Goal: Task Accomplishment & Management: Use online tool/utility

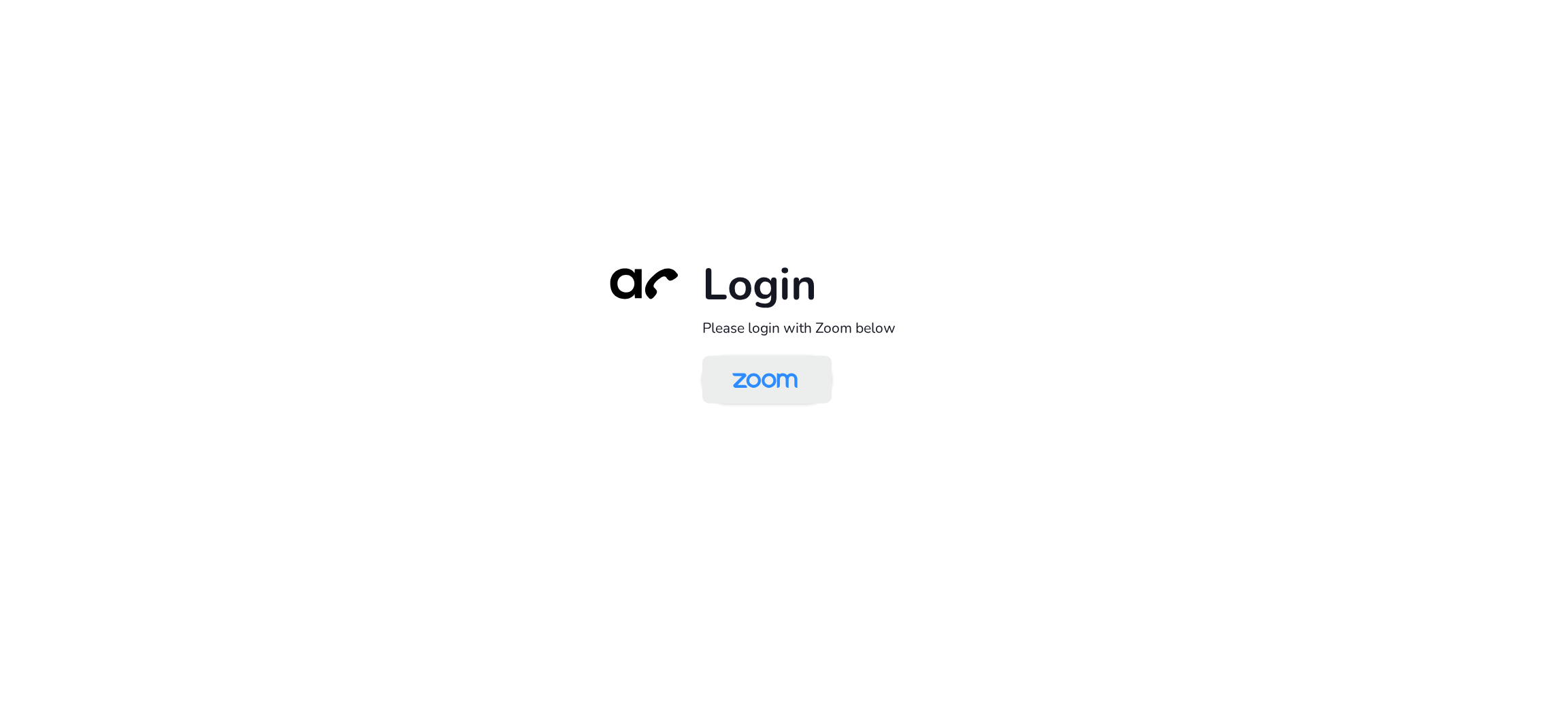
click at [797, 379] on img at bounding box center [765, 381] width 94 height 44
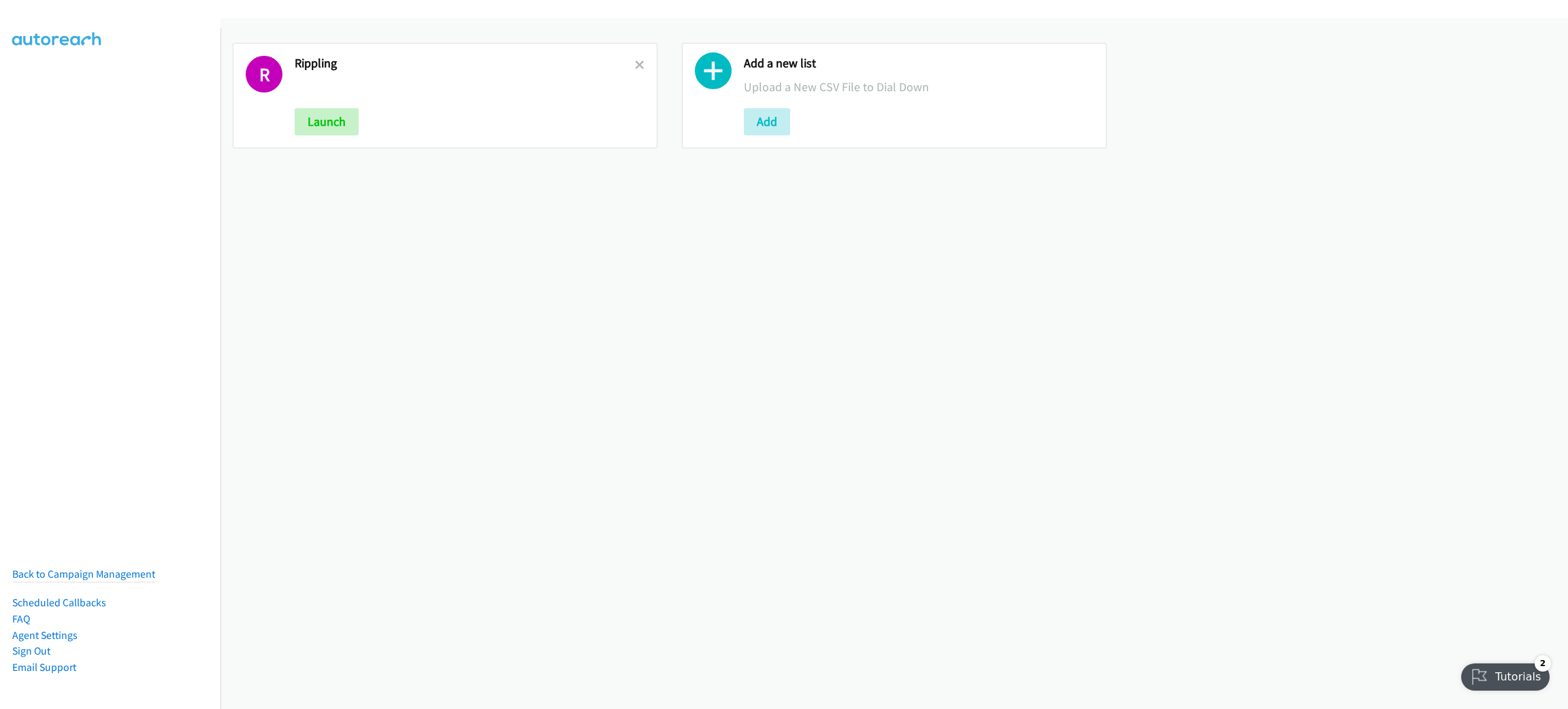
click at [639, 61] on div "R Rippling Launch" at bounding box center [445, 96] width 425 height 106
click at [638, 62] on icon at bounding box center [640, 66] width 9 height 9
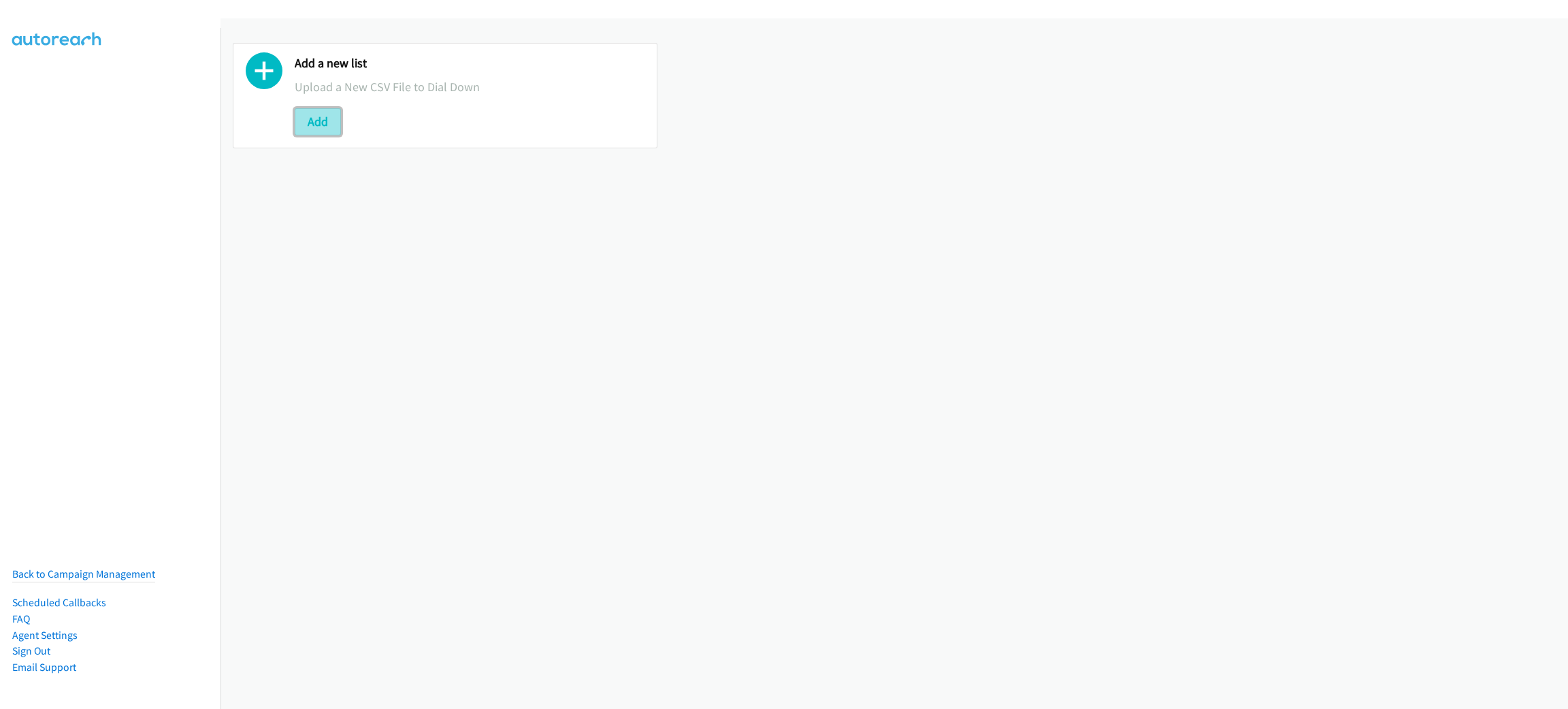
click at [338, 114] on button "Add" at bounding box center [318, 122] width 46 height 28
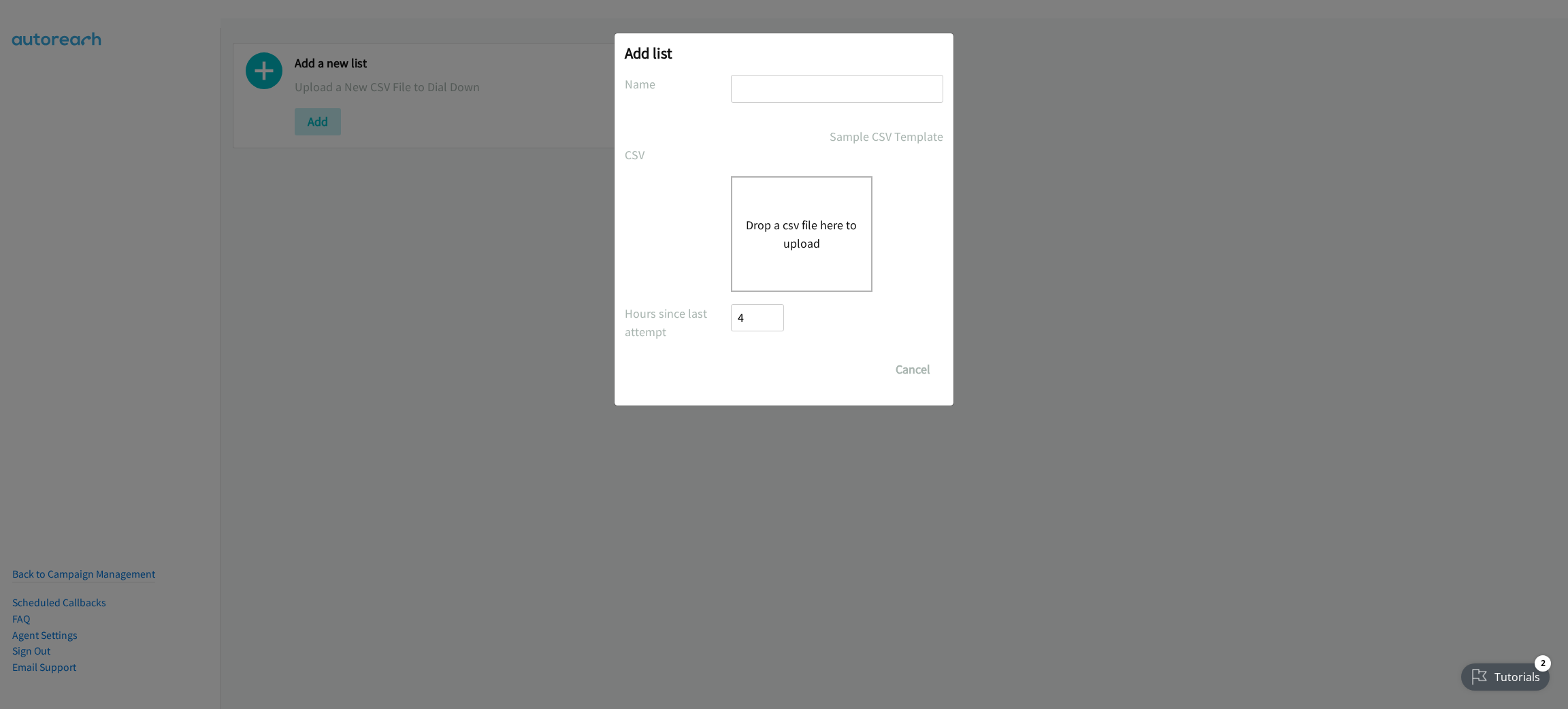
click at [854, 234] on button "Drop a csv file here to upload" at bounding box center [801, 234] width 111 height 37
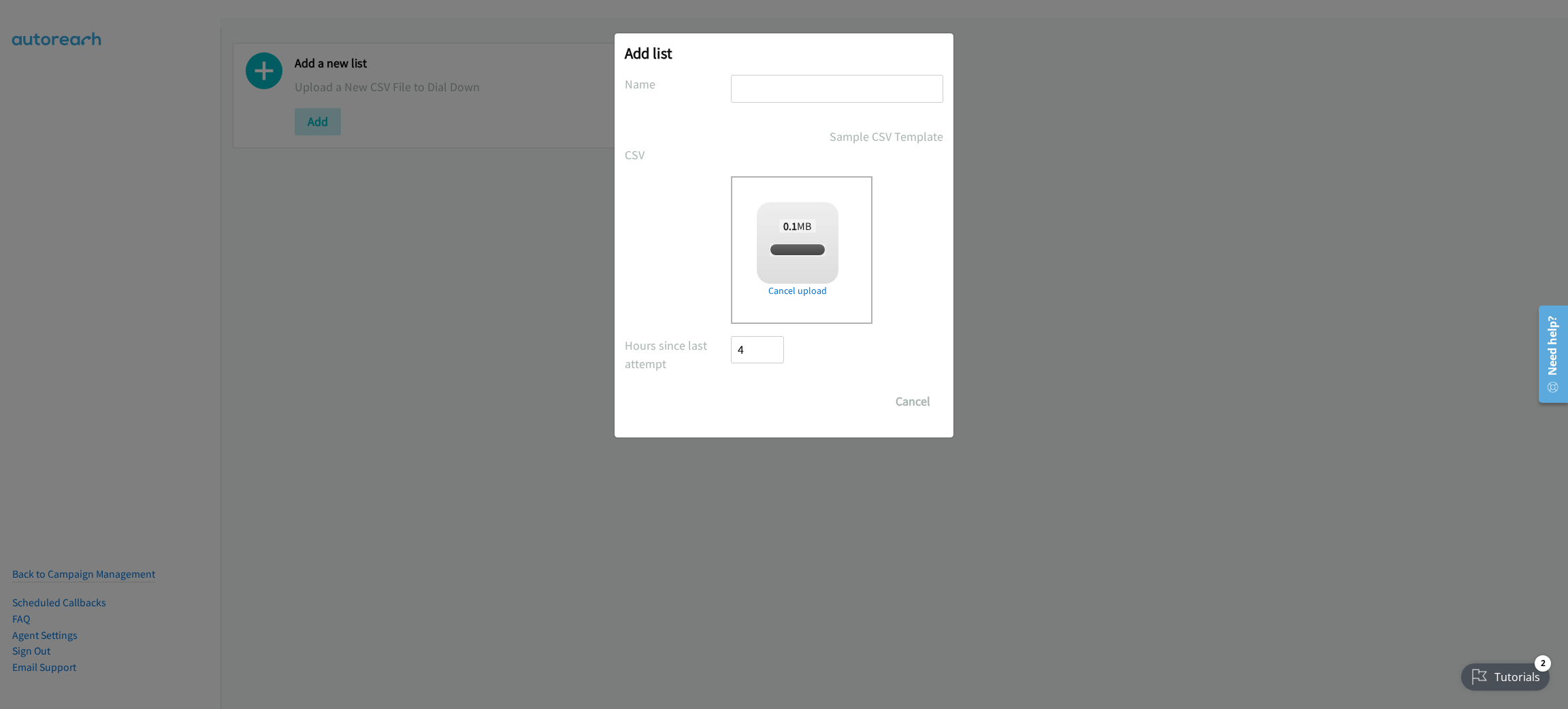
checkbox input "true"
click at [798, 77] on input "text" at bounding box center [837, 88] width 212 height 28
type input "RIPPLING"
click at [731, 388] on input "Save List" at bounding box center [767, 402] width 72 height 28
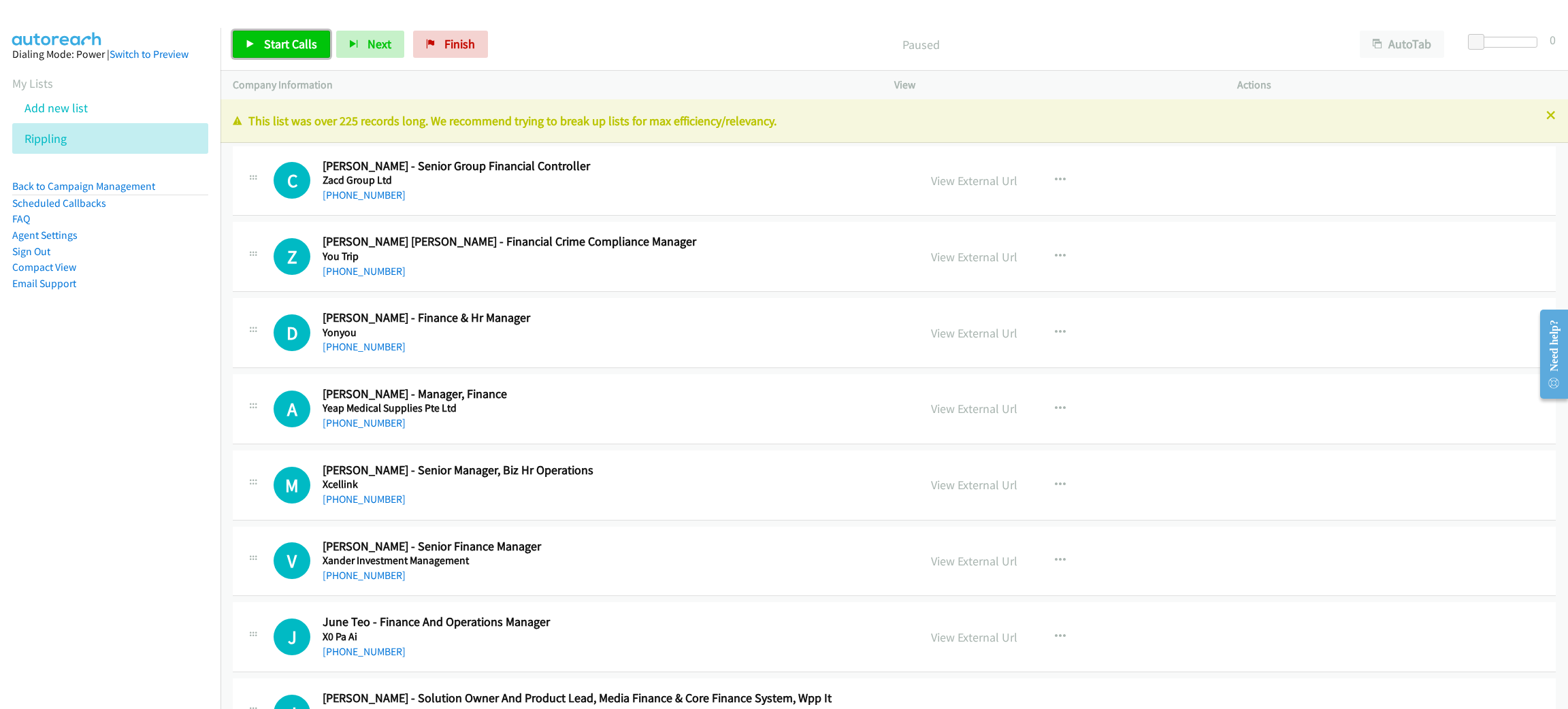
click at [277, 36] on span "Start Calls" at bounding box center [291, 43] width 53 height 16
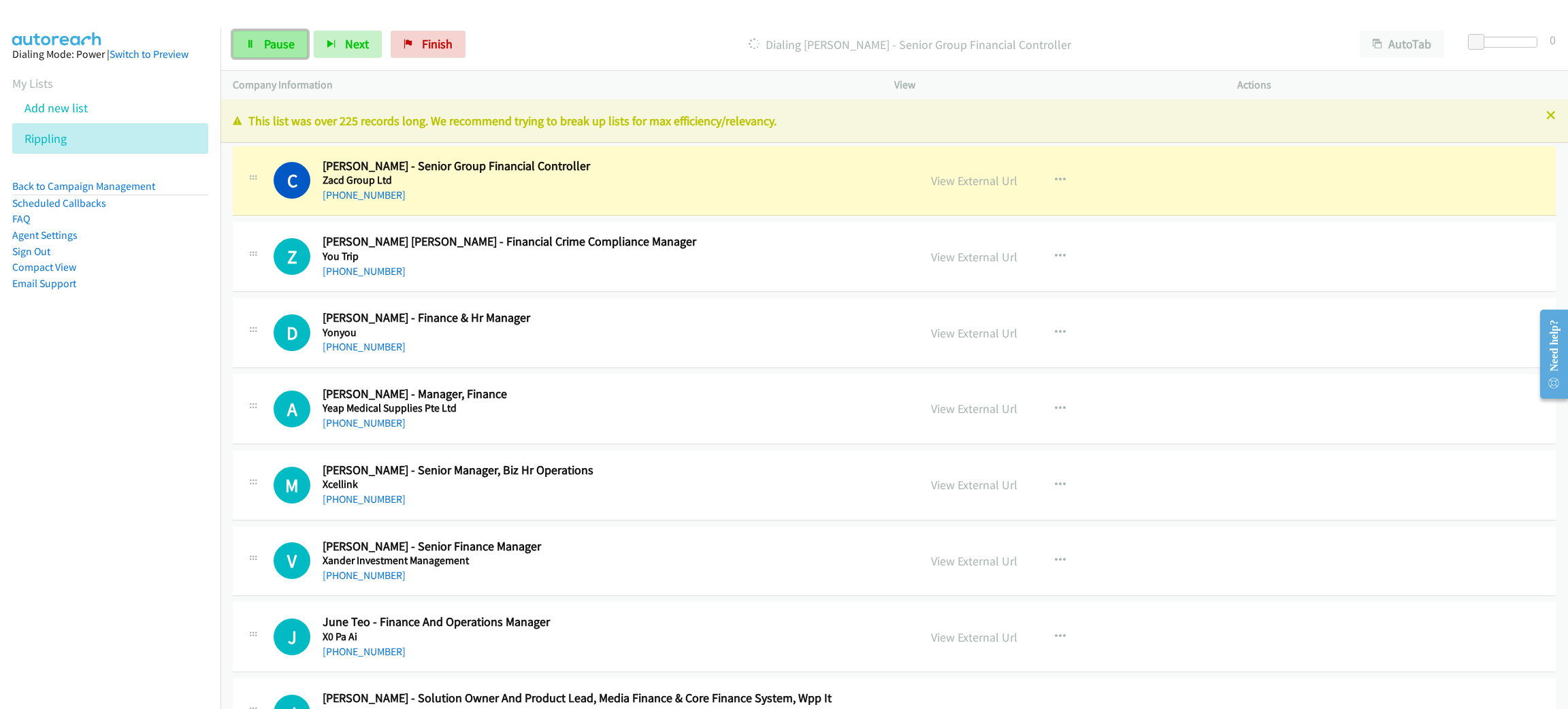
click at [273, 45] on span "Pause" at bounding box center [279, 43] width 30 height 16
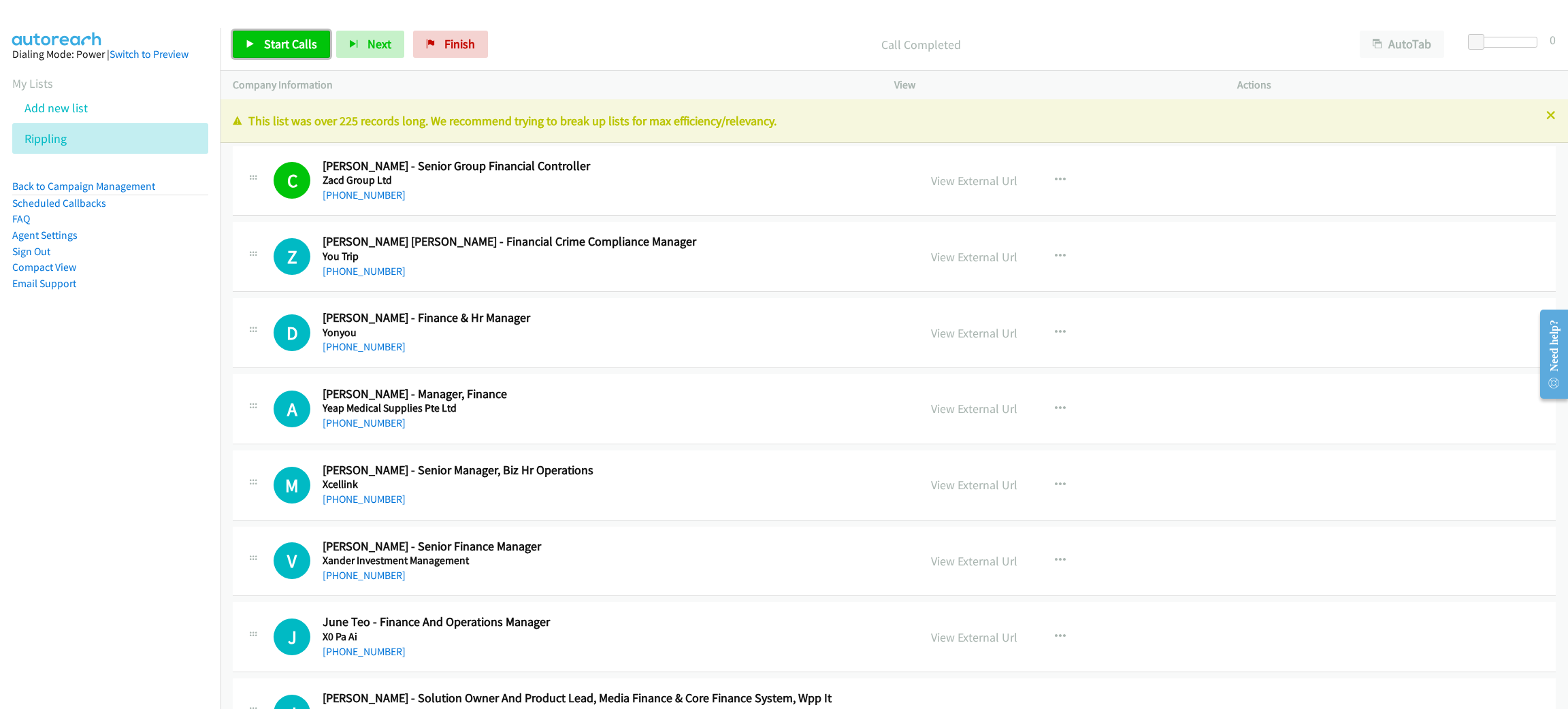
click at [258, 44] on link "Start Calls" at bounding box center [281, 44] width 97 height 28
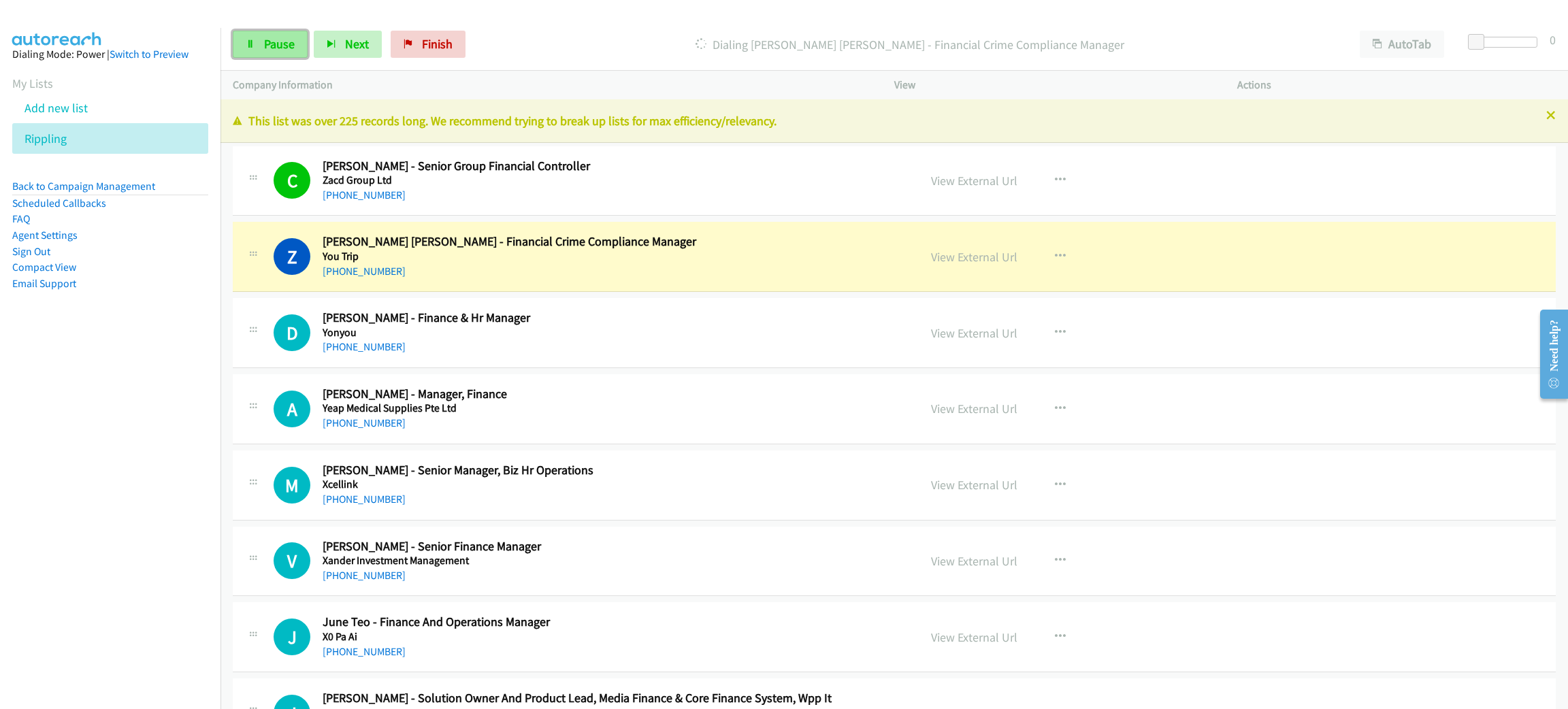
click at [280, 49] on span "Pause" at bounding box center [279, 43] width 30 height 16
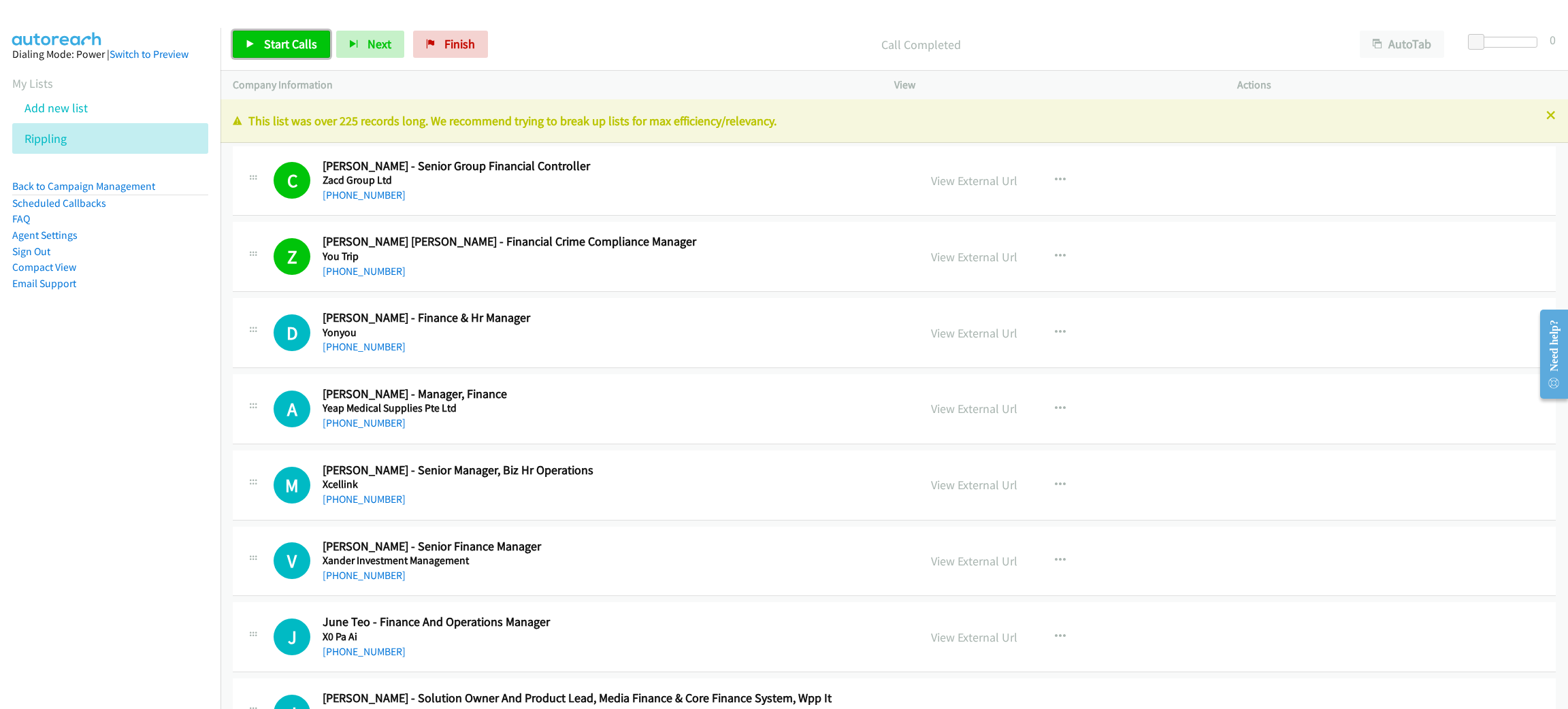
click at [297, 45] on span "Start Calls" at bounding box center [291, 43] width 53 height 16
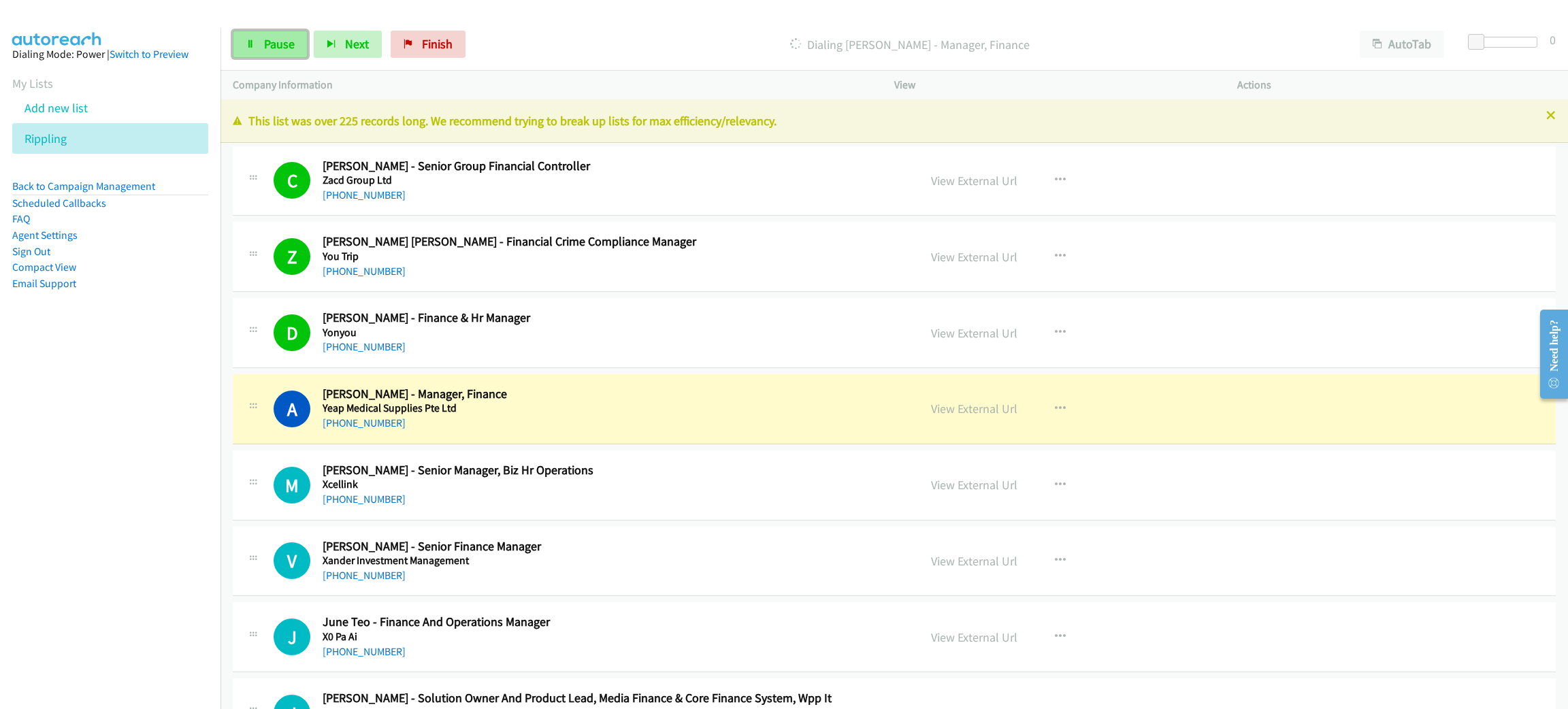
click at [280, 40] on span "Pause" at bounding box center [279, 43] width 30 height 16
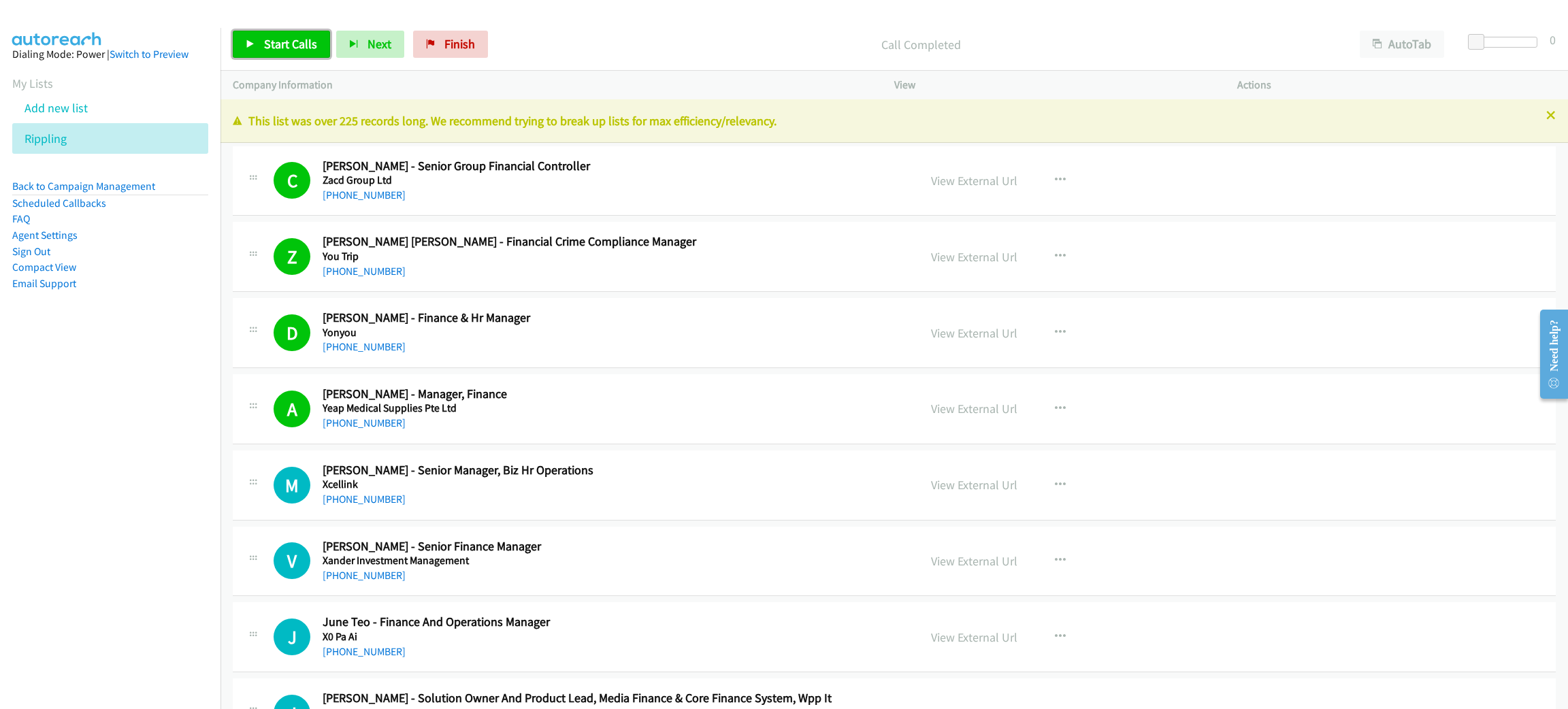
click at [304, 36] on span "Start Calls" at bounding box center [291, 43] width 53 height 16
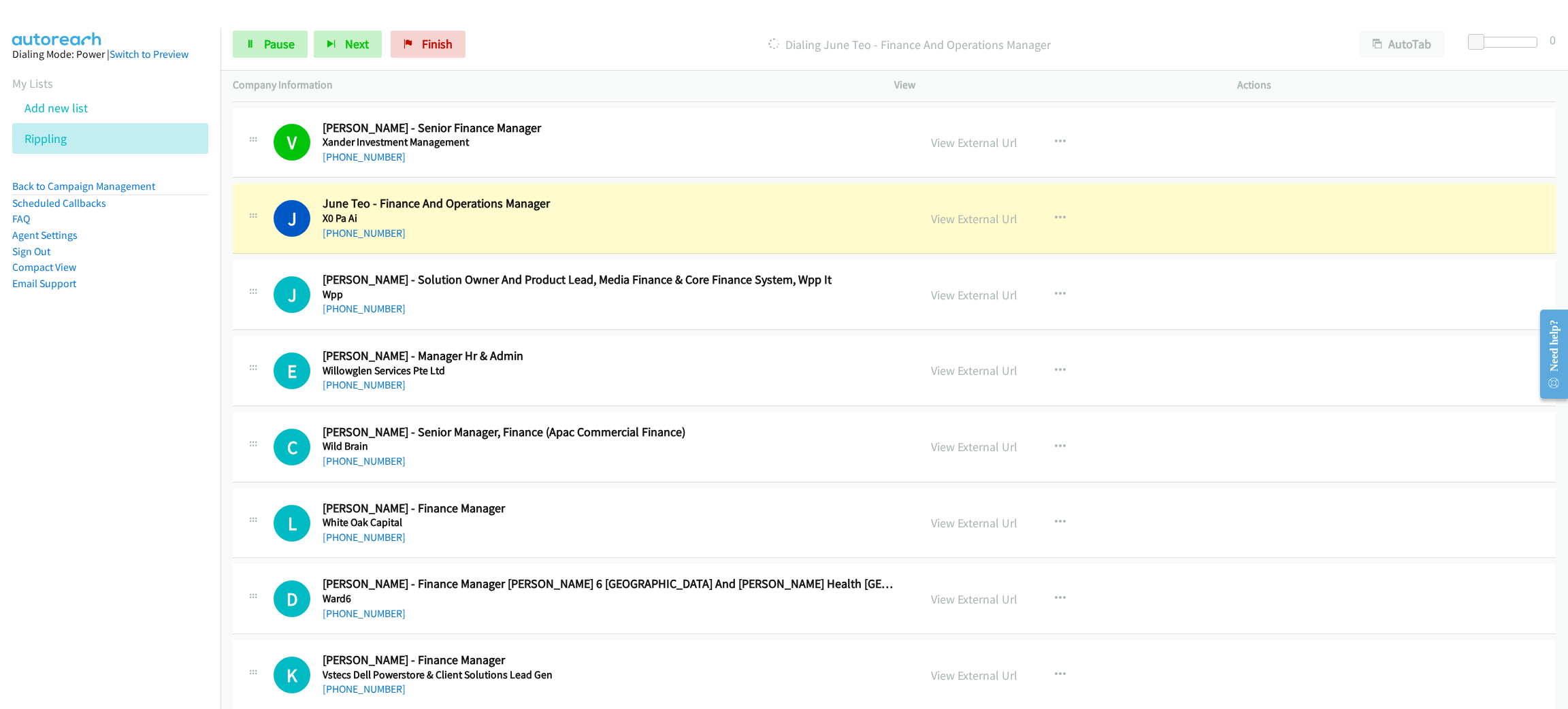
scroll to position [408, 0]
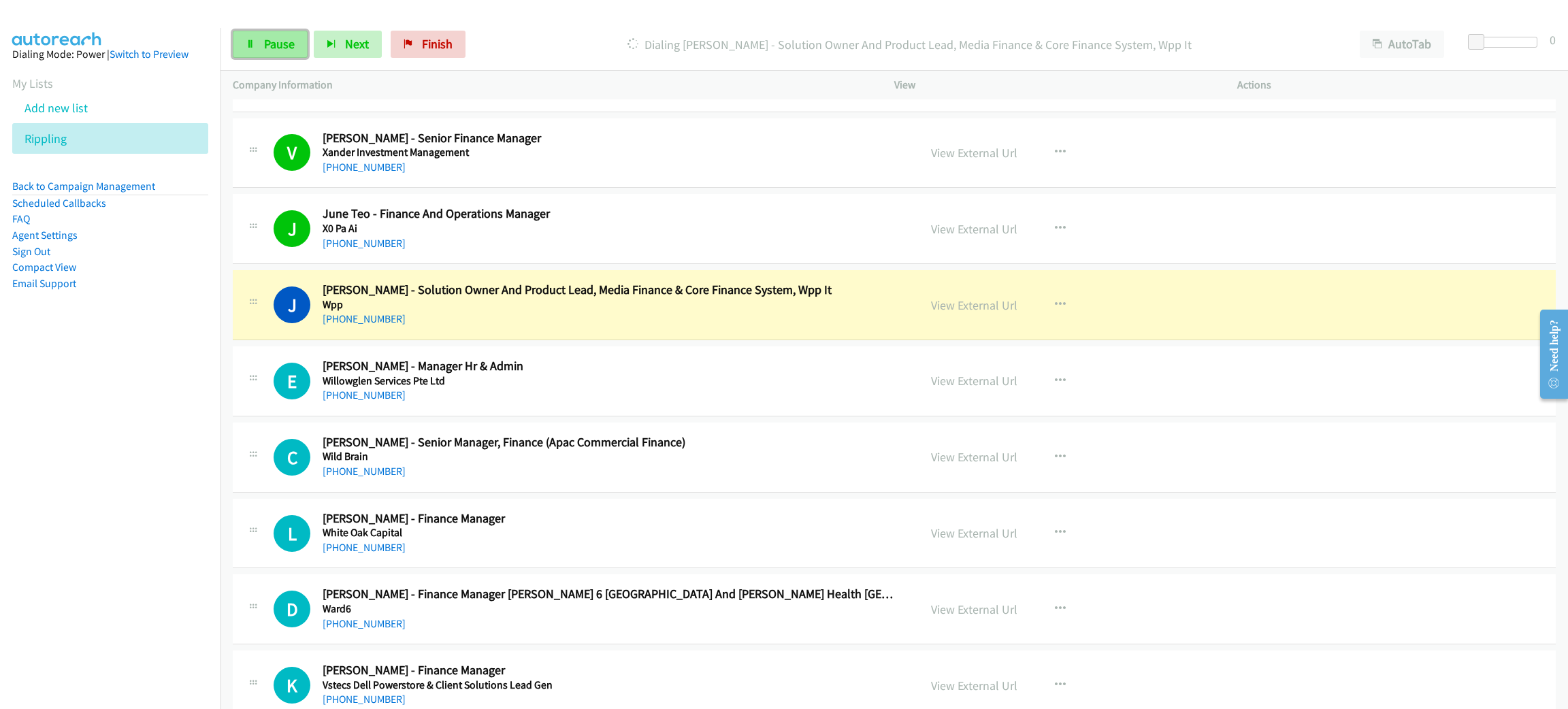
click at [282, 35] on link "Pause" at bounding box center [269, 44] width 74 height 28
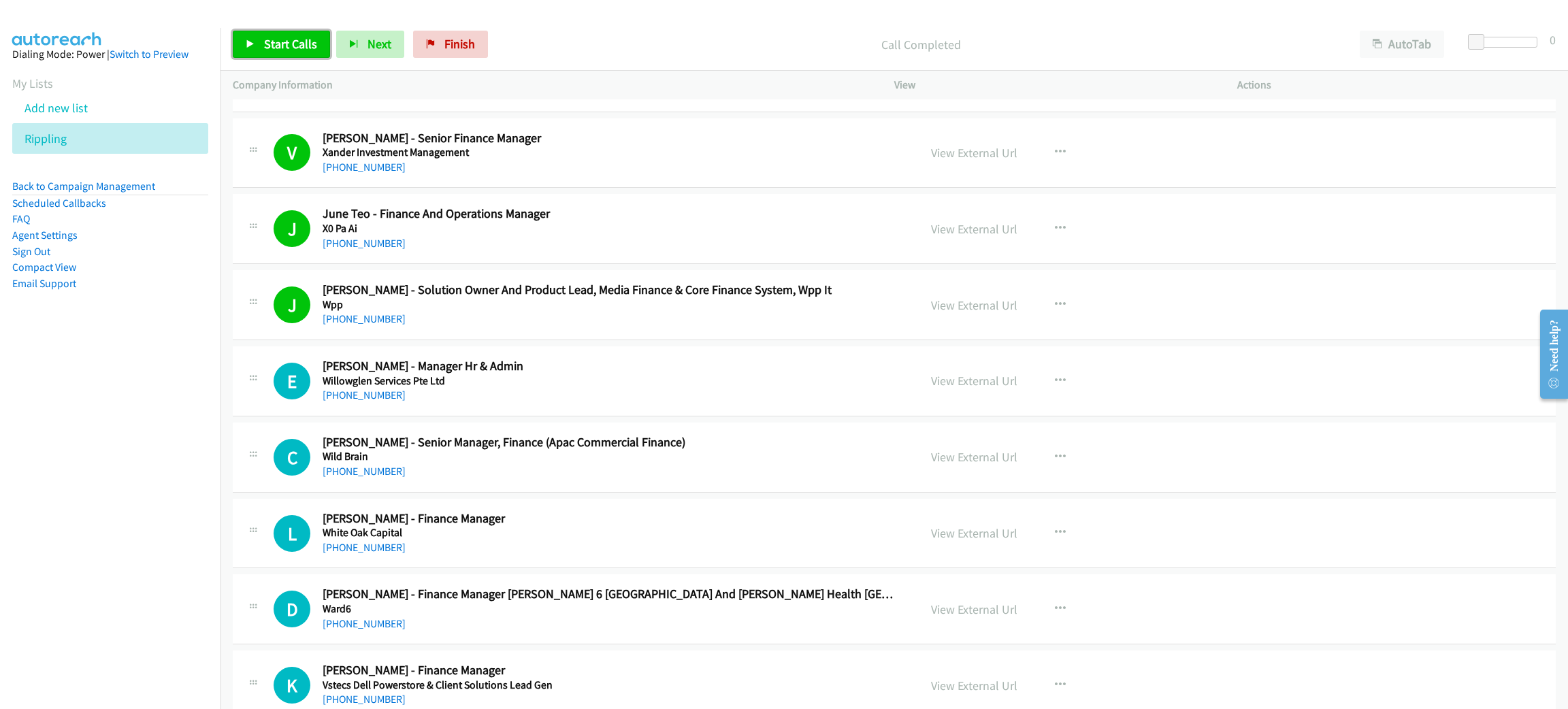
click at [296, 40] on span "Start Calls" at bounding box center [291, 43] width 53 height 16
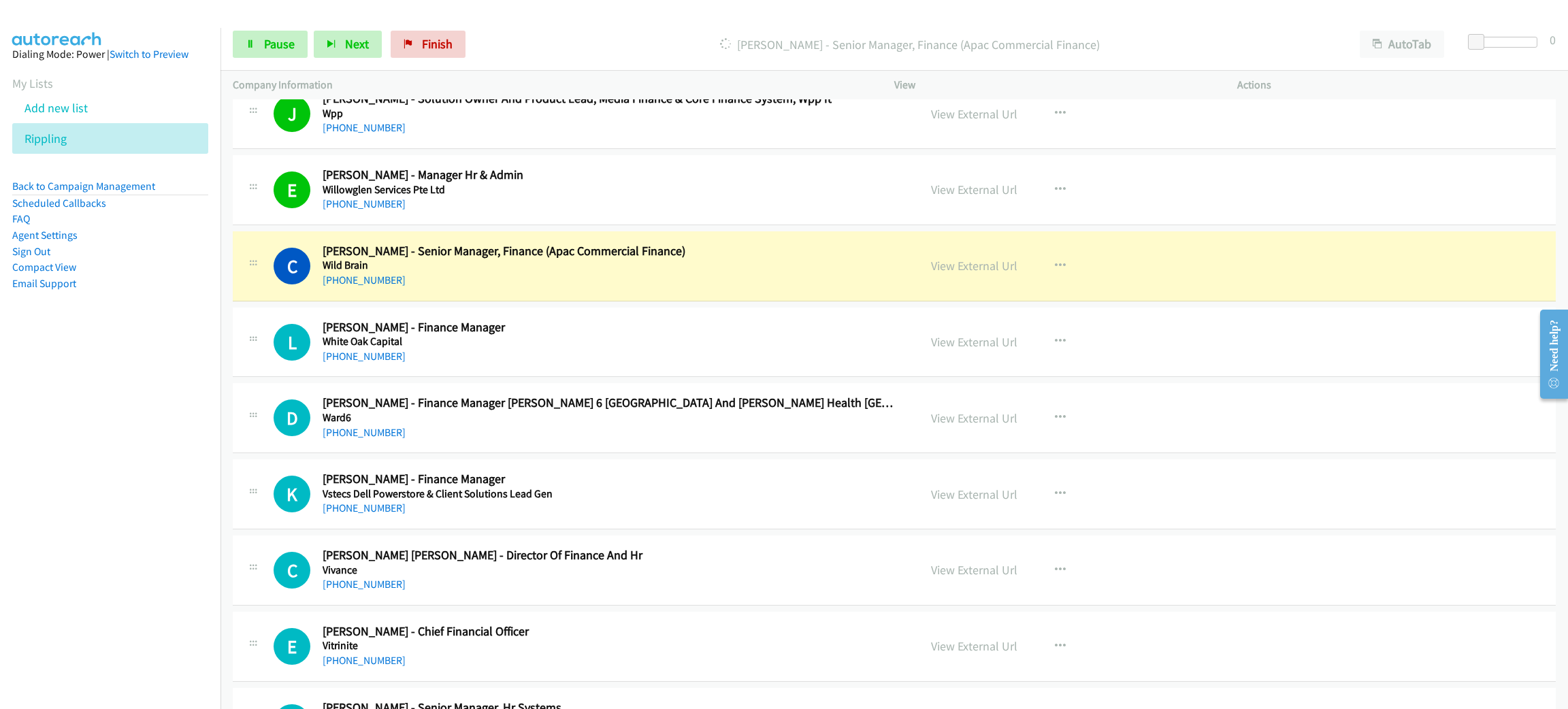
scroll to position [612, 0]
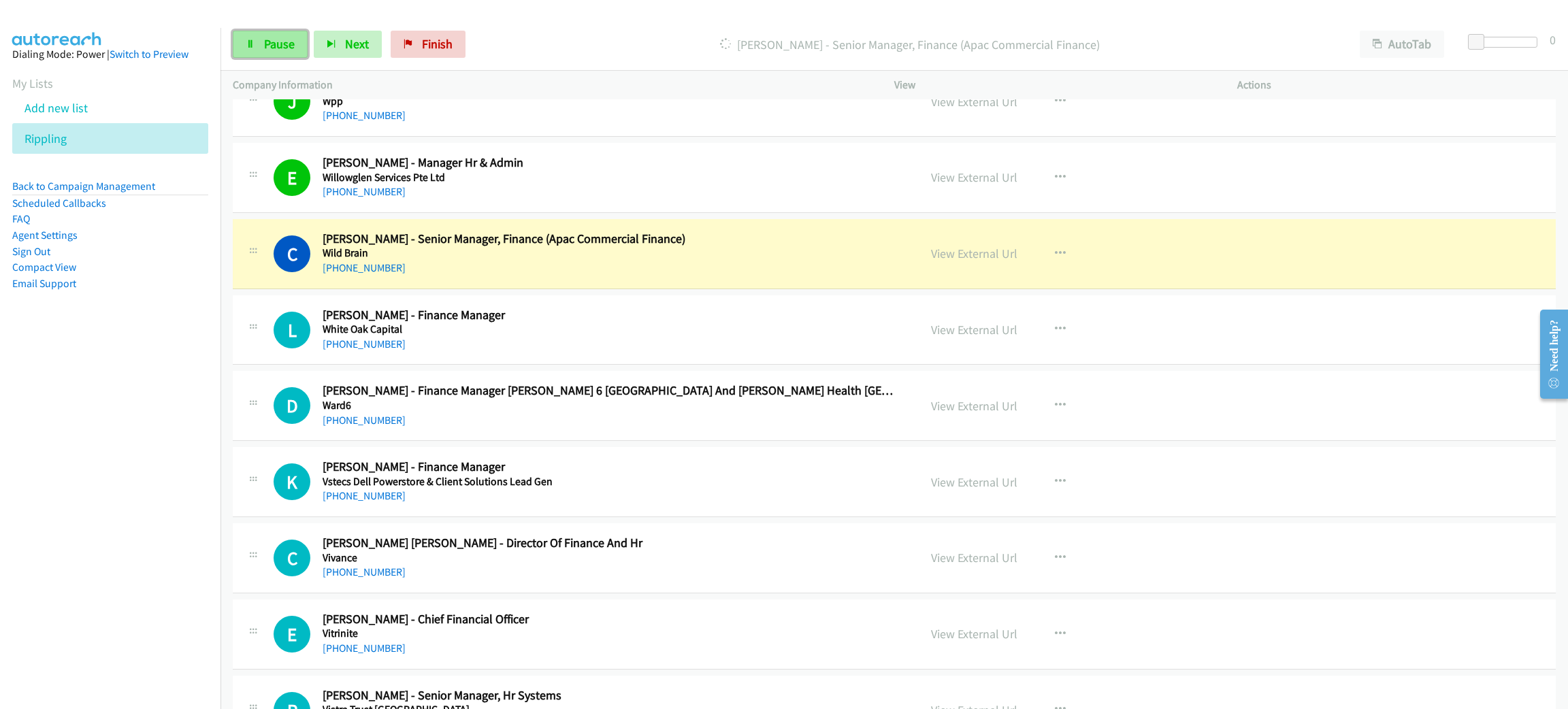
click at [275, 48] on span "Pause" at bounding box center [279, 43] width 30 height 16
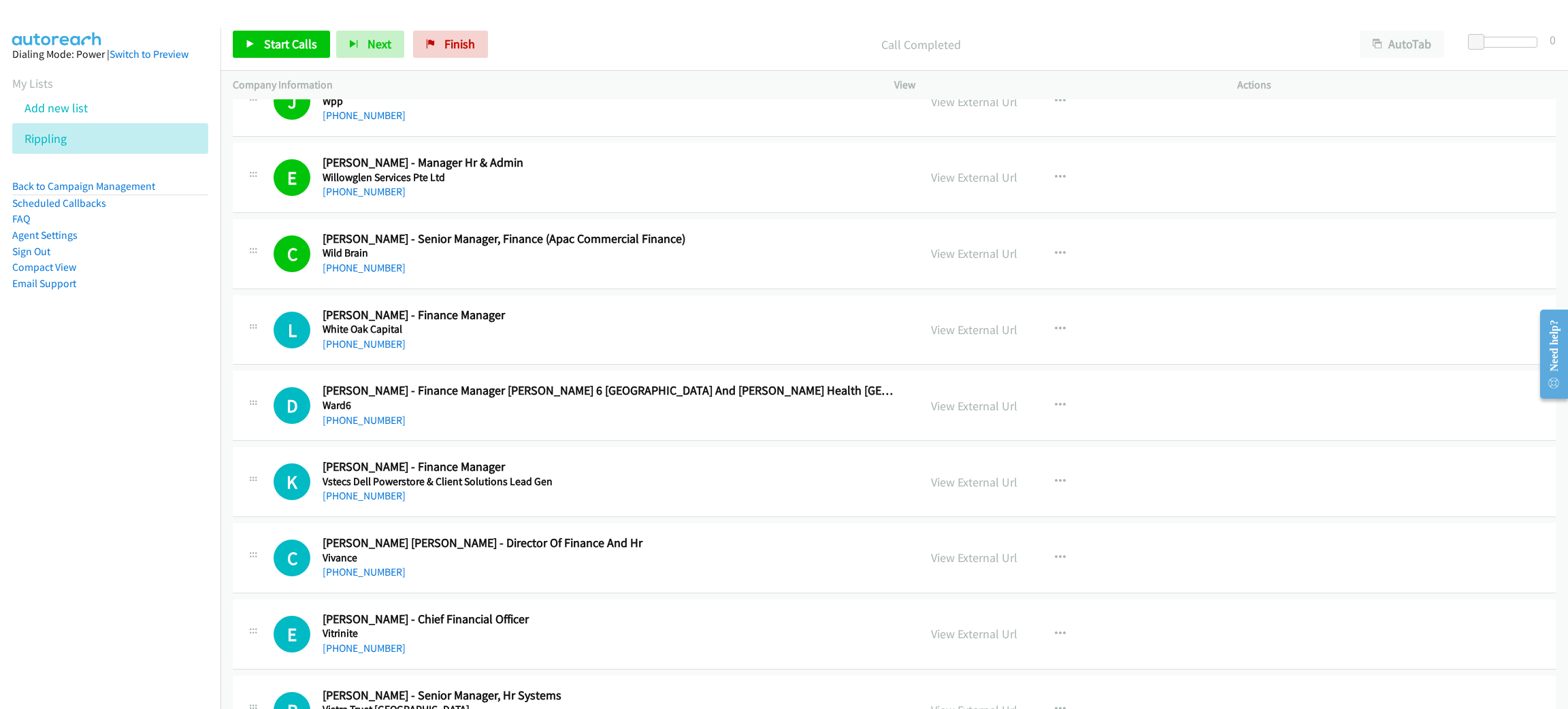
click at [693, 30] on div "Call Completed" at bounding box center [921, 44] width 853 height 28
click at [522, 245] on h2 "Cady Chit - Senior Manager, Finance (Apac Commercial Finance)" at bounding box center [611, 239] width 577 height 16
click at [978, 253] on link "View External Url" at bounding box center [975, 253] width 86 height 16
click at [301, 56] on link "Start Calls" at bounding box center [281, 44] width 97 height 28
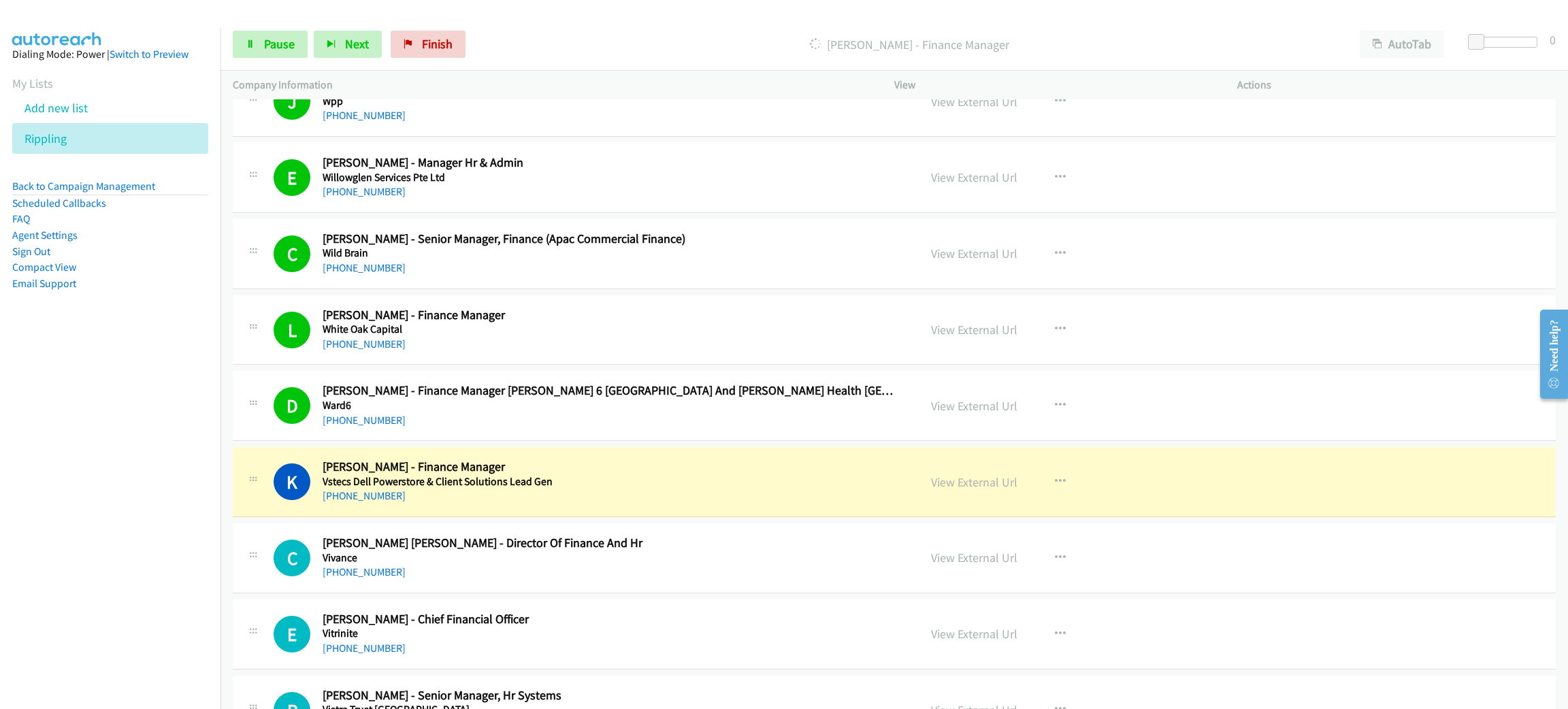
scroll to position [715, 0]
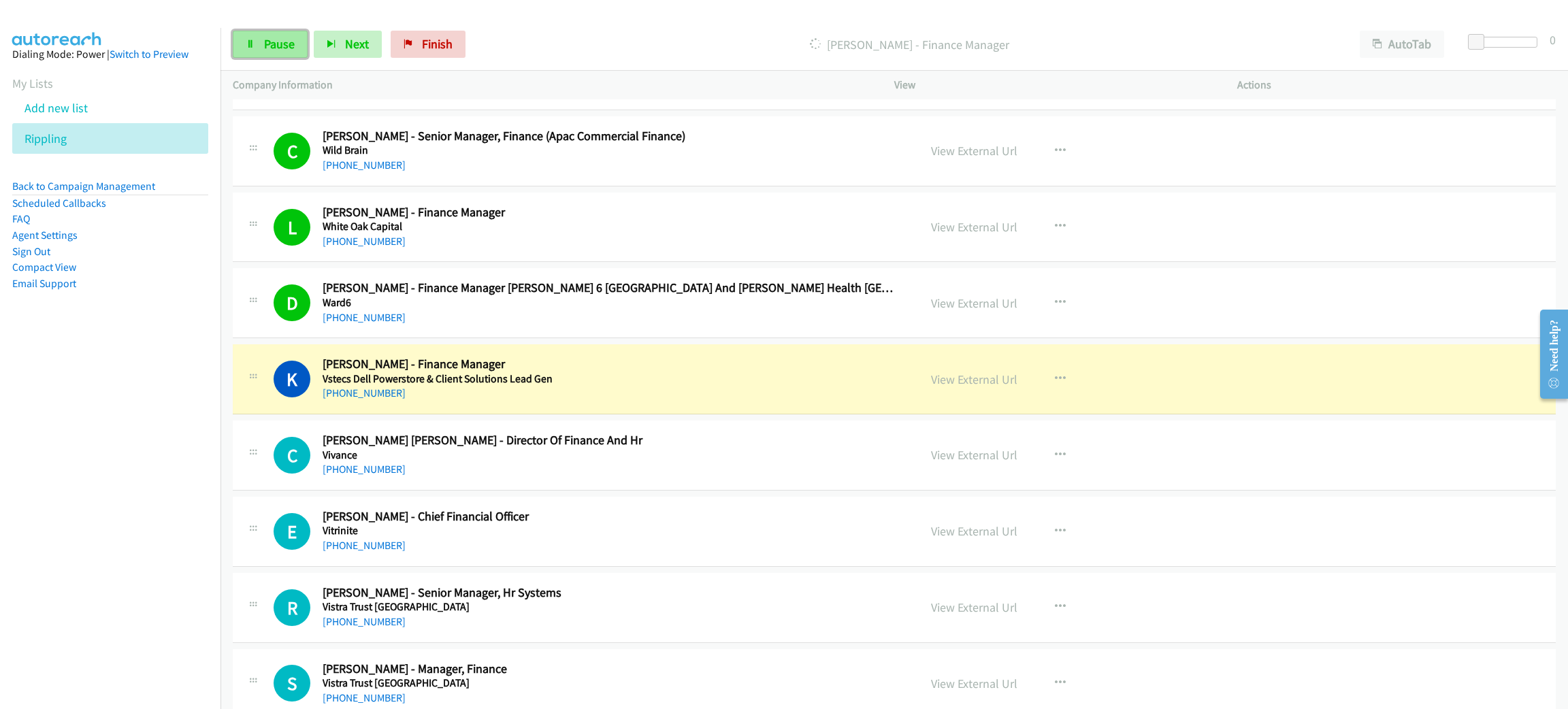
click at [262, 39] on link "Pause" at bounding box center [269, 44] width 74 height 28
click at [582, 360] on h2 "Koh Denis - Finance Manager" at bounding box center [611, 364] width 577 height 16
click at [966, 377] on link "View External Url" at bounding box center [975, 379] width 86 height 16
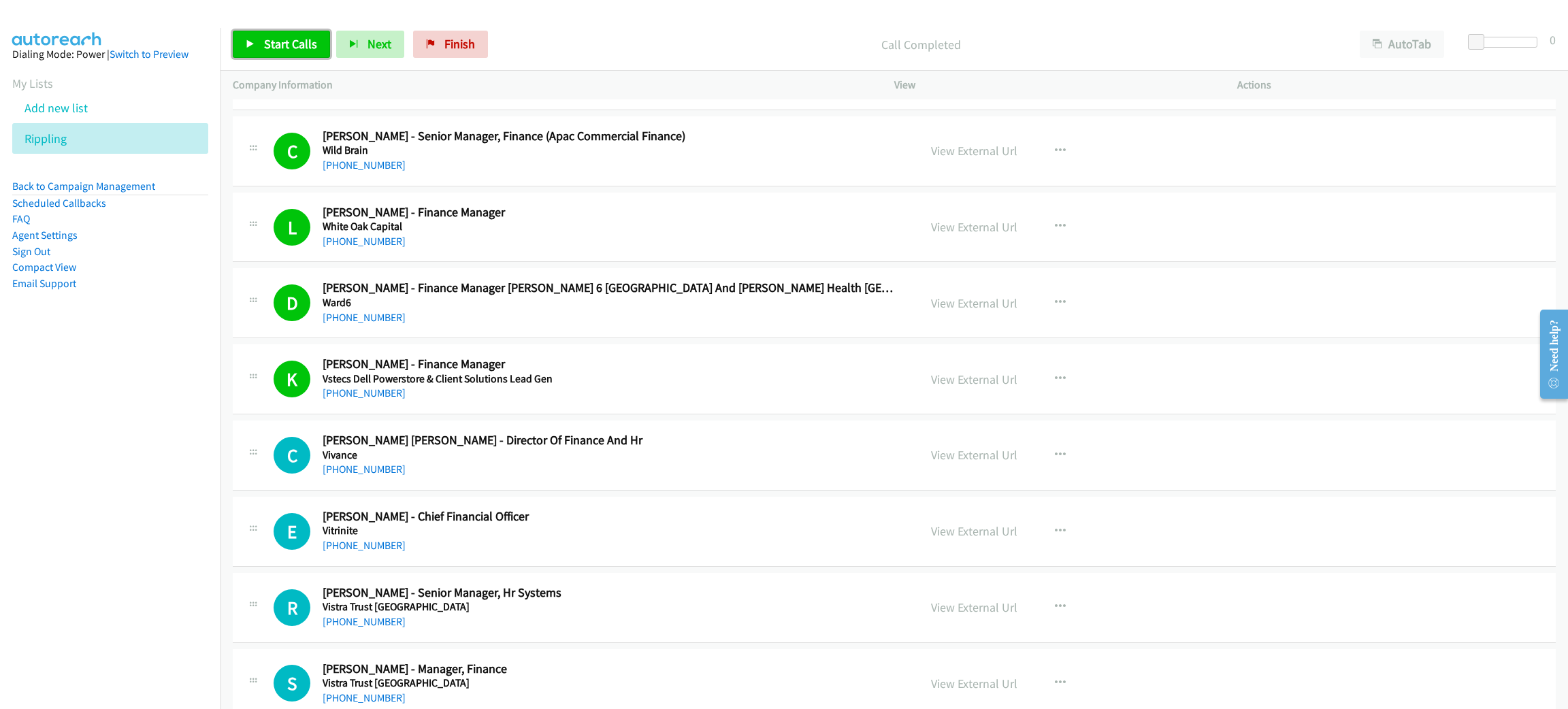
click at [284, 43] on span "Start Calls" at bounding box center [291, 43] width 53 height 16
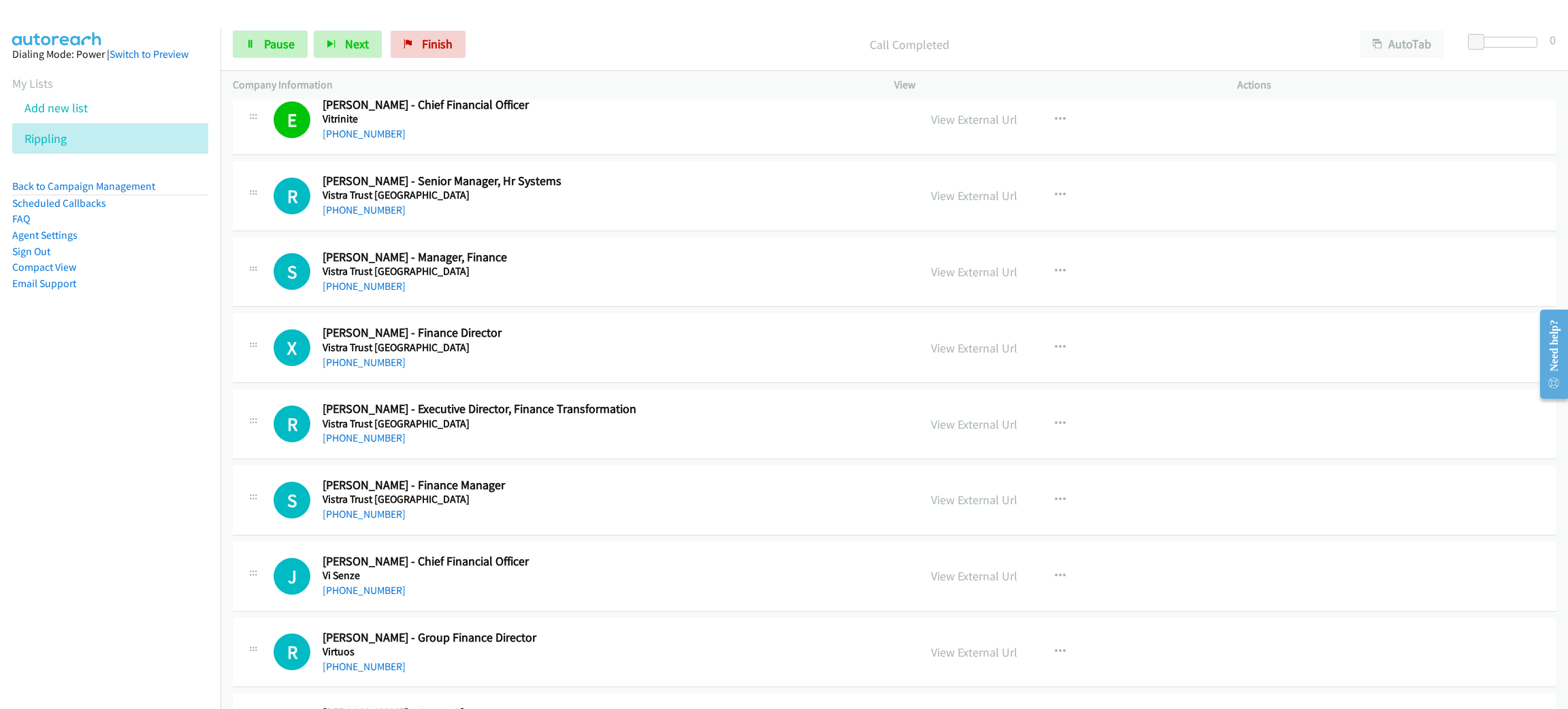
scroll to position [1123, 0]
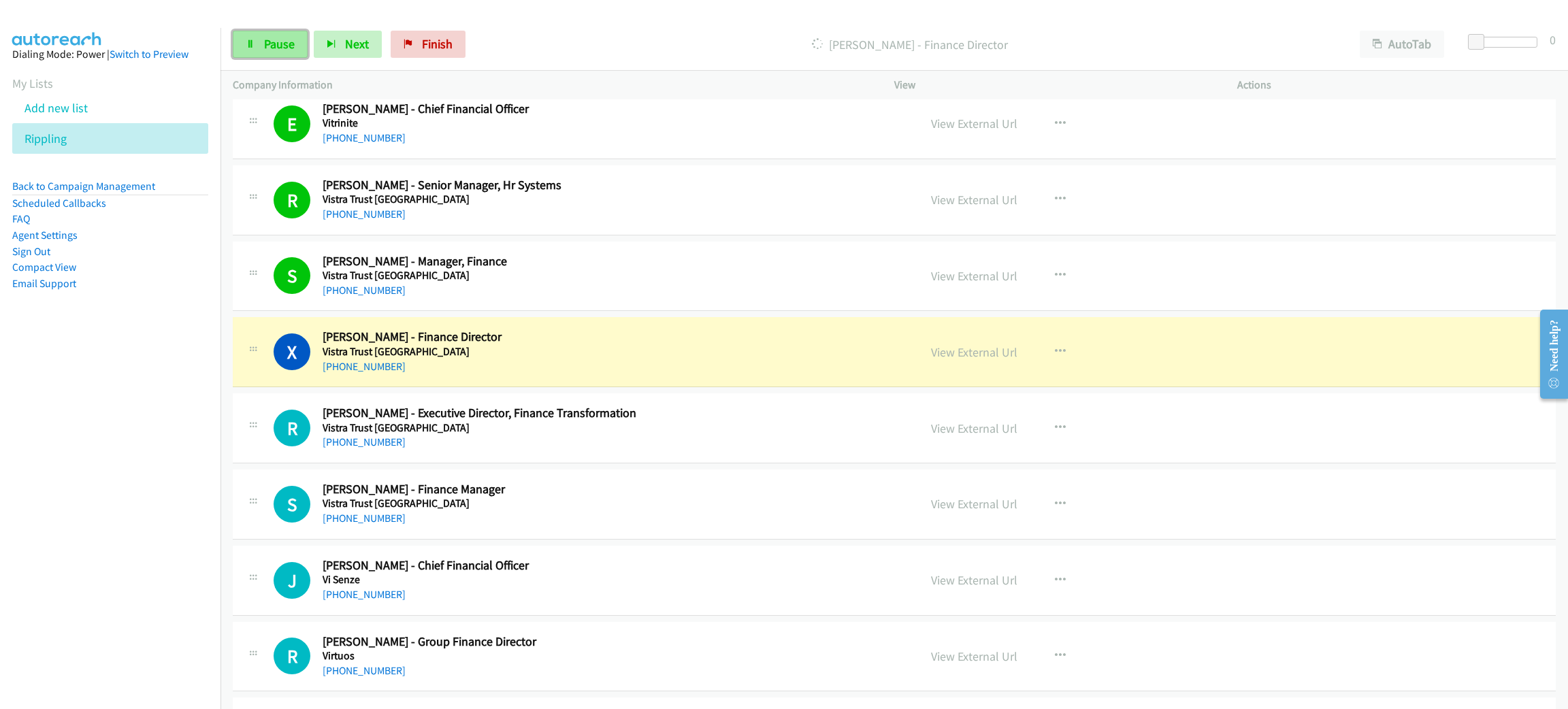
click at [264, 43] on span "Pause" at bounding box center [279, 43] width 30 height 16
click at [962, 349] on link "View External Url" at bounding box center [975, 352] width 86 height 16
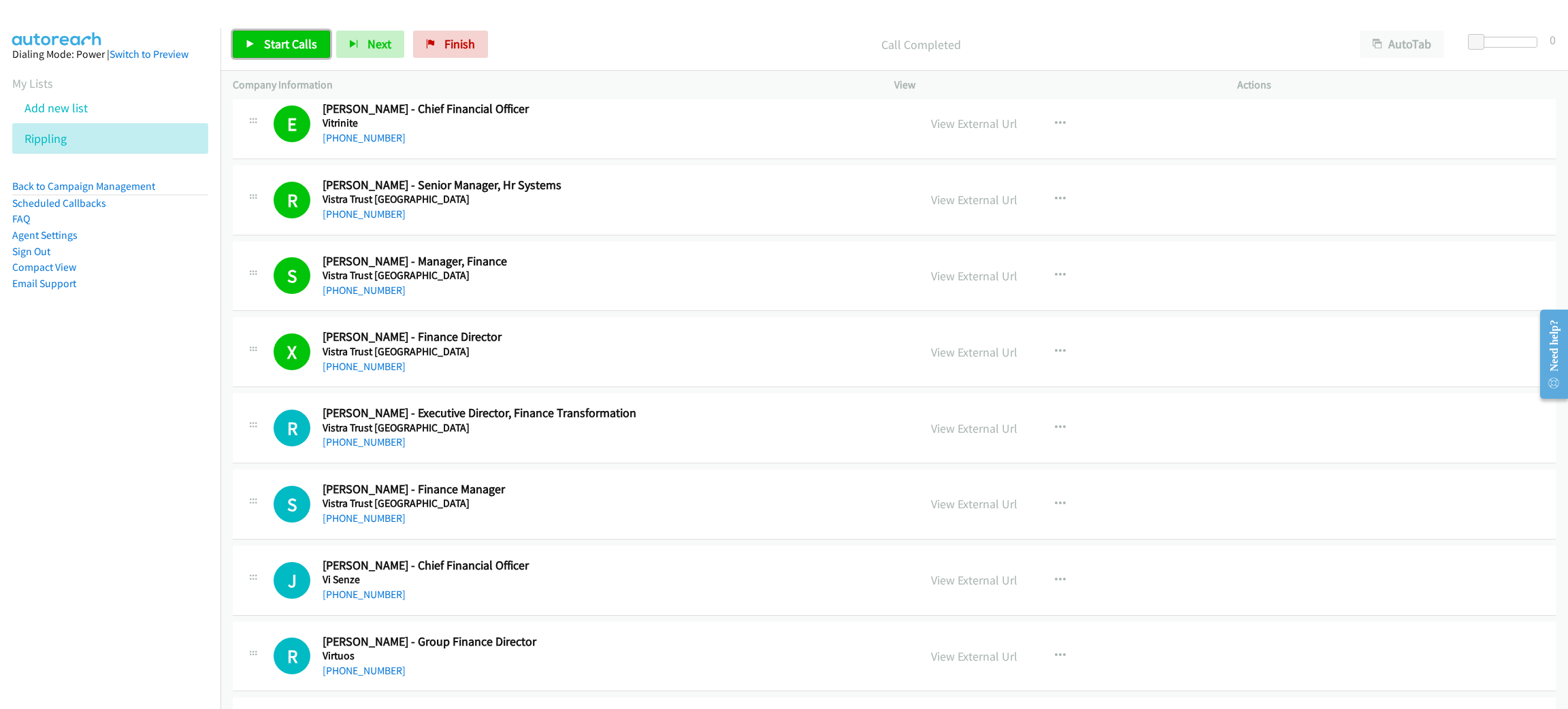
click at [271, 32] on link "Start Calls" at bounding box center [281, 44] width 97 height 28
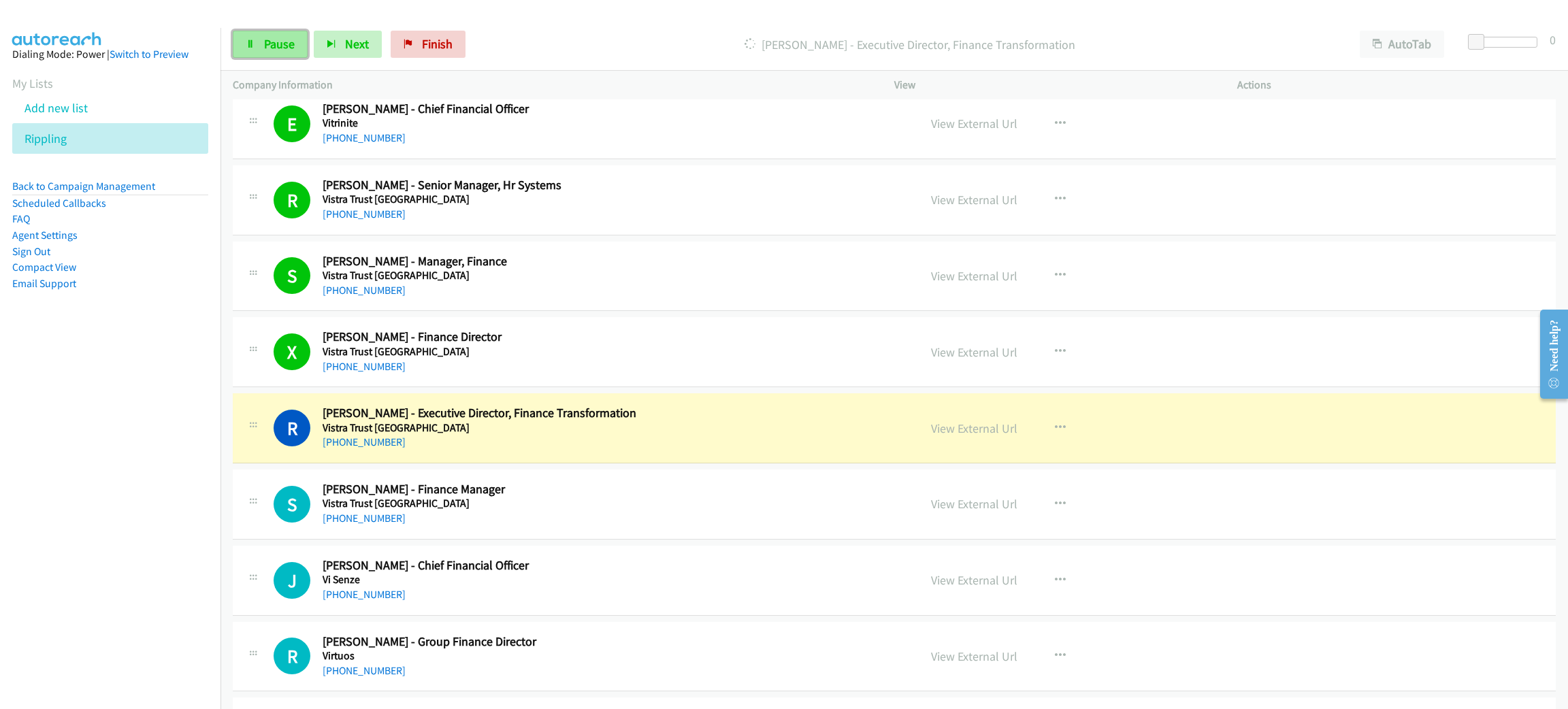
click at [279, 49] on span "Pause" at bounding box center [279, 43] width 30 height 16
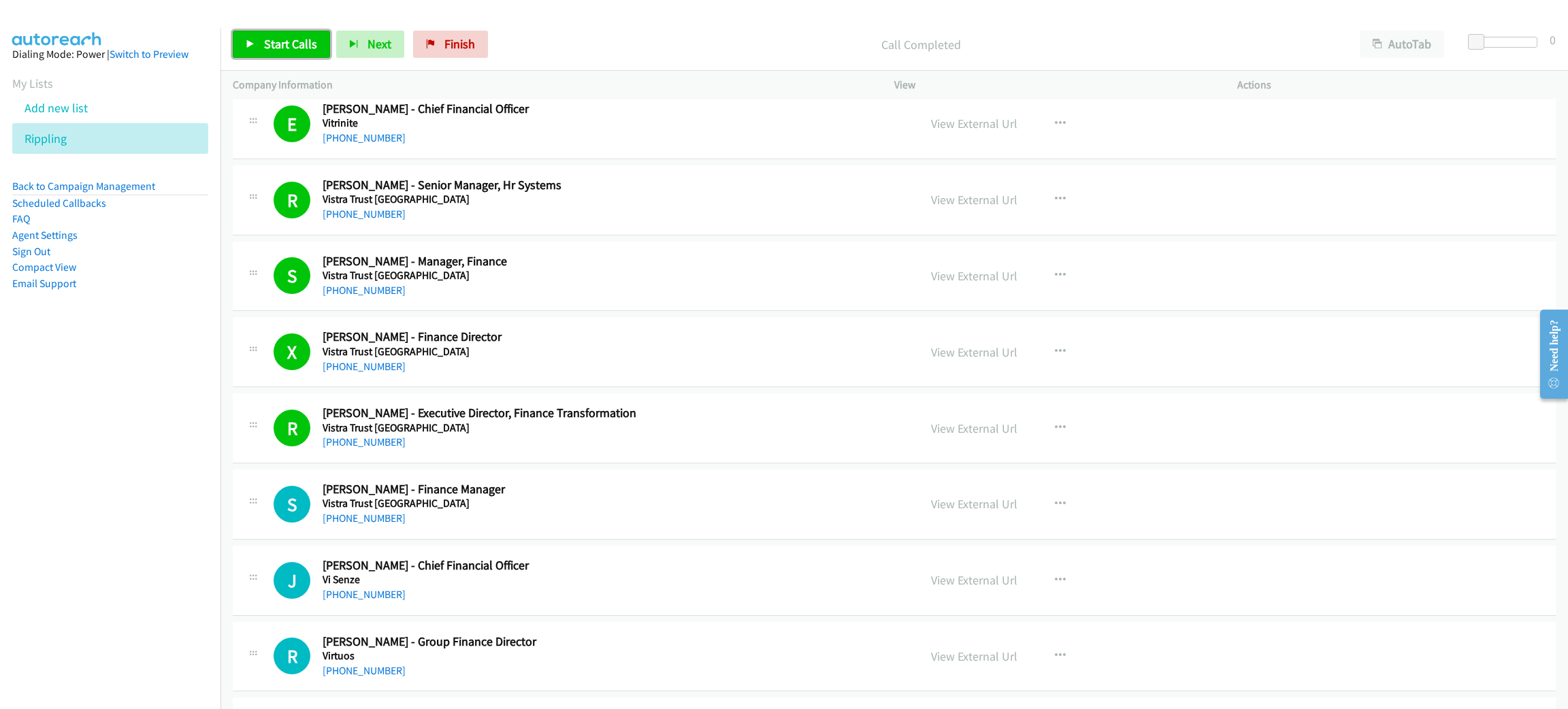
click at [271, 40] on span "Start Calls" at bounding box center [291, 43] width 53 height 16
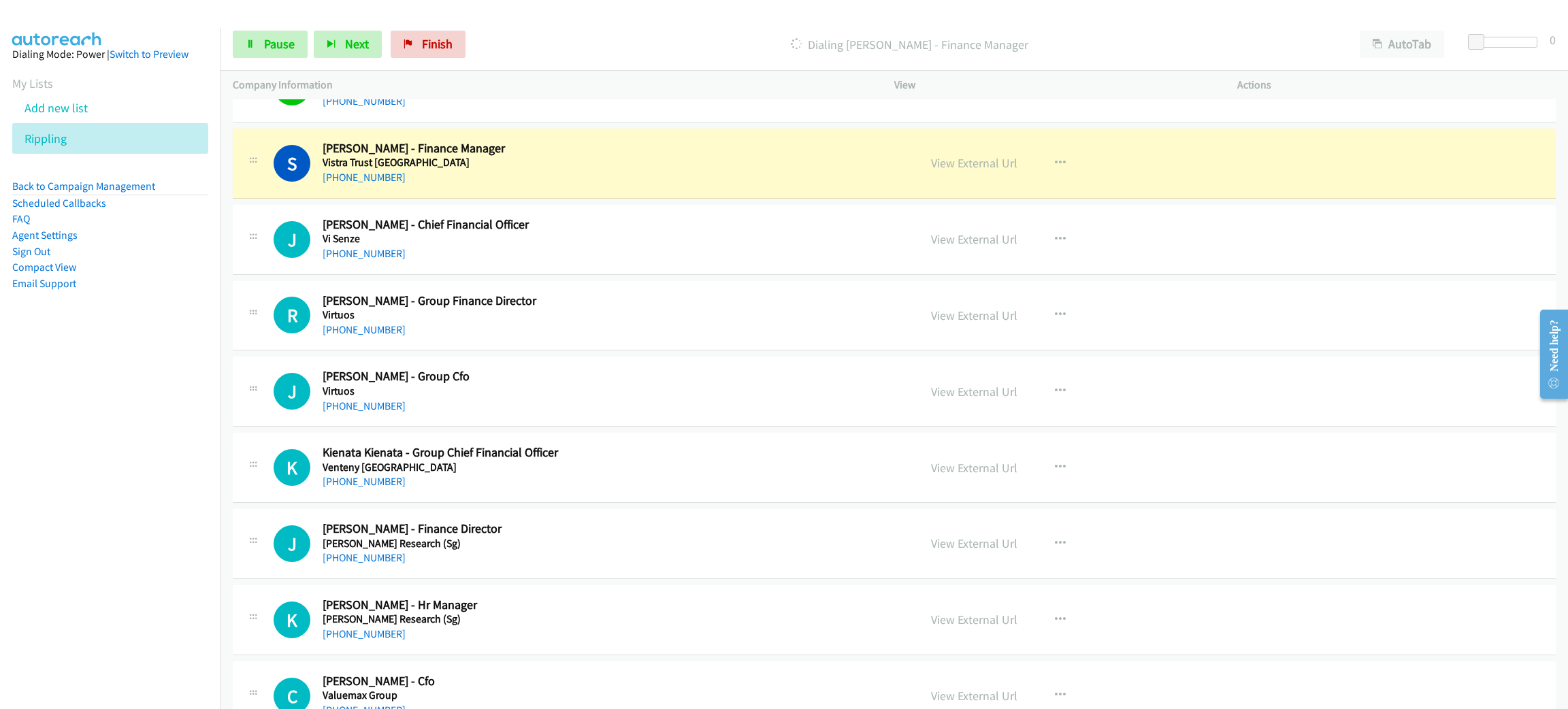
scroll to position [1429, 0]
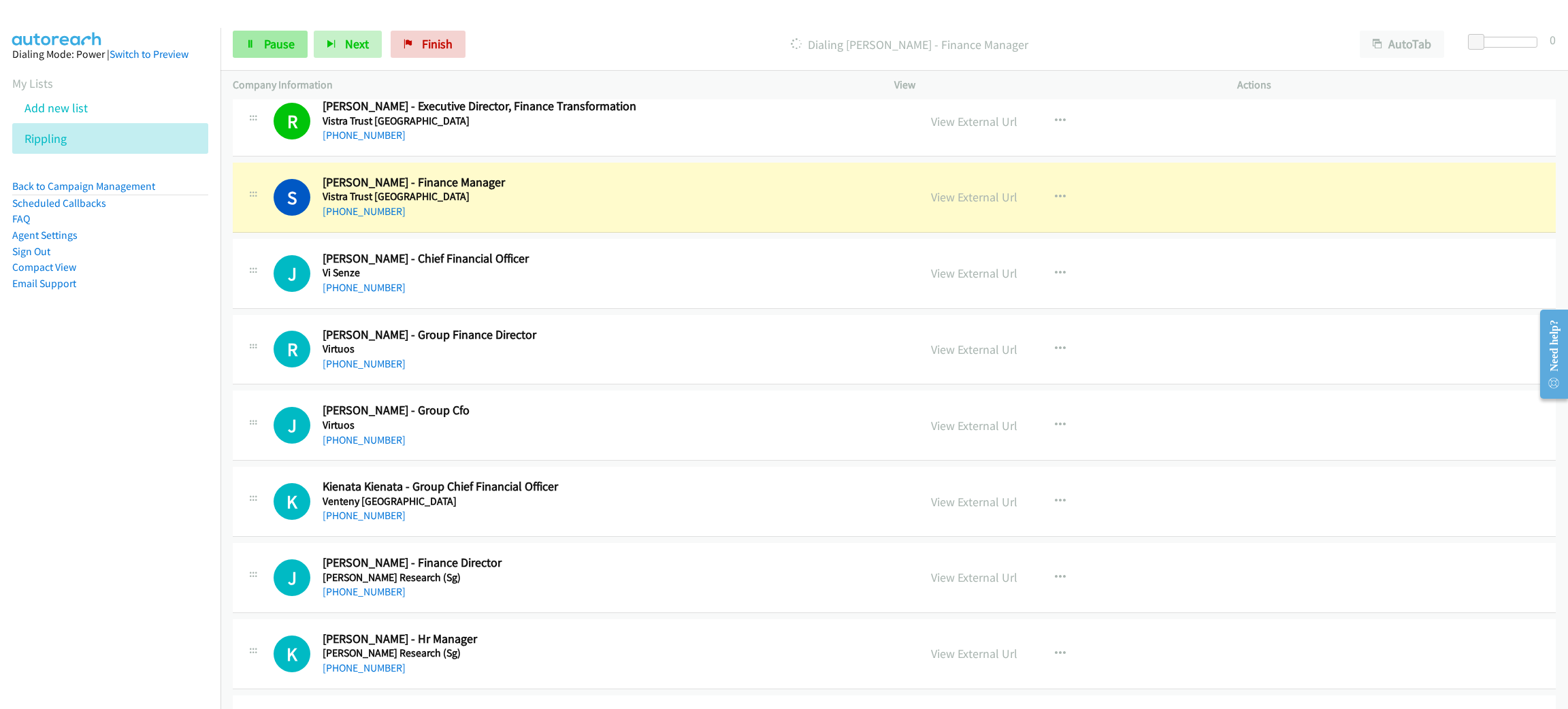
click at [945, 201] on link "View External Url" at bounding box center [975, 197] width 86 height 16
click at [288, 40] on span "Pause" at bounding box center [279, 43] width 30 height 16
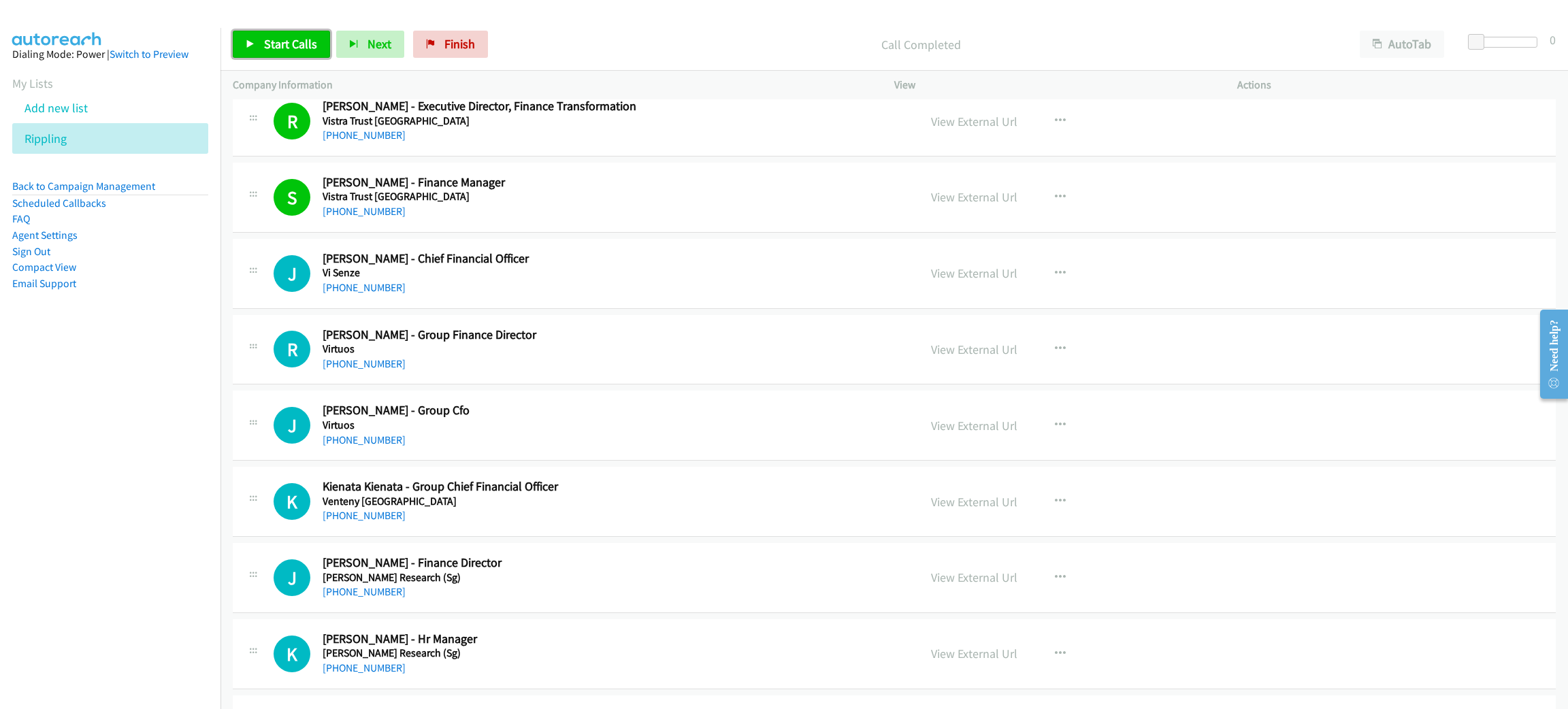
click at [272, 40] on span "Start Calls" at bounding box center [291, 43] width 53 height 16
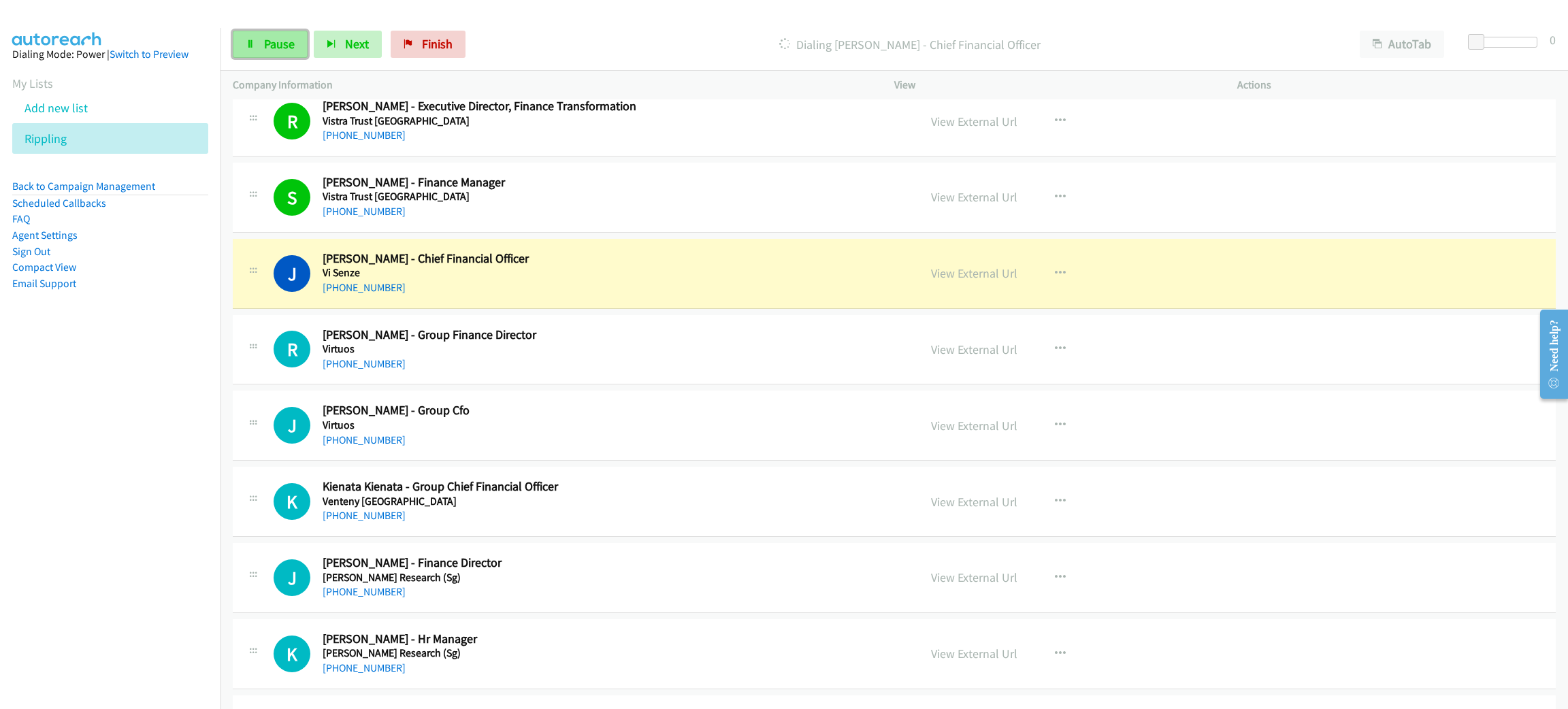
click at [258, 47] on link "Pause" at bounding box center [269, 44] width 74 height 28
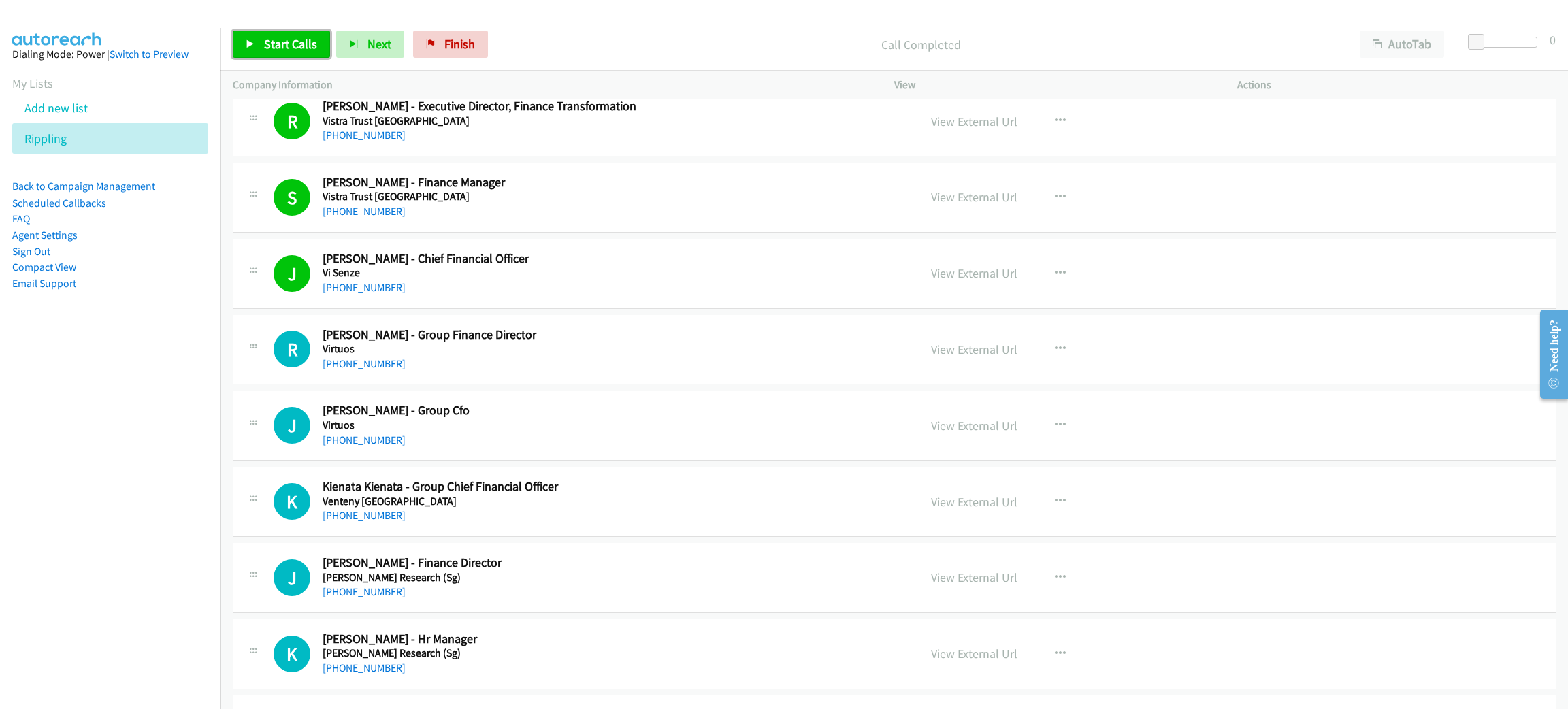
click at [264, 43] on span "Start Calls" at bounding box center [291, 43] width 53 height 16
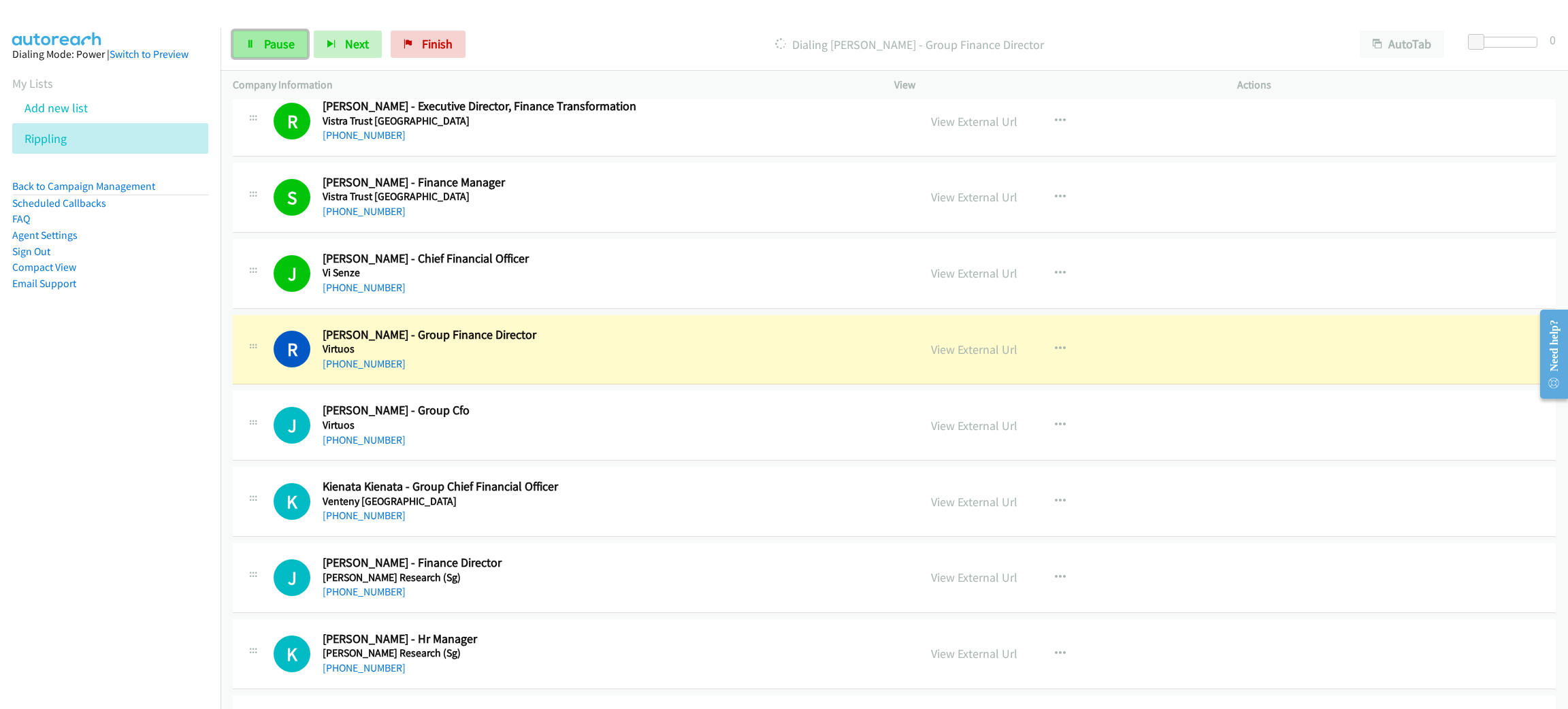
click at [270, 49] on span "Pause" at bounding box center [279, 43] width 30 height 16
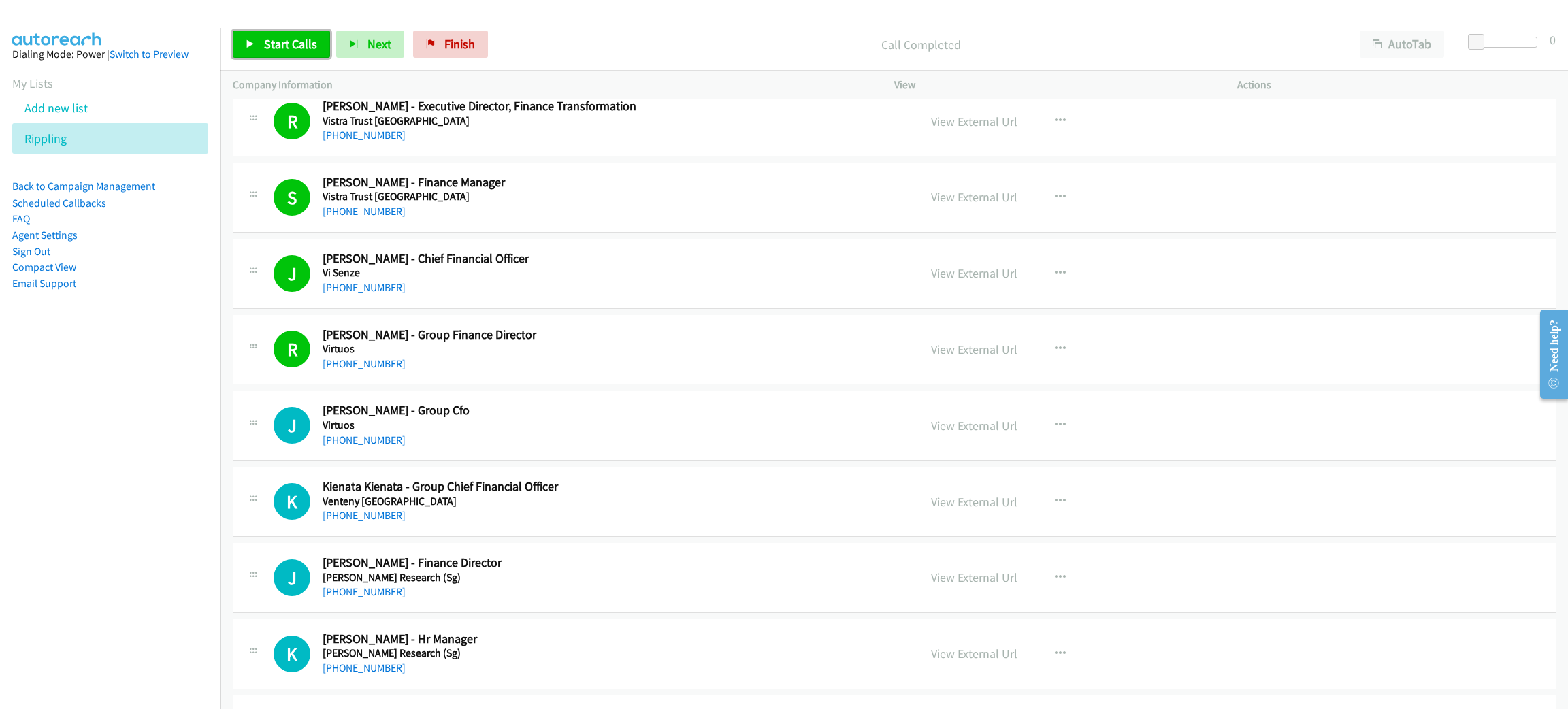
click at [315, 43] on link "Start Calls" at bounding box center [281, 44] width 97 height 28
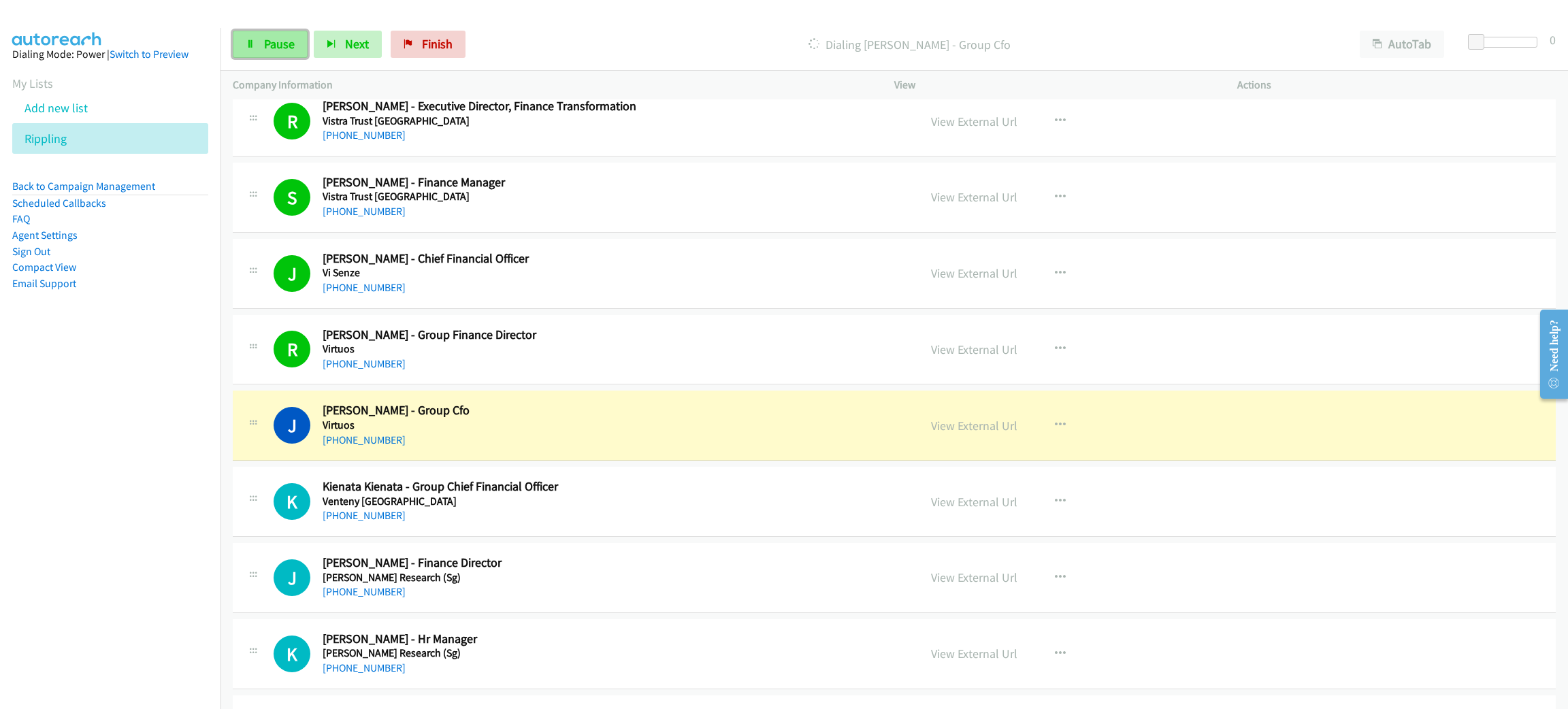
click at [277, 39] on span "Pause" at bounding box center [279, 43] width 30 height 16
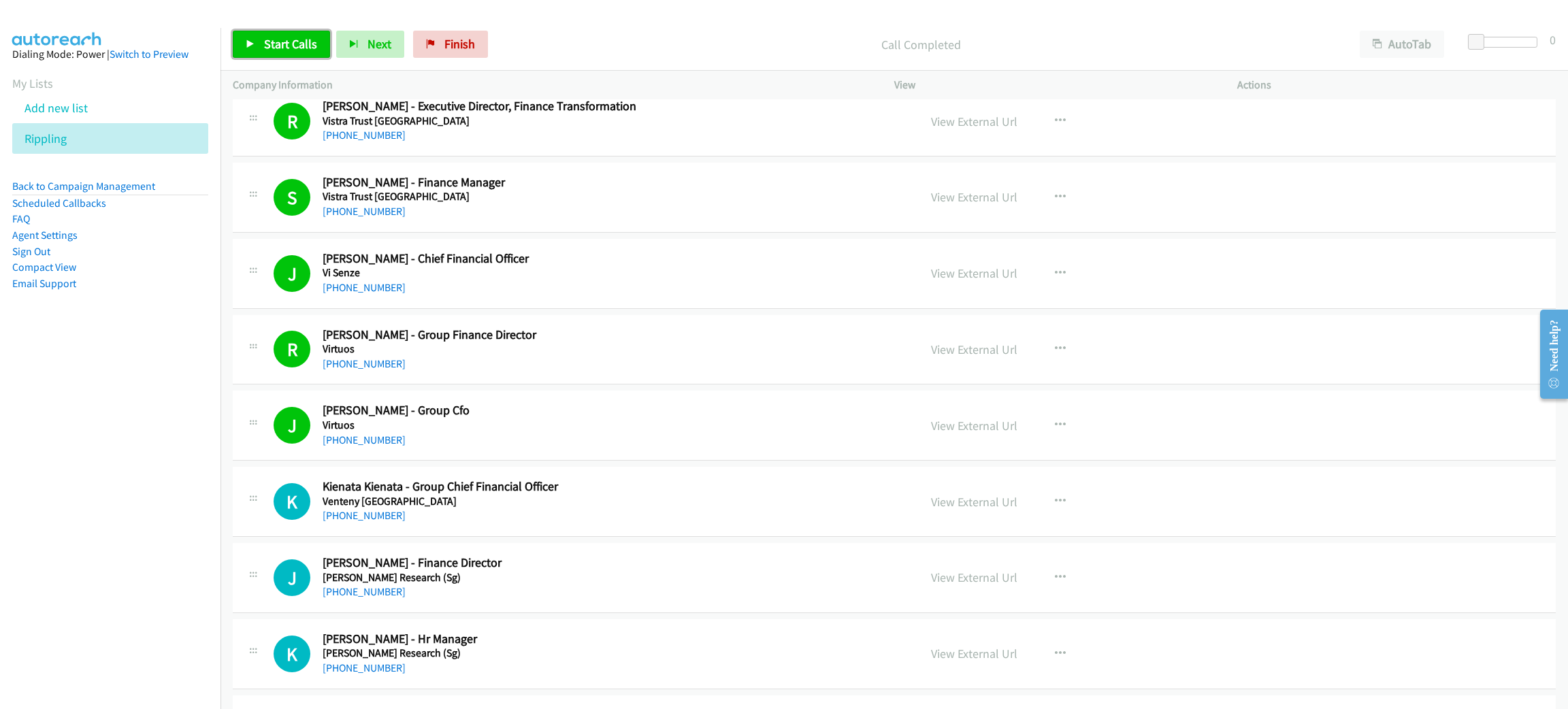
click at [303, 40] on span "Start Calls" at bounding box center [291, 43] width 53 height 16
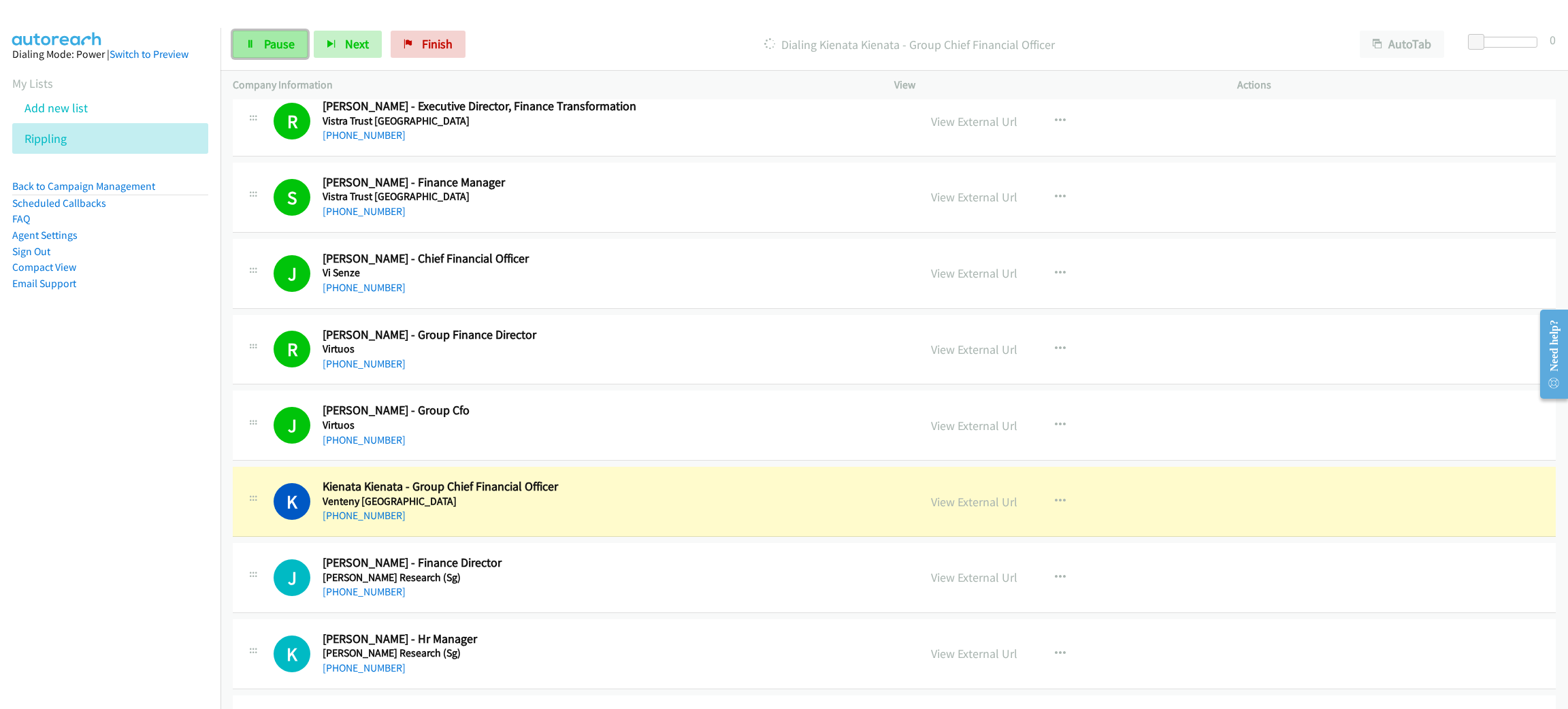
click at [253, 47] on icon at bounding box center [250, 45] width 9 height 9
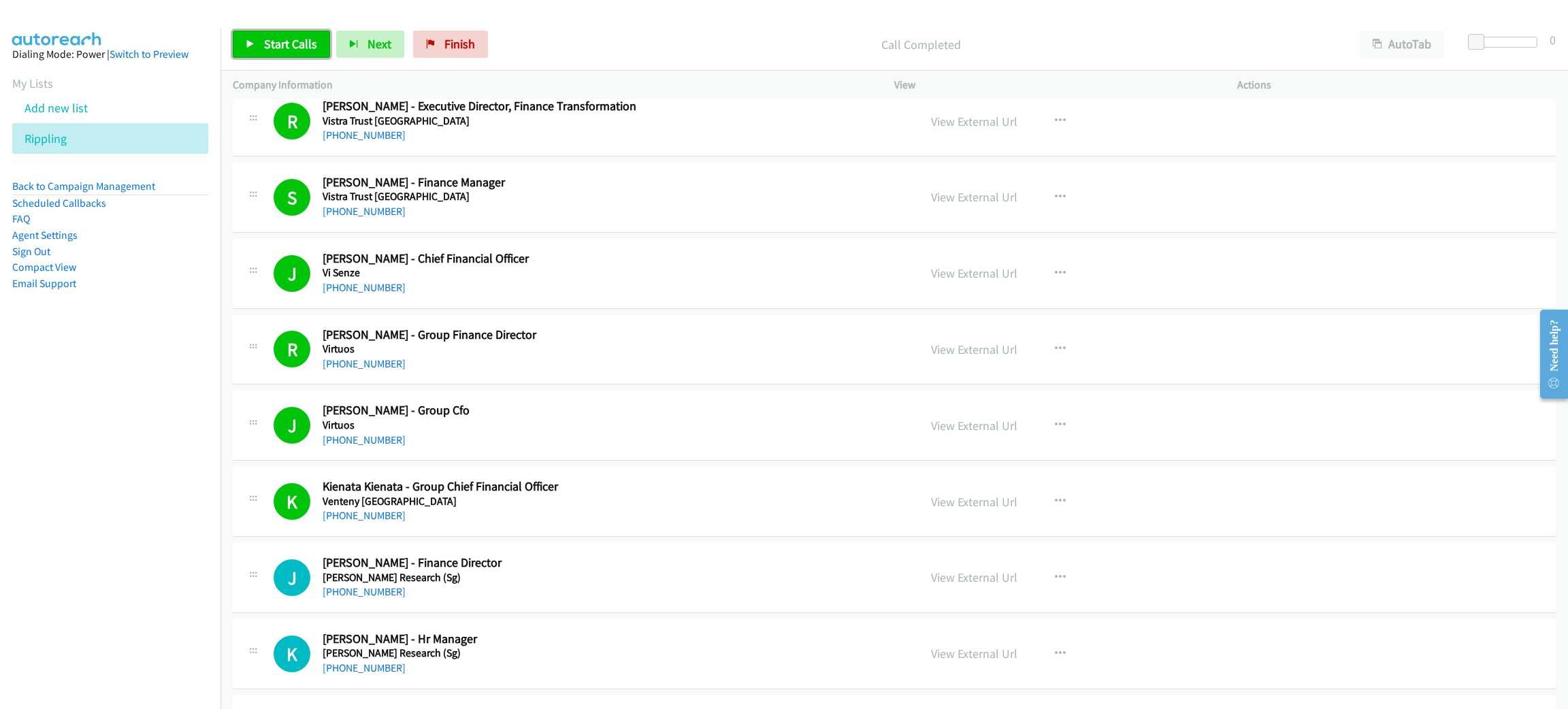
click at [295, 30] on link "Start Calls" at bounding box center [281, 44] width 97 height 28
click at [117, 439] on nav "Dialing Mode: Power | Switch to Preview My Lists Add new list Rippling Back to …" at bounding box center [110, 382] width 222 height 709
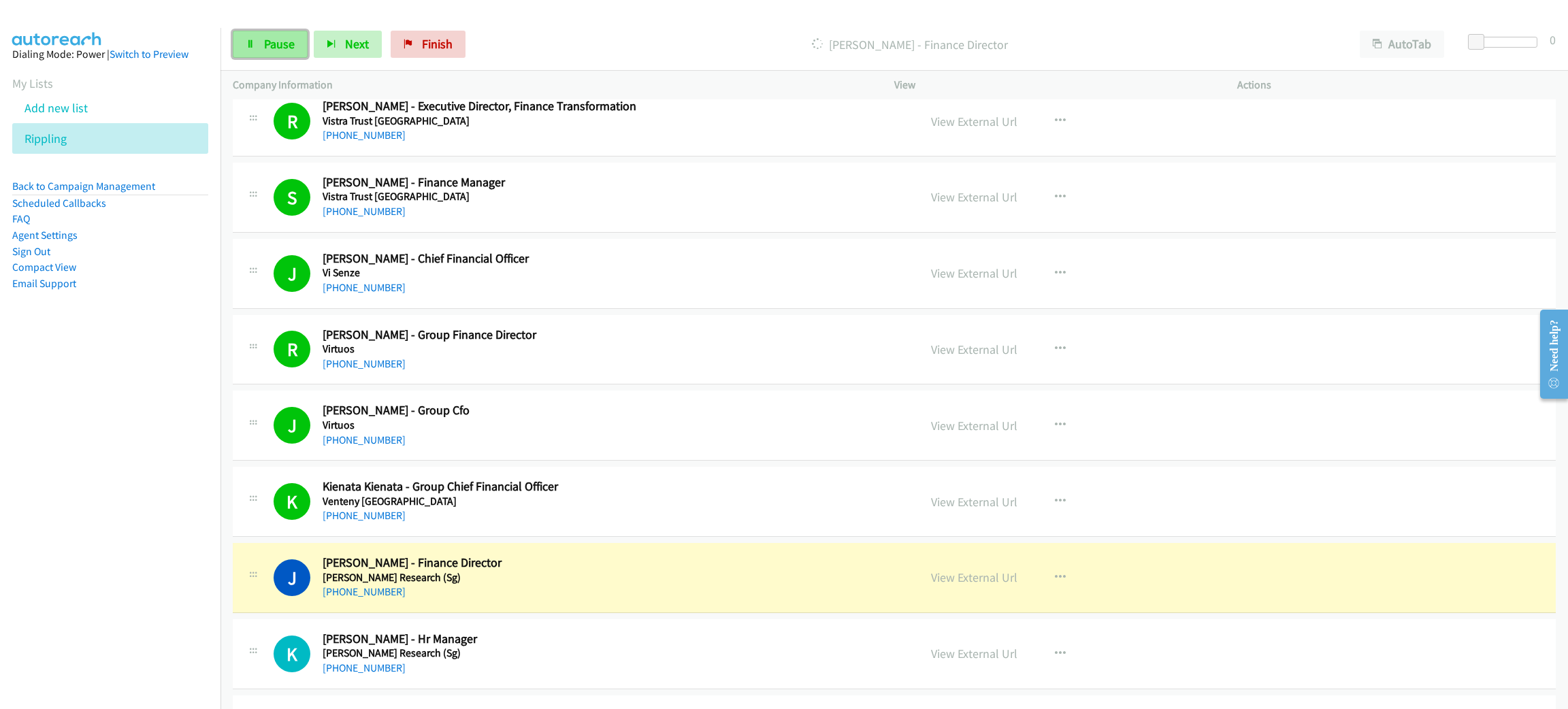
click at [292, 48] on span "Pause" at bounding box center [279, 43] width 30 height 16
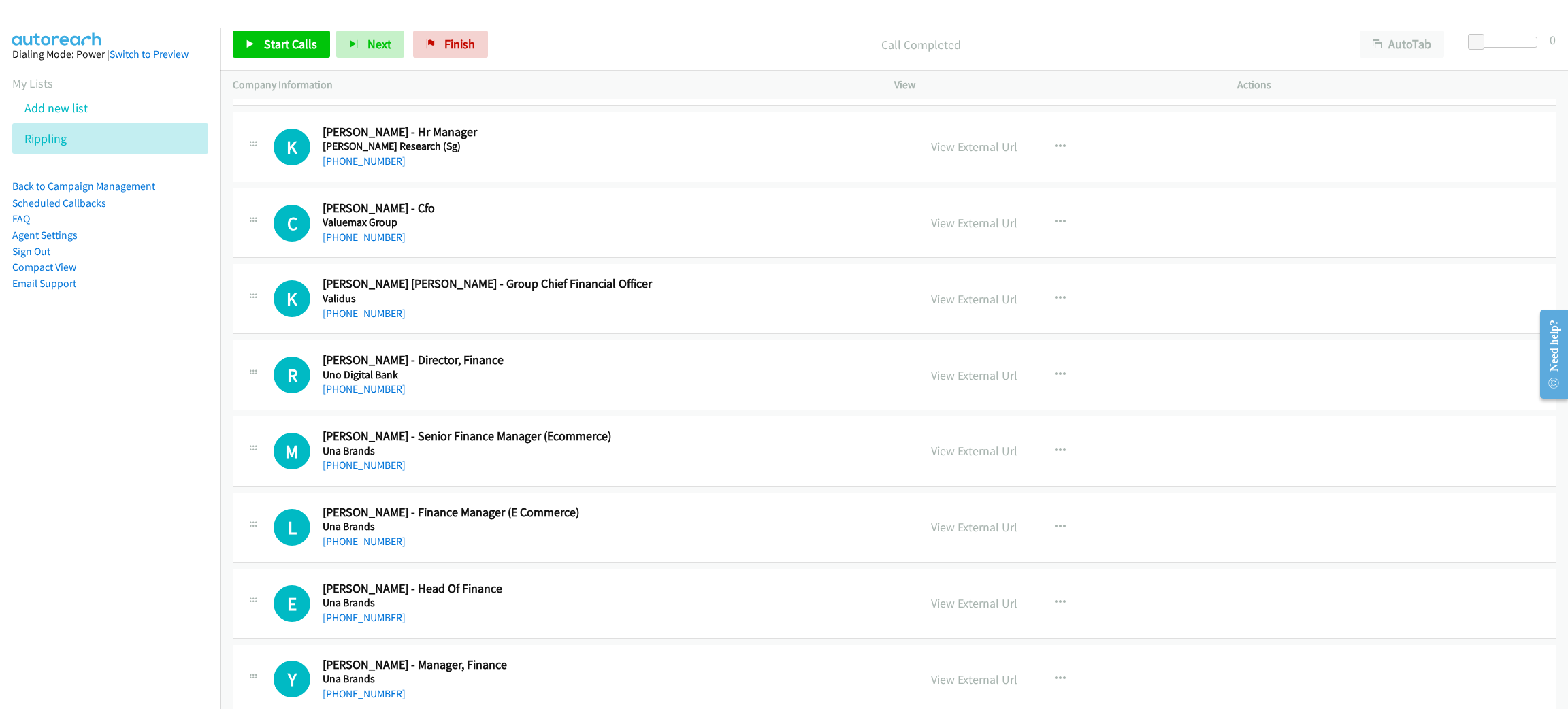
scroll to position [1939, 0]
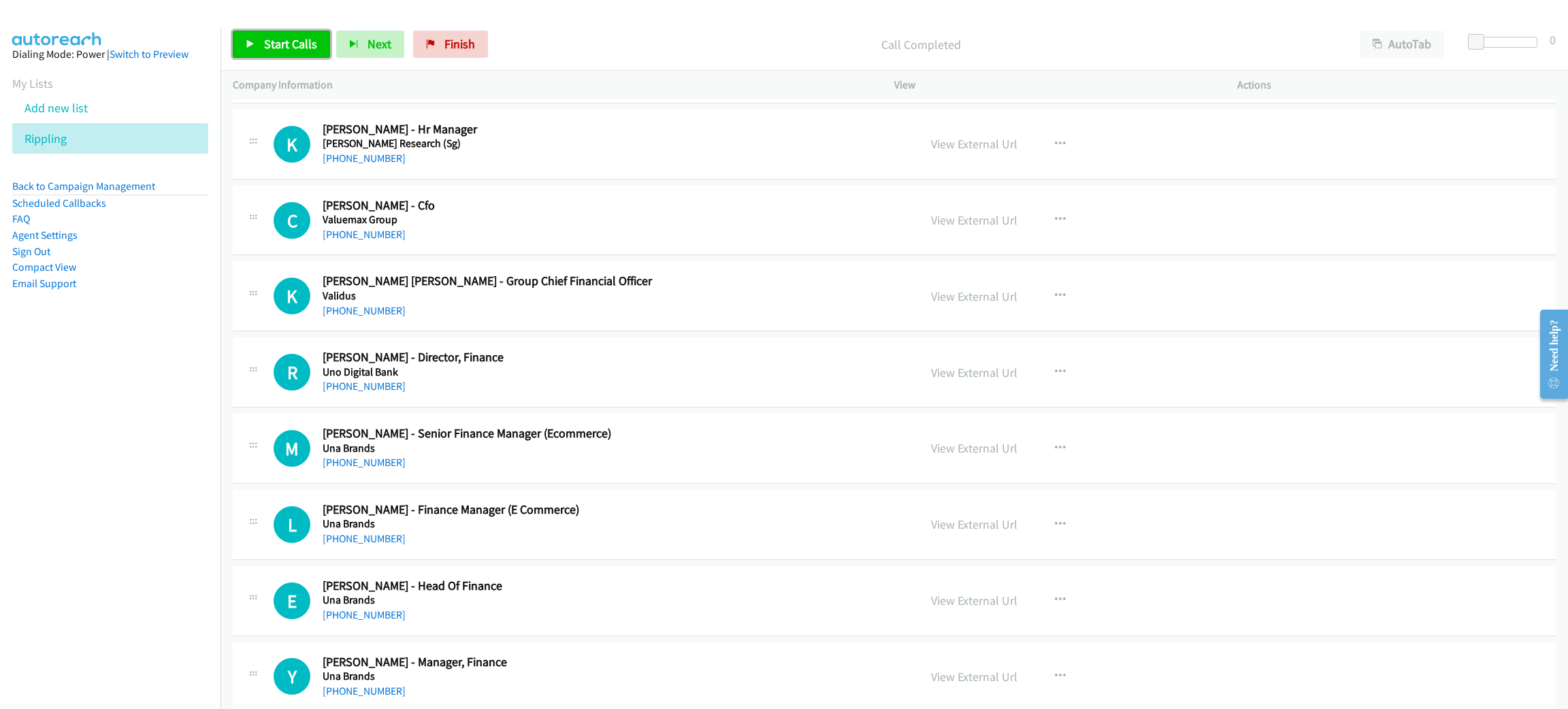
click at [292, 40] on span "Start Calls" at bounding box center [291, 43] width 53 height 16
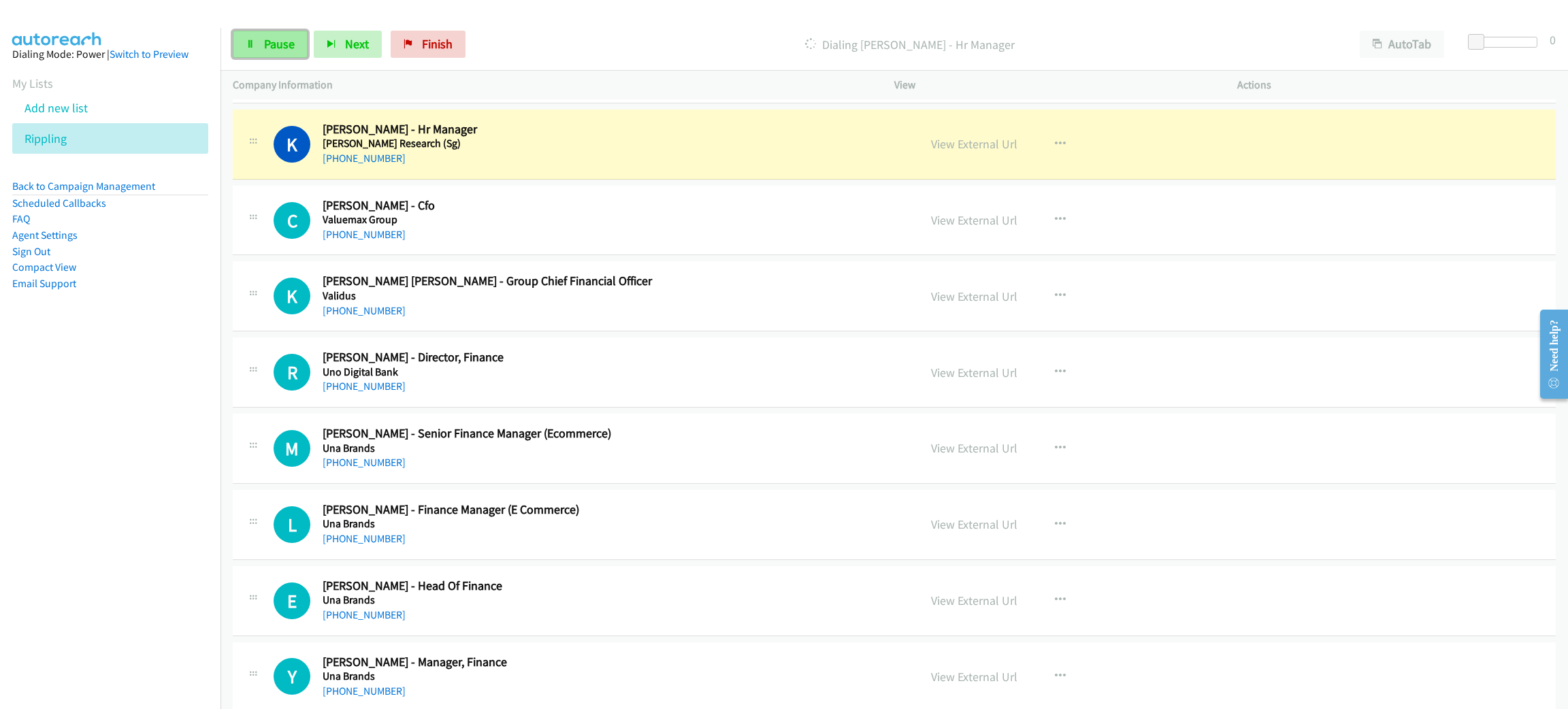
click at [288, 48] on span "Pause" at bounding box center [279, 43] width 30 height 16
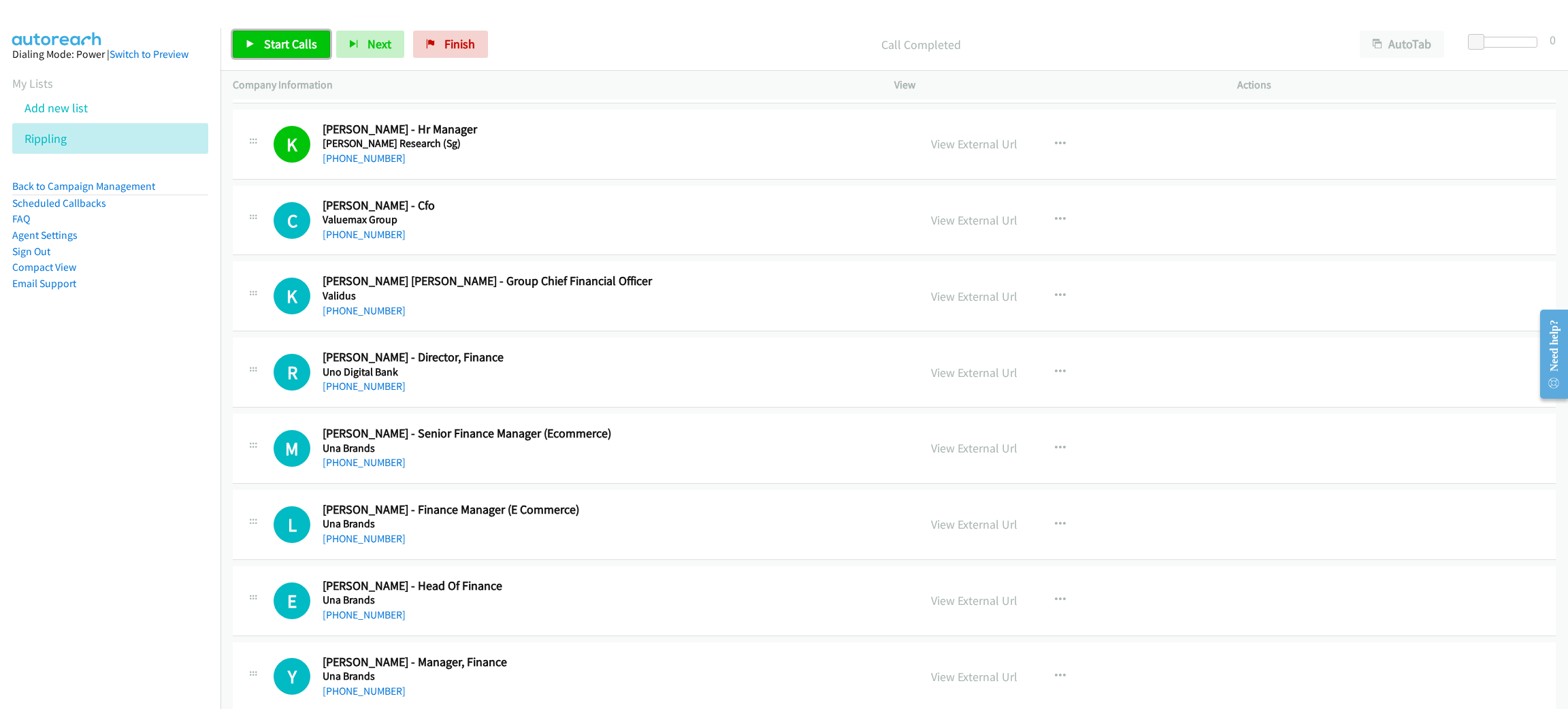
click at [297, 47] on span "Start Calls" at bounding box center [291, 43] width 53 height 16
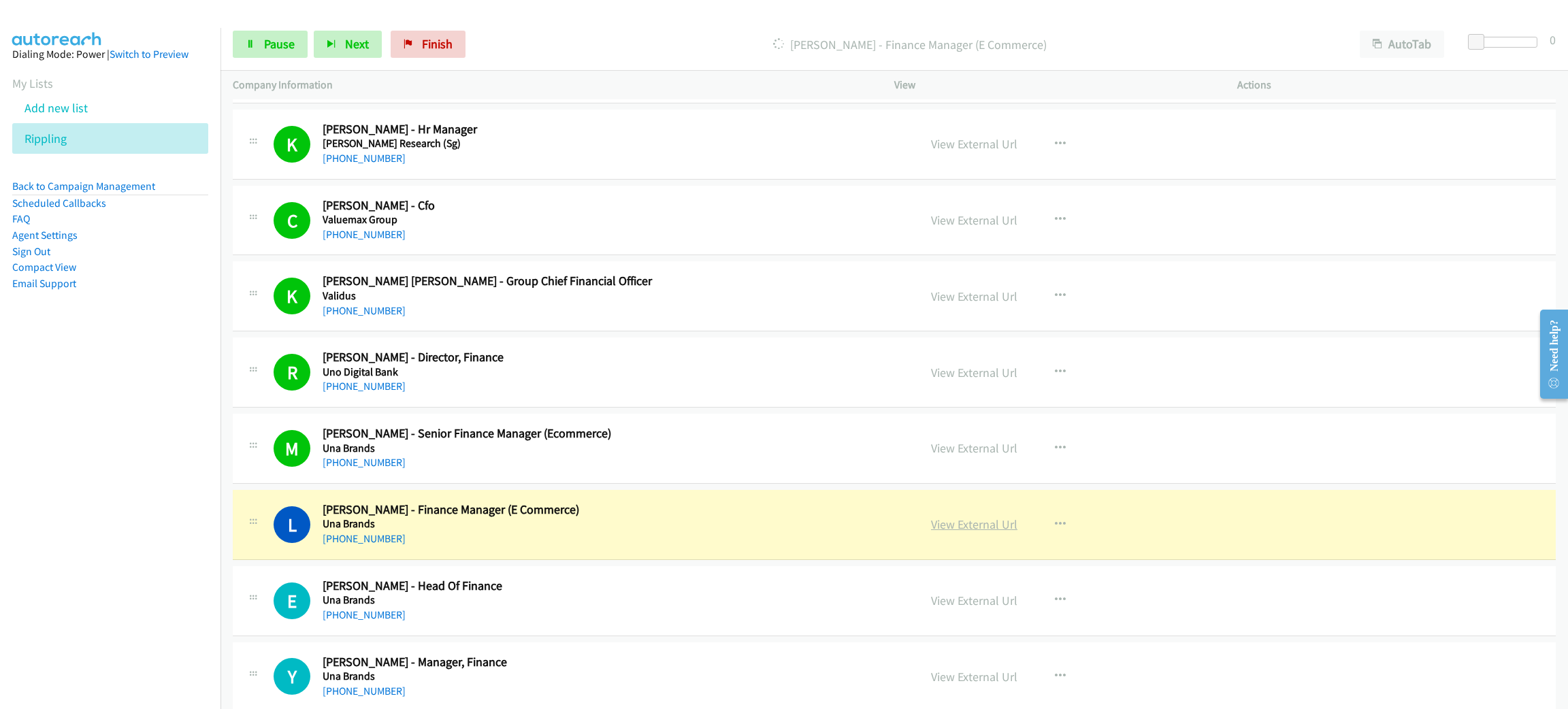
drag, startPoint x: 575, startPoint y: 512, endPoint x: 971, endPoint y: 528, distance: 396.3
click at [971, 528] on link "View External Url" at bounding box center [975, 524] width 86 height 16
click at [276, 42] on span "Pause" at bounding box center [279, 43] width 30 height 16
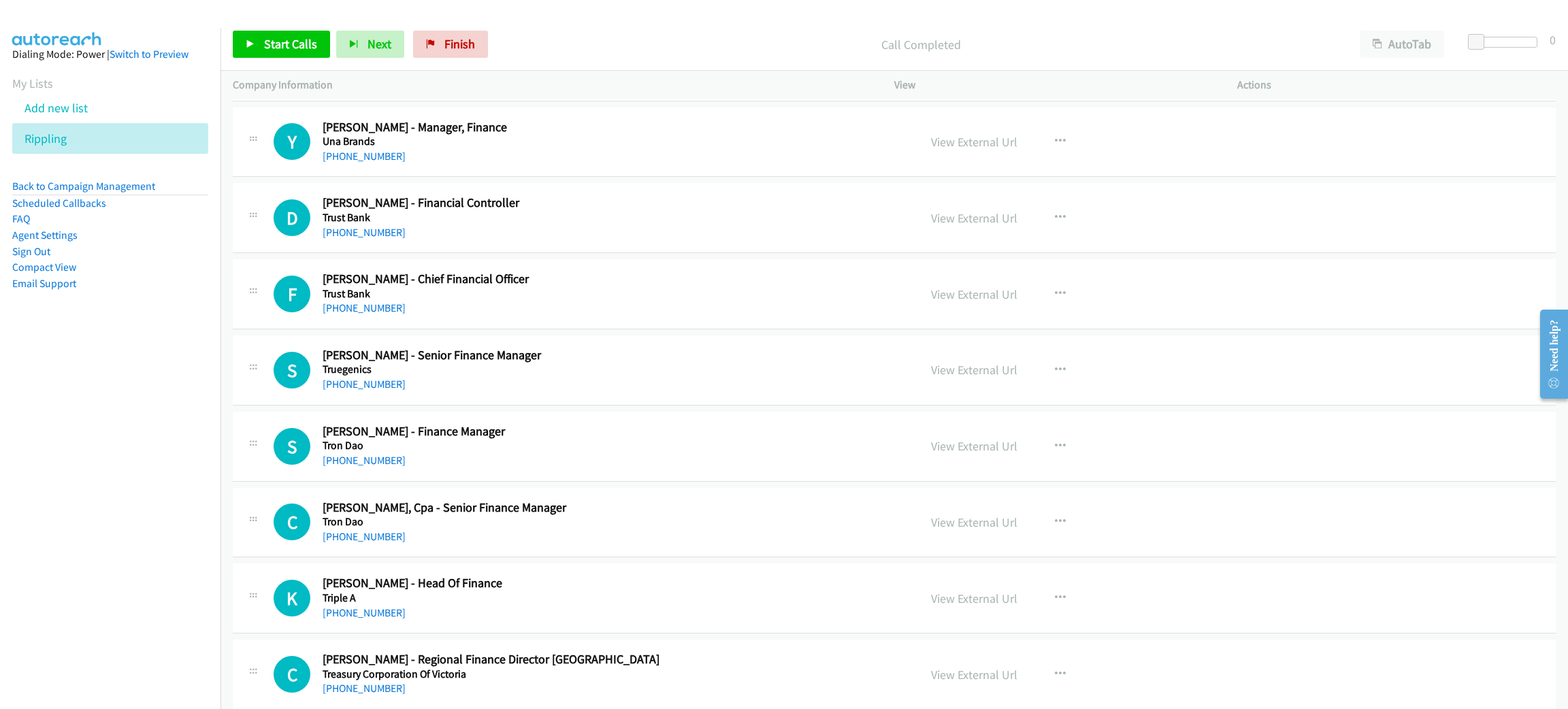
scroll to position [2450, 0]
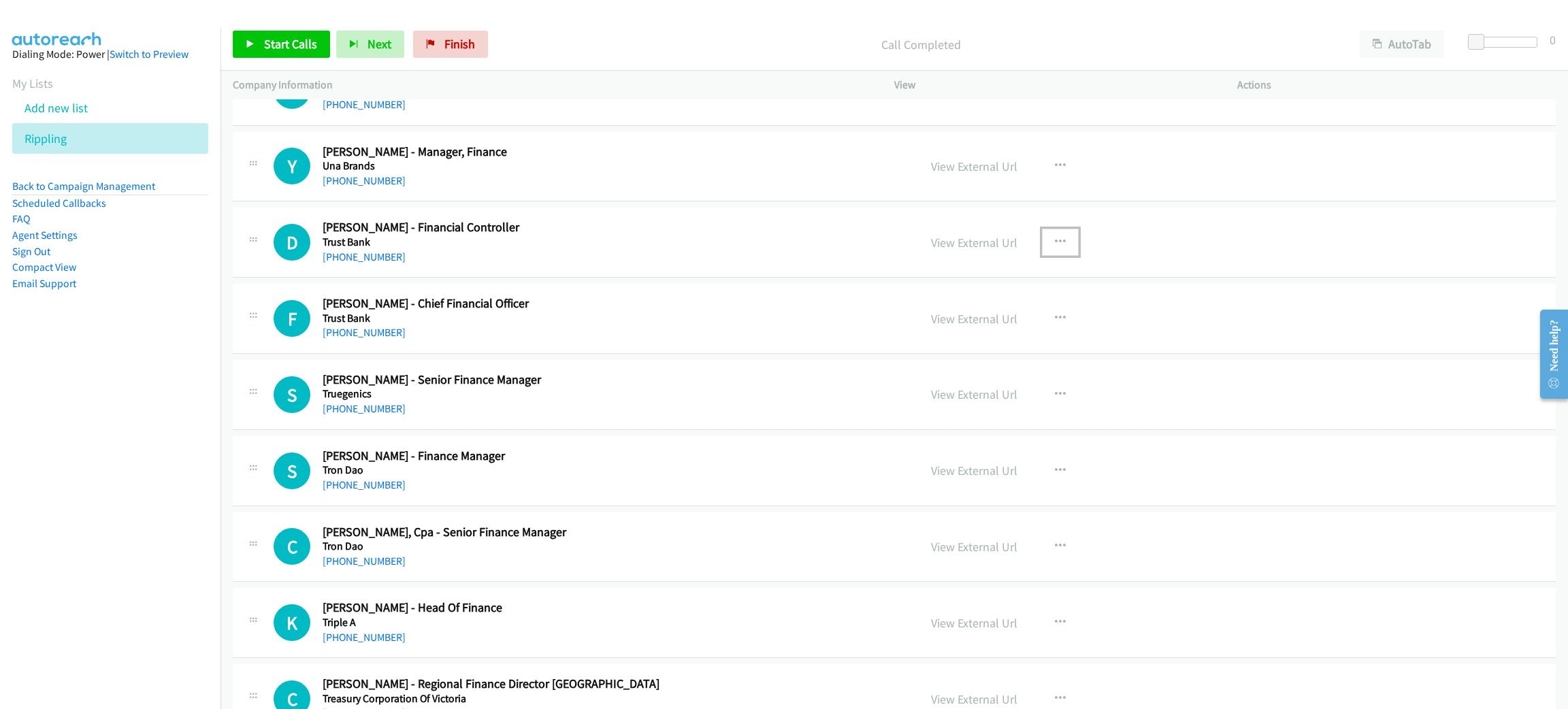
click at [1055, 247] on icon "button" at bounding box center [1060, 243] width 11 height 11
click at [1024, 337] on link "Start Calls Here" at bounding box center [988, 332] width 181 height 28
click at [297, 46] on span "Start Calls" at bounding box center [291, 43] width 53 height 16
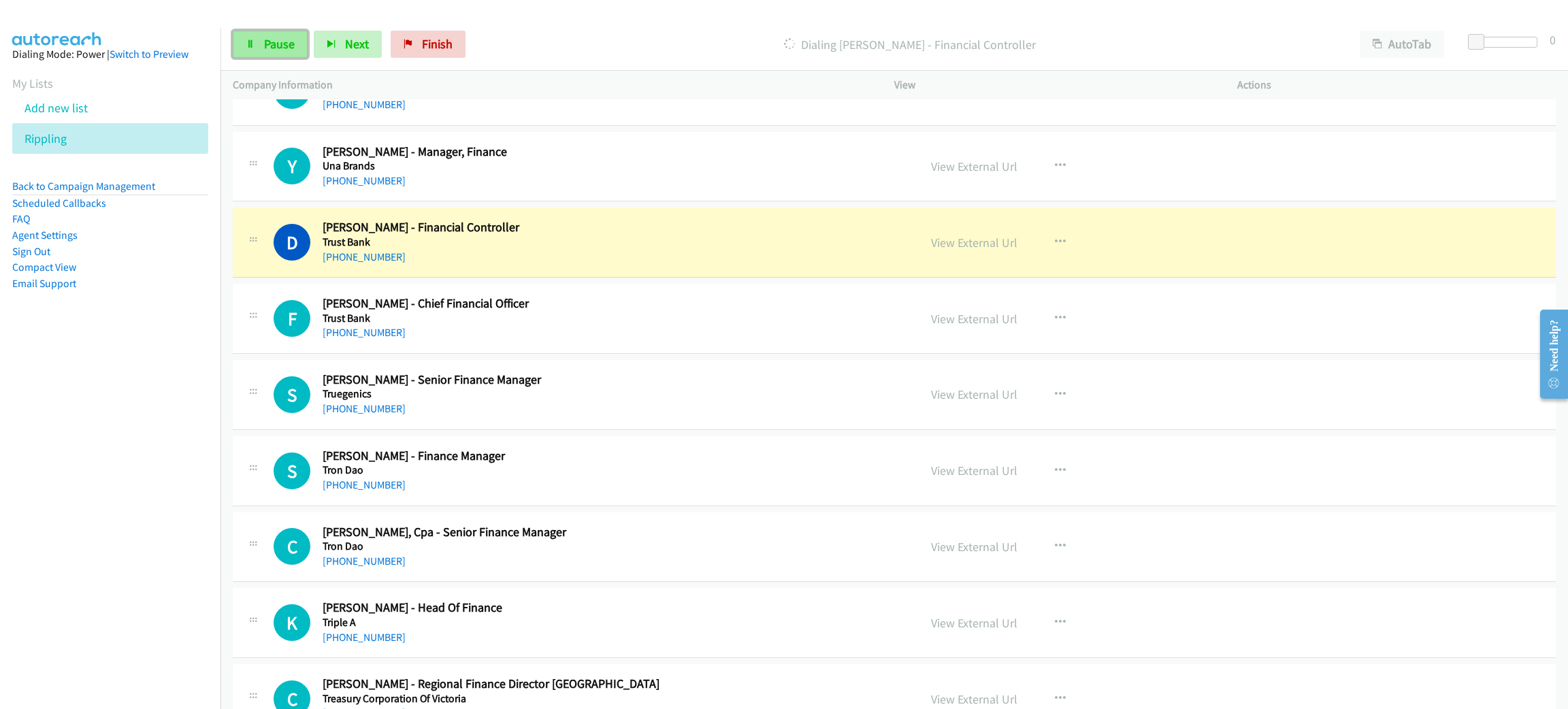
click at [277, 42] on span "Pause" at bounding box center [279, 43] width 30 height 16
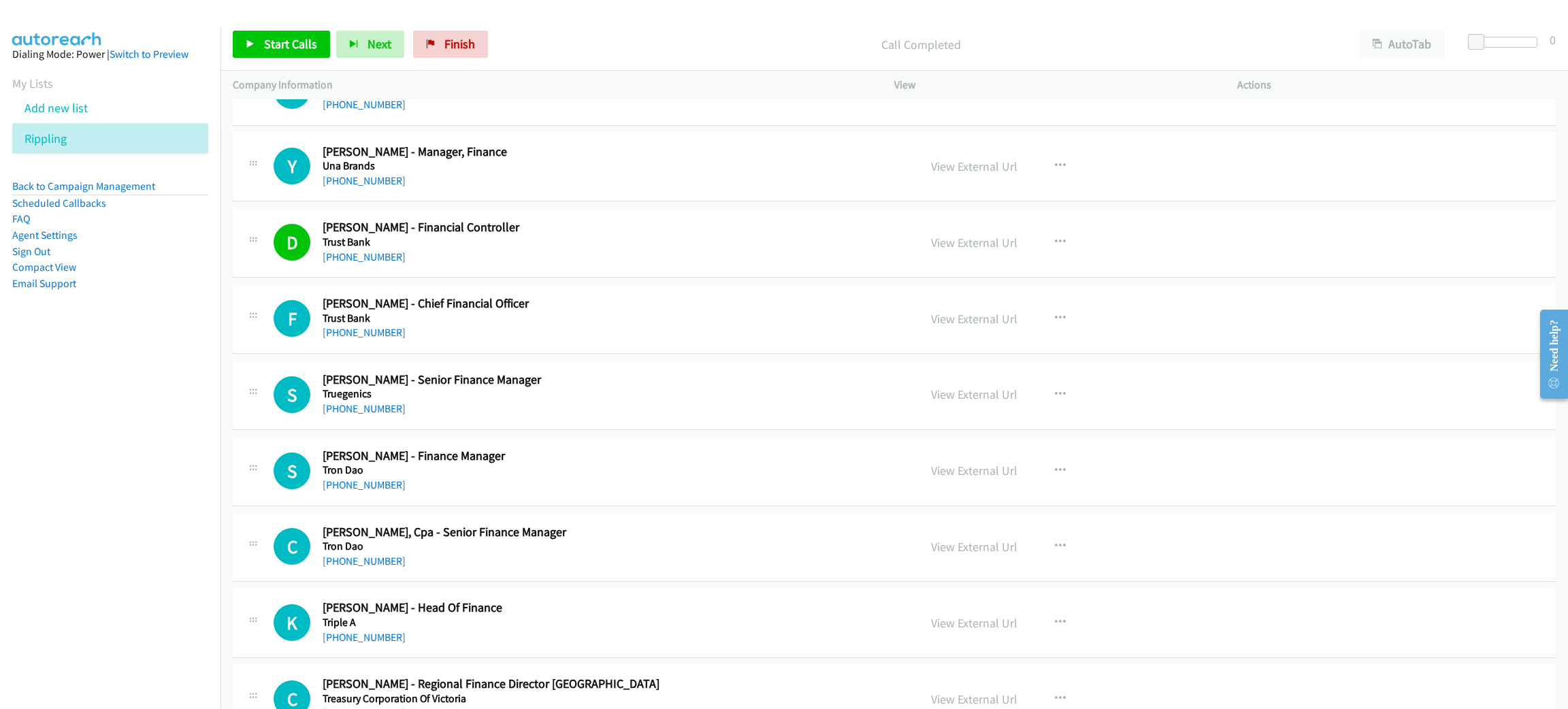
click at [605, 59] on div "Start Calls Pause Next Finish Call Completed AutoTab AutoTab 0" at bounding box center [895, 44] width 1348 height 52
click at [313, 38] on span "Start Calls" at bounding box center [291, 43] width 53 height 16
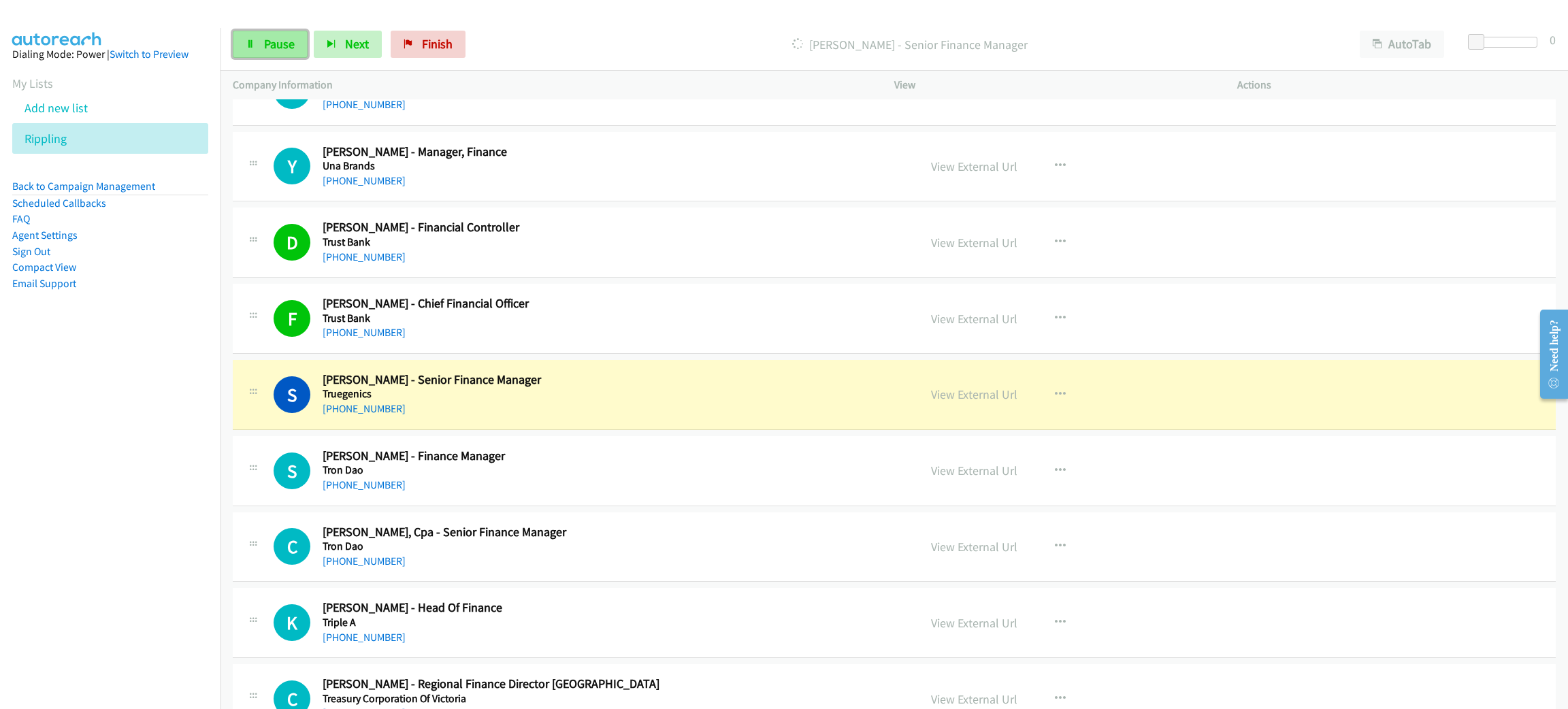
click at [266, 36] on span "Pause" at bounding box center [279, 43] width 30 height 16
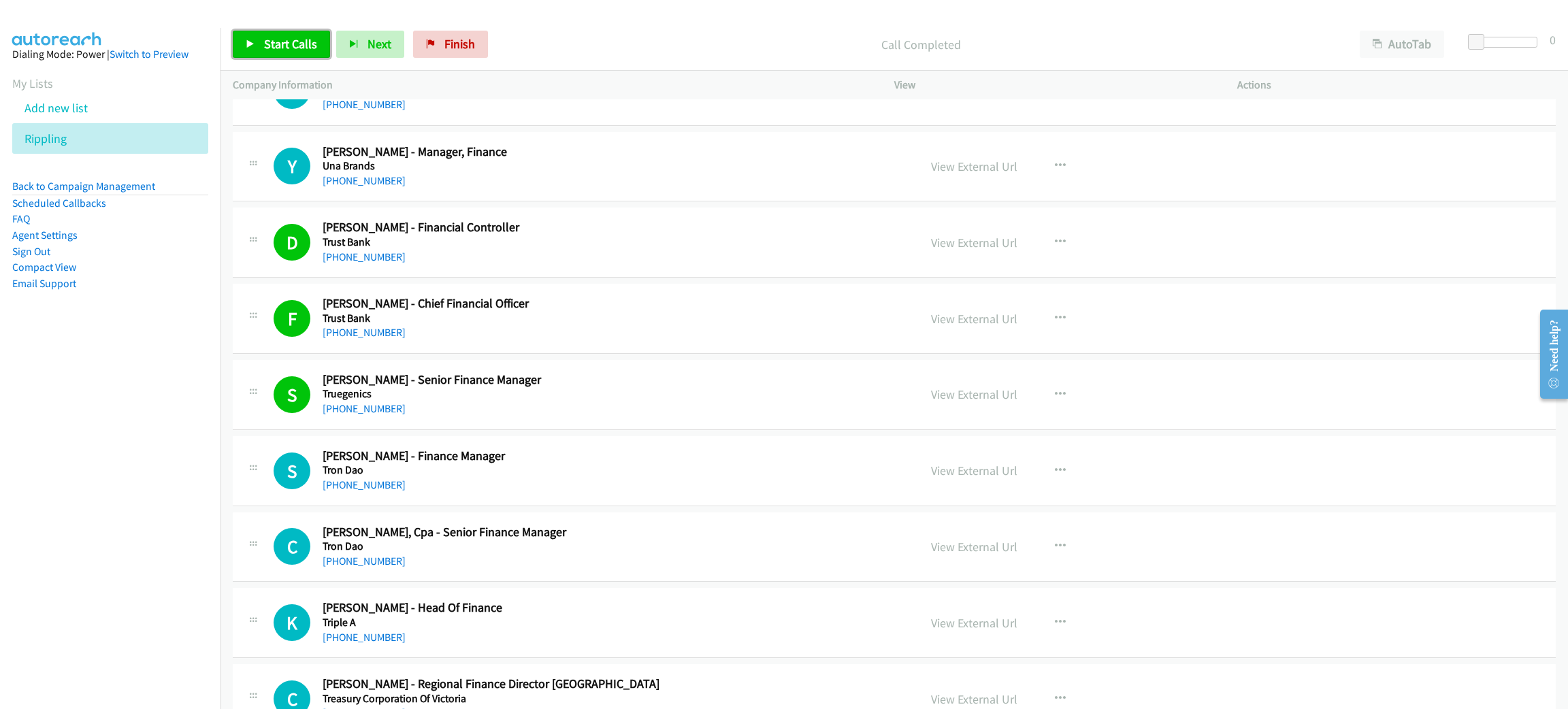
click at [302, 46] on span "Start Calls" at bounding box center [291, 43] width 53 height 16
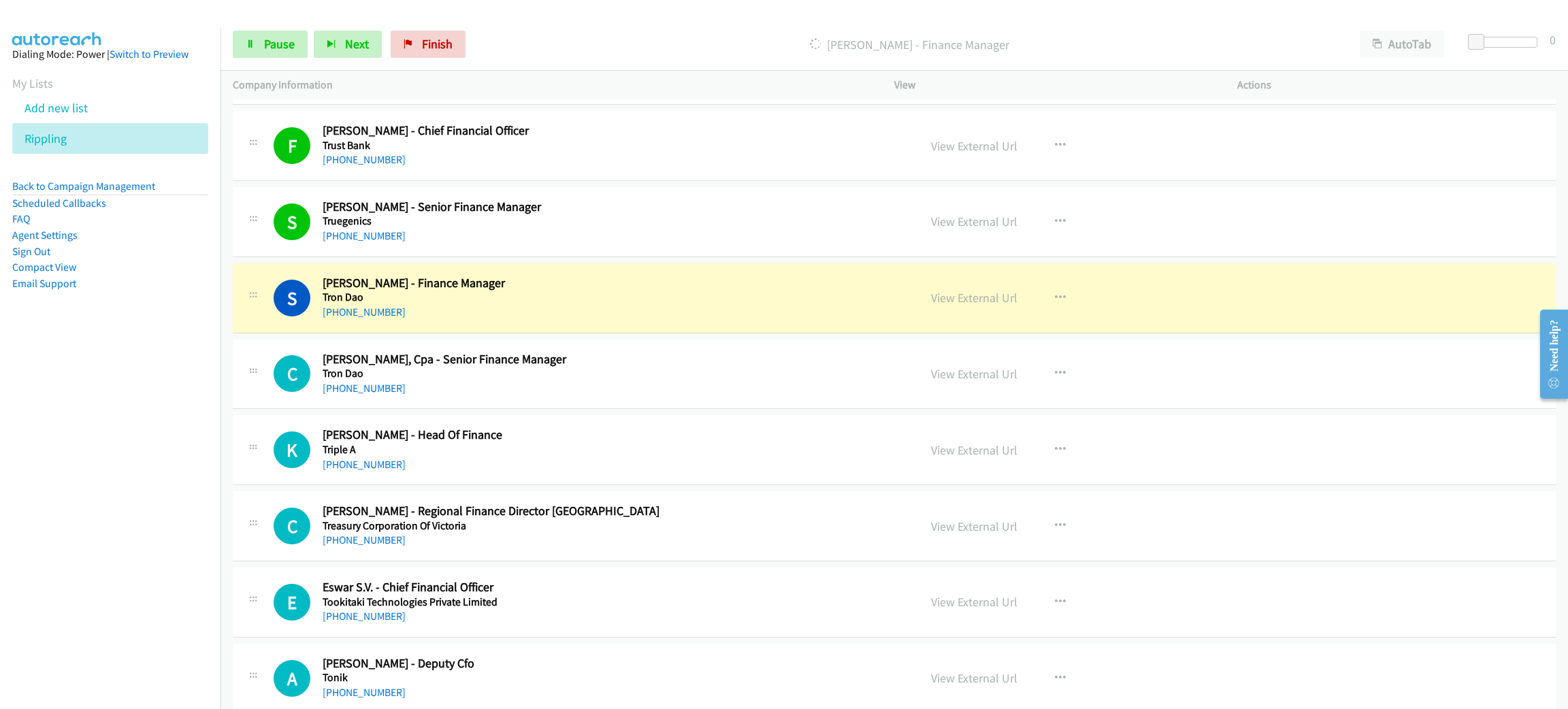
scroll to position [2654, 0]
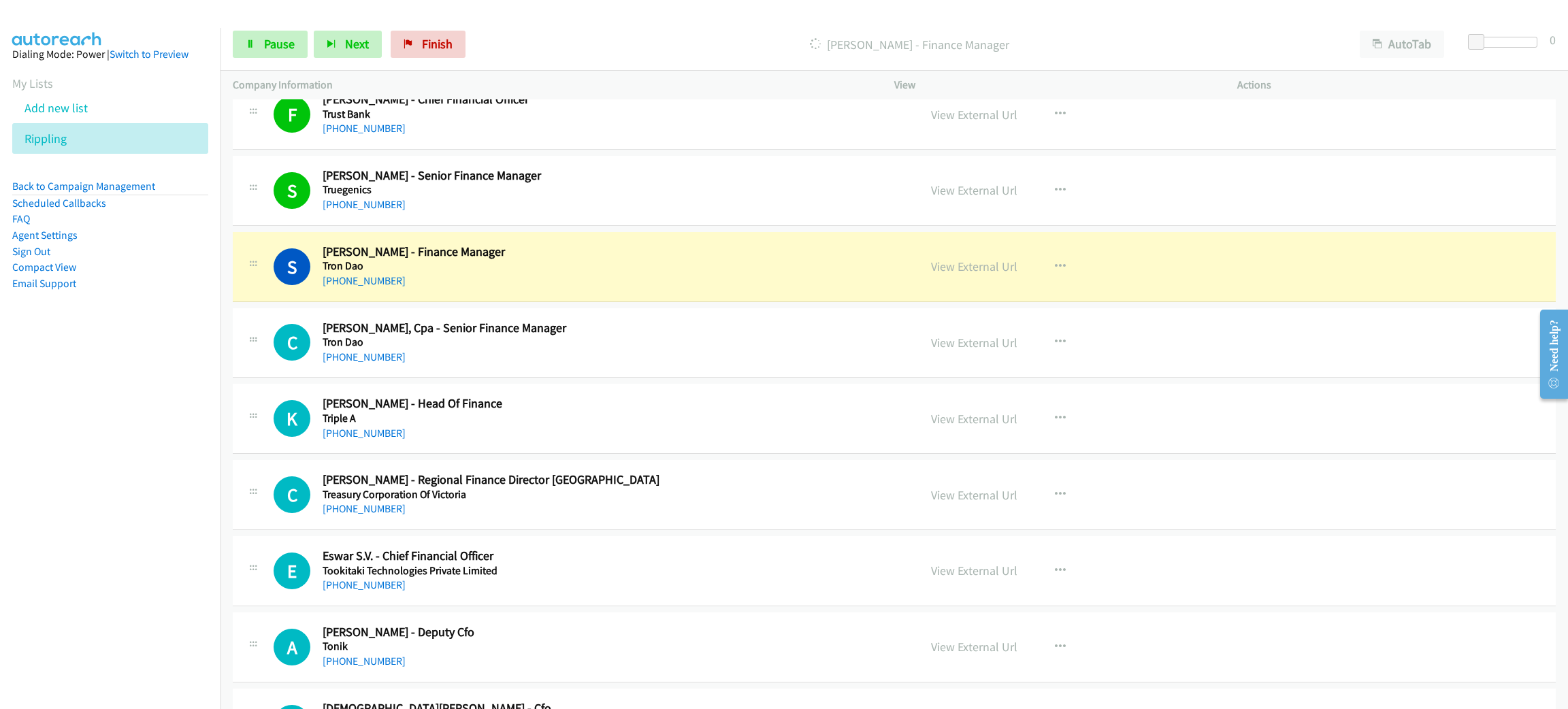
click at [530, 285] on div "+65 9173 7362" at bounding box center [611, 281] width 577 height 17
click at [274, 36] on span "Pause" at bounding box center [279, 43] width 30 height 16
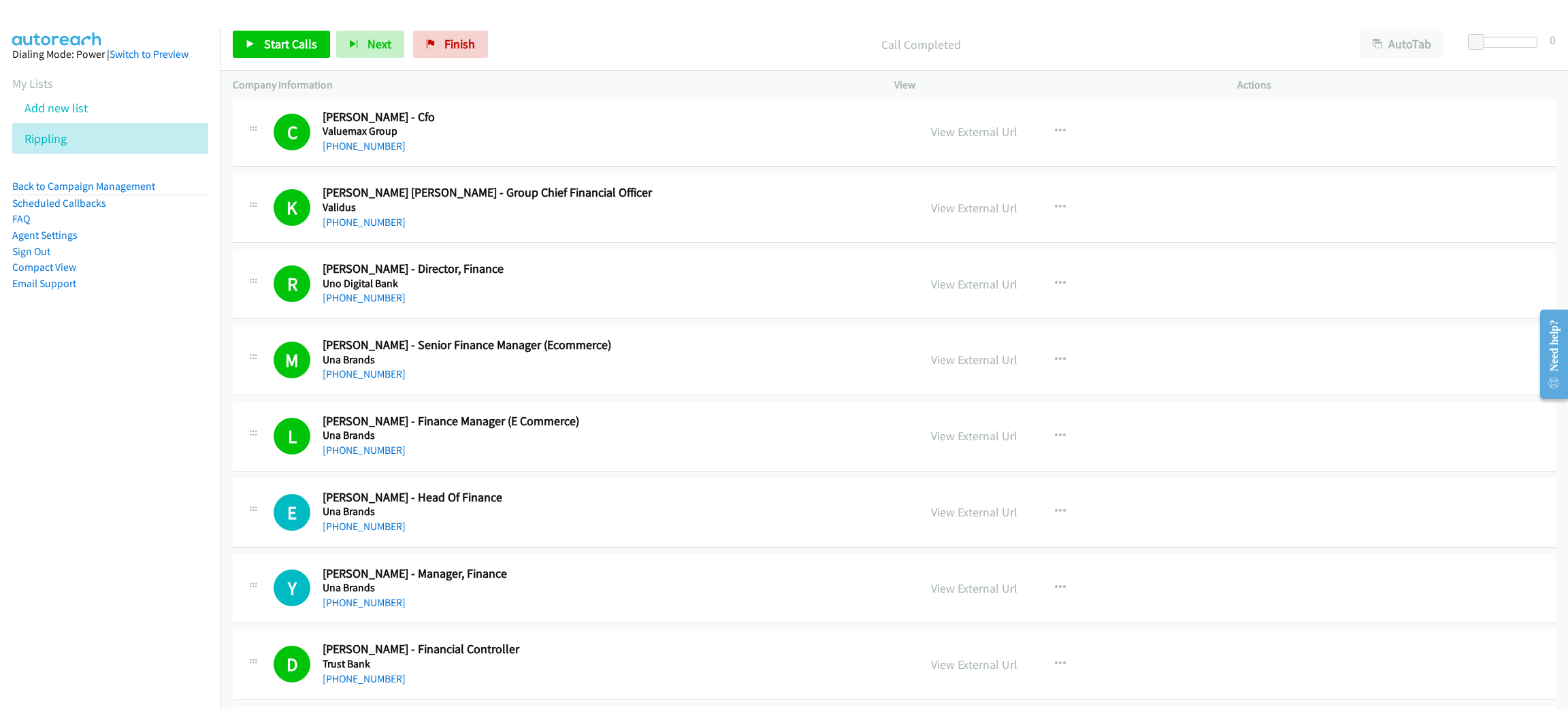
scroll to position [2041, 0]
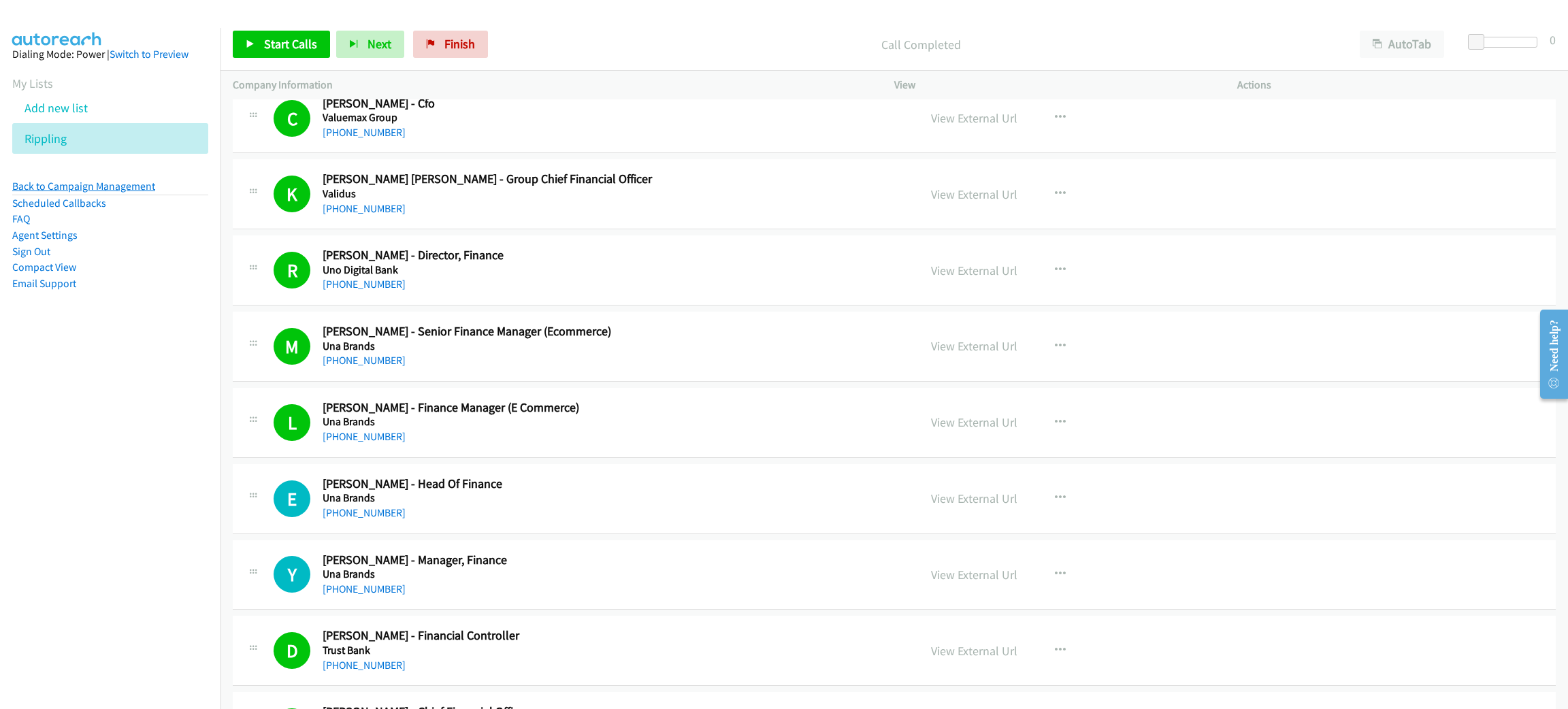
click at [136, 182] on link "Back to Campaign Management" at bounding box center [83, 186] width 143 height 13
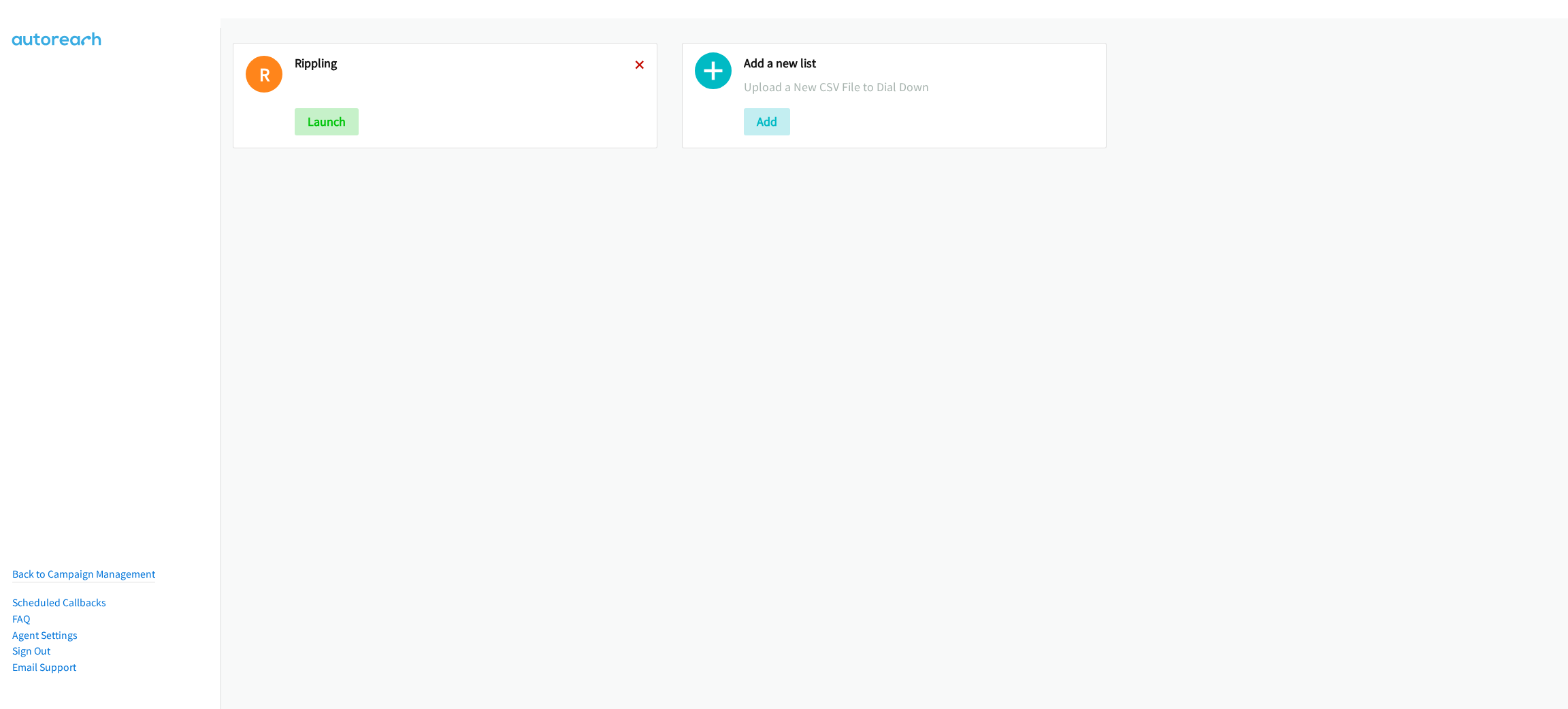
click icon
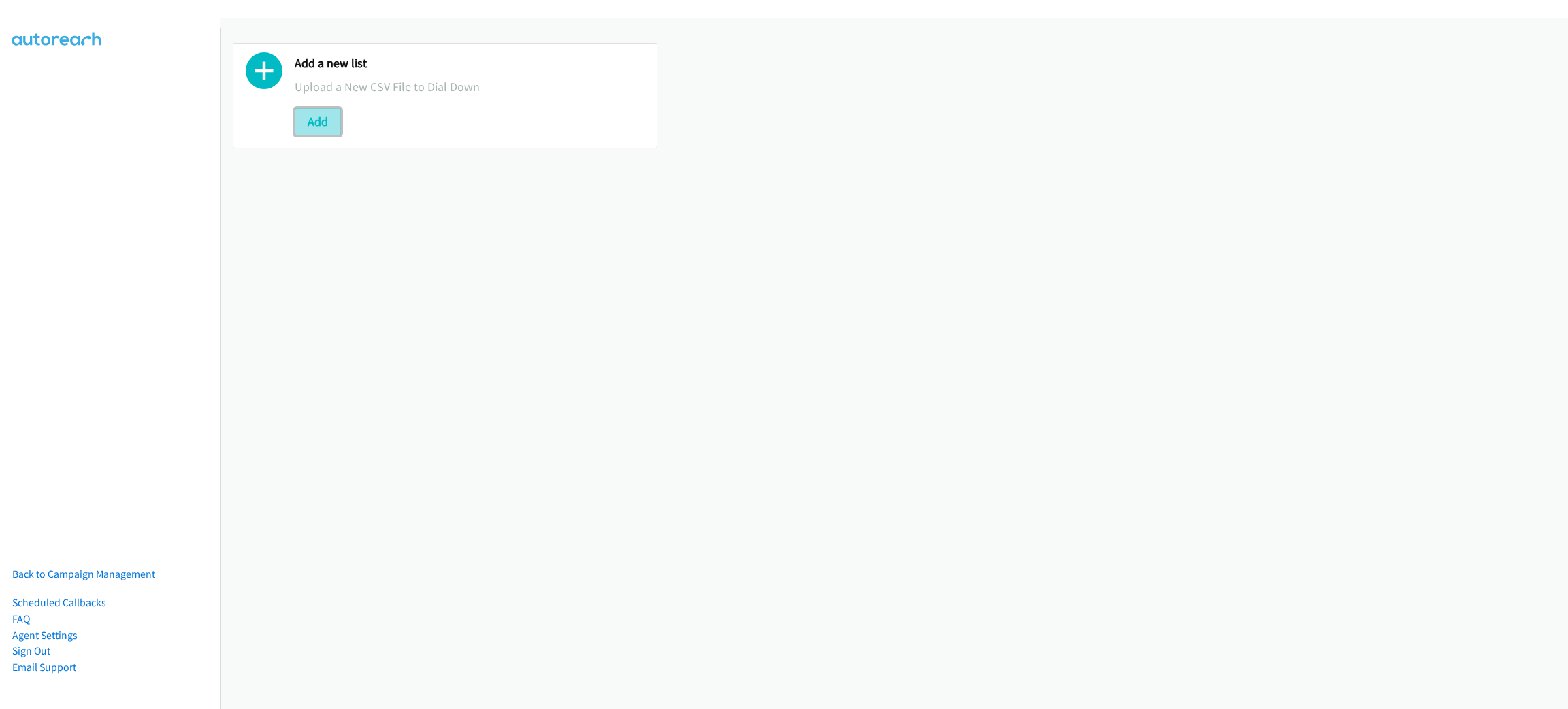
click at [315, 121] on button "Add" at bounding box center [318, 122] width 46 height 28
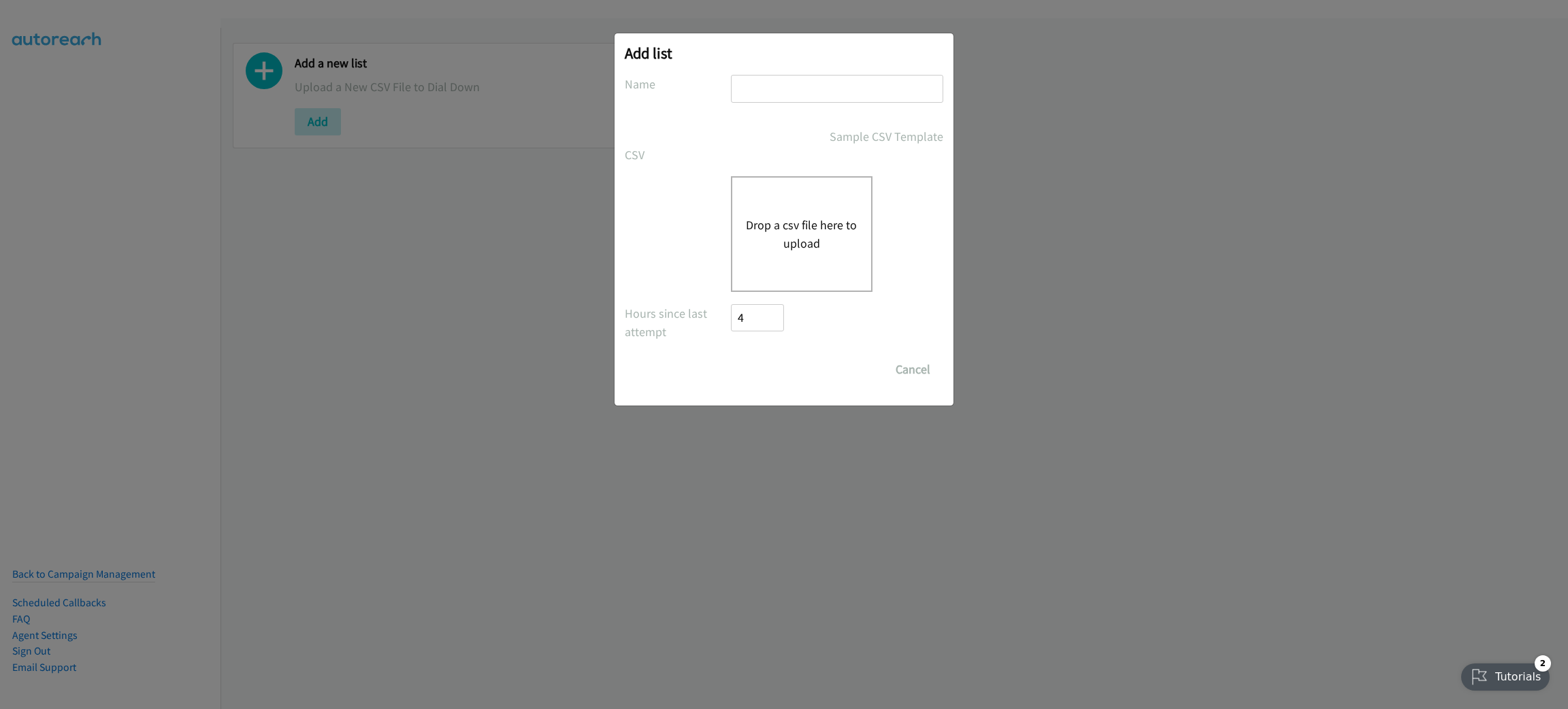
click at [811, 216] on button "Drop a csv file here to upload" at bounding box center [801, 234] width 111 height 37
click at [426, 334] on div "Add list No phone fields were returned for that Report or List View Please uplo…" at bounding box center [784, 360] width 1568 height 697
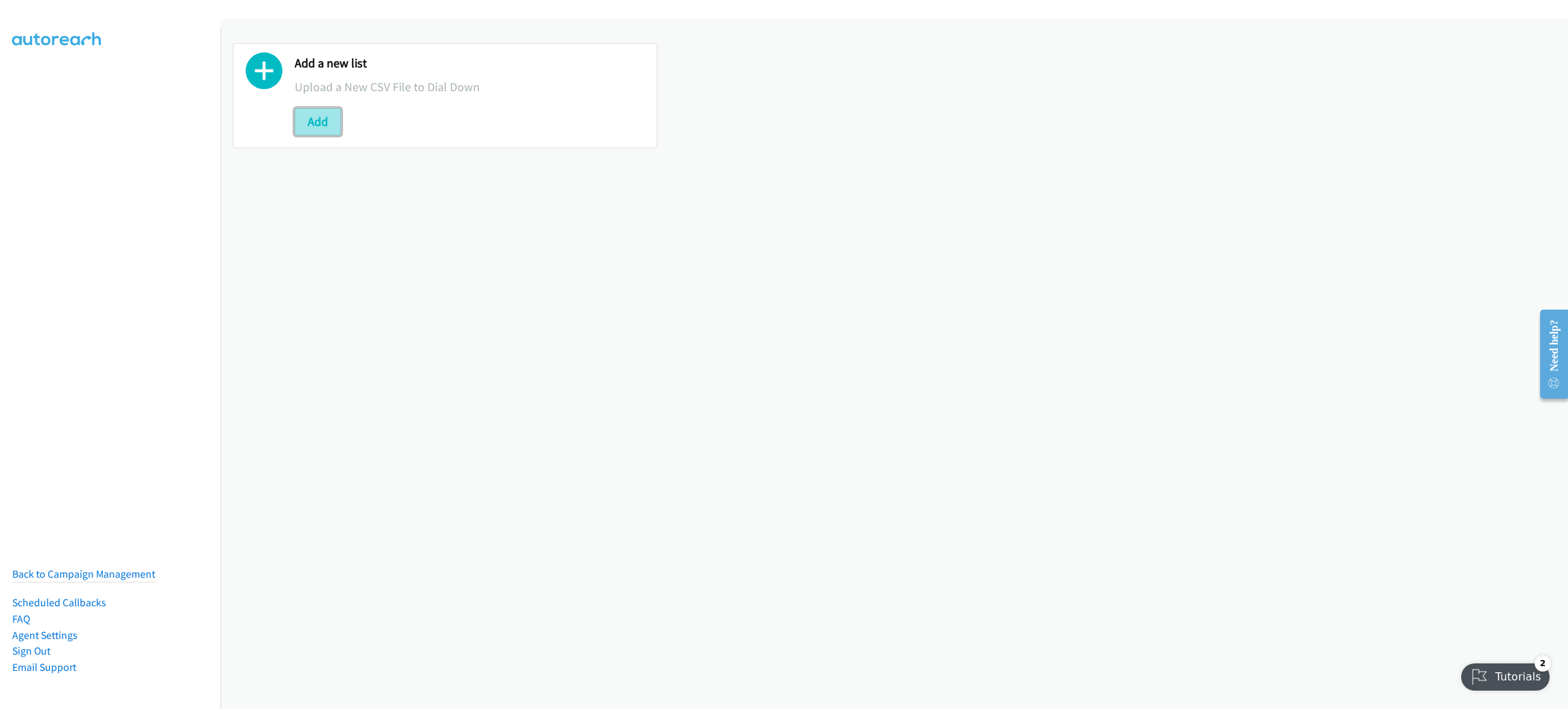
click at [324, 129] on button "Add" at bounding box center [318, 122] width 46 height 28
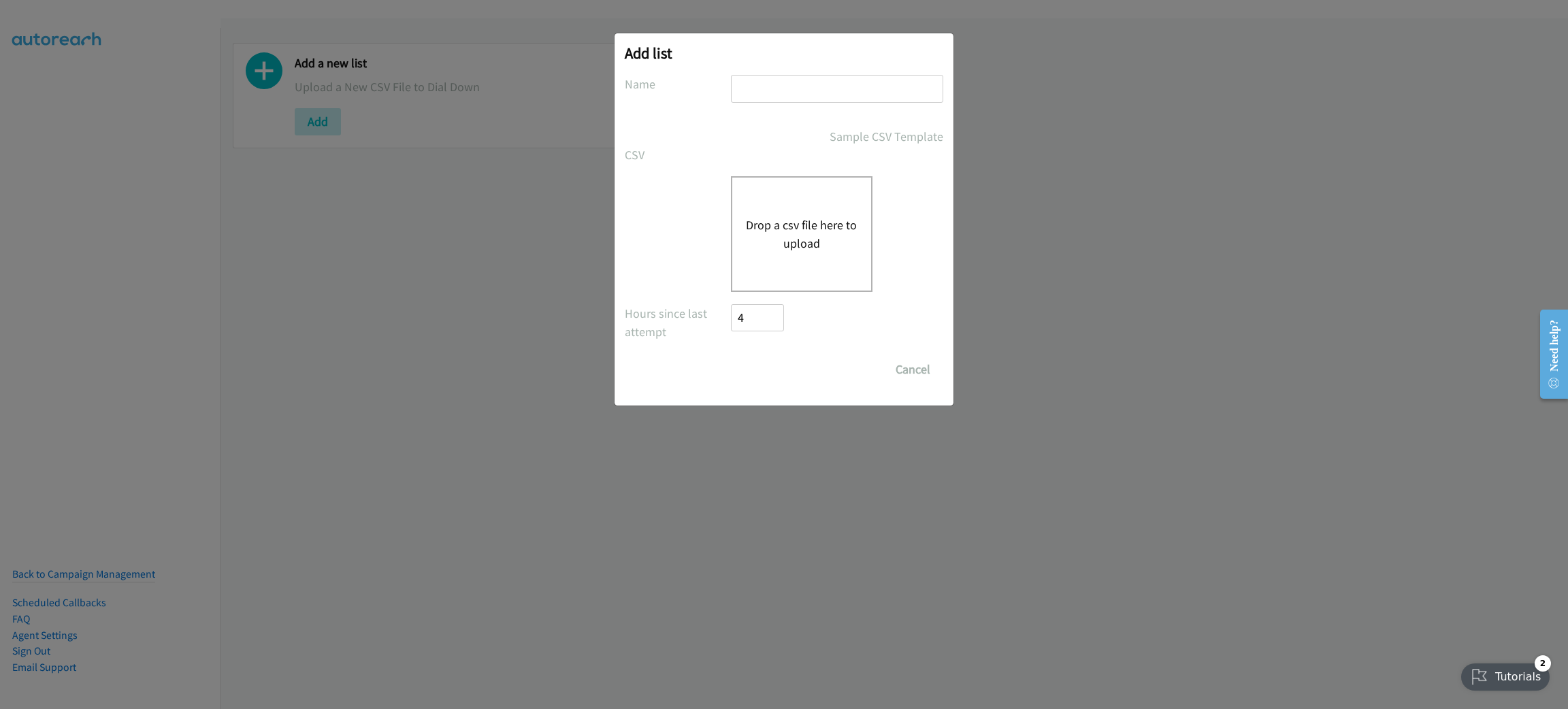
click at [834, 250] on button "Drop a csv file here to upload" at bounding box center [801, 234] width 111 height 37
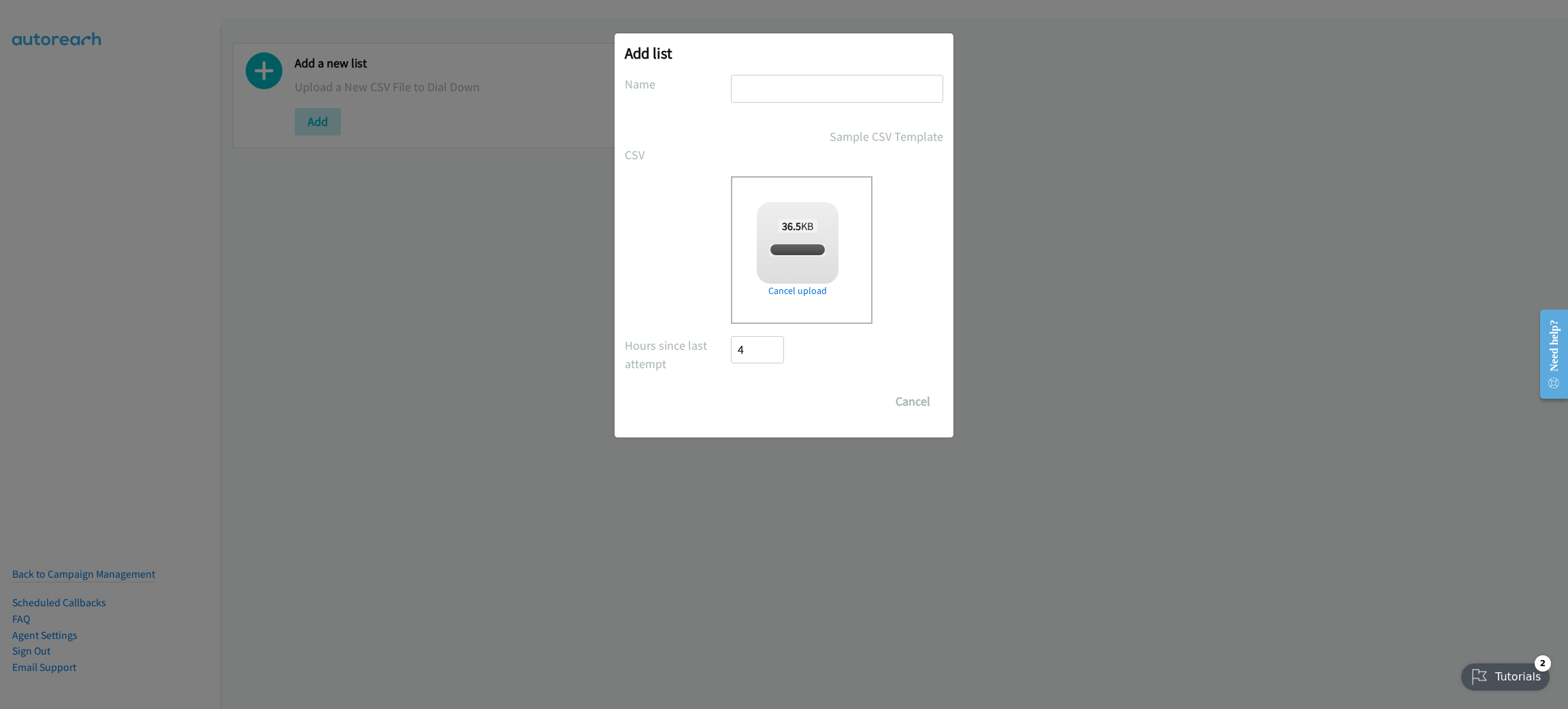
checkbox input "true"
click at [827, 83] on input "text" at bounding box center [837, 88] width 212 height 28
type input "RIPPLING"
click at [731, 388] on input "Save List" at bounding box center [767, 402] width 72 height 28
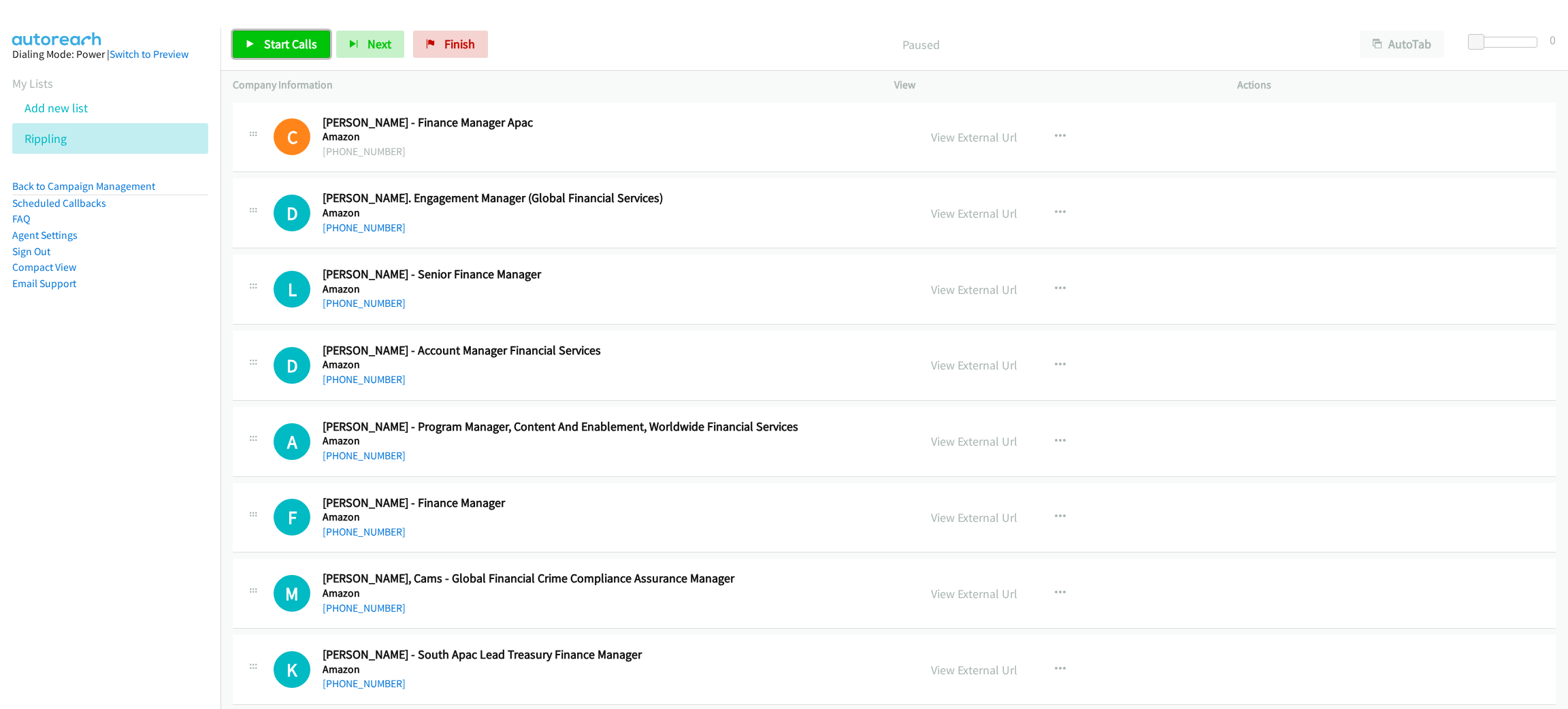
click at [289, 40] on span "Start Calls" at bounding box center [291, 43] width 53 height 16
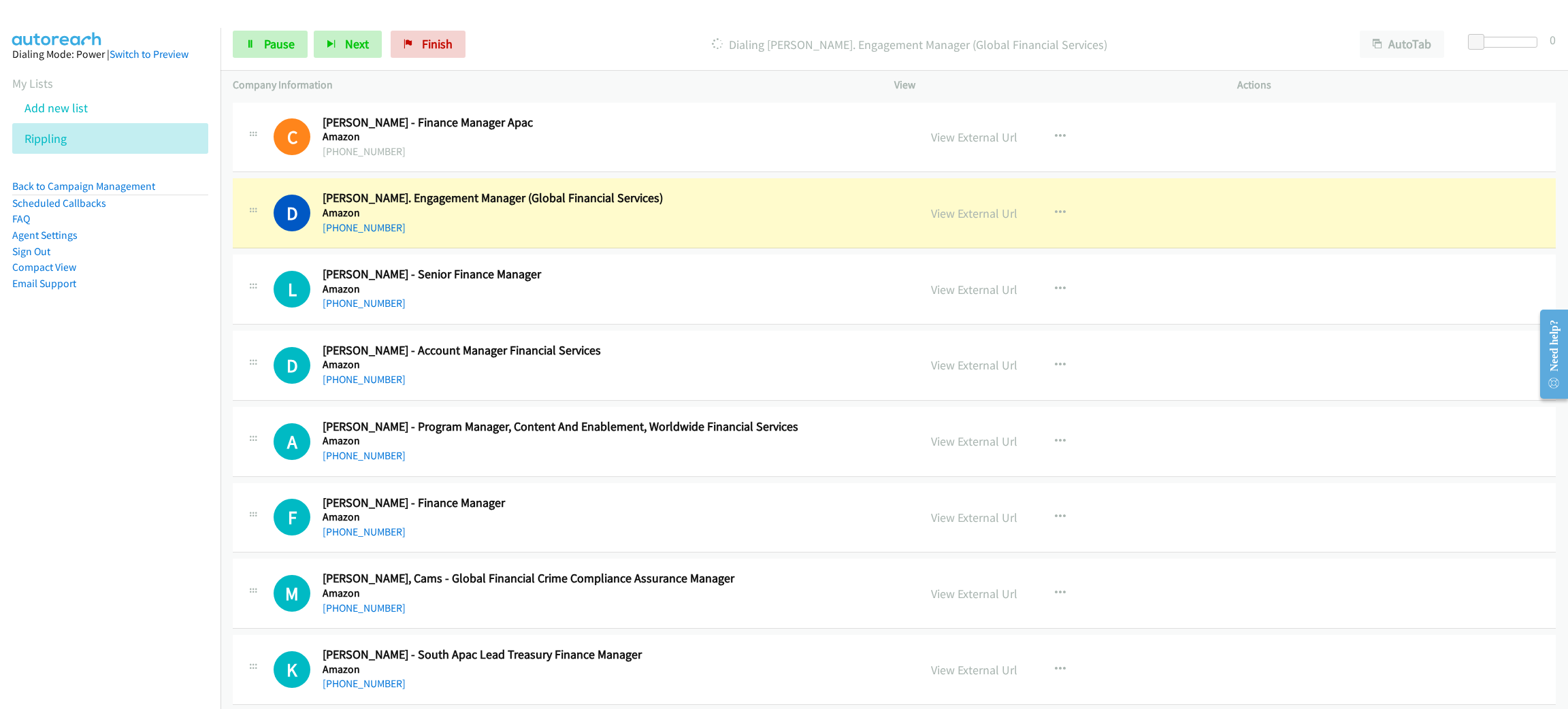
click at [546, 249] on td "D Callback Scheduled Damien Wilkinson - Sr. Engagement Manager (Global Financia…" at bounding box center [895, 213] width 1348 height 76
click at [281, 43] on span "Pause" at bounding box center [279, 43] width 30 height 16
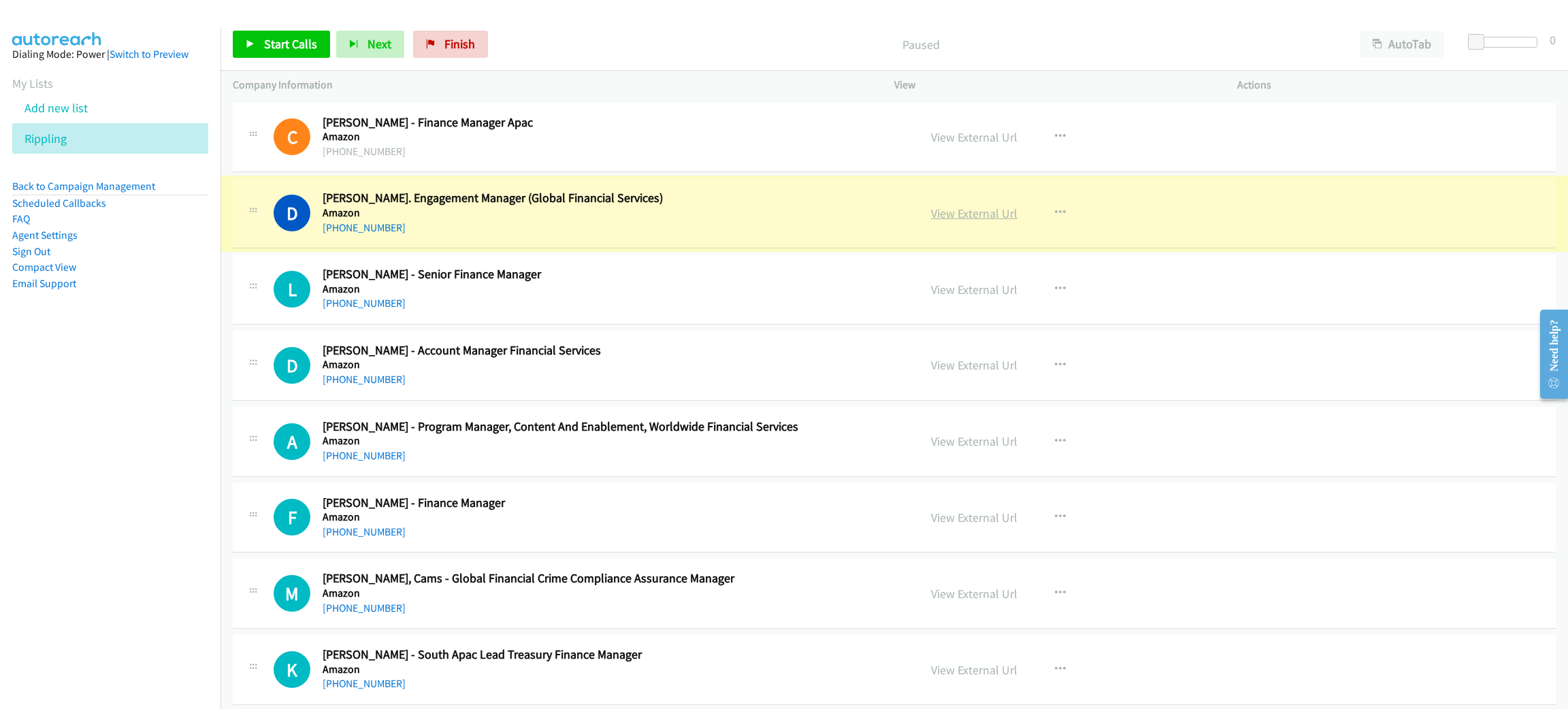
click at [983, 212] on link "View External Url" at bounding box center [975, 213] width 86 height 16
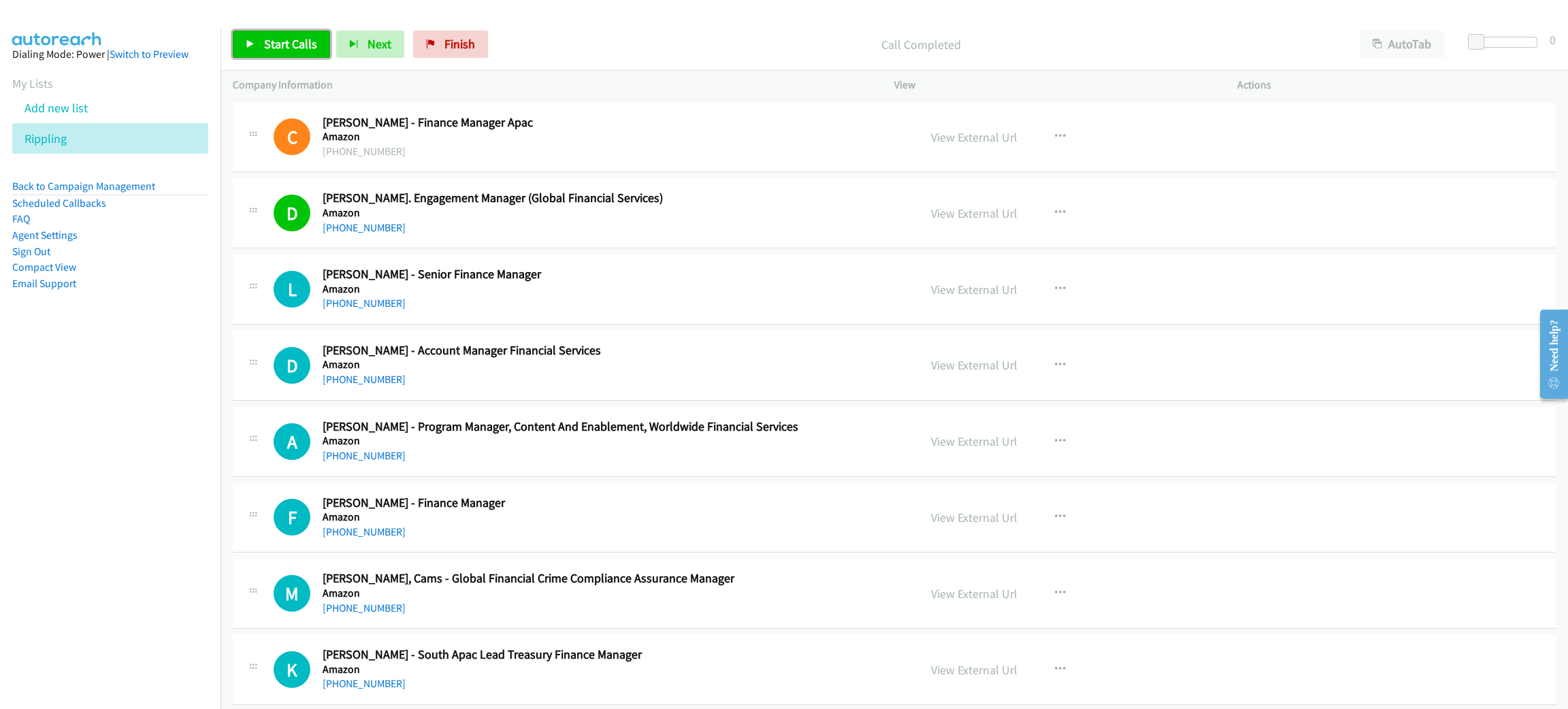
click at [297, 47] on span "Start Calls" at bounding box center [291, 43] width 53 height 16
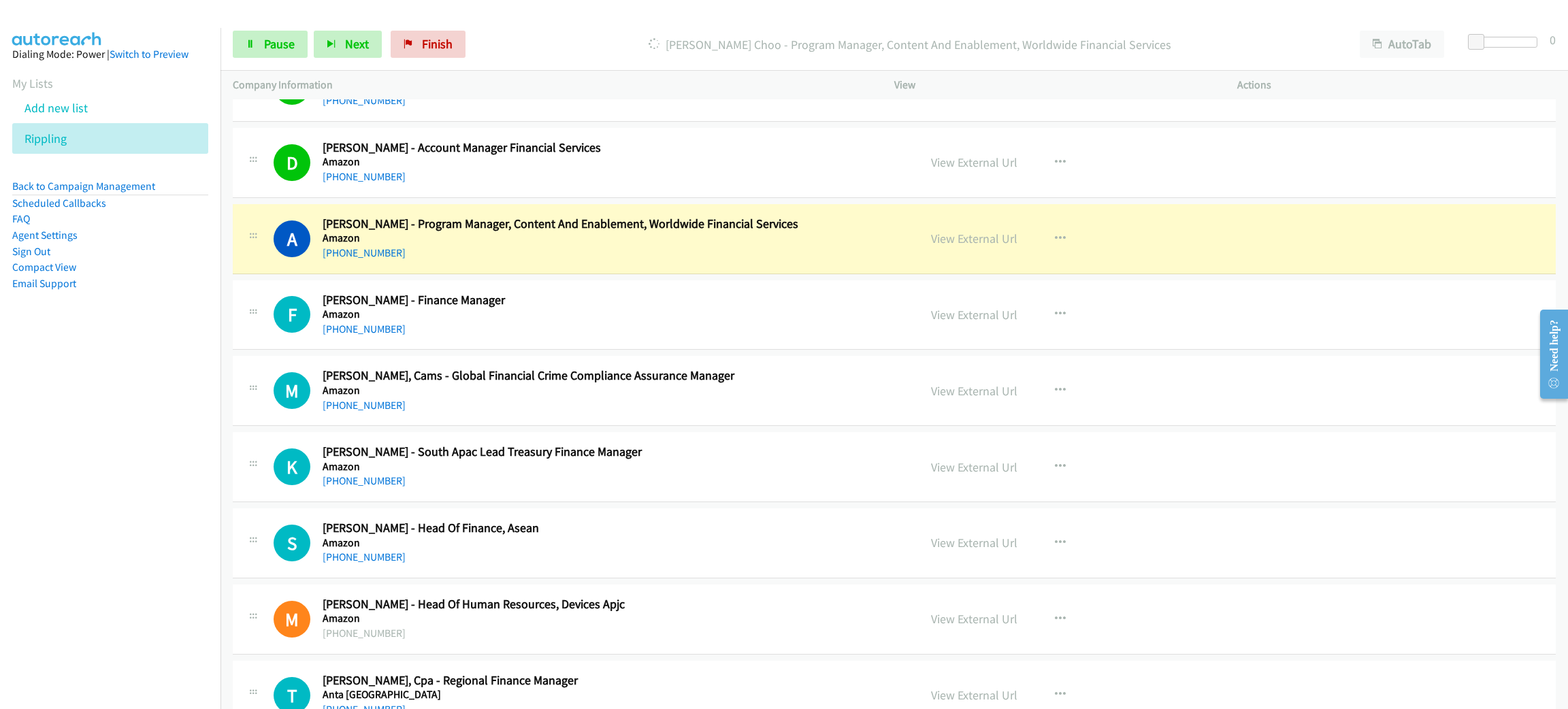
scroll to position [204, 0]
click at [546, 247] on div "+65 9665 9057" at bounding box center [611, 252] width 577 height 17
click at [987, 232] on link "View External Url" at bounding box center [975, 236] width 86 height 16
click at [277, 39] on span "Pause" at bounding box center [279, 43] width 30 height 16
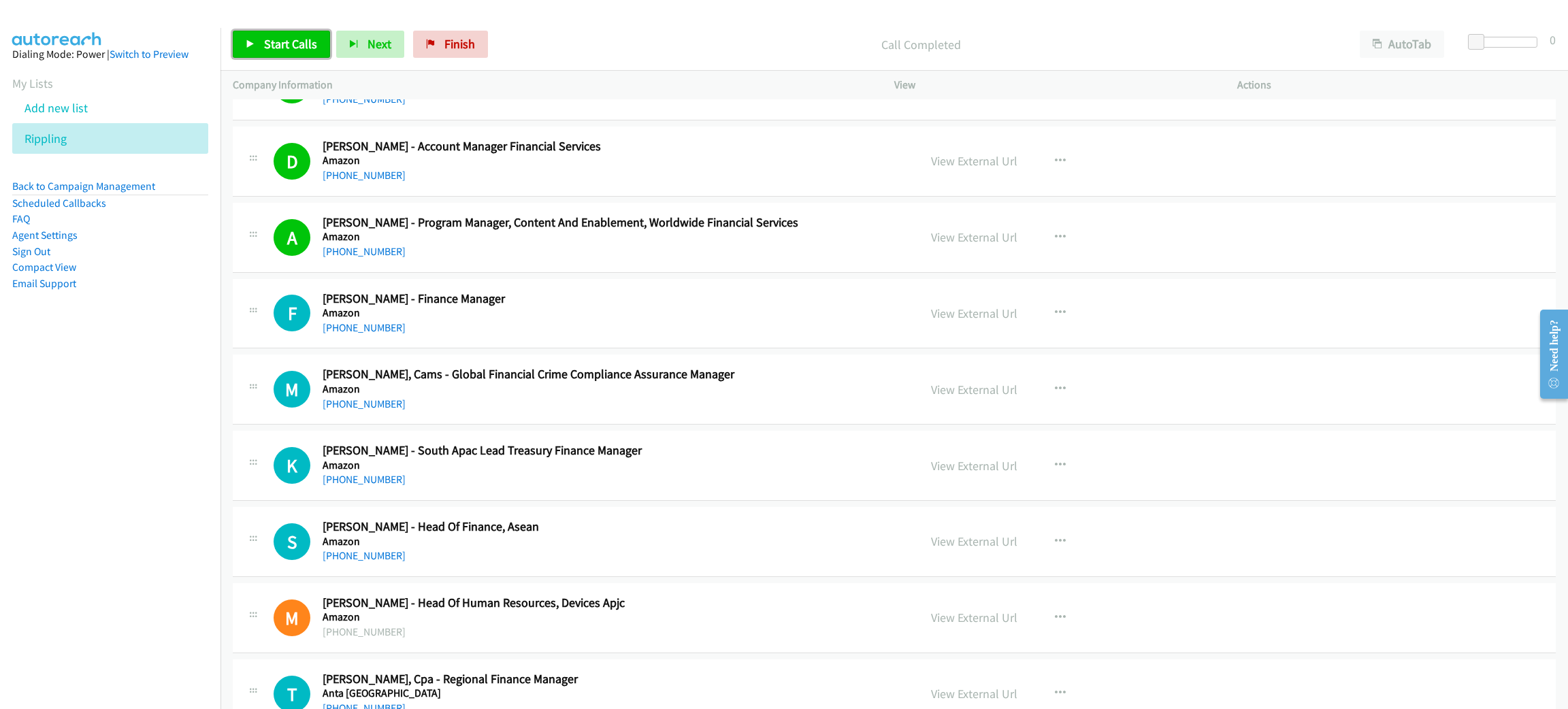
click at [299, 39] on span "Start Calls" at bounding box center [291, 43] width 53 height 16
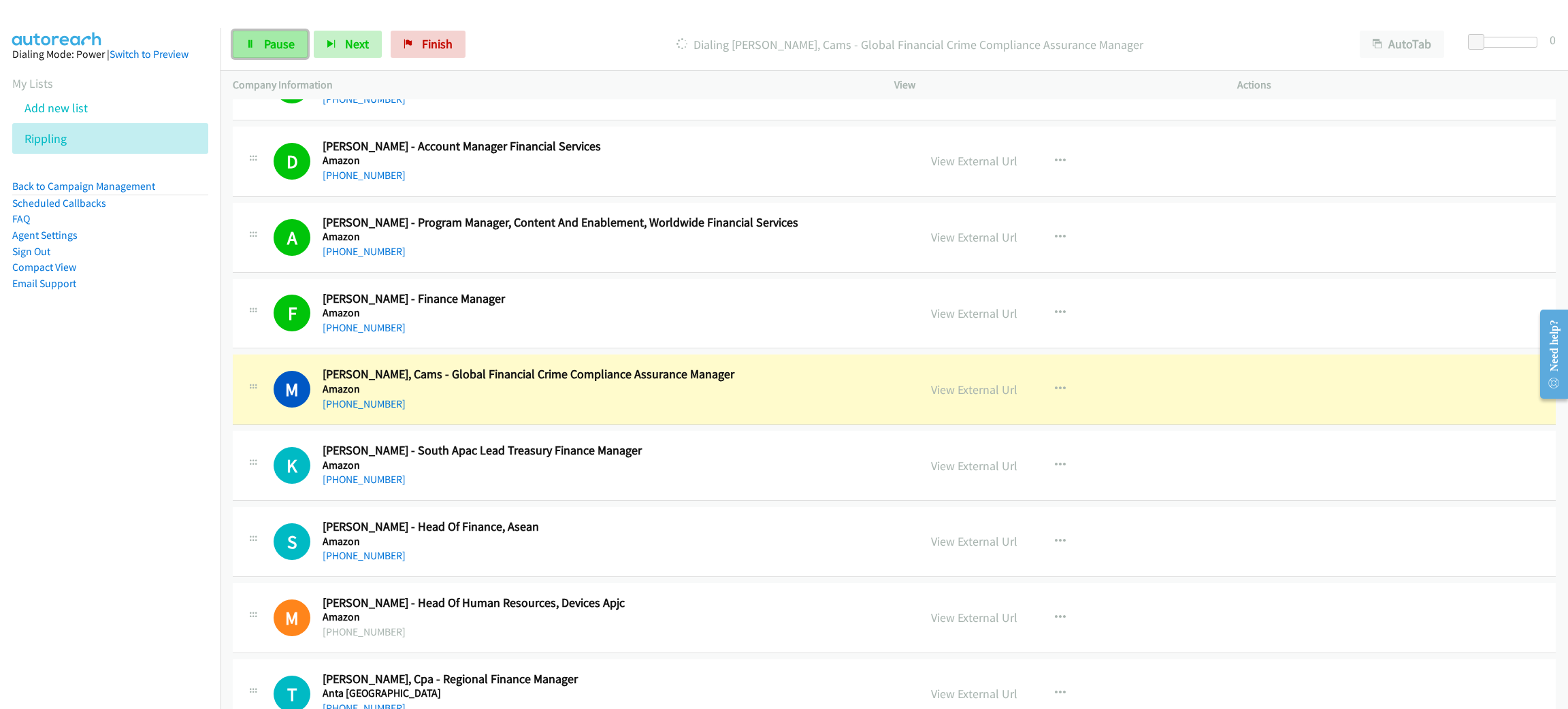
click at [270, 49] on span "Pause" at bounding box center [279, 43] width 30 height 16
click at [759, 378] on h2 "Manoj Nityanandam, Cams - Global Financial Crime Compliance Assurance Manager" at bounding box center [611, 374] width 577 height 16
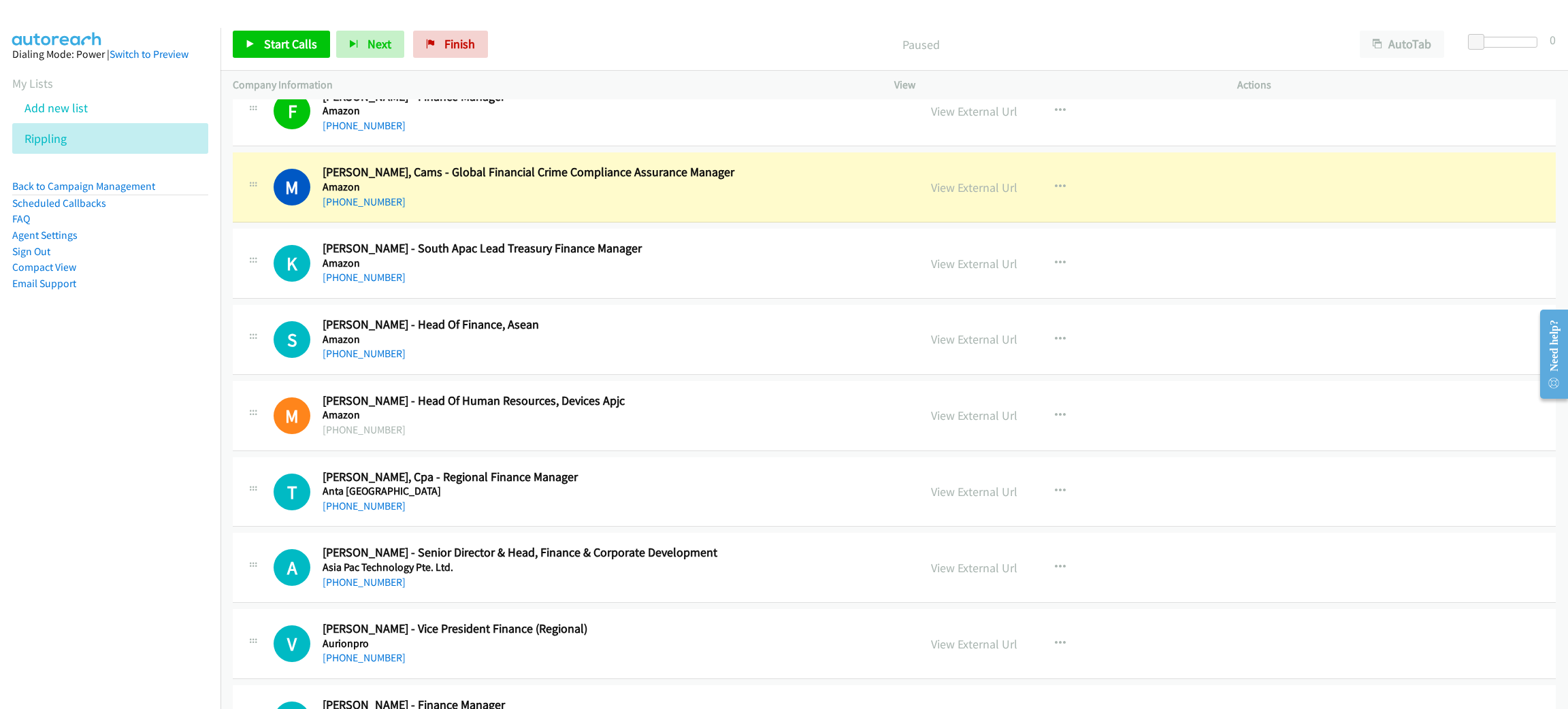
scroll to position [408, 0]
click at [957, 191] on link "View External Url" at bounding box center [975, 185] width 86 height 16
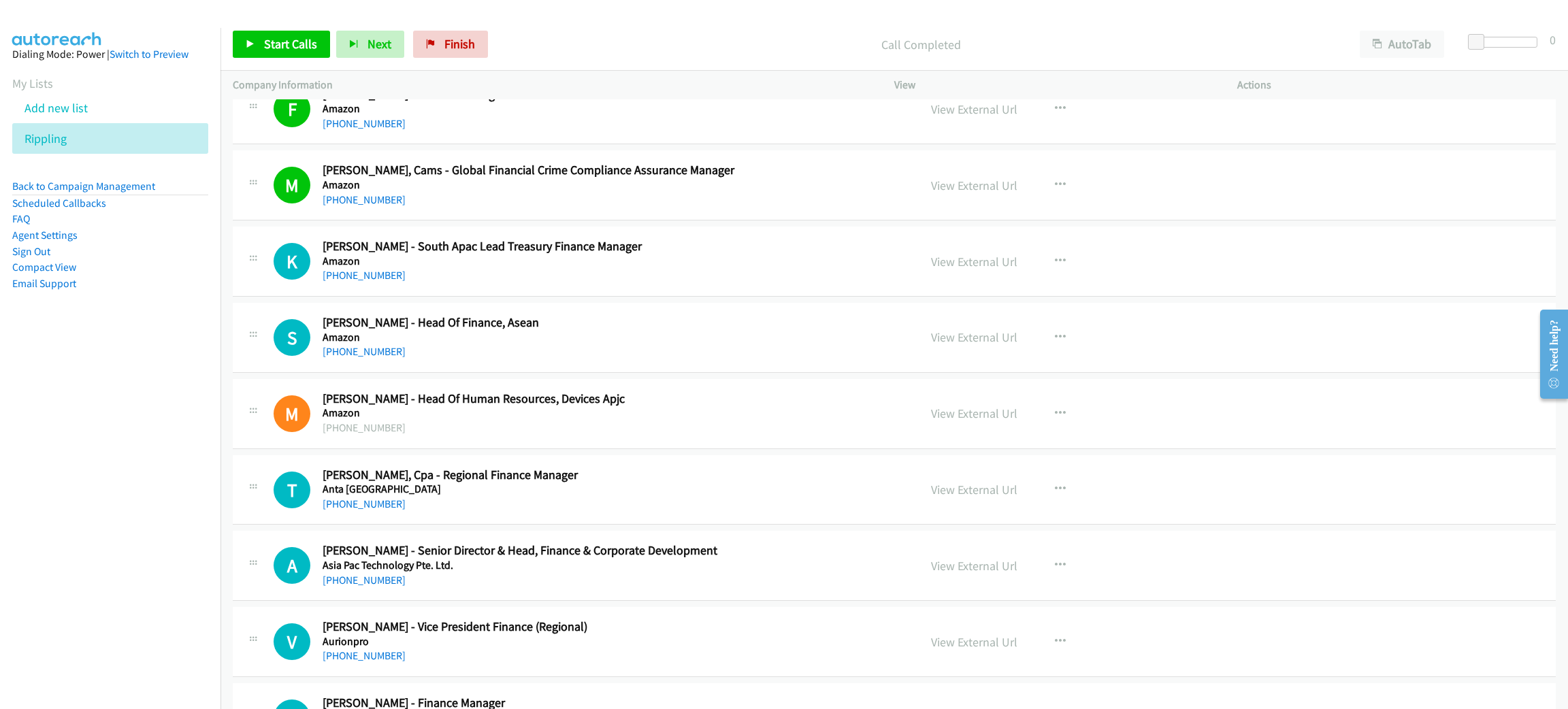
click at [293, 28] on div "Start Calls Pause Next Finish Call Completed AutoTab AutoTab 0" at bounding box center [895, 44] width 1348 height 52
click at [293, 39] on span "Start Calls" at bounding box center [291, 43] width 53 height 16
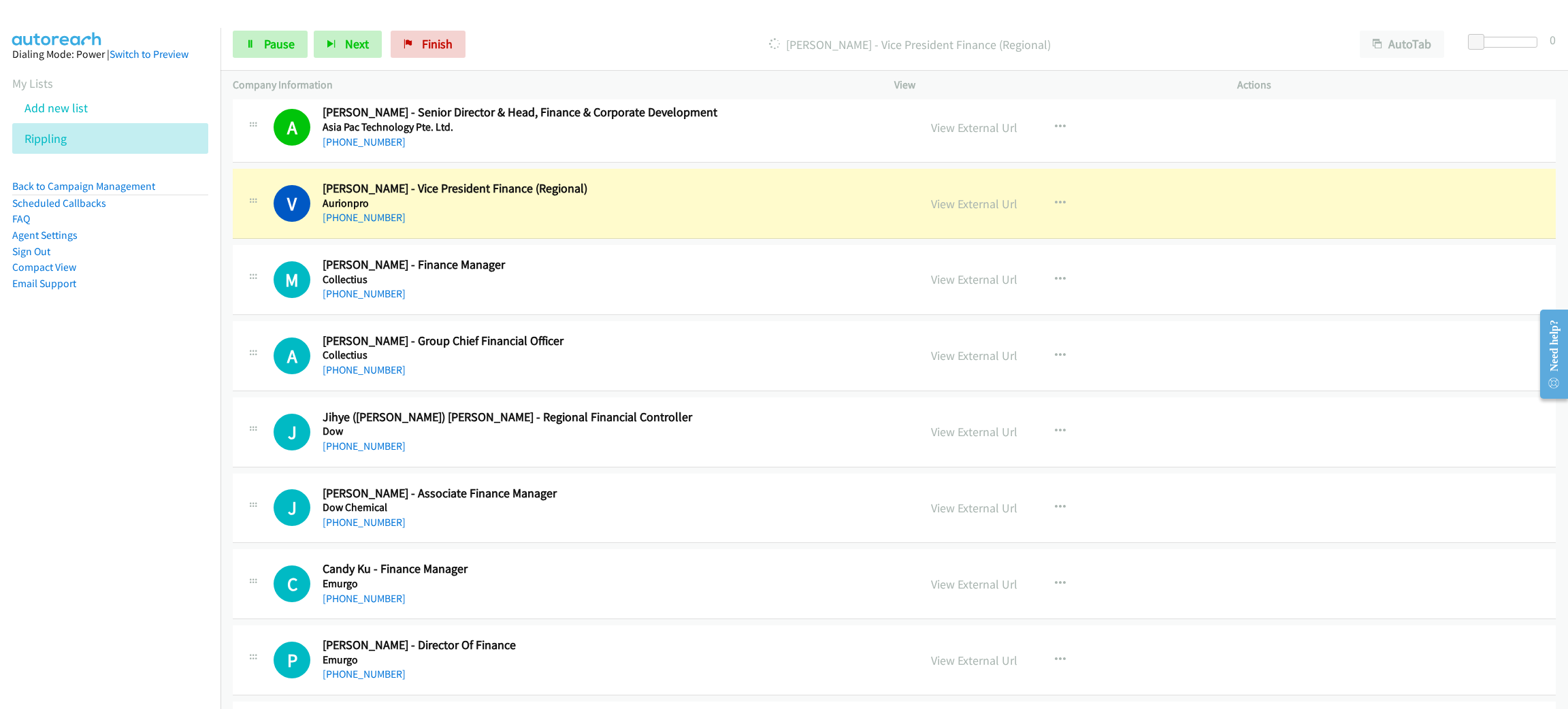
scroll to position [919, 0]
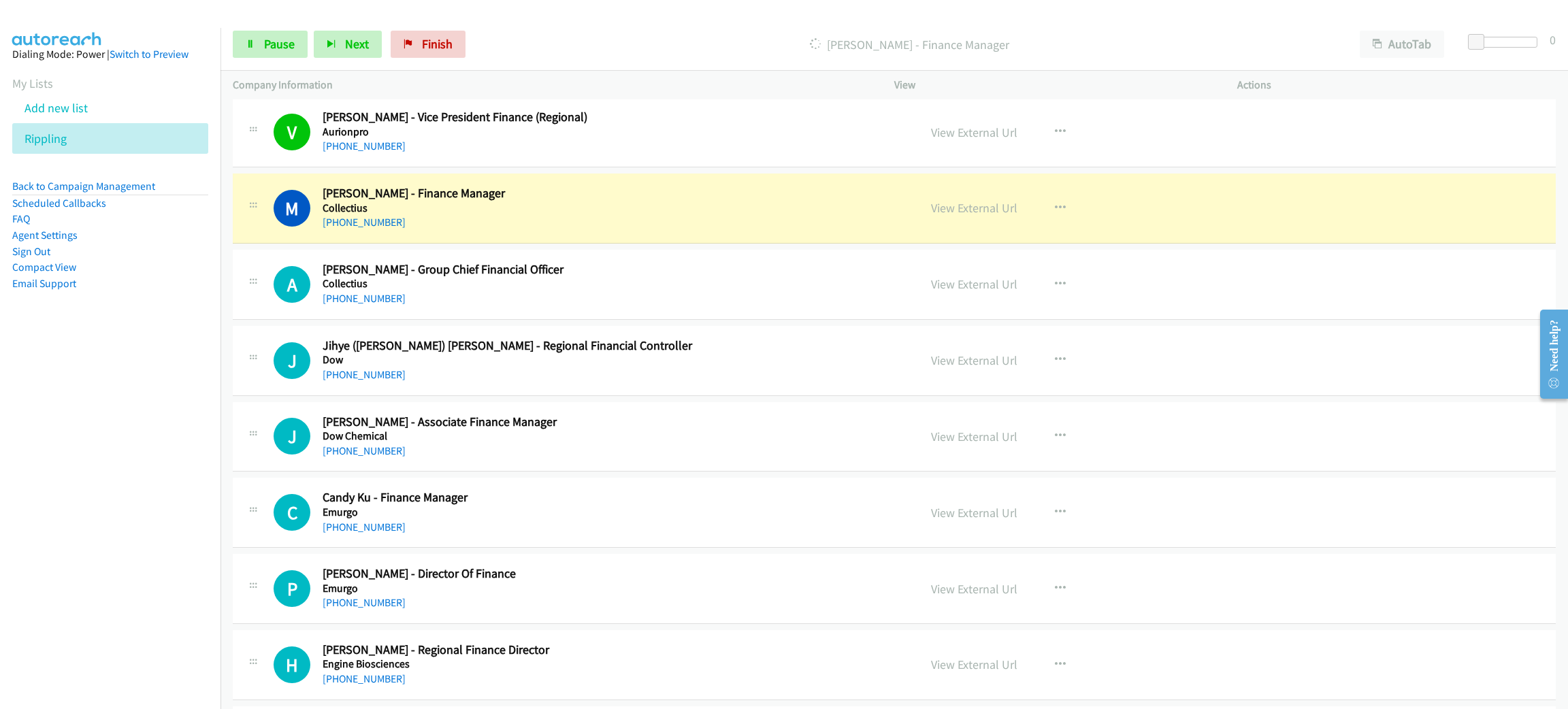
click at [546, 206] on h5 "Collectius" at bounding box center [611, 208] width 577 height 14
click at [951, 211] on link "View External Url" at bounding box center [975, 208] width 86 height 16
click at [280, 47] on span "Pause" at bounding box center [279, 43] width 30 height 16
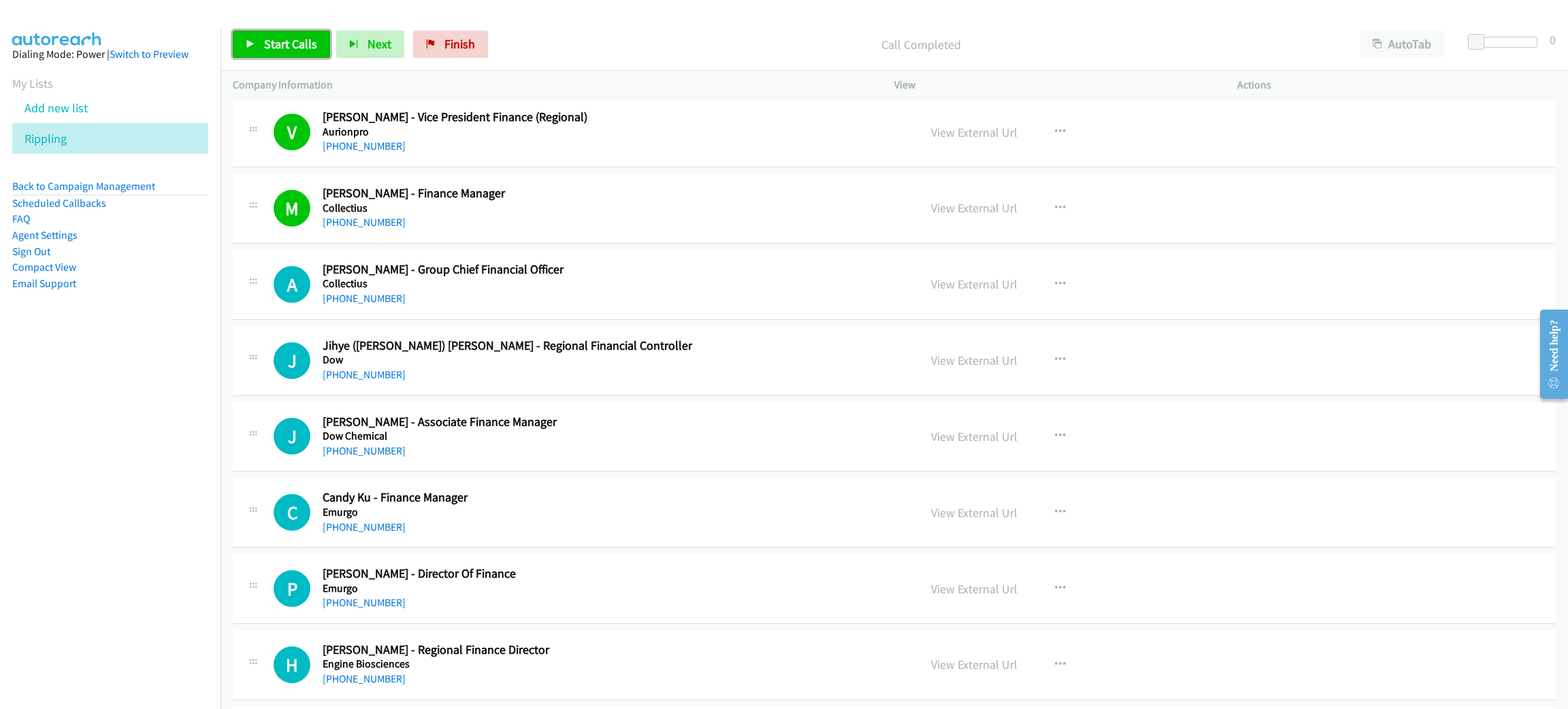
click at [283, 38] on span "Start Calls" at bounding box center [291, 43] width 53 height 16
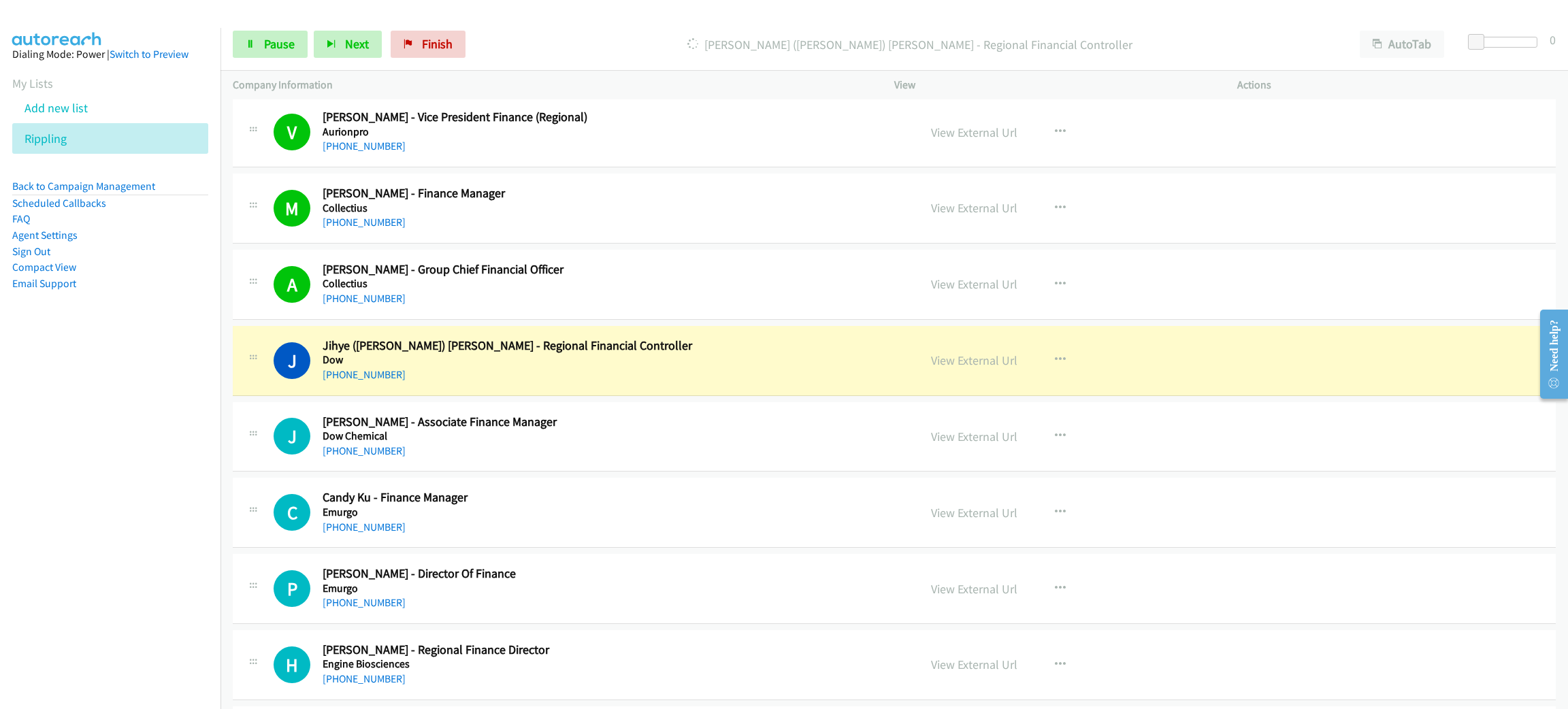
click at [533, 361] on h5 "Dow" at bounding box center [611, 360] width 577 height 14
click at [270, 39] on span "Pause" at bounding box center [279, 43] width 30 height 16
click at [979, 363] on link "View External Url" at bounding box center [975, 360] width 86 height 16
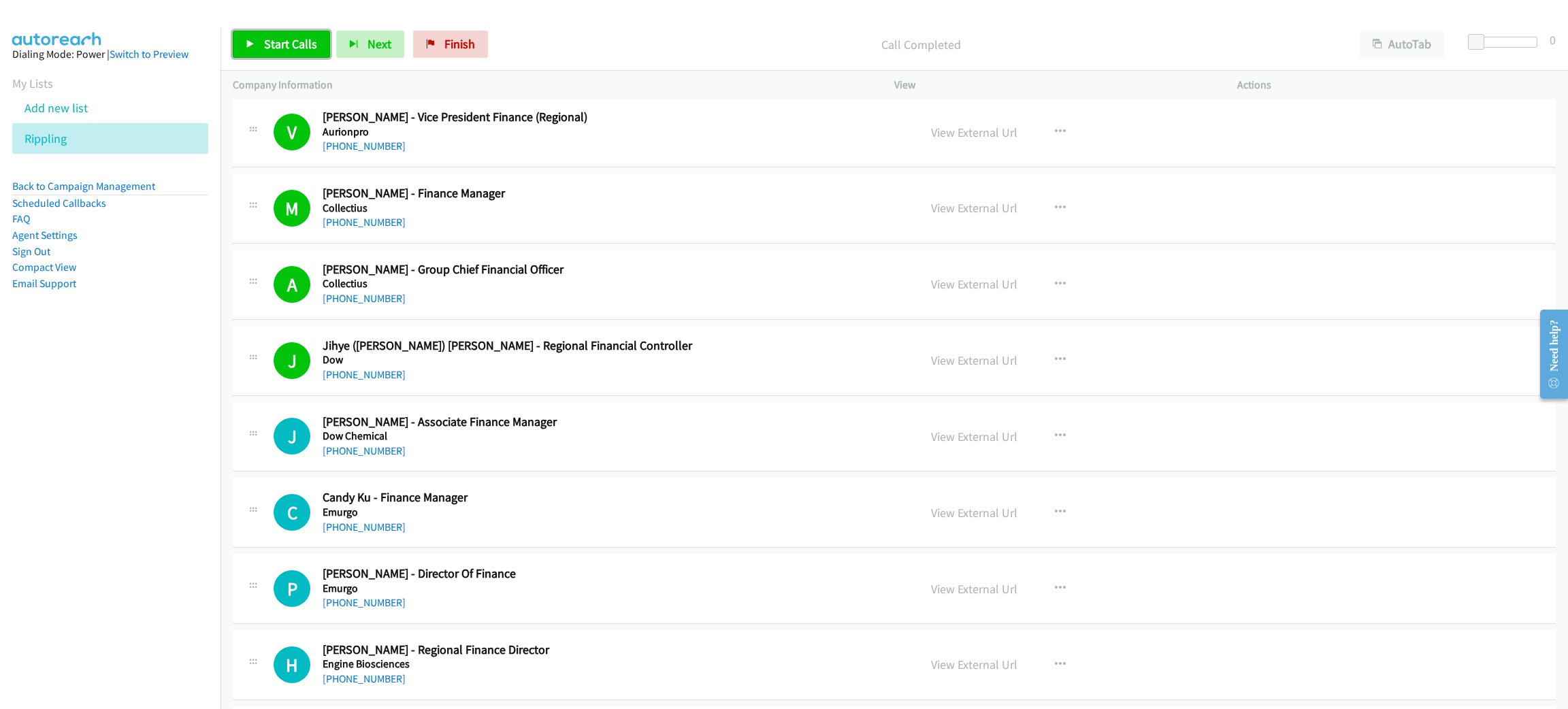
click at [304, 46] on span "Start Calls" at bounding box center [291, 43] width 53 height 16
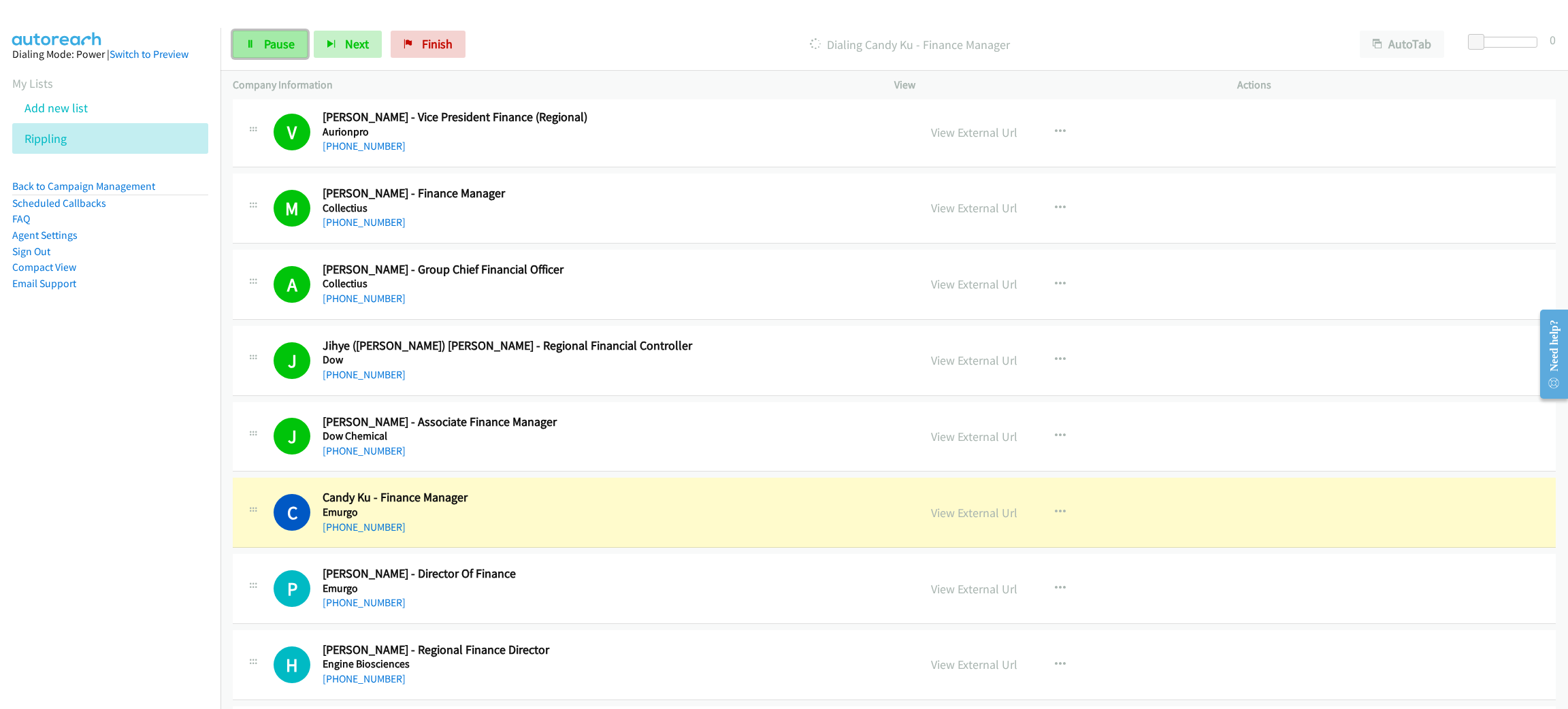
click at [302, 33] on link "Pause" at bounding box center [269, 44] width 74 height 28
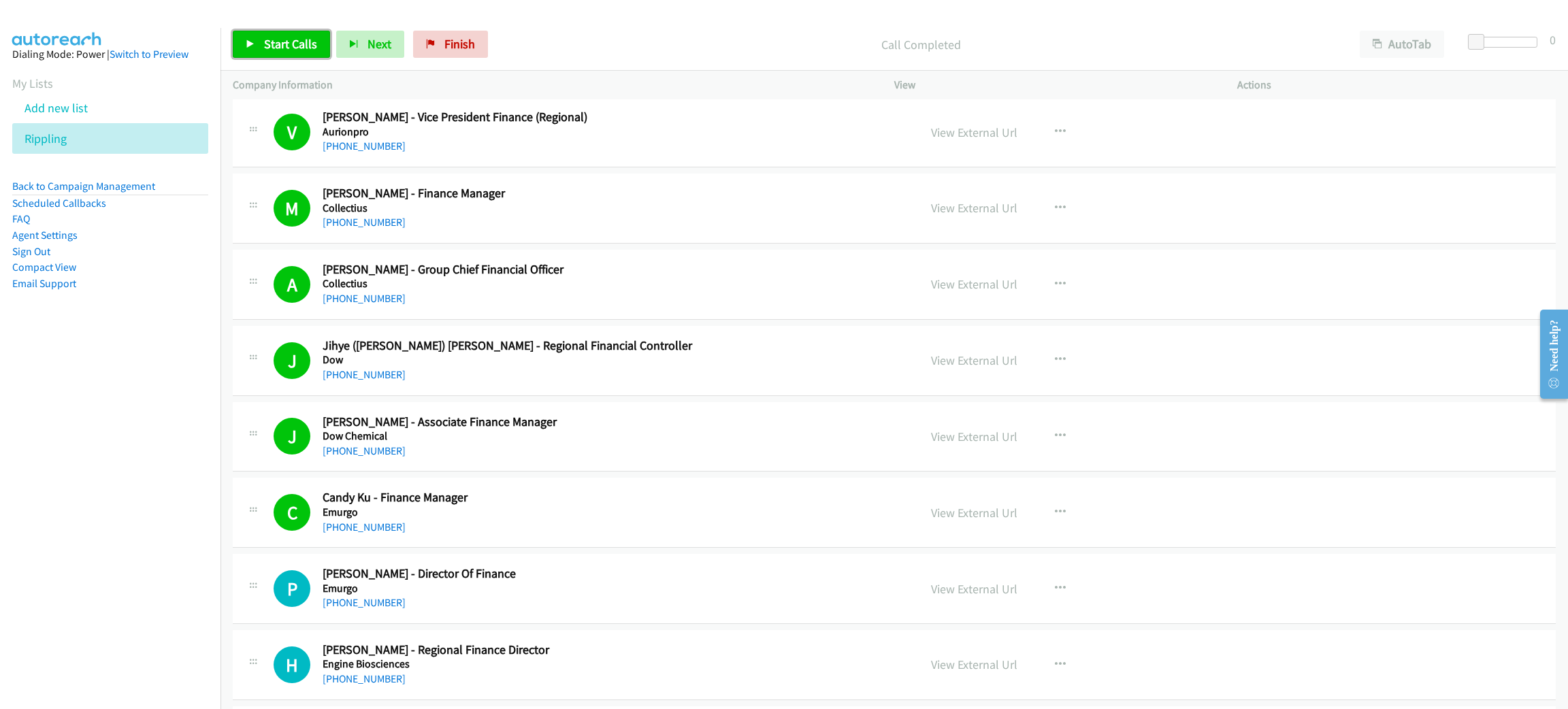
click at [264, 51] on span "Start Calls" at bounding box center [291, 43] width 53 height 16
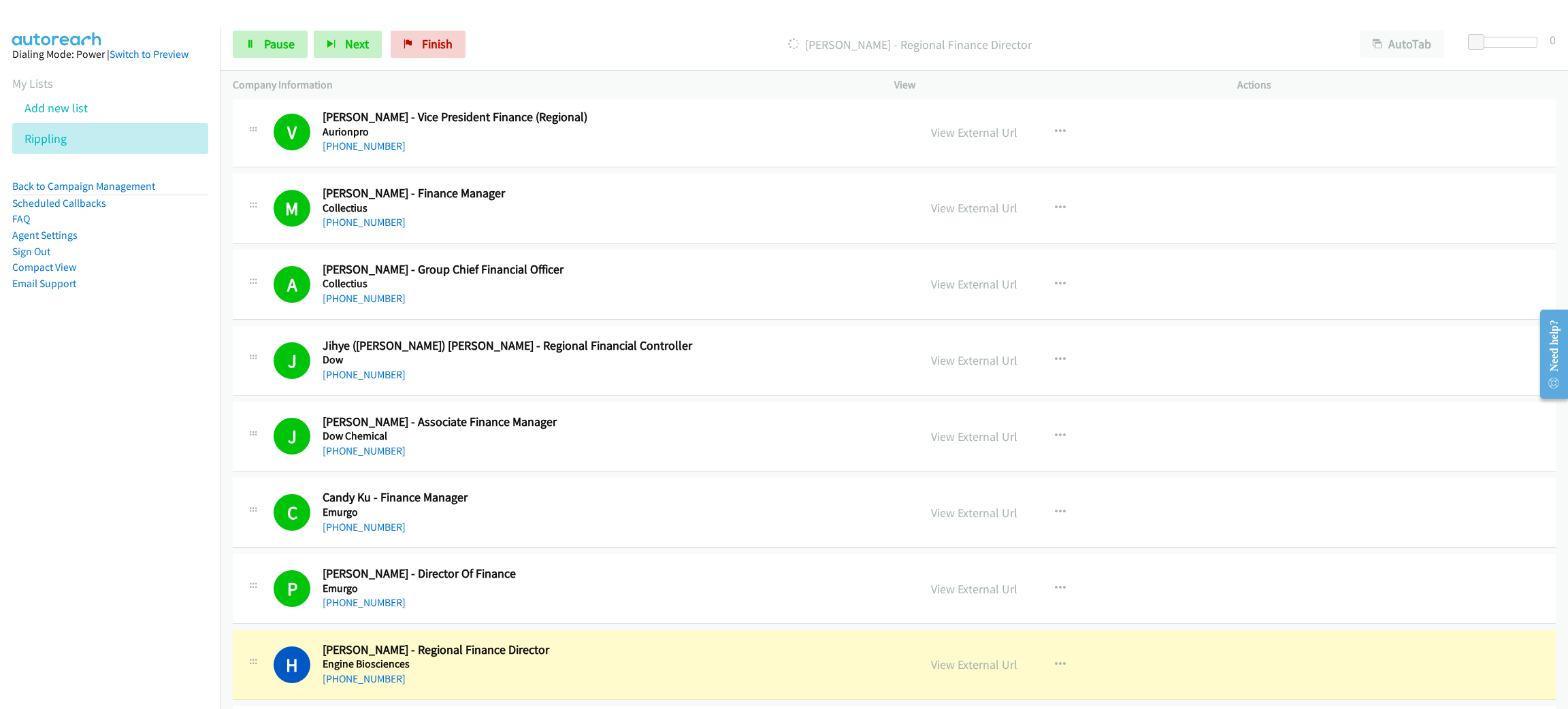
drag, startPoint x: 557, startPoint y: 664, endPoint x: 573, endPoint y: 661, distance: 16.3
click at [557, 665] on h5 "Engine Biosciences" at bounding box center [611, 664] width 577 height 14
click at [950, 669] on link "View External Url" at bounding box center [975, 664] width 86 height 16
click at [282, 29] on div "Start Calls Pause Next Finish Dialing Han Leng Lim - Regional Finance Director …" at bounding box center [895, 44] width 1348 height 52
click at [282, 40] on span "Pause" at bounding box center [279, 43] width 30 height 16
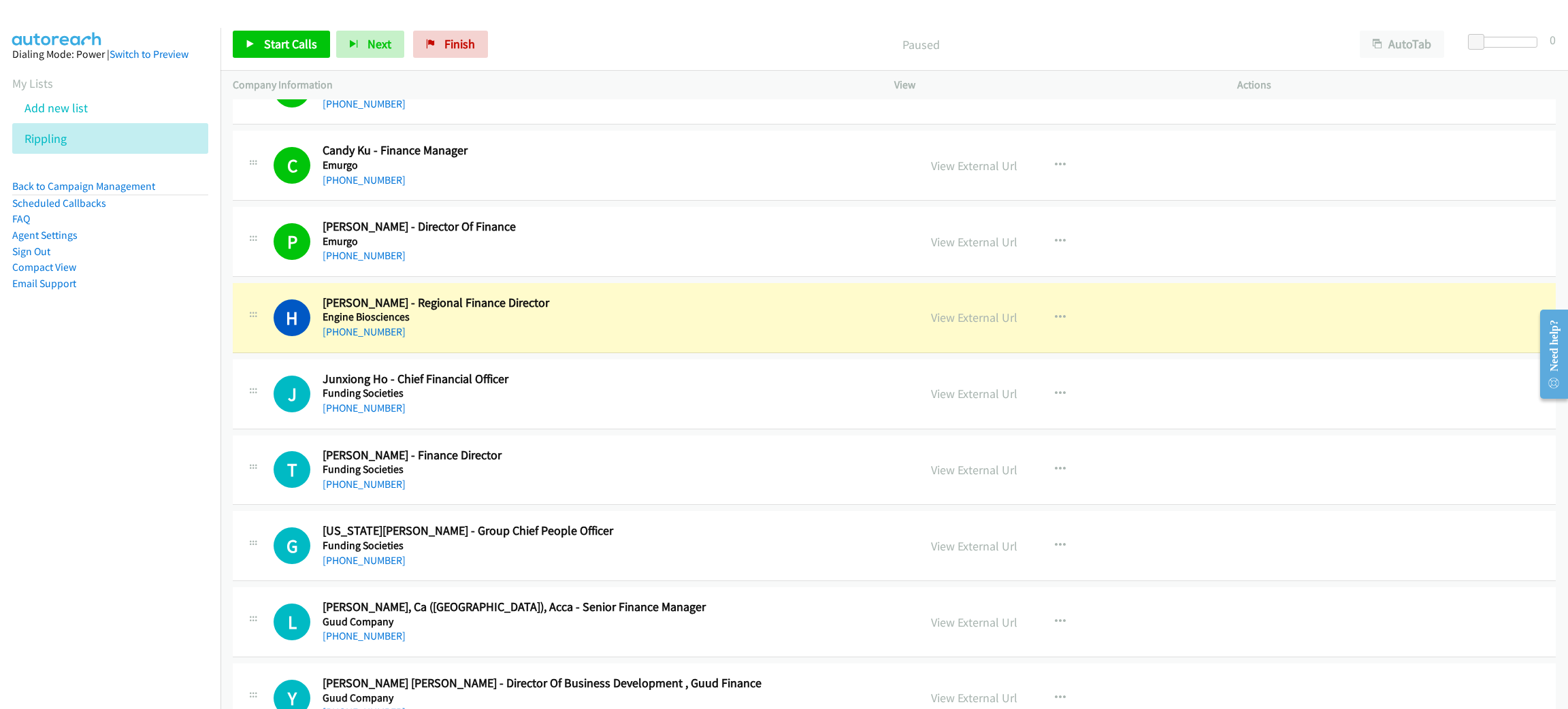
scroll to position [1327, 0]
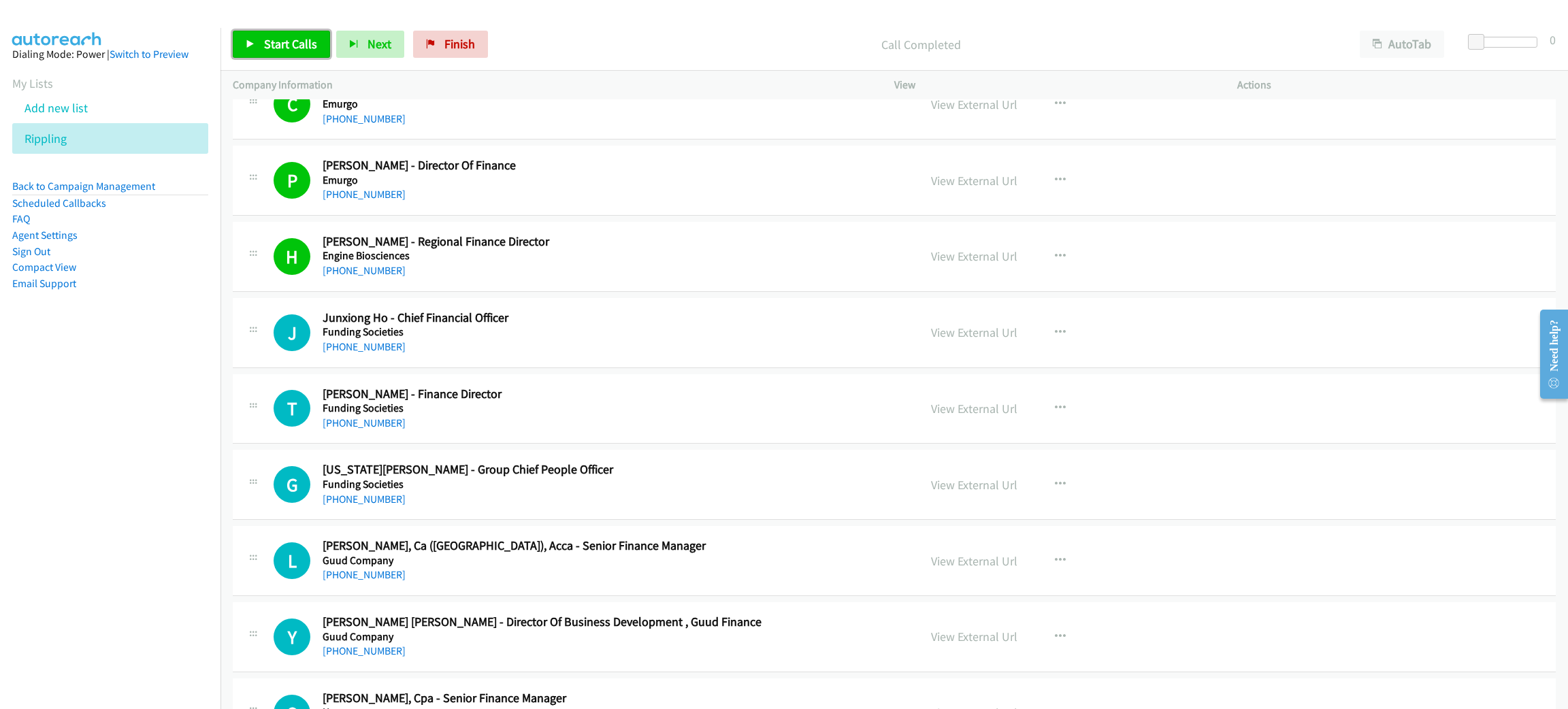
click at [270, 48] on span "Start Calls" at bounding box center [291, 43] width 53 height 16
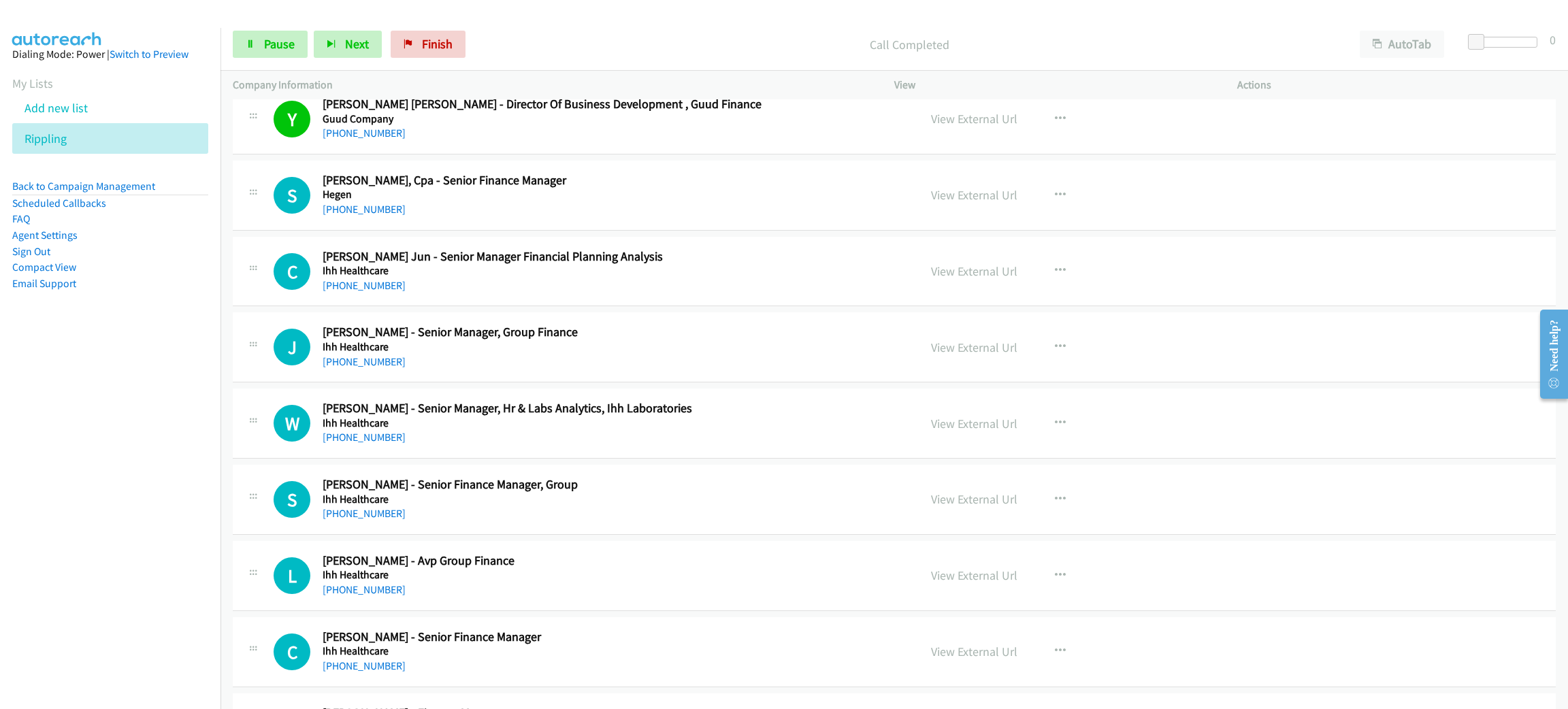
scroll to position [1837, 0]
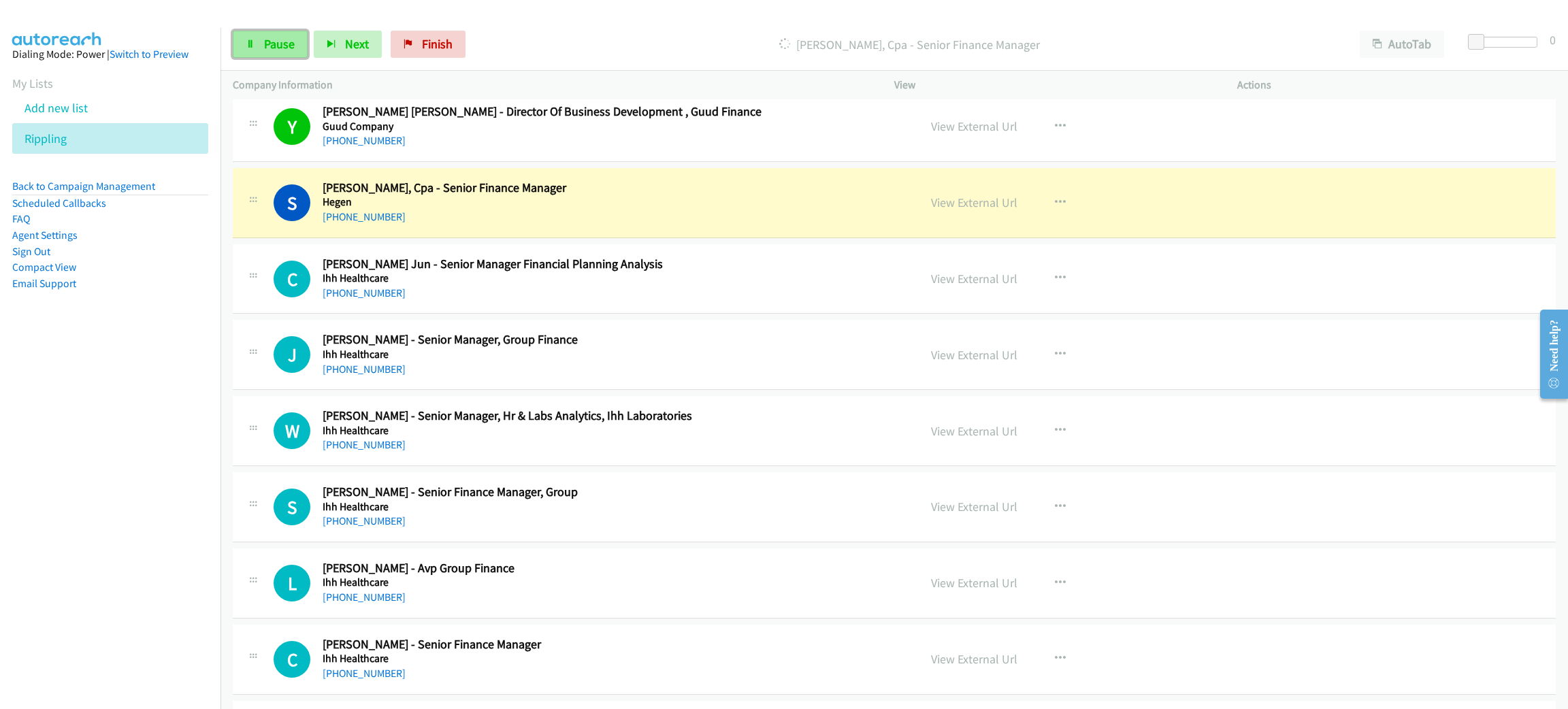
click at [277, 43] on span "Pause" at bounding box center [279, 43] width 30 height 16
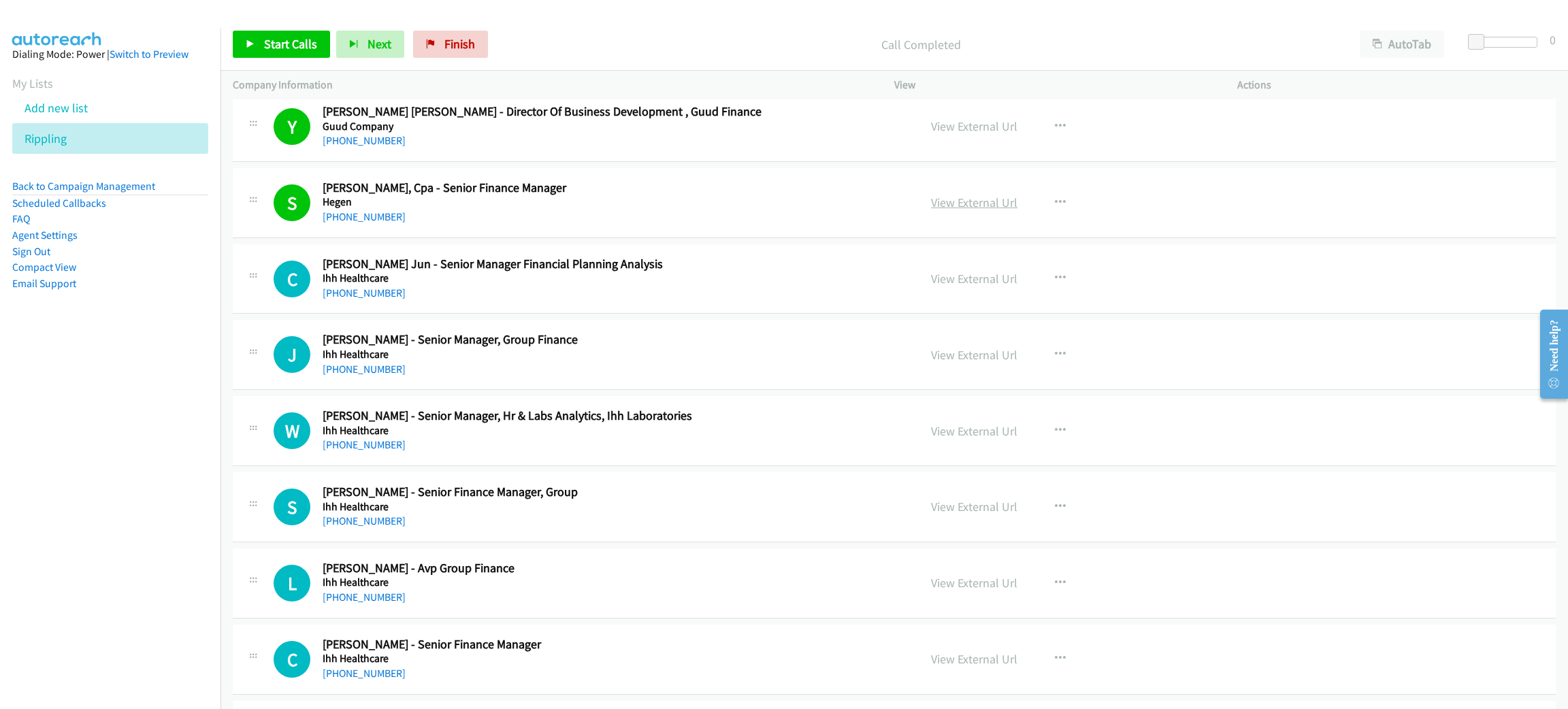
click at [975, 206] on link "View External Url" at bounding box center [975, 202] width 86 height 16
click at [295, 48] on span "Start Calls" at bounding box center [291, 43] width 53 height 16
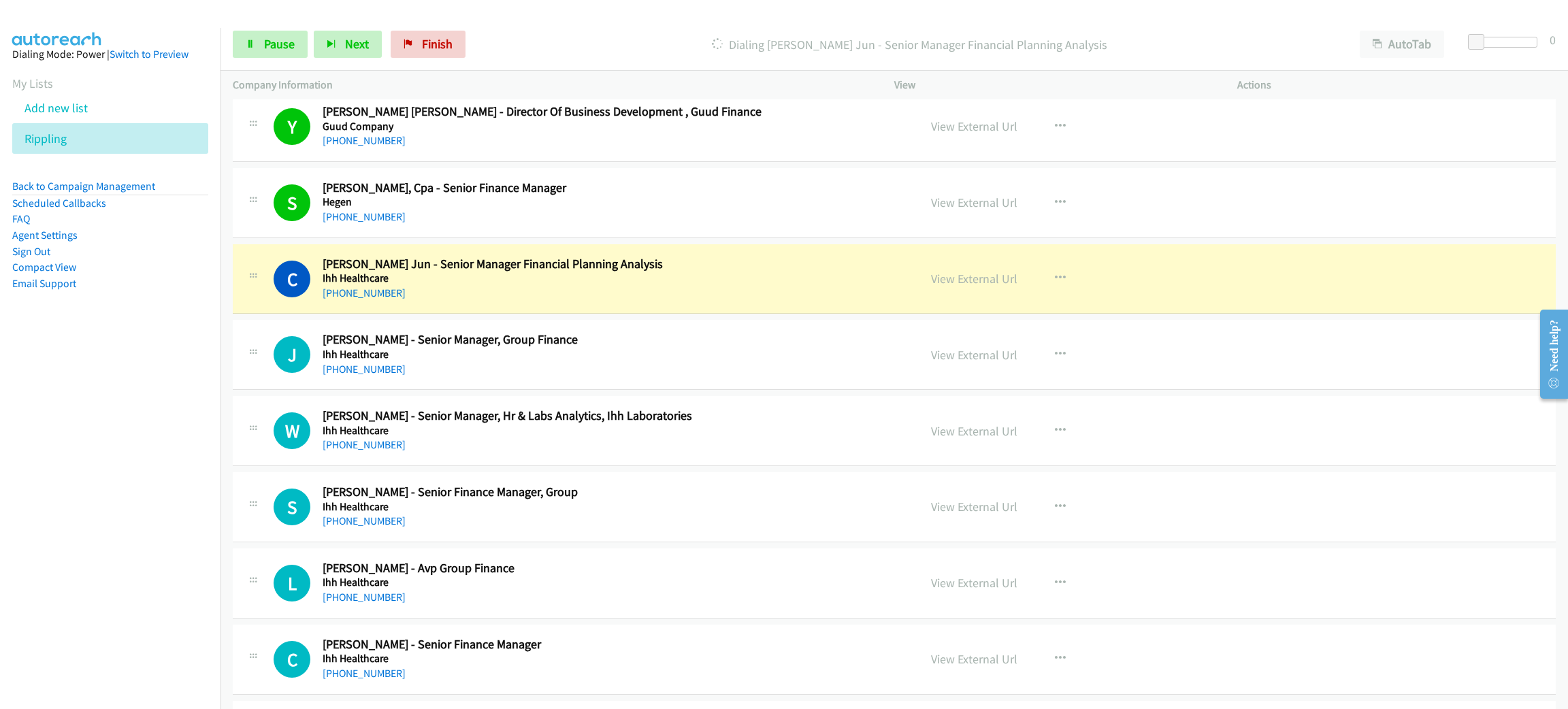
click at [677, 297] on div "+65 9191 1444" at bounding box center [611, 293] width 577 height 17
click at [982, 280] on link "View External Url" at bounding box center [975, 279] width 86 height 16
click at [283, 40] on span "Pause" at bounding box center [279, 43] width 30 height 16
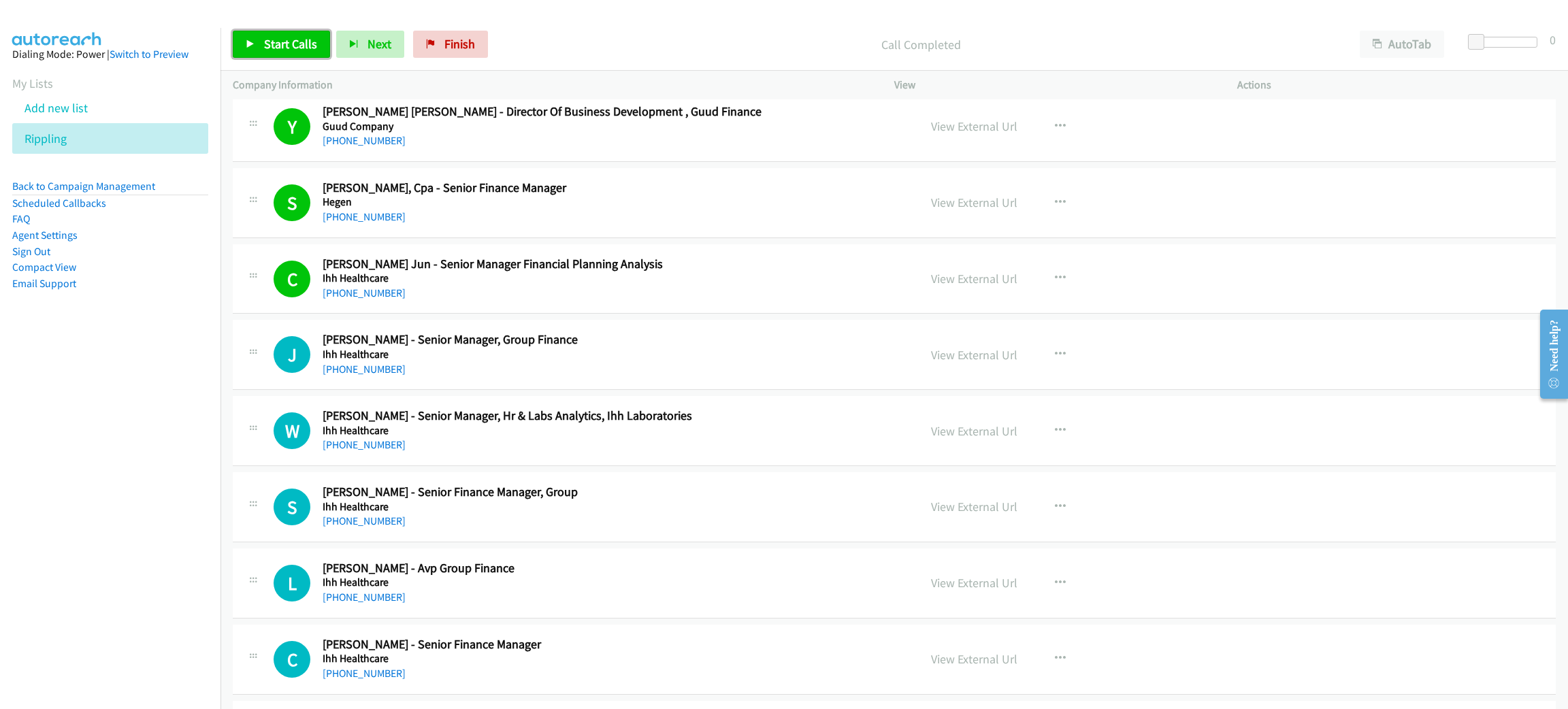
click at [308, 51] on span "Start Calls" at bounding box center [291, 43] width 53 height 16
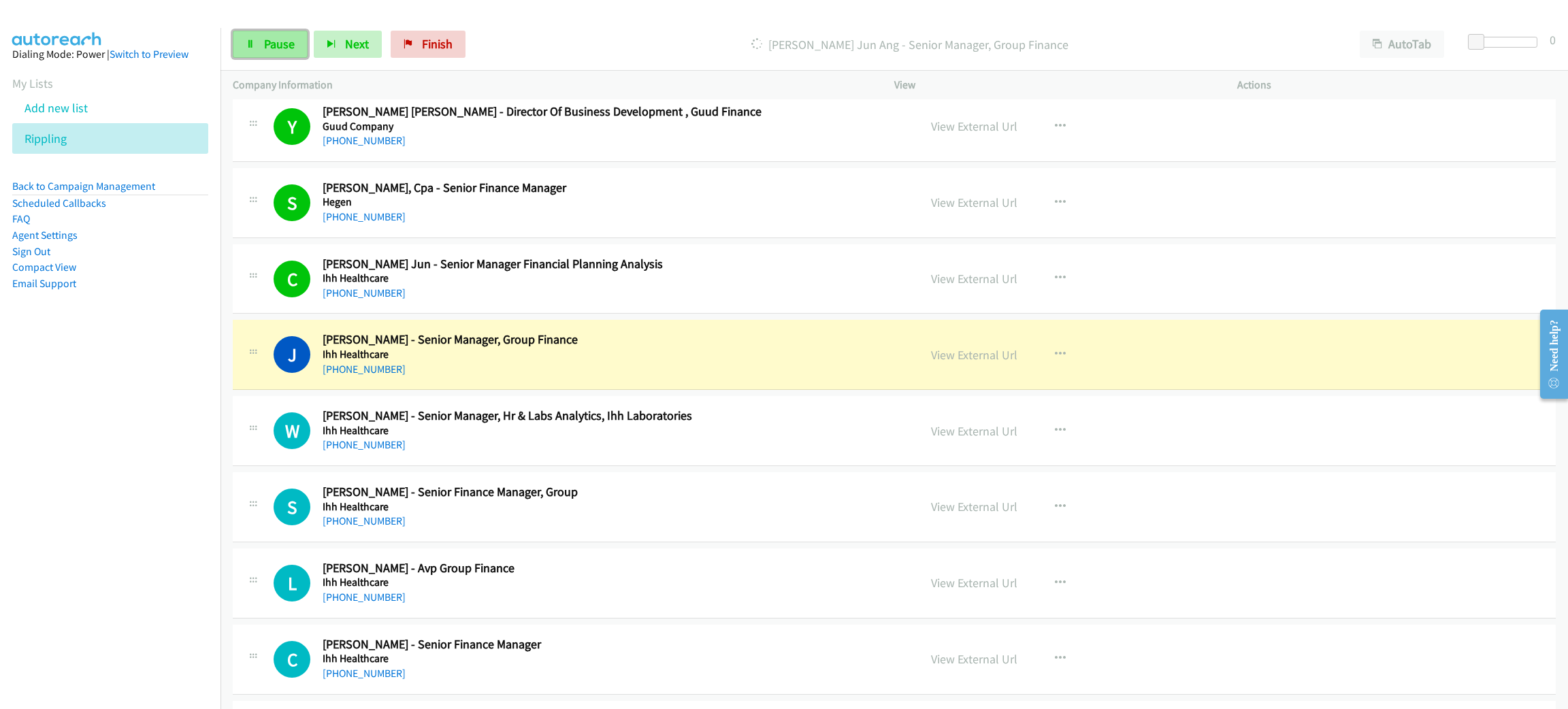
click at [283, 47] on span "Pause" at bounding box center [279, 43] width 30 height 16
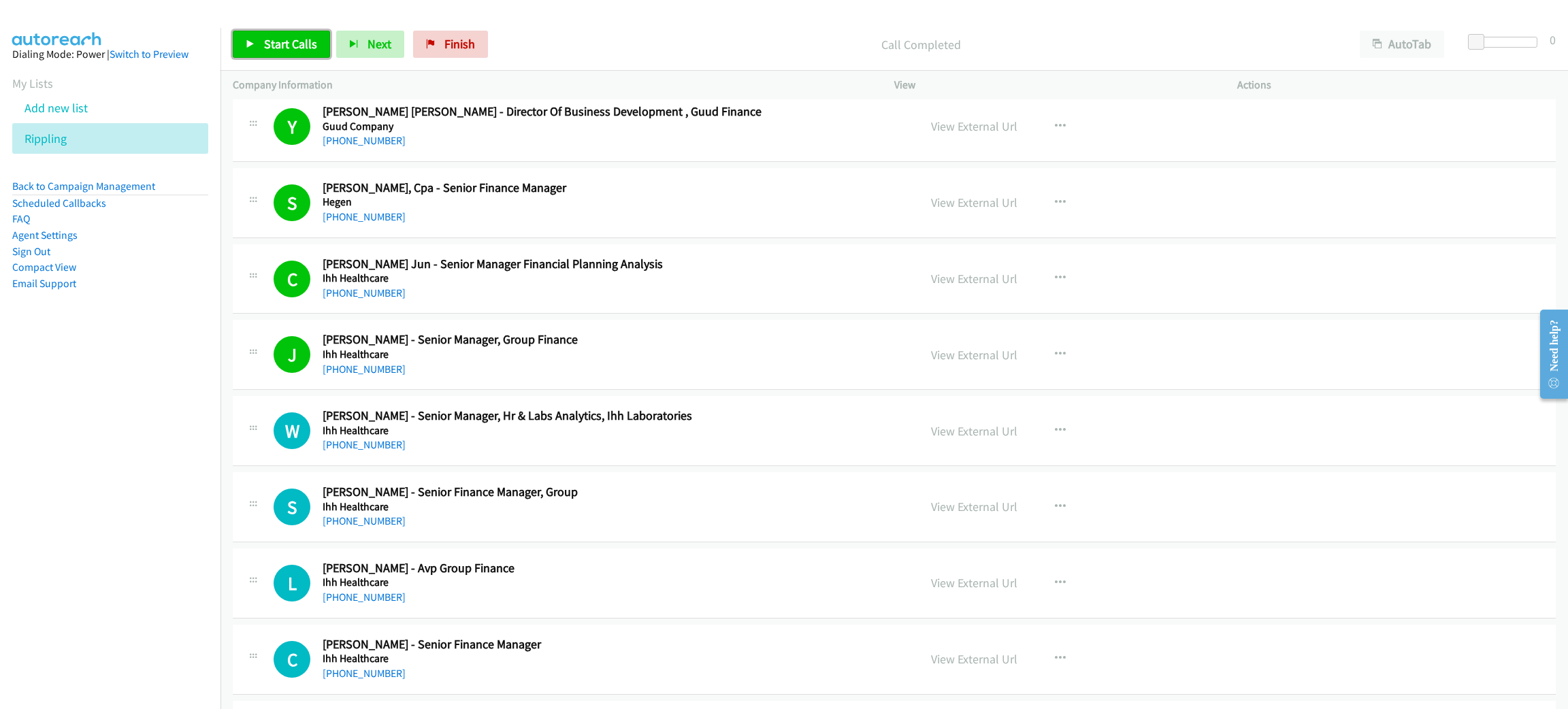
click at [303, 39] on span "Start Calls" at bounding box center [291, 43] width 53 height 16
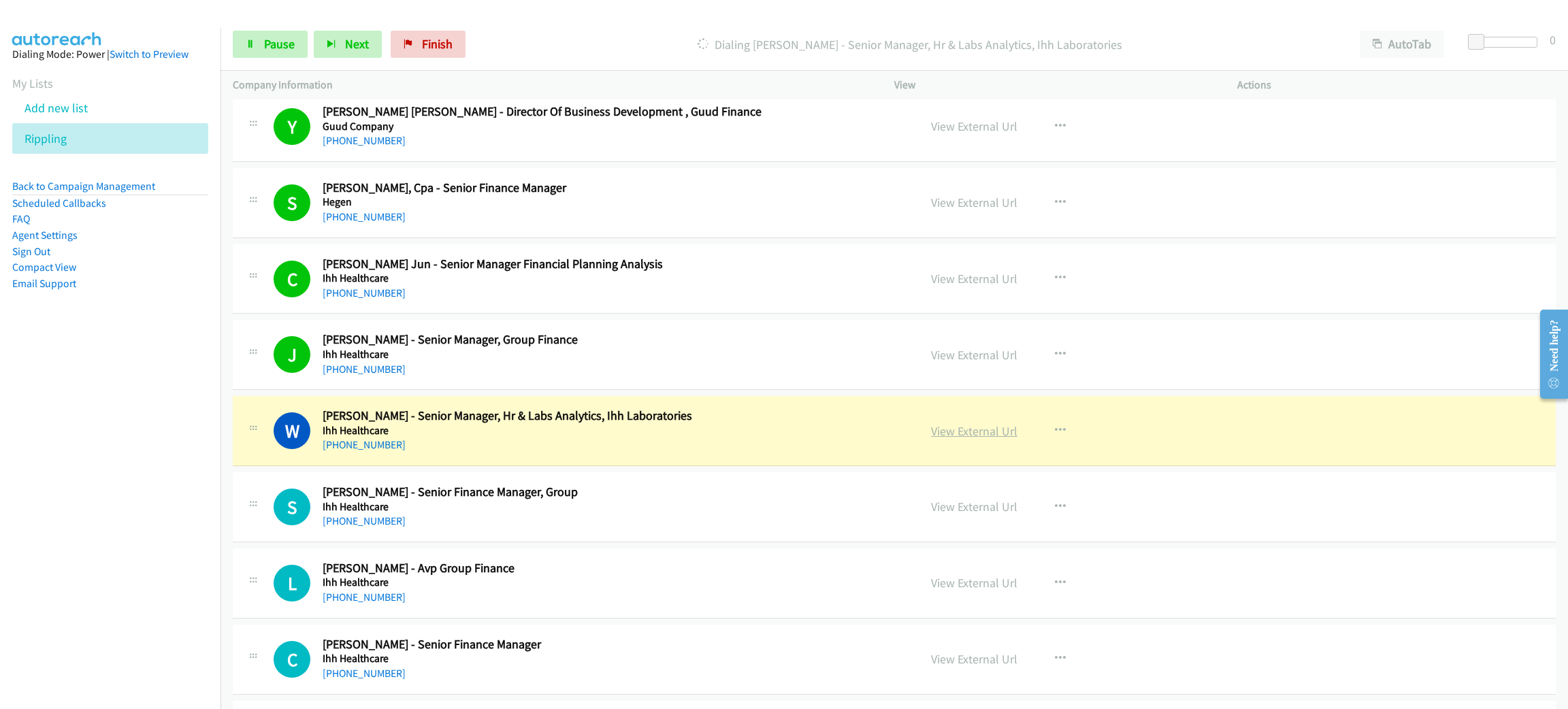
click at [946, 429] on link "View External Url" at bounding box center [975, 430] width 86 height 16
click at [277, 52] on link "Pause" at bounding box center [269, 44] width 74 height 28
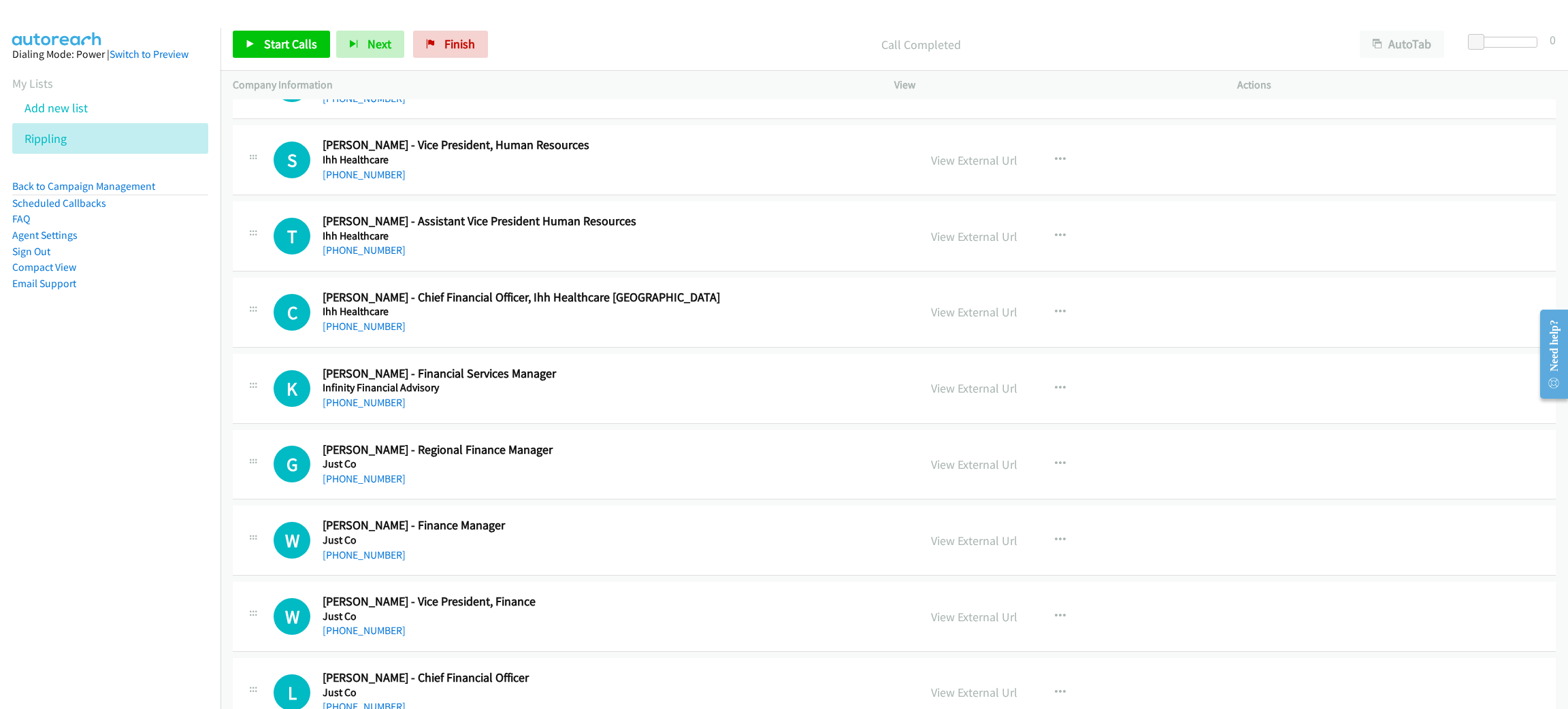
scroll to position [2552, 0]
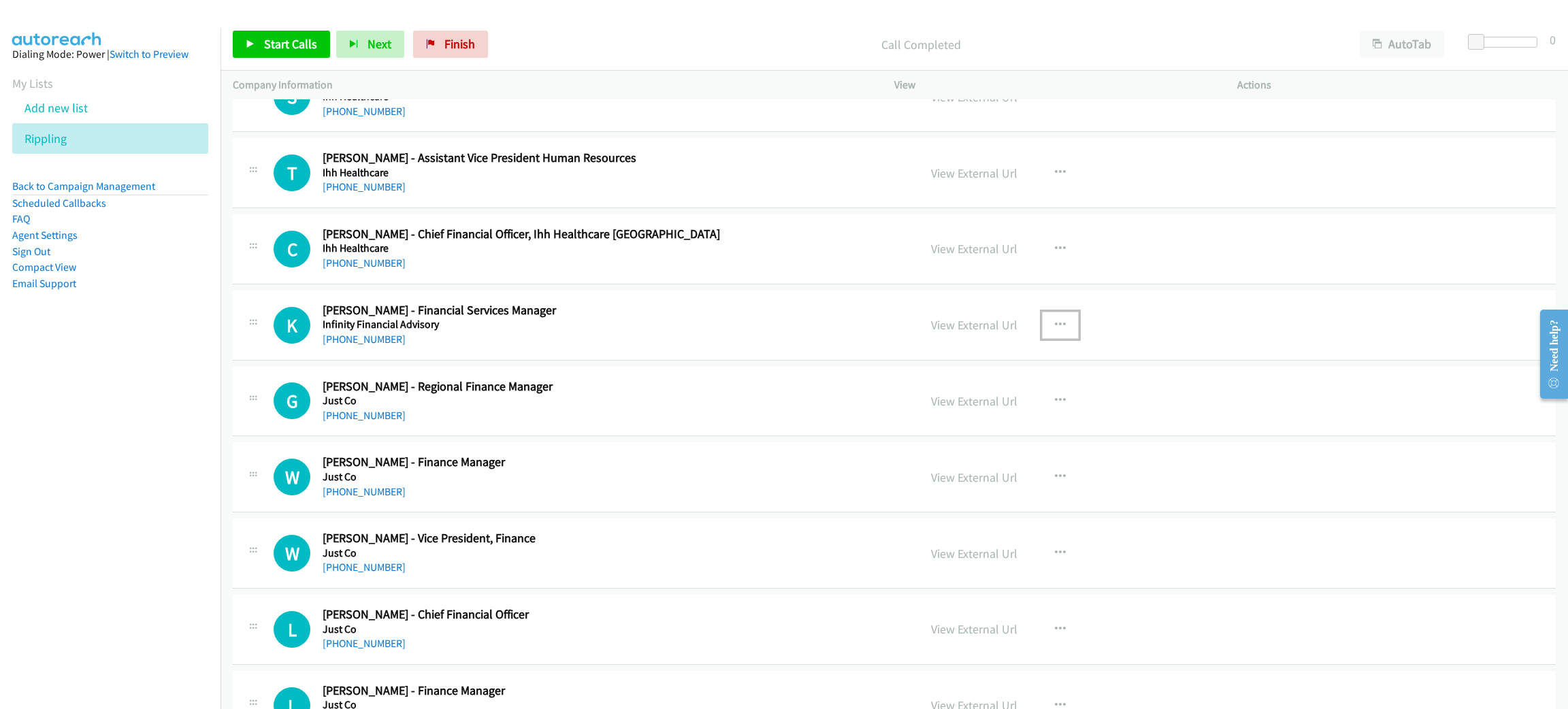
click at [1042, 324] on button "button" at bounding box center [1060, 326] width 37 height 28
click at [971, 423] on link "Start Calls Here" at bounding box center [988, 414] width 181 height 28
click at [290, 51] on span "Start Calls" at bounding box center [291, 43] width 53 height 16
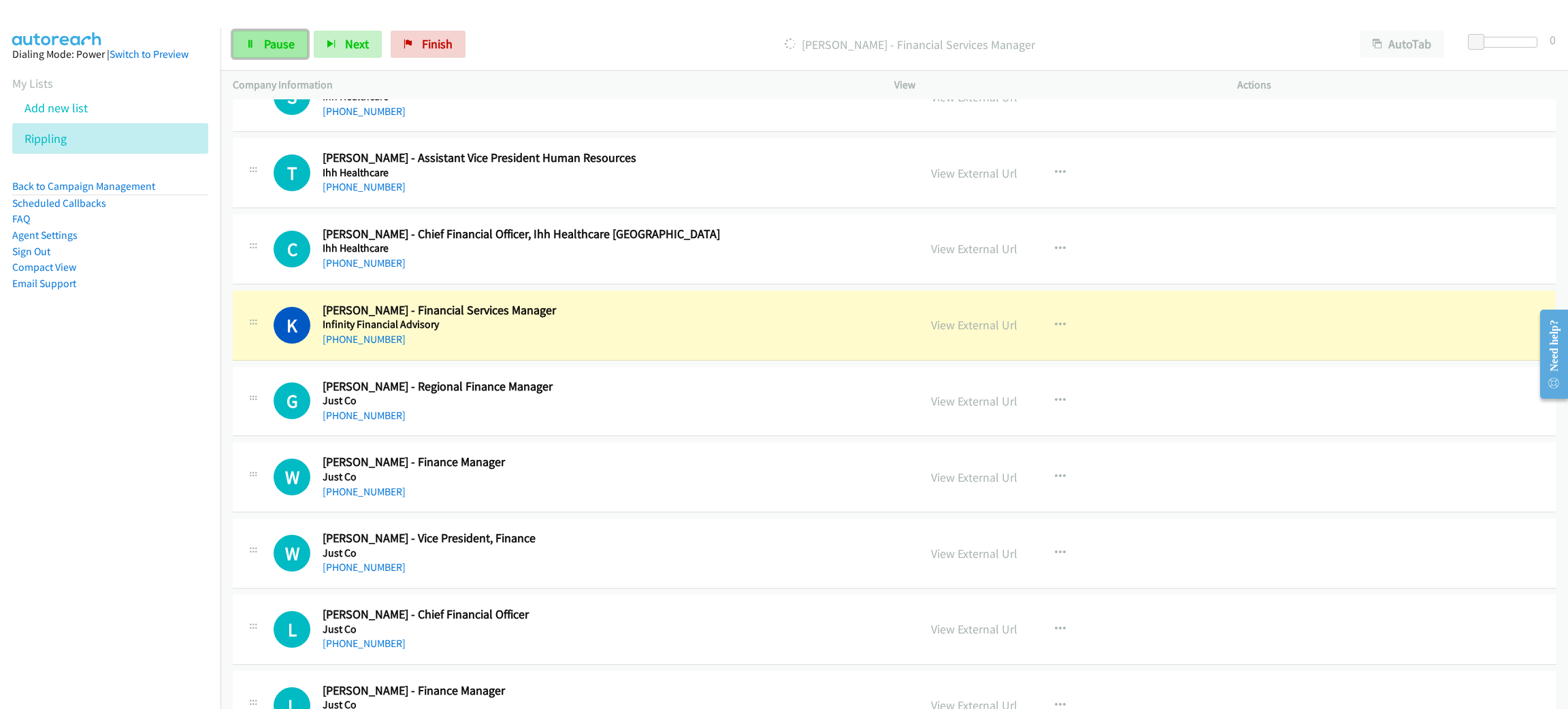
click at [275, 43] on span "Pause" at bounding box center [279, 43] width 30 height 16
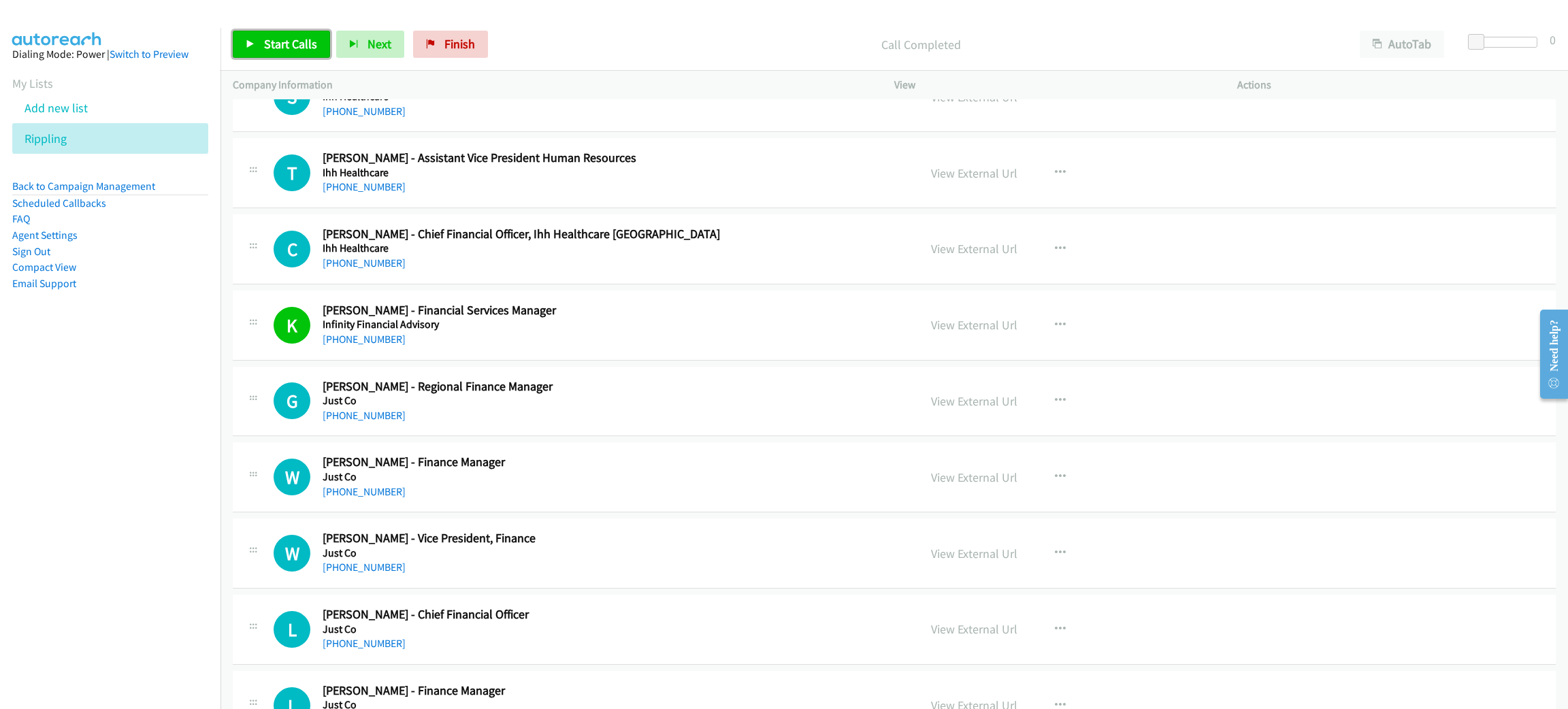
click at [270, 43] on span "Start Calls" at bounding box center [291, 43] width 53 height 16
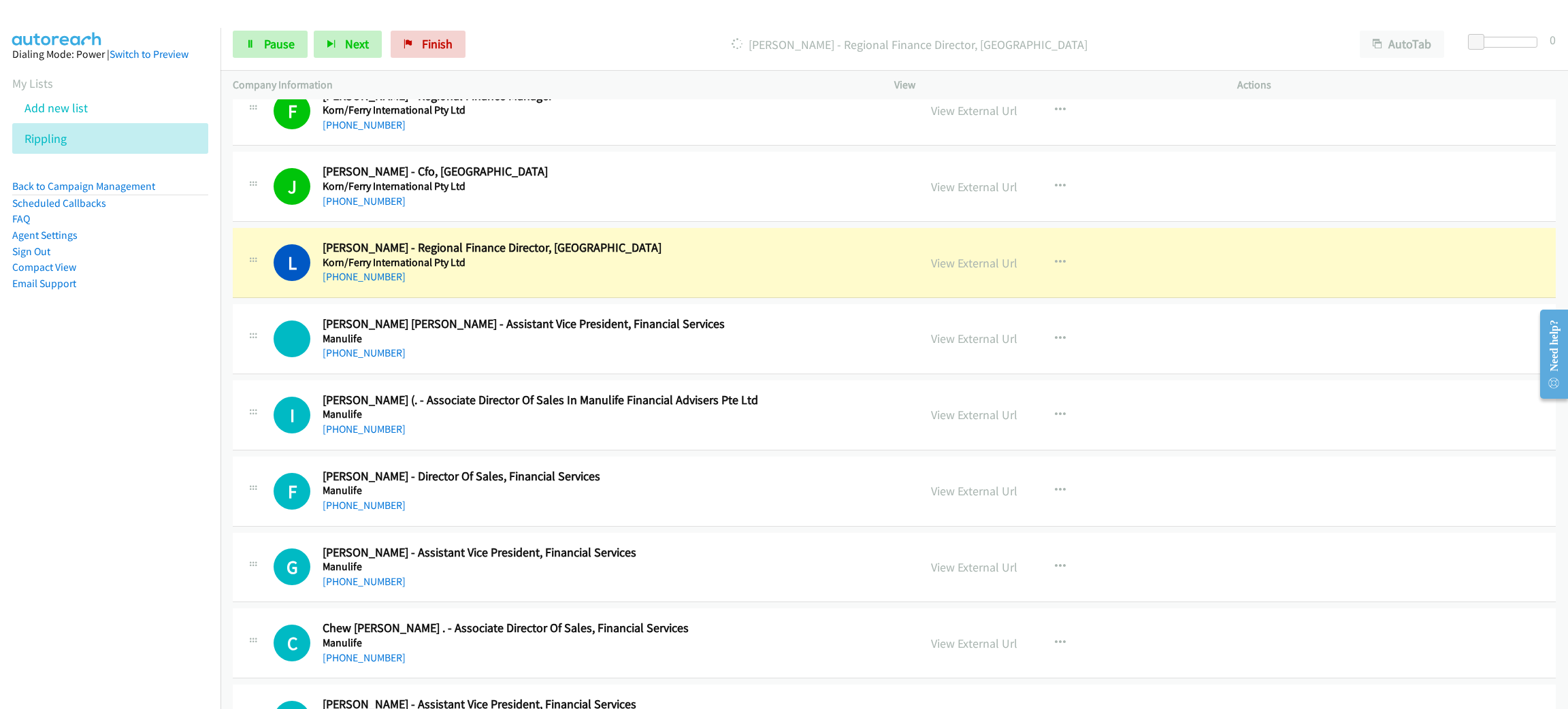
scroll to position [3267, 0]
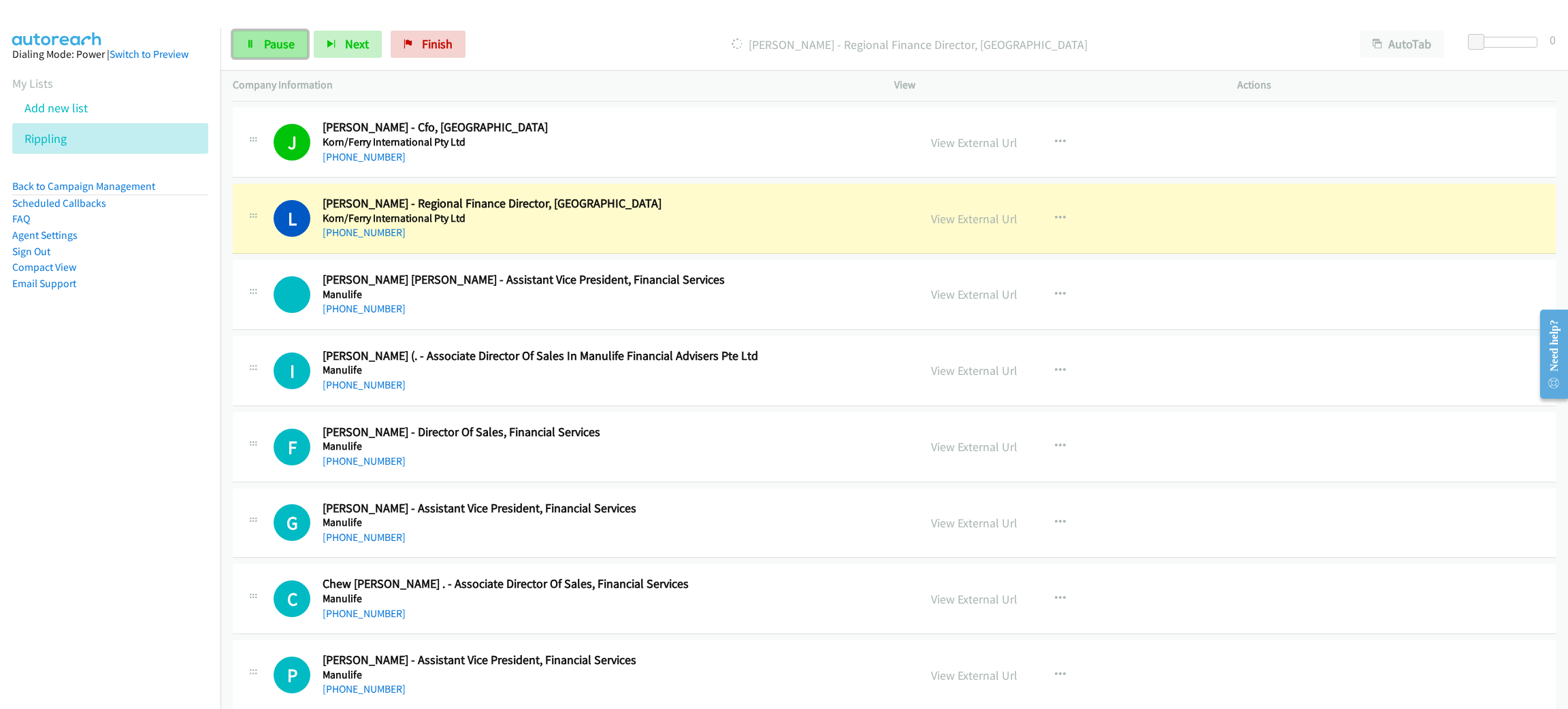
click at [291, 43] on span "Pause" at bounding box center [279, 43] width 30 height 16
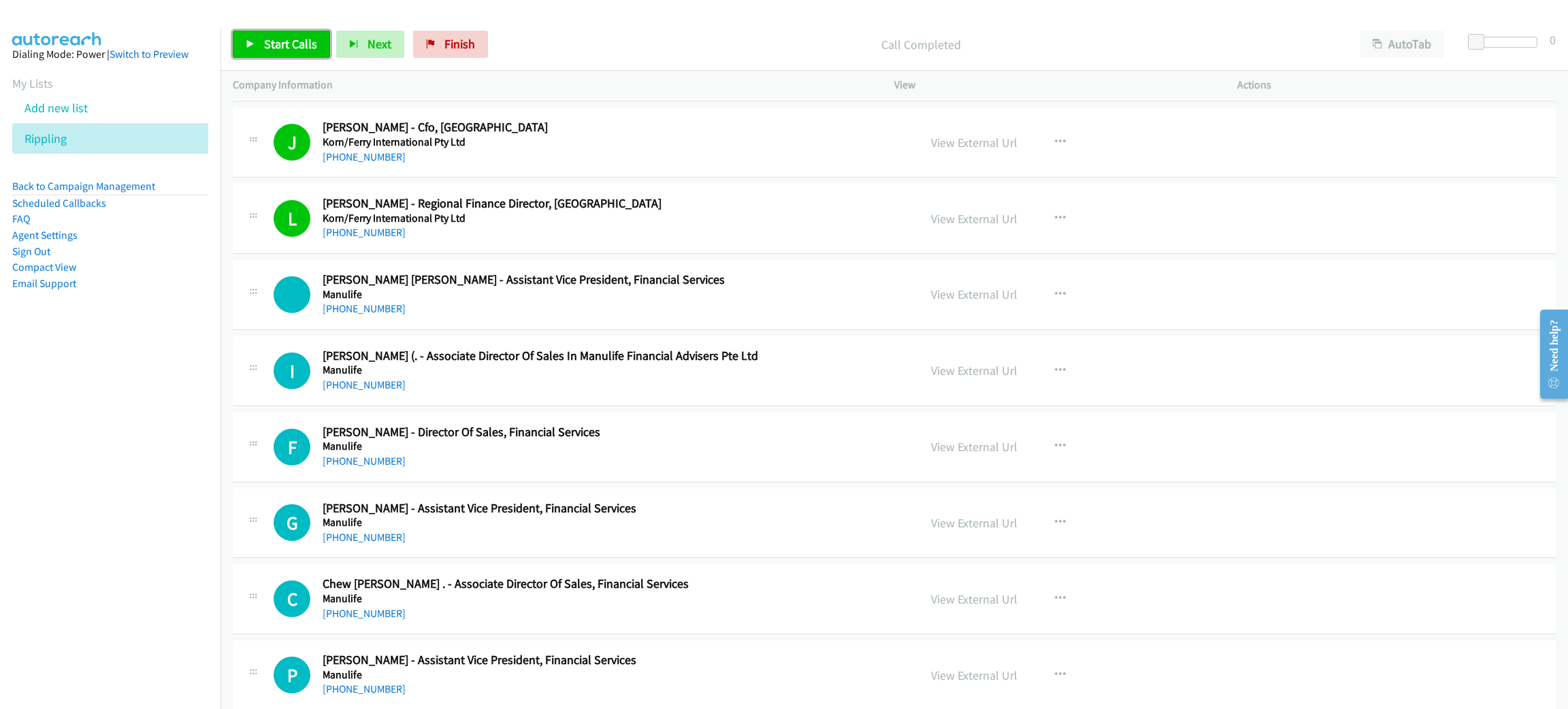
click at [296, 51] on span "Start Calls" at bounding box center [291, 43] width 53 height 16
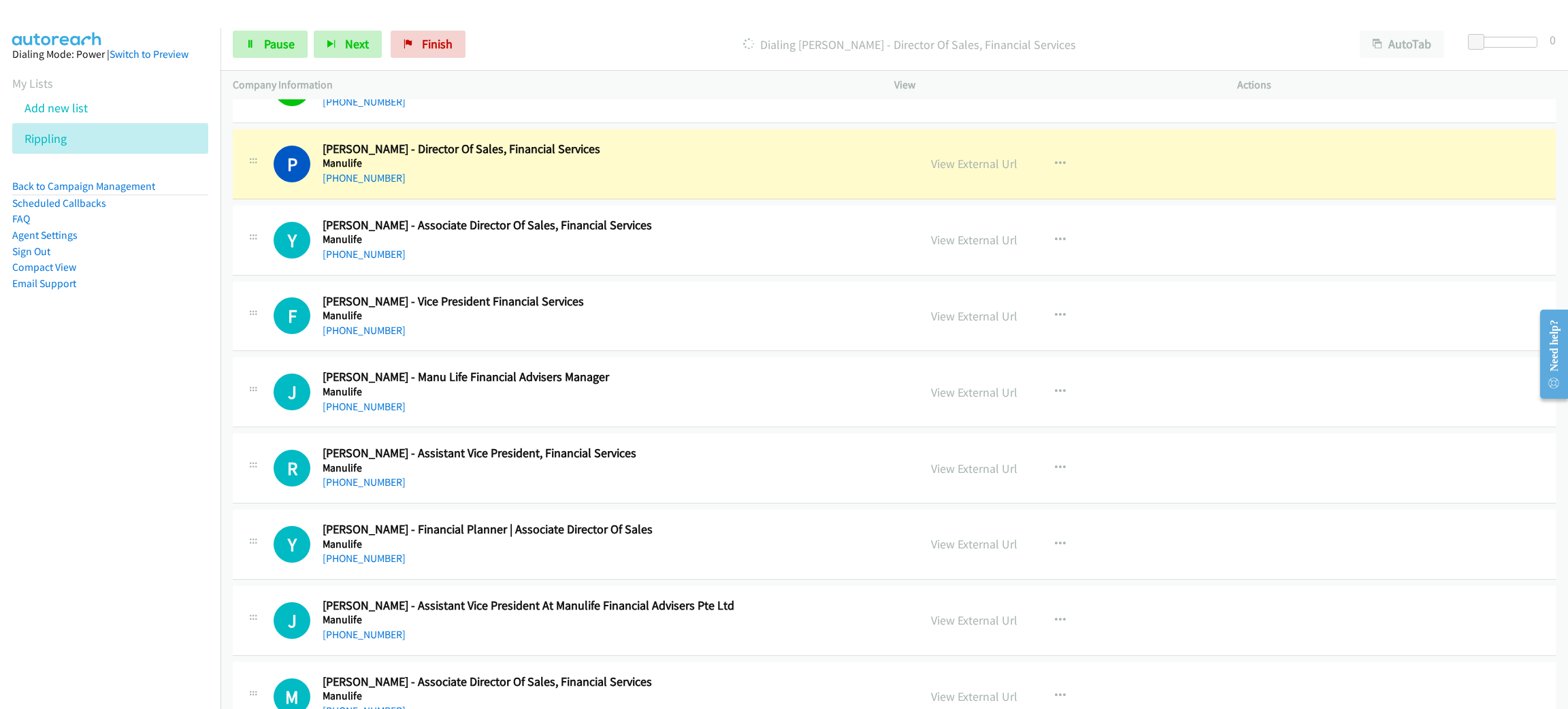
scroll to position [3879, 0]
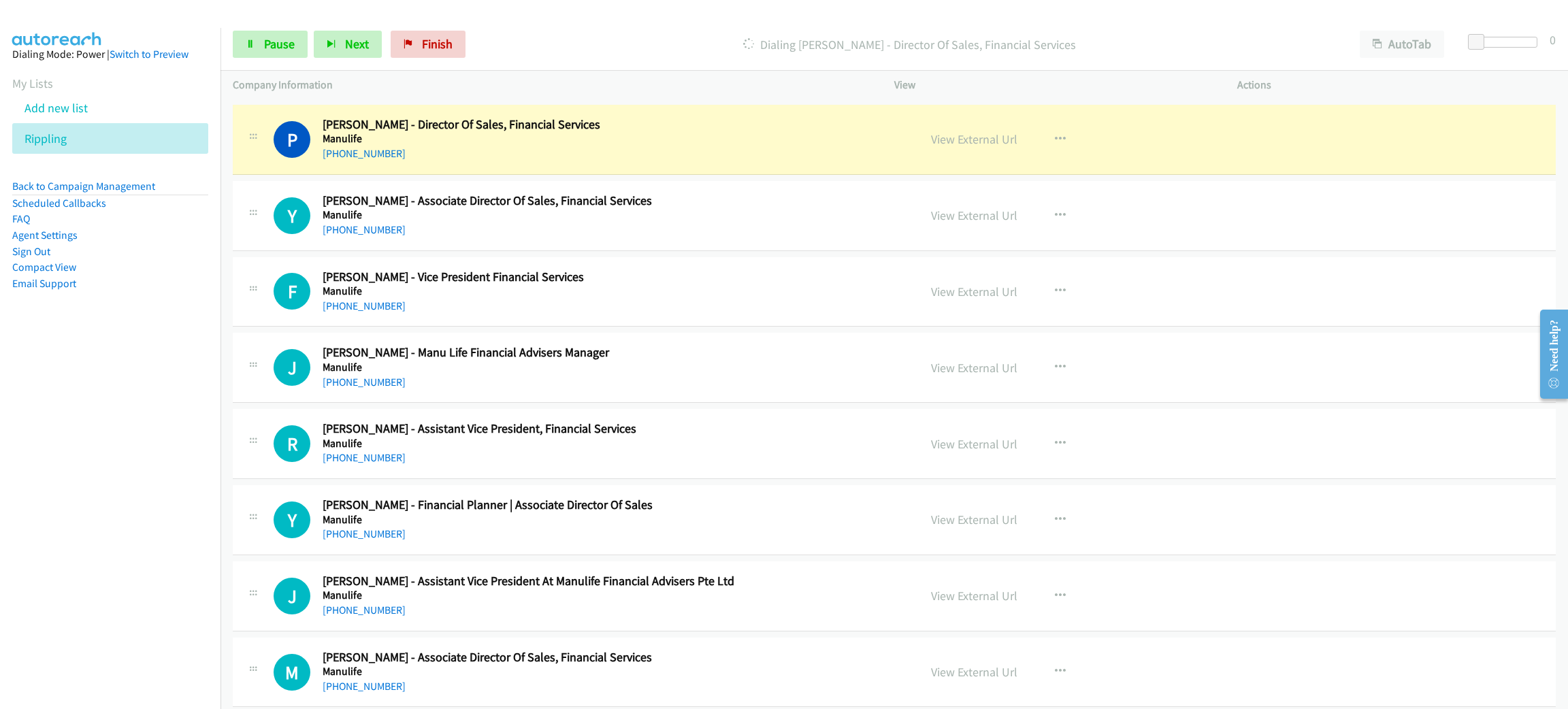
click at [589, 162] on div "+65 9850 0272" at bounding box center [611, 154] width 577 height 17
click at [270, 43] on span "Pause" at bounding box center [279, 43] width 30 height 16
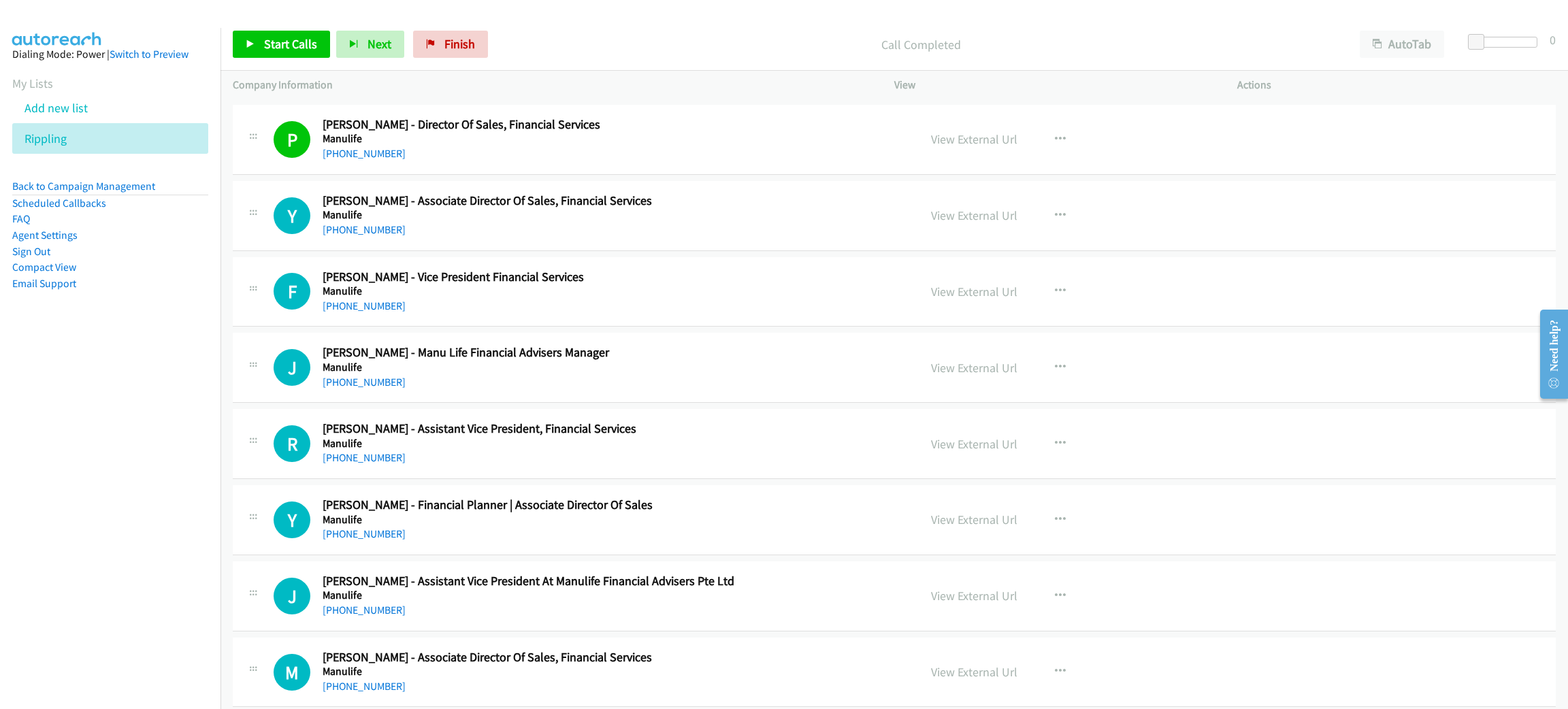
click at [555, 129] on h2 "Pearly Lee - Director Of Sales, Financial Services" at bounding box center [611, 124] width 577 height 16
click at [983, 140] on link "View External Url" at bounding box center [975, 139] width 86 height 16
click at [319, 49] on link "Start Calls" at bounding box center [281, 44] width 97 height 28
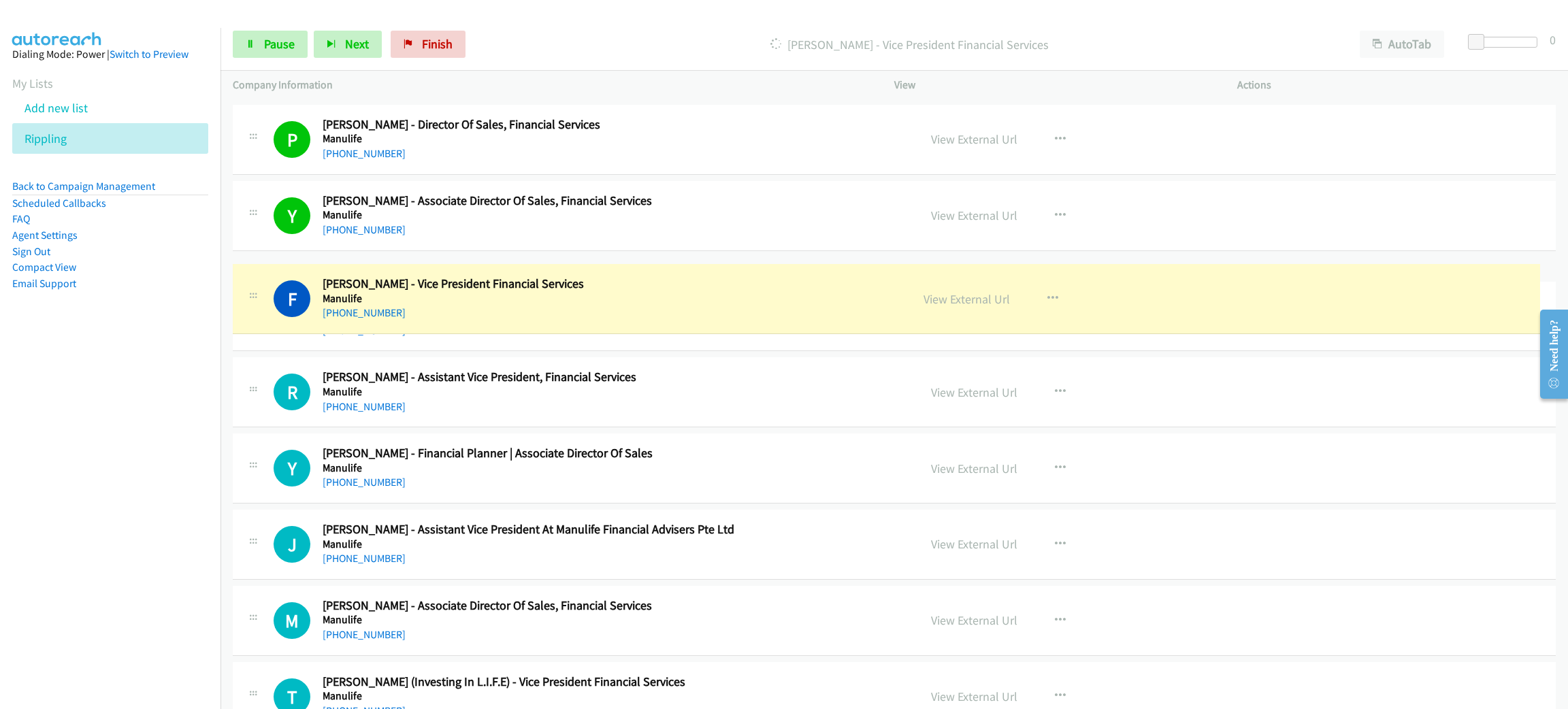
drag, startPoint x: 1551, startPoint y: 263, endPoint x: 1528, endPoint y: 263, distance: 23.0
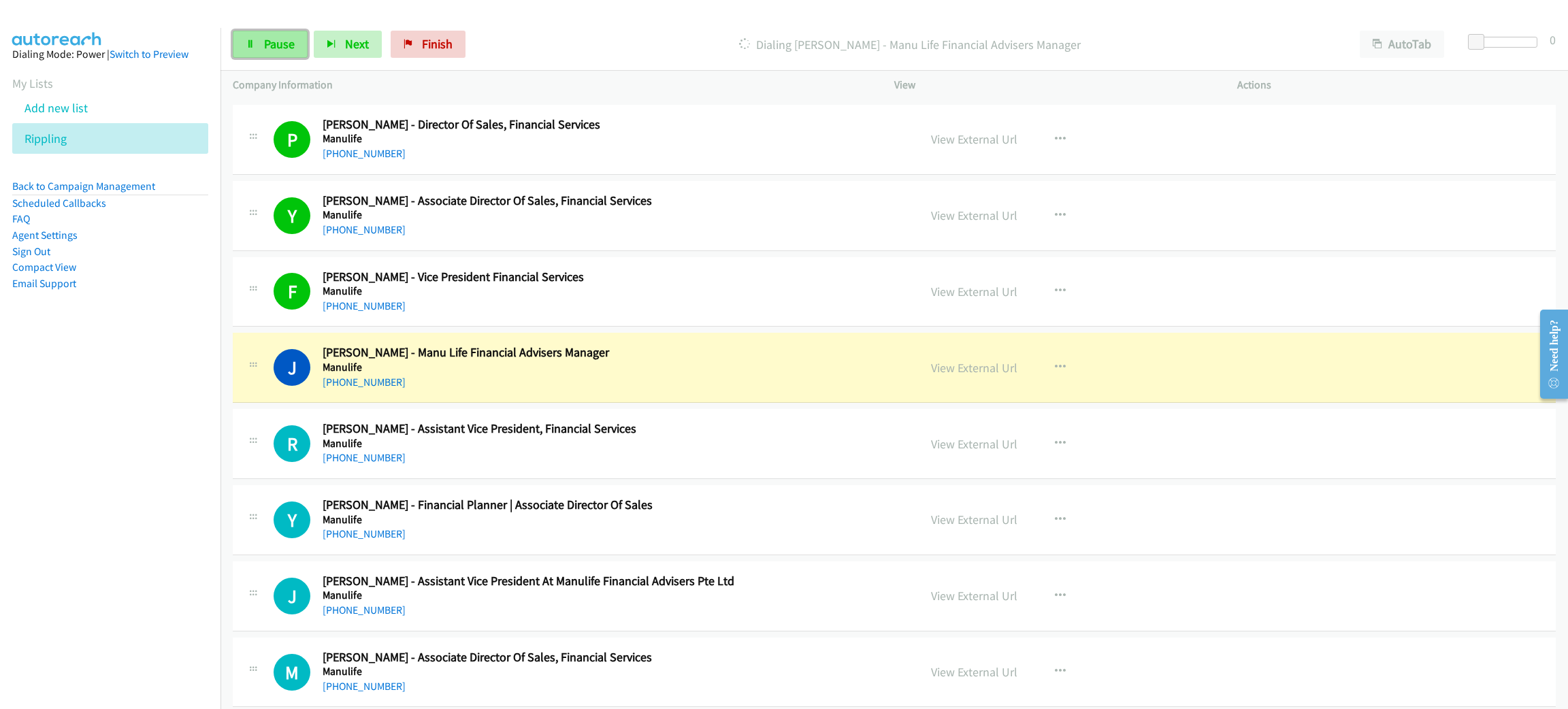
click at [293, 48] on span "Pause" at bounding box center [279, 43] width 30 height 16
click at [585, 368] on h5 "Manulife" at bounding box center [611, 367] width 577 height 14
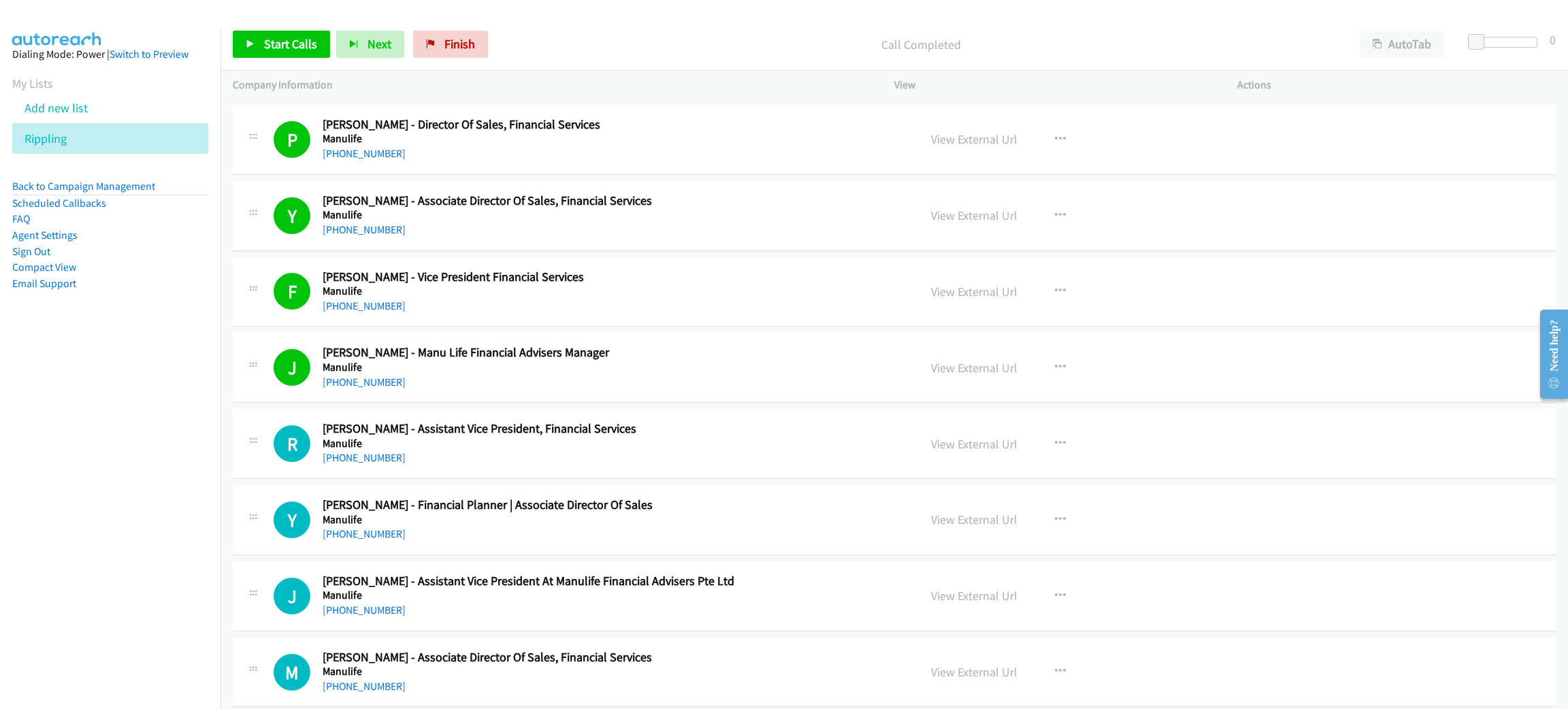
click at [573, 360] on h2 "Julian Oh - Manu Life Financial Advisers Manager" at bounding box center [611, 352] width 577 height 16
click at [962, 375] on link "View External Url" at bounding box center [975, 368] width 86 height 16
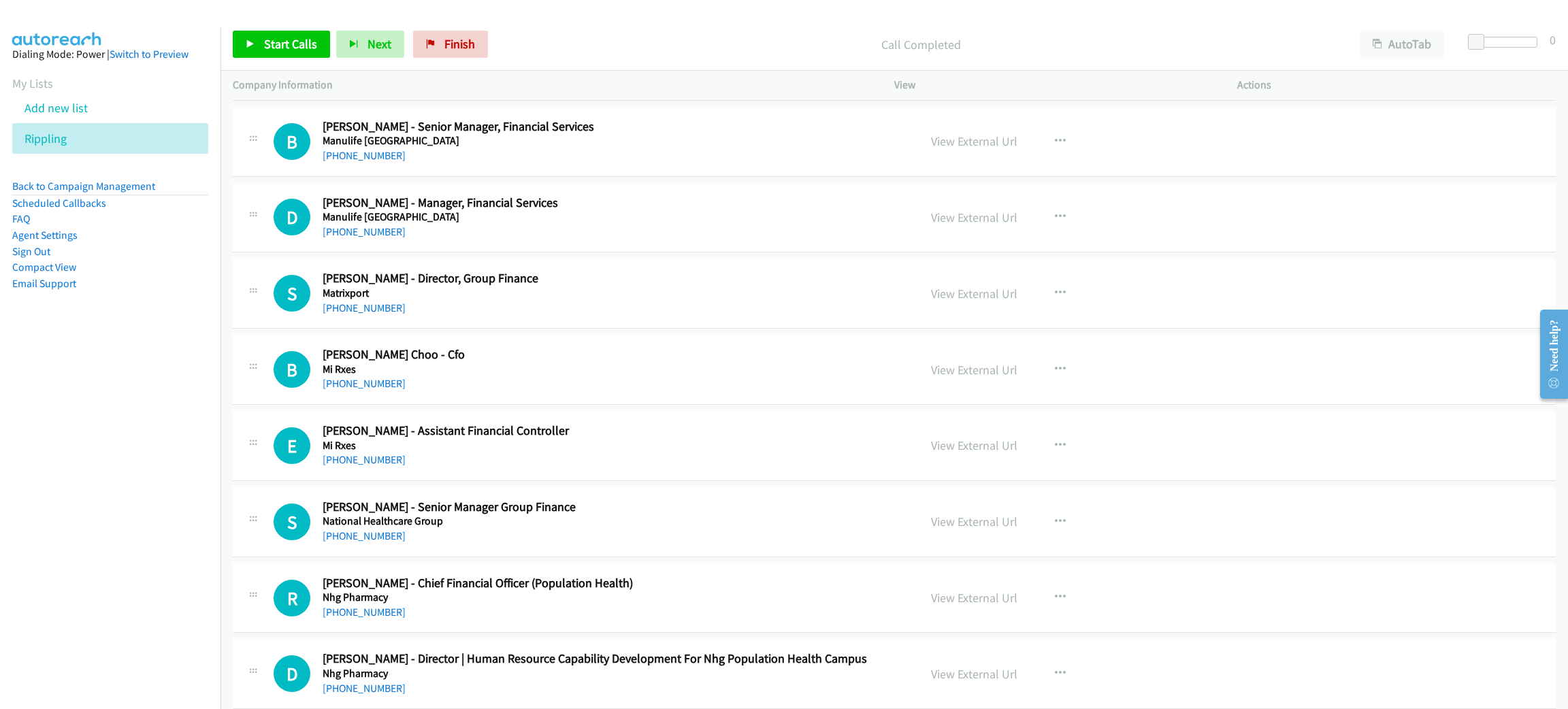
scroll to position [10005, 0]
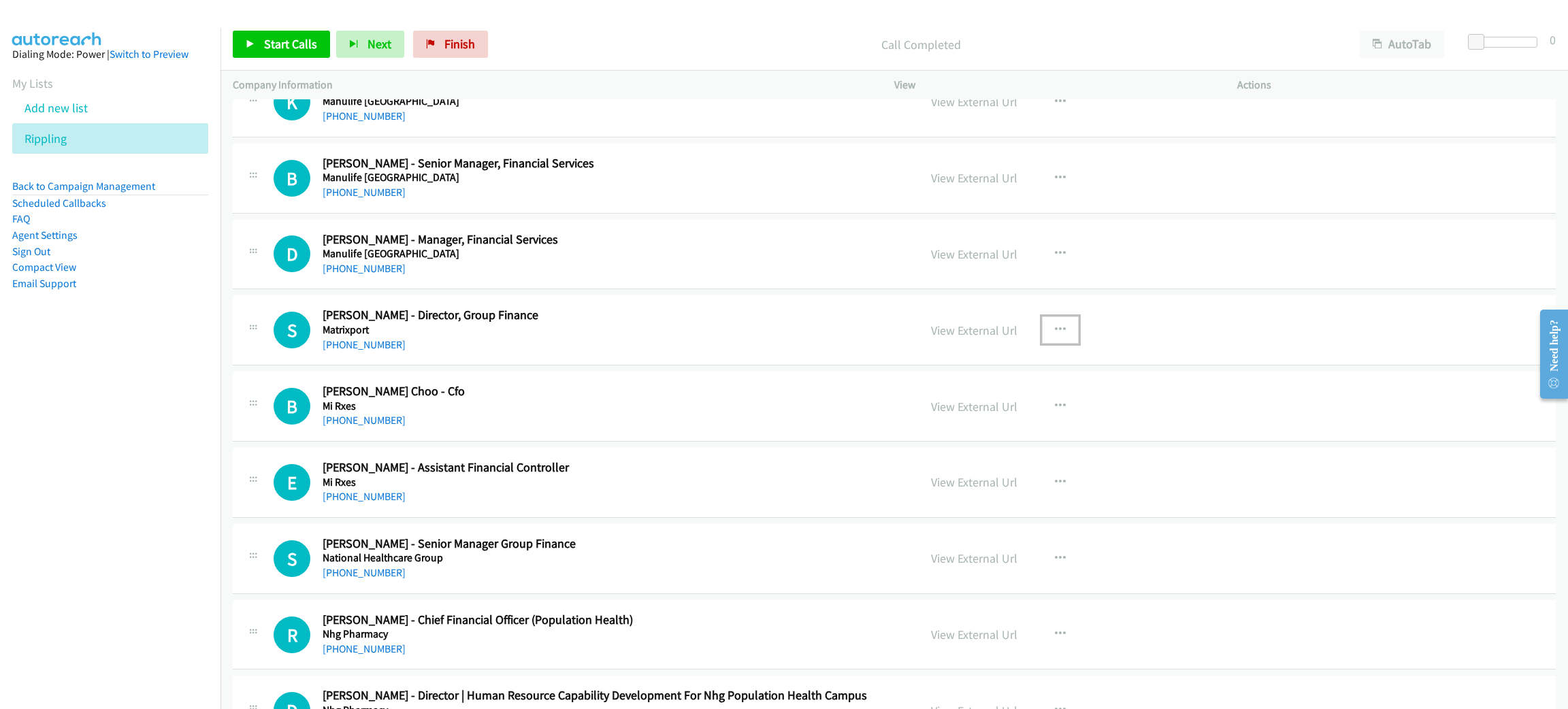
click at [1055, 336] on icon "button" at bounding box center [1060, 330] width 11 height 11
click at [988, 430] on link "Start Calls Here" at bounding box center [988, 419] width 181 height 28
click at [302, 44] on span "Start Calls" at bounding box center [291, 43] width 53 height 16
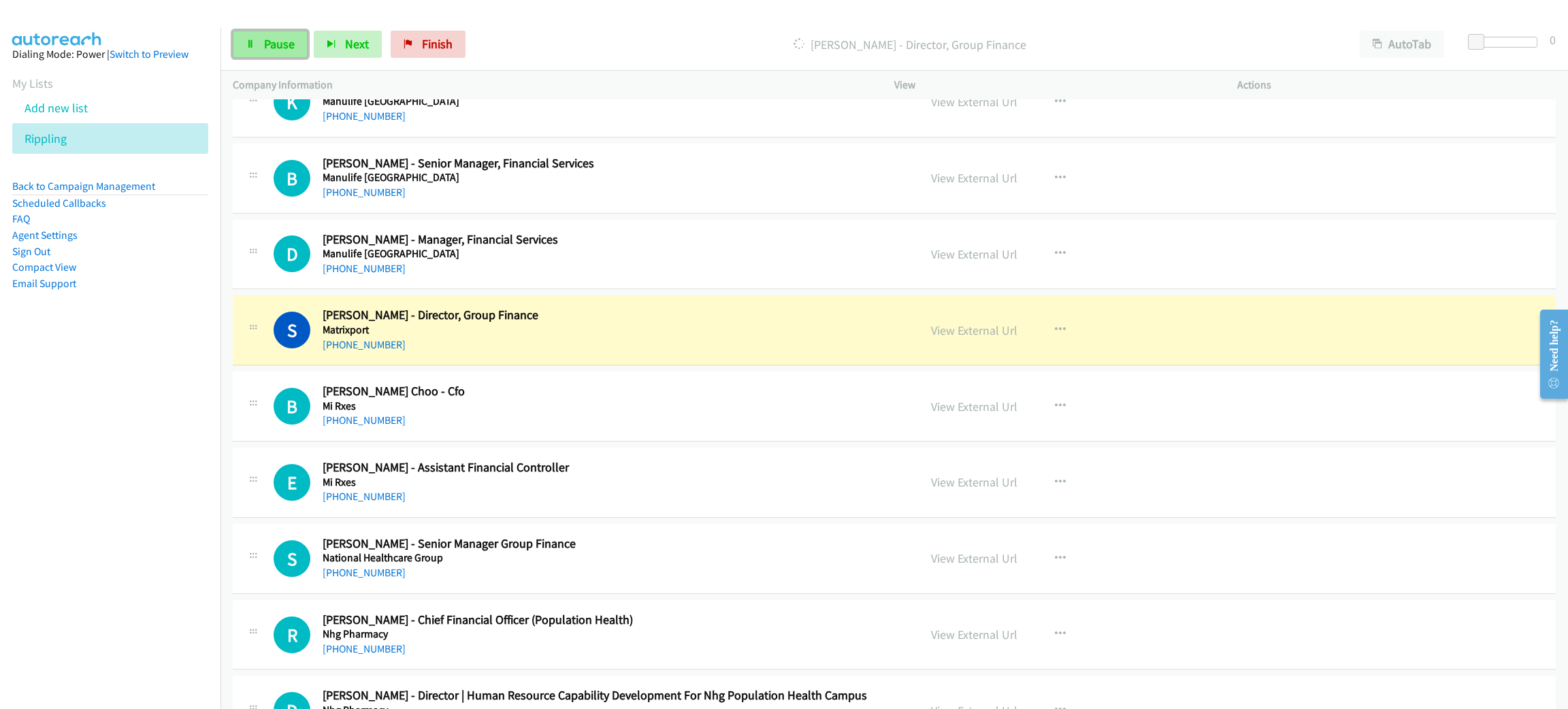
click at [268, 40] on span "Pause" at bounding box center [279, 43] width 30 height 16
click at [960, 338] on link "View External Url" at bounding box center [975, 330] width 86 height 16
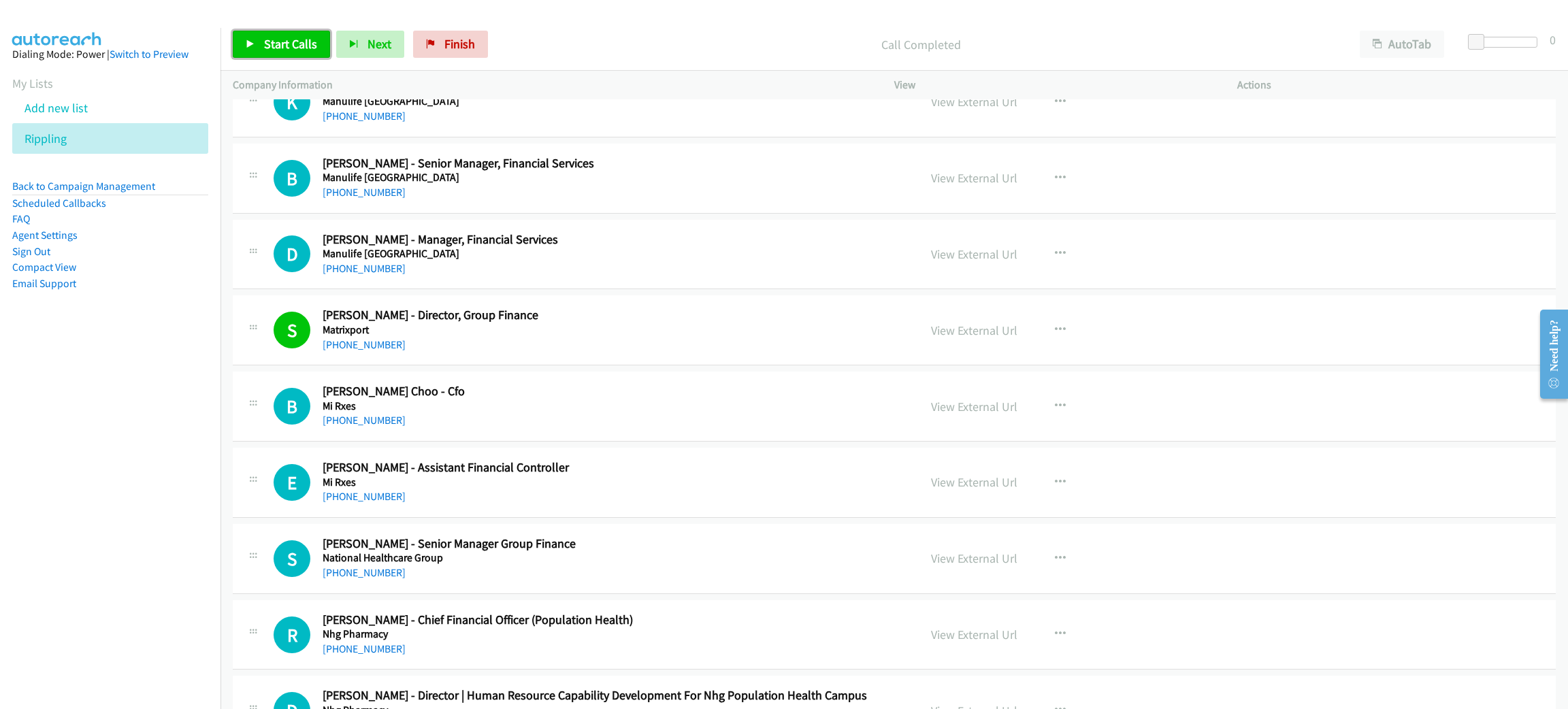
click at [295, 46] on span "Start Calls" at bounding box center [291, 43] width 53 height 16
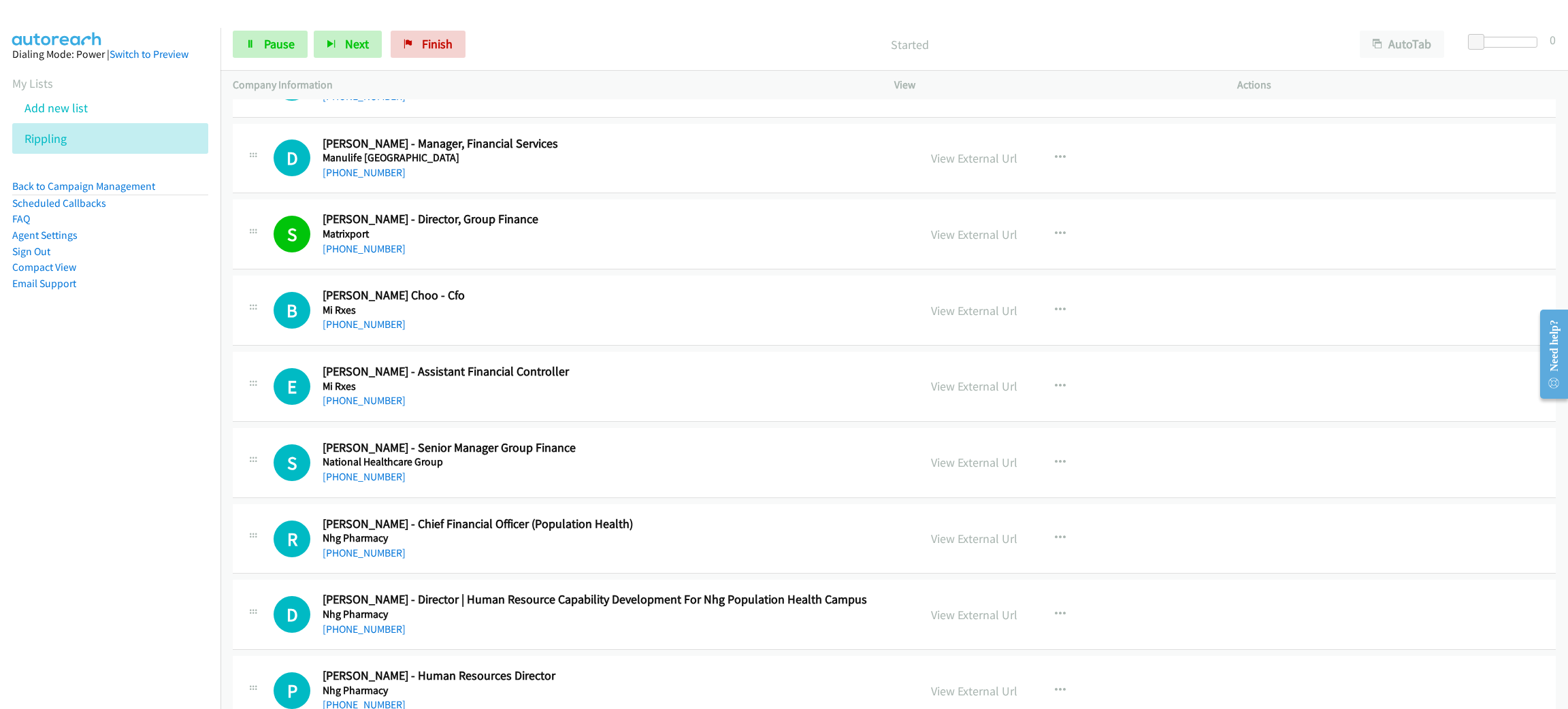
scroll to position [10107, 0]
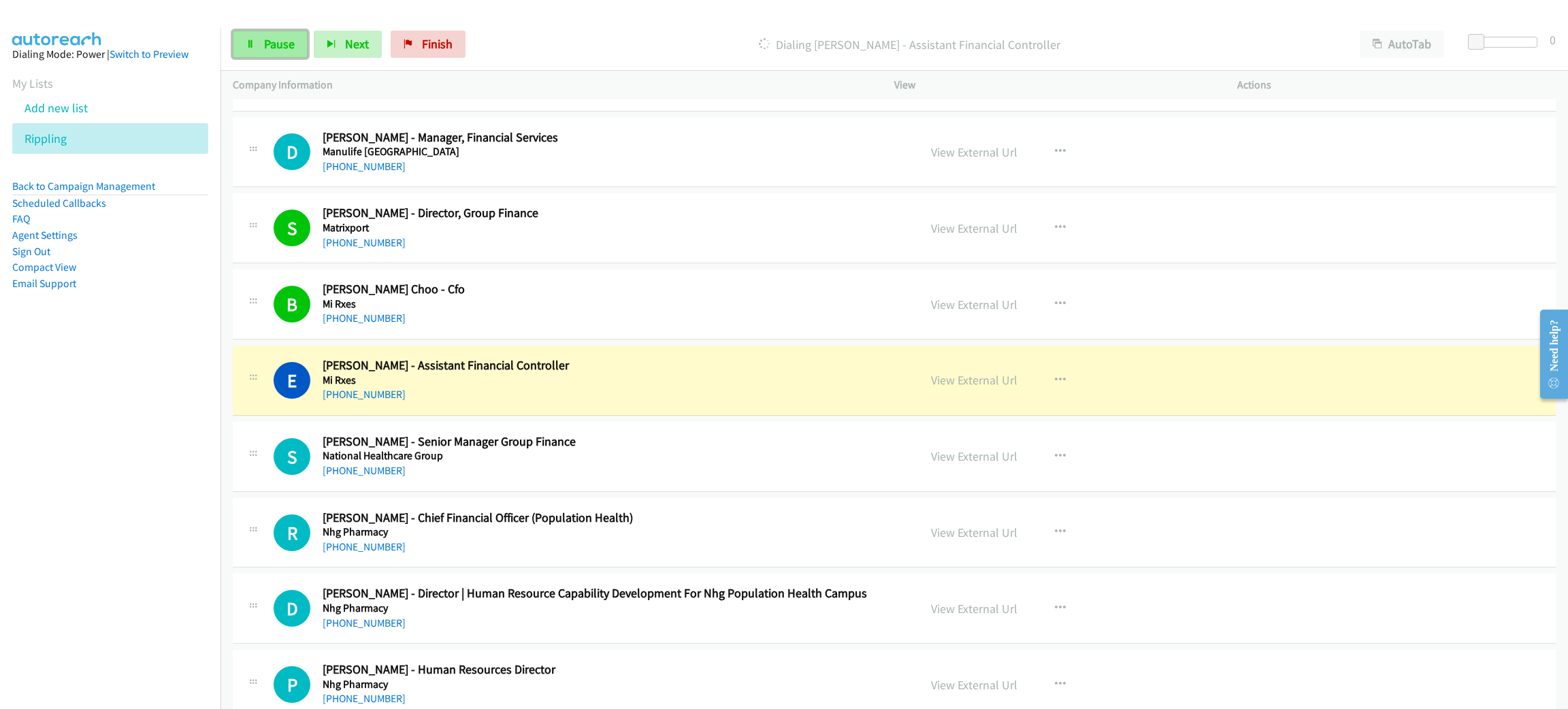
click at [243, 55] on link "Pause" at bounding box center [269, 44] width 74 height 28
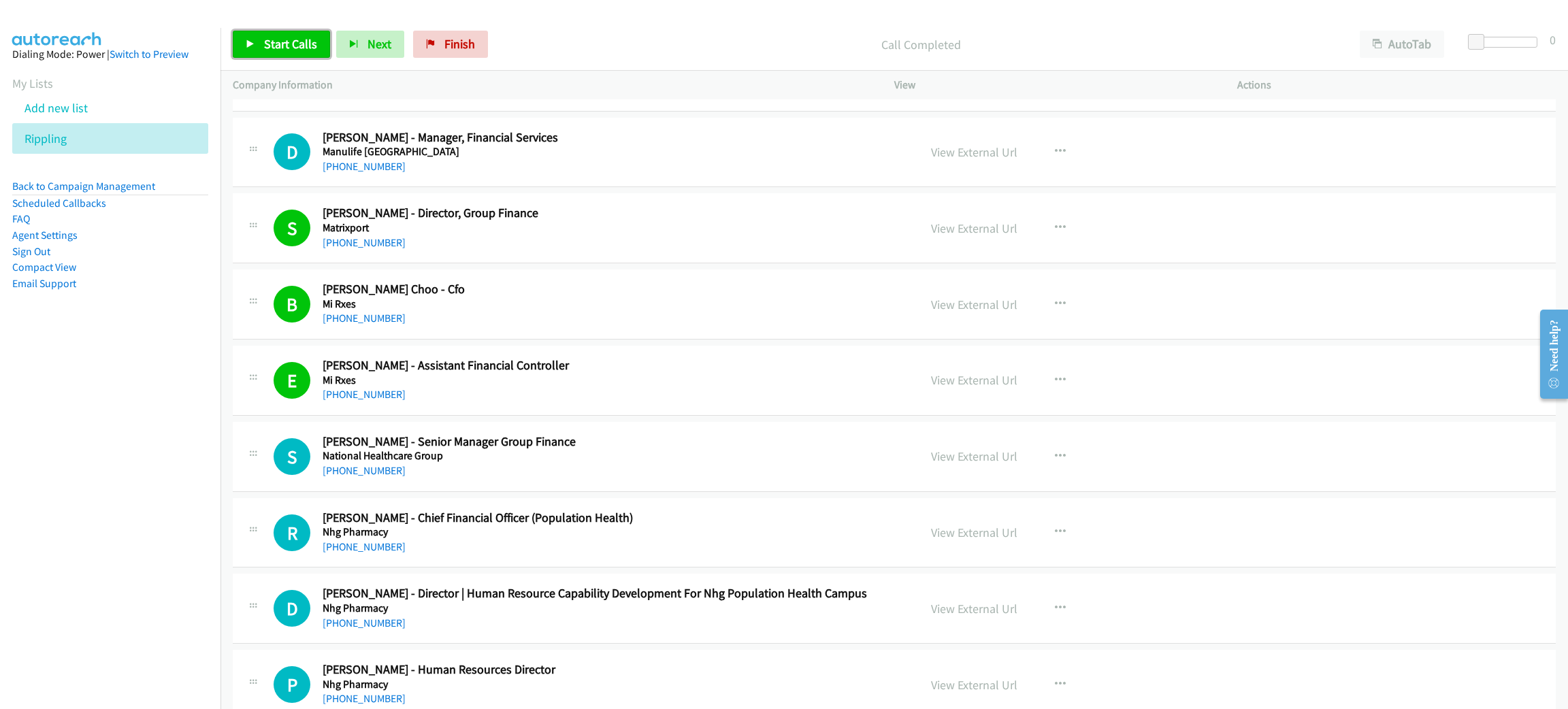
click at [281, 40] on span "Start Calls" at bounding box center [291, 43] width 53 height 16
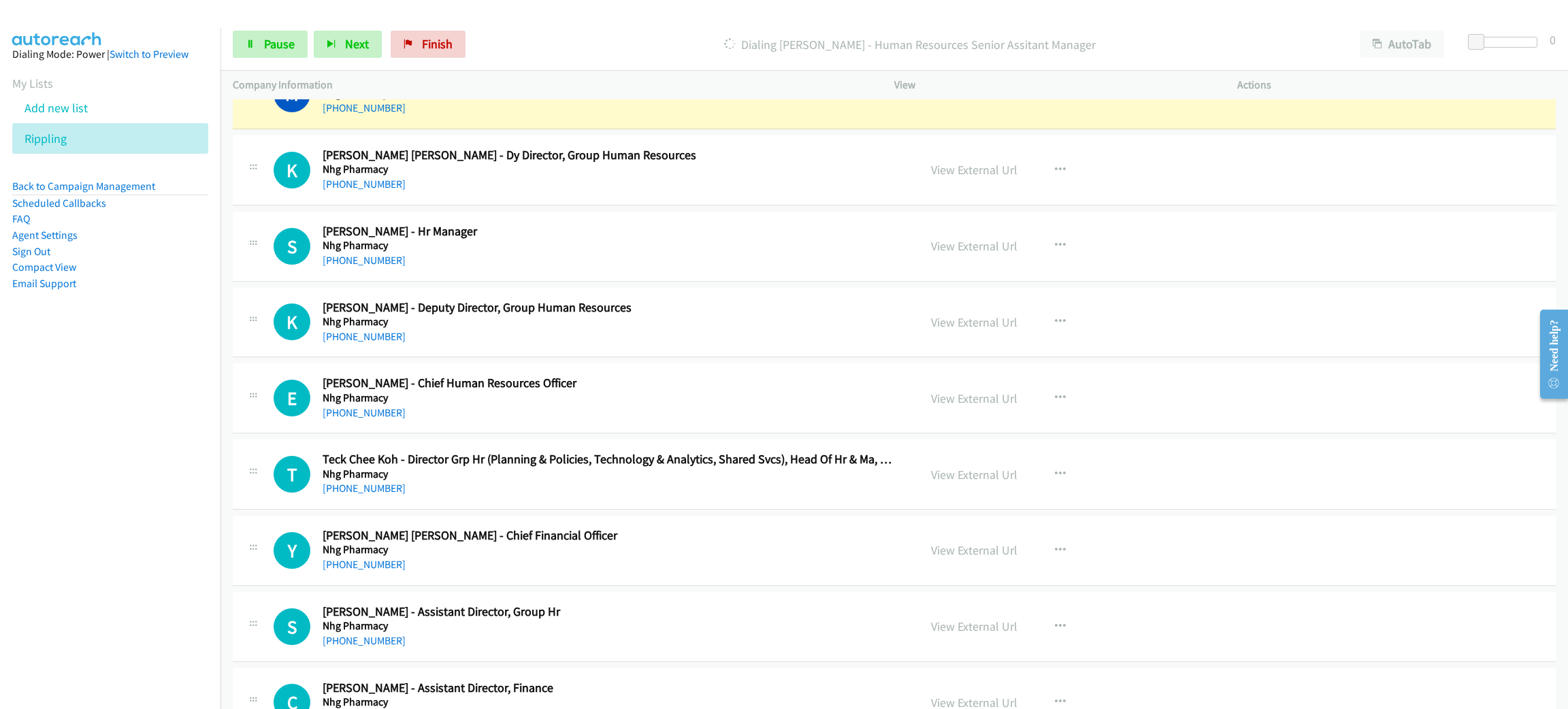
scroll to position [10618, 0]
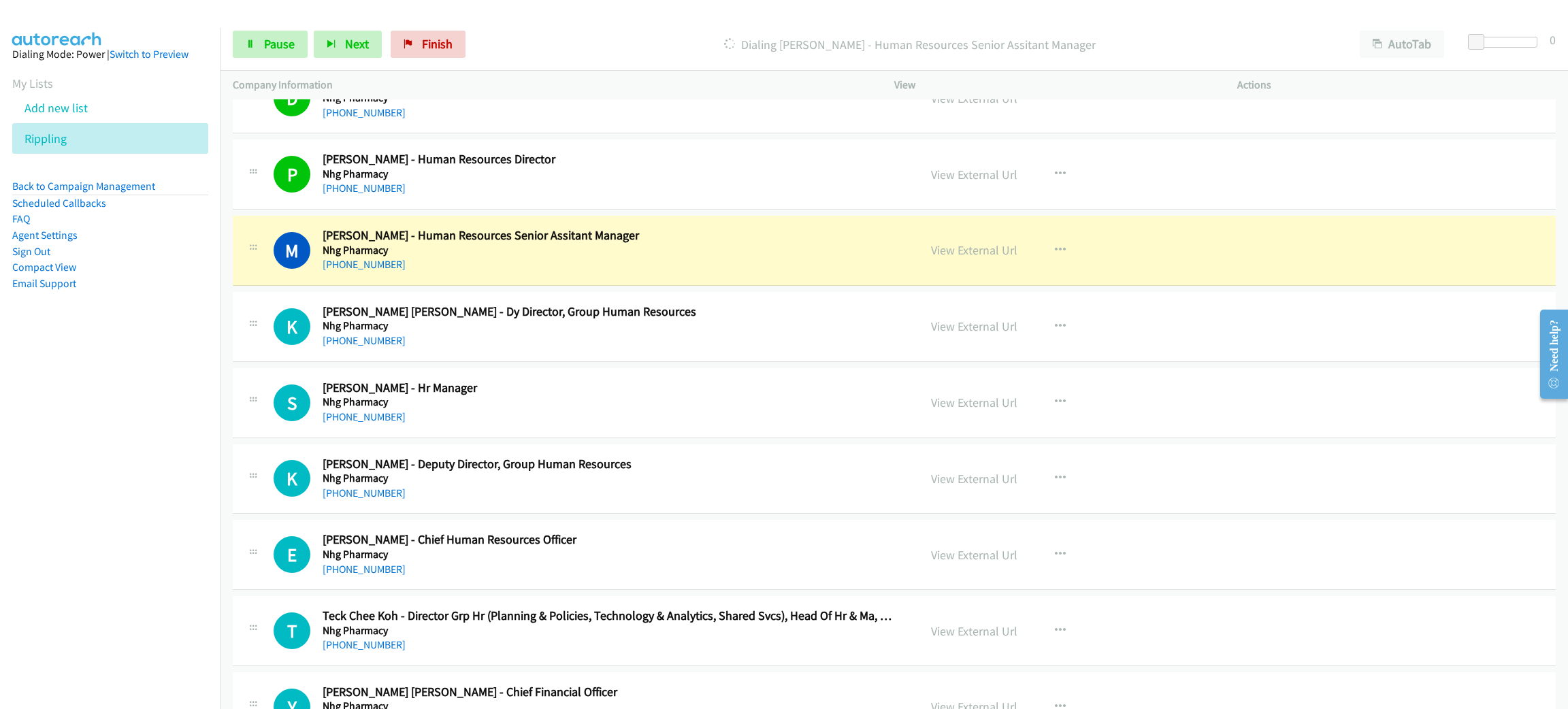
click at [588, 286] on div "M Callback Scheduled Michelle Leong - Human Resources Senior Assitant Manager N…" at bounding box center [894, 251] width 1323 height 70
click at [543, 286] on div "M Callback Scheduled Michelle Leong - Human Resources Senior Assitant Manager N…" at bounding box center [894, 251] width 1323 height 70
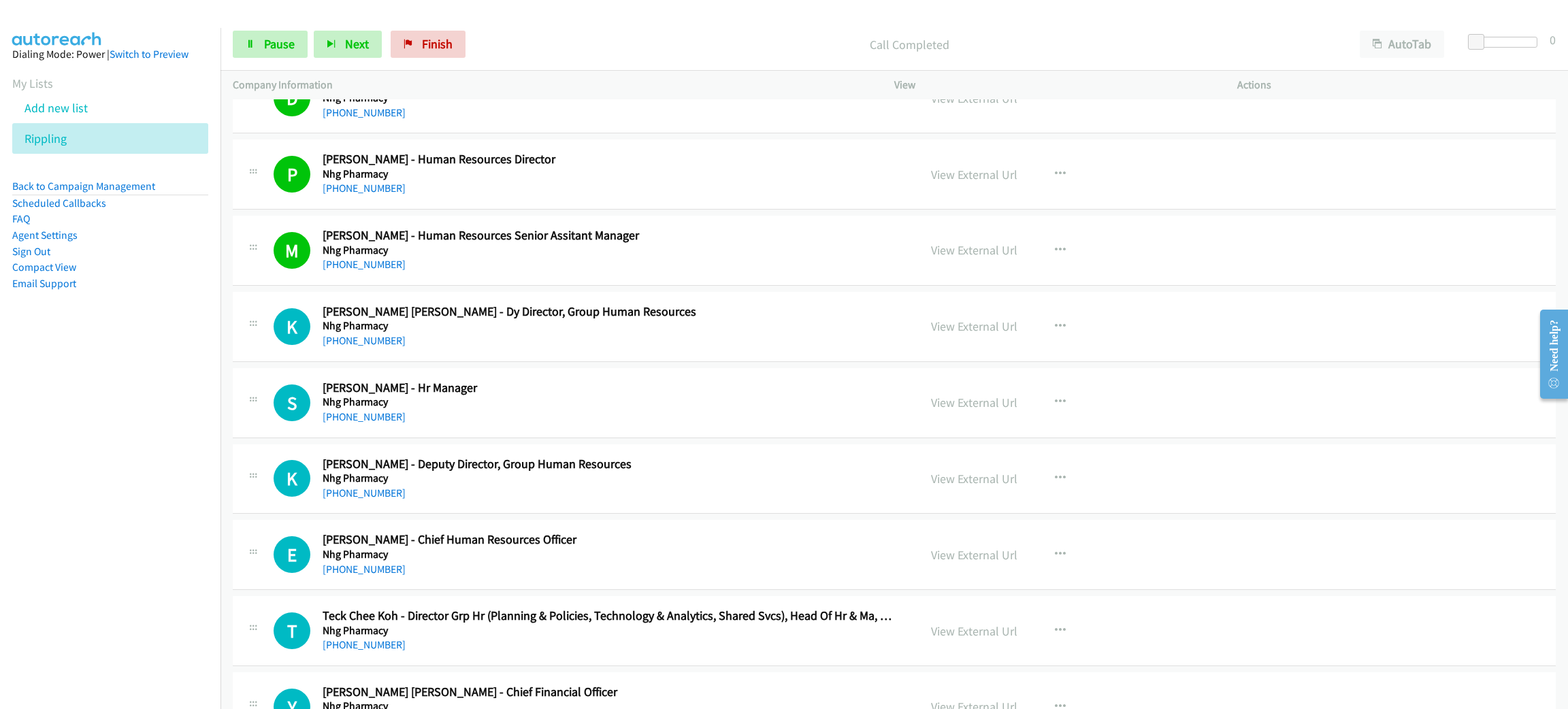
click at [625, 349] on div "+65 9690 3937" at bounding box center [611, 341] width 577 height 17
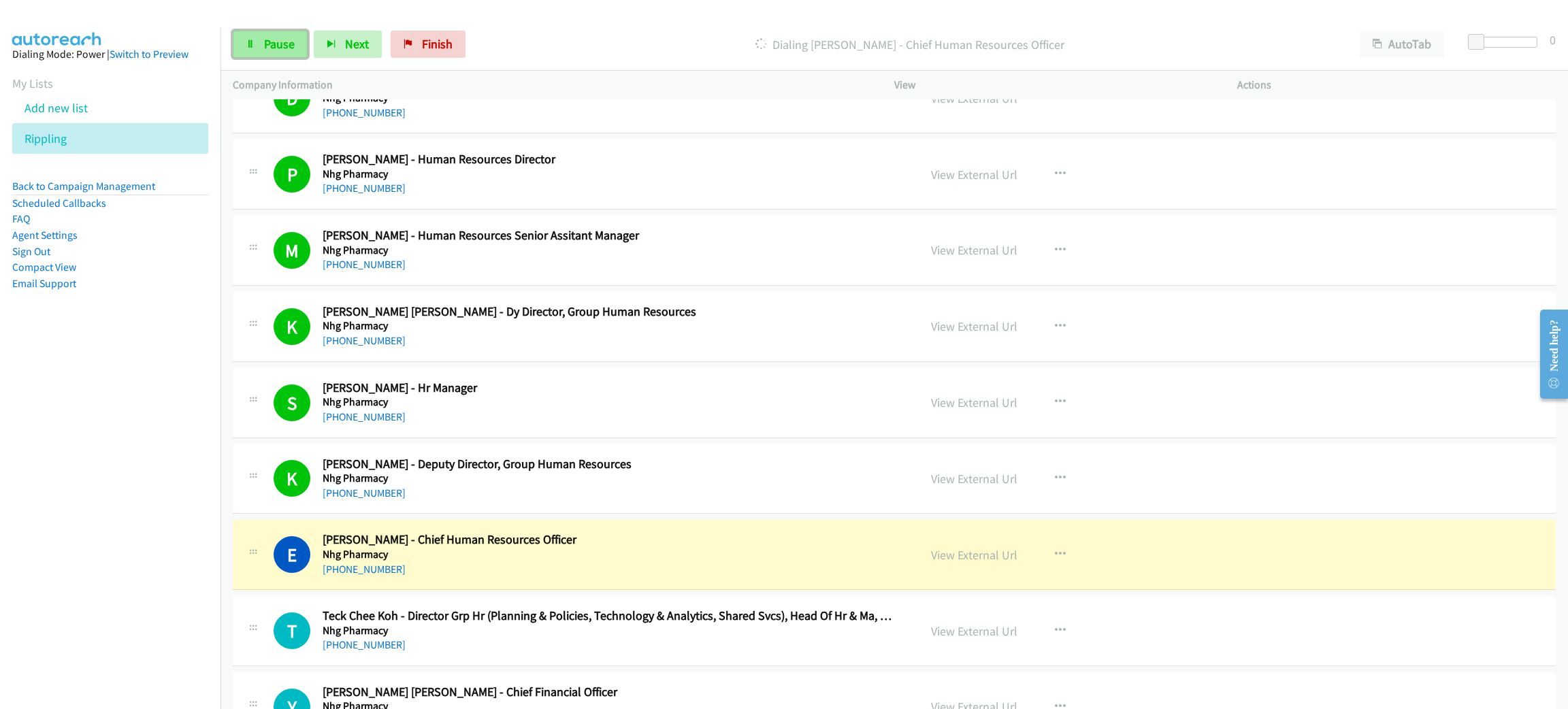
click at [256, 39] on link "Pause" at bounding box center [269, 44] width 74 height 28
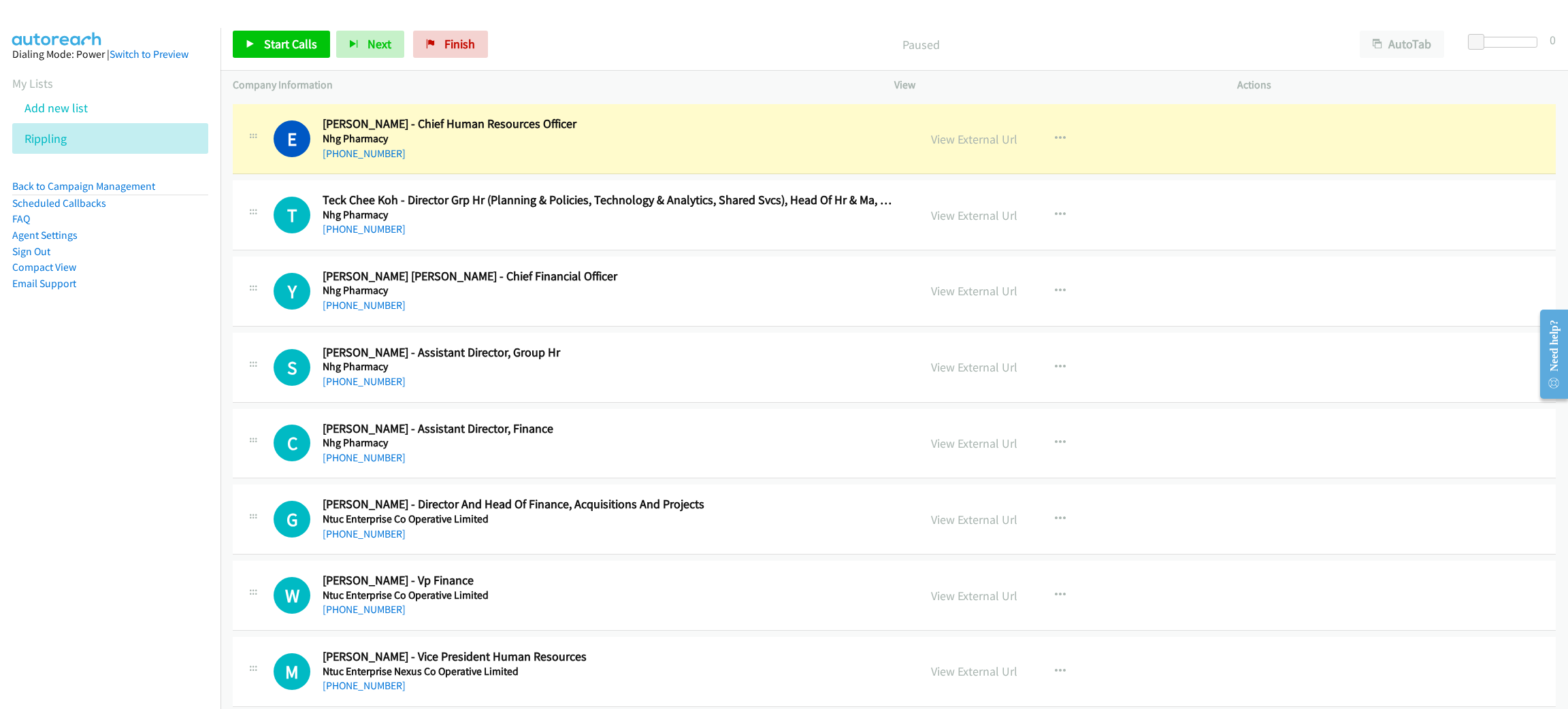
scroll to position [11026, 0]
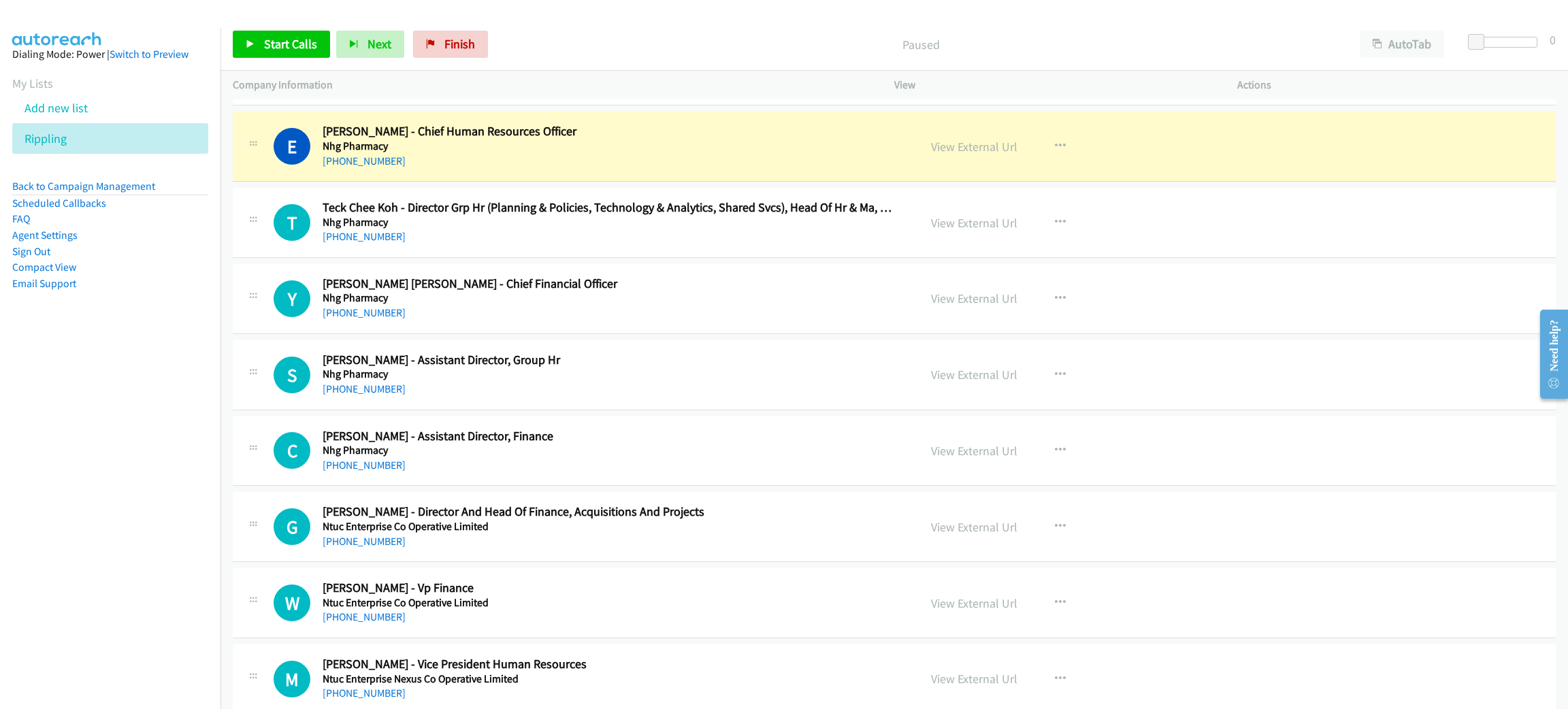
click at [575, 169] on div "+65 9635 2402" at bounding box center [611, 162] width 577 height 17
click at [973, 154] on link "View External Url" at bounding box center [975, 146] width 86 height 16
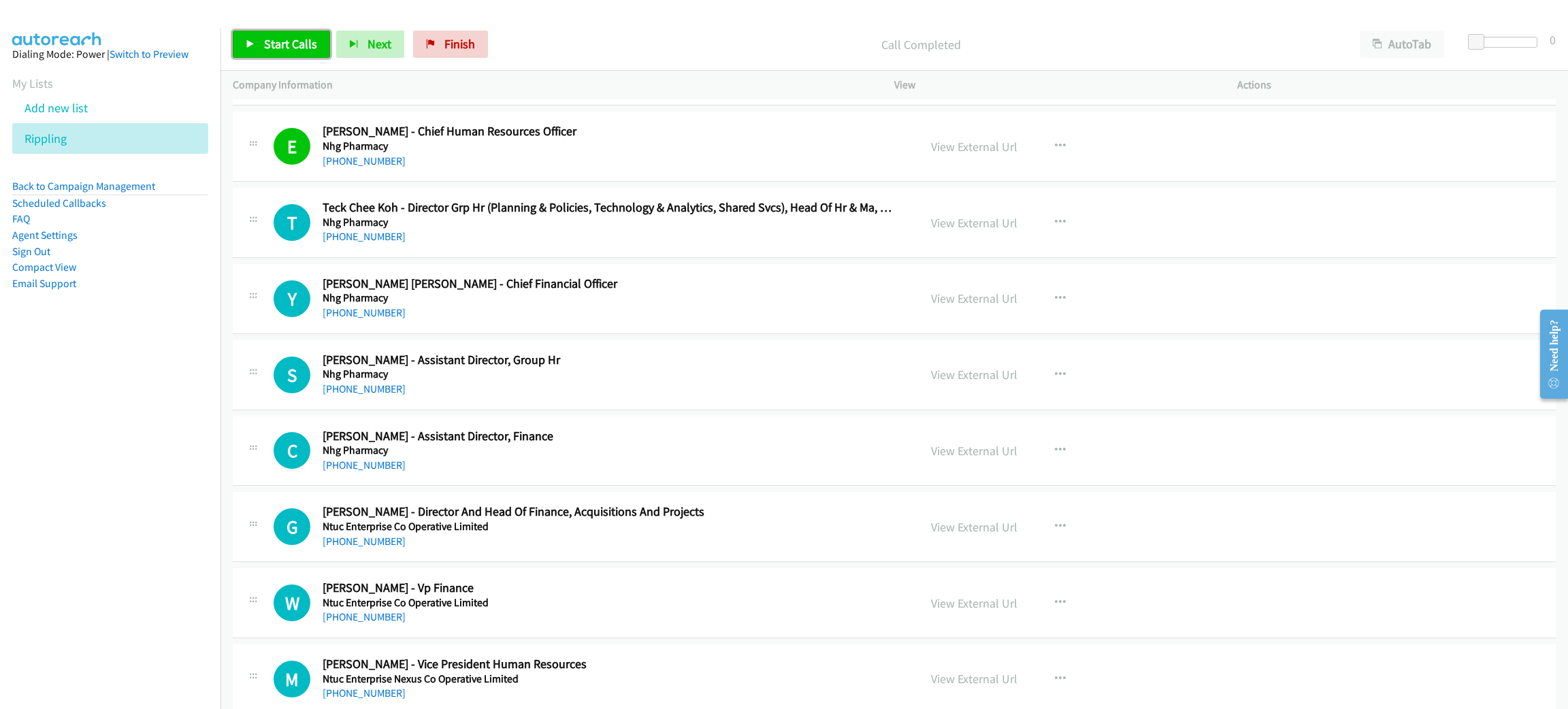
click at [303, 42] on span "Start Calls" at bounding box center [291, 43] width 53 height 16
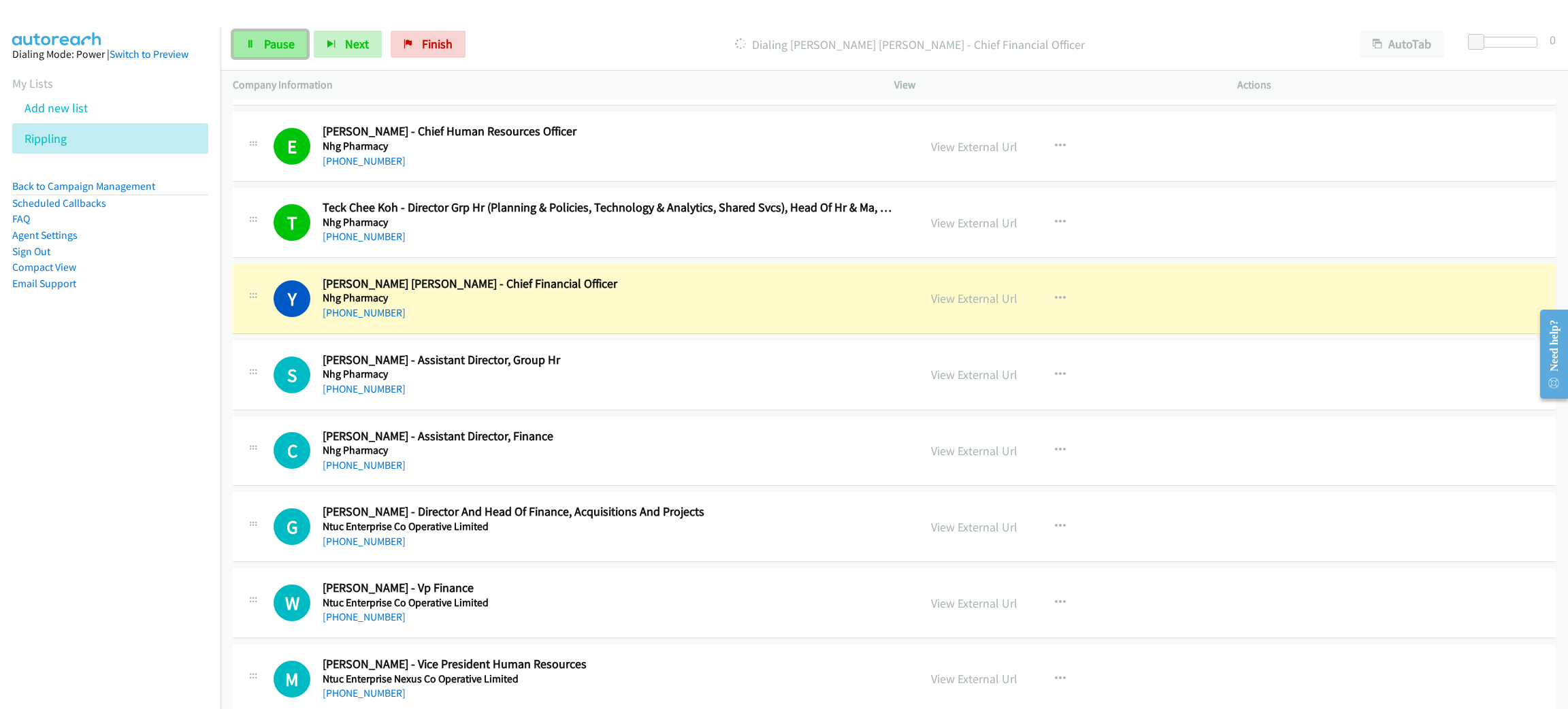
click at [277, 54] on link "Pause" at bounding box center [269, 44] width 74 height 28
click at [1002, 306] on link "View External Url" at bounding box center [975, 298] width 86 height 16
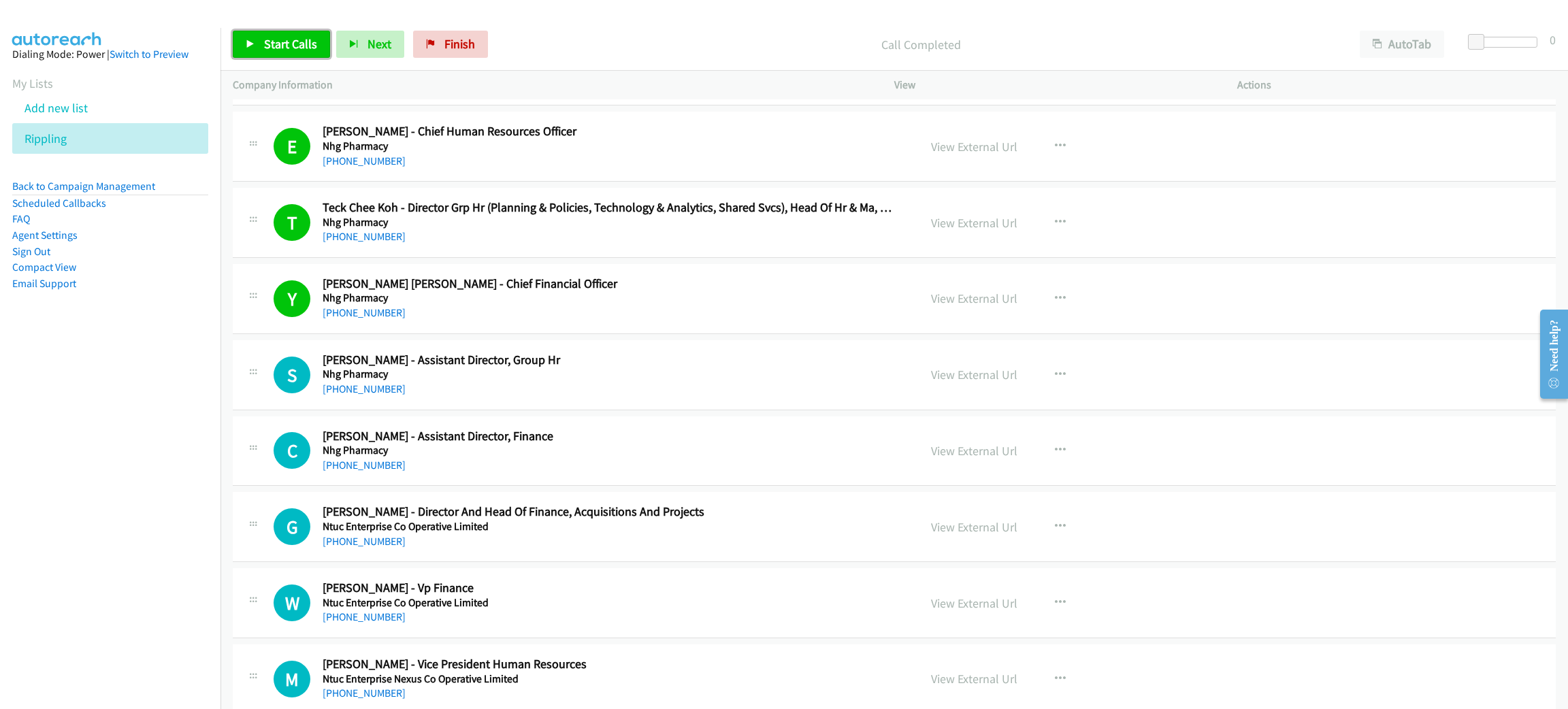
click at [313, 47] on span "Start Calls" at bounding box center [291, 43] width 53 height 16
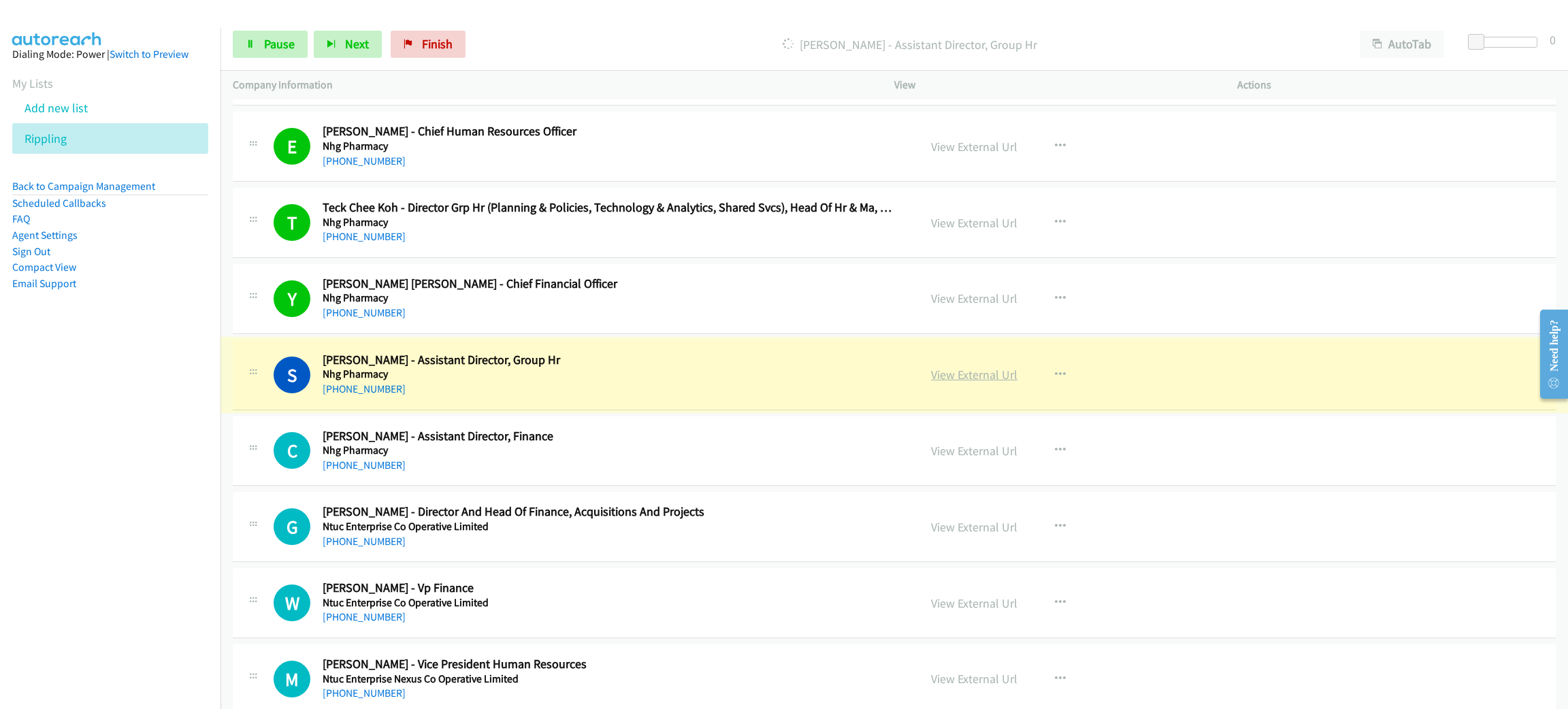
click at [977, 383] on link "View External Url" at bounding box center [975, 374] width 86 height 16
click at [276, 36] on span "Pause" at bounding box center [279, 43] width 30 height 16
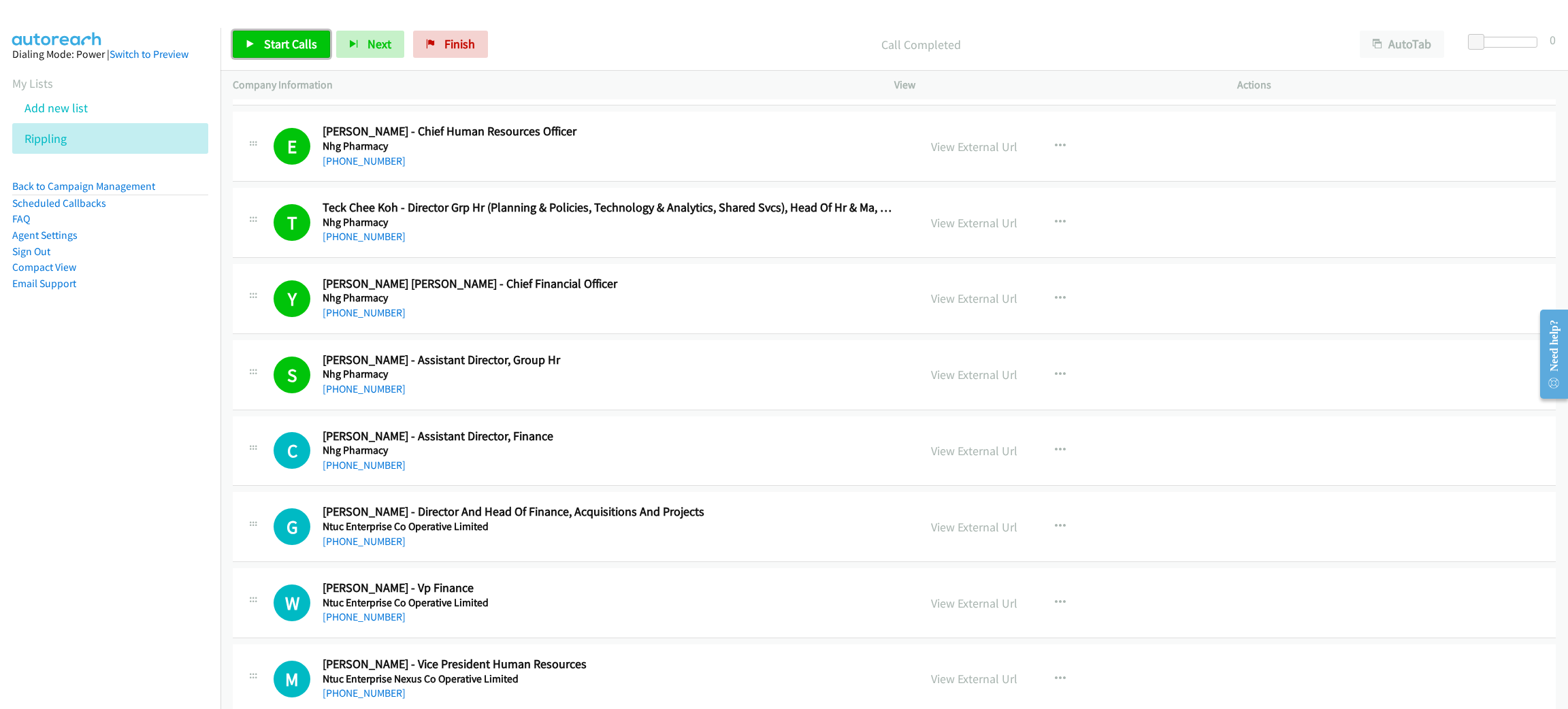
click at [302, 40] on span "Start Calls" at bounding box center [291, 43] width 53 height 16
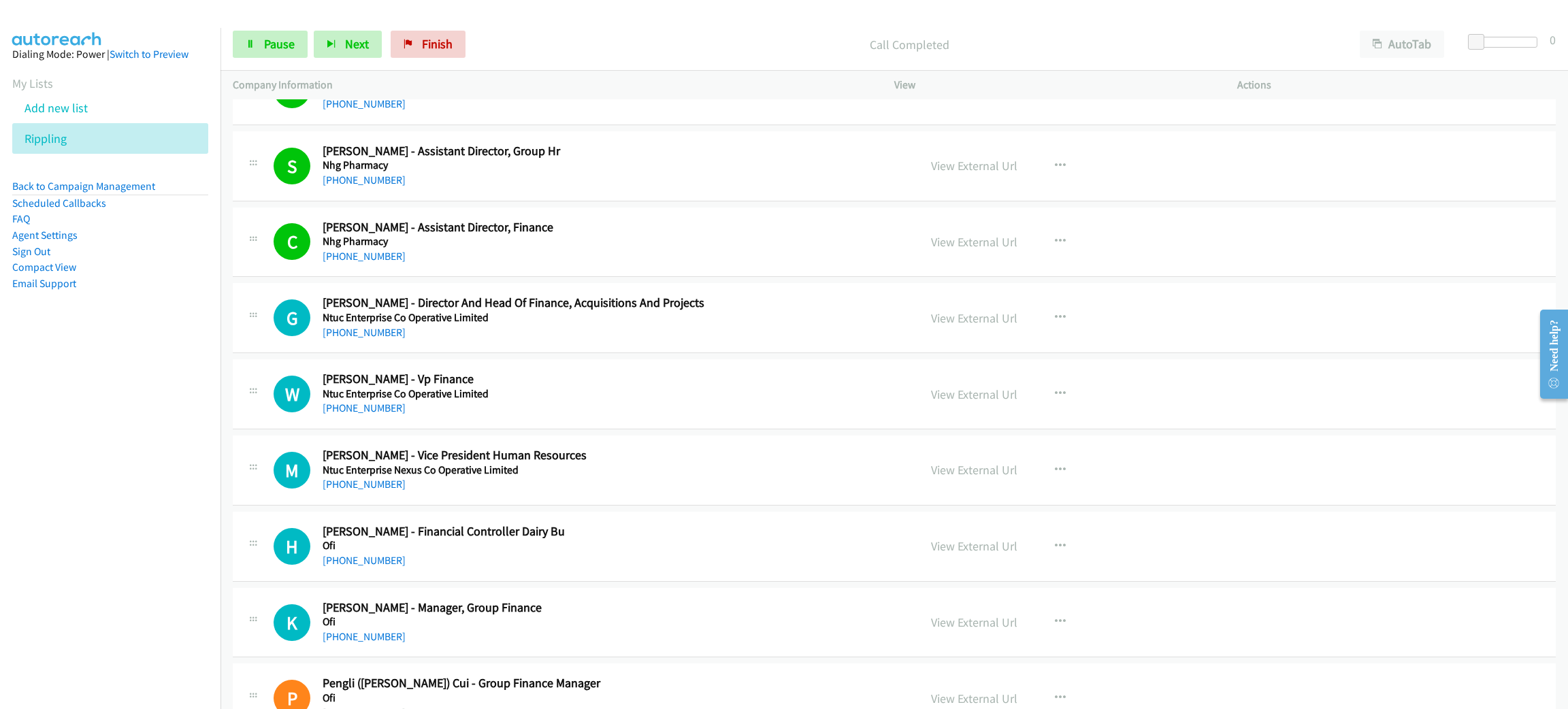
scroll to position [11333, 0]
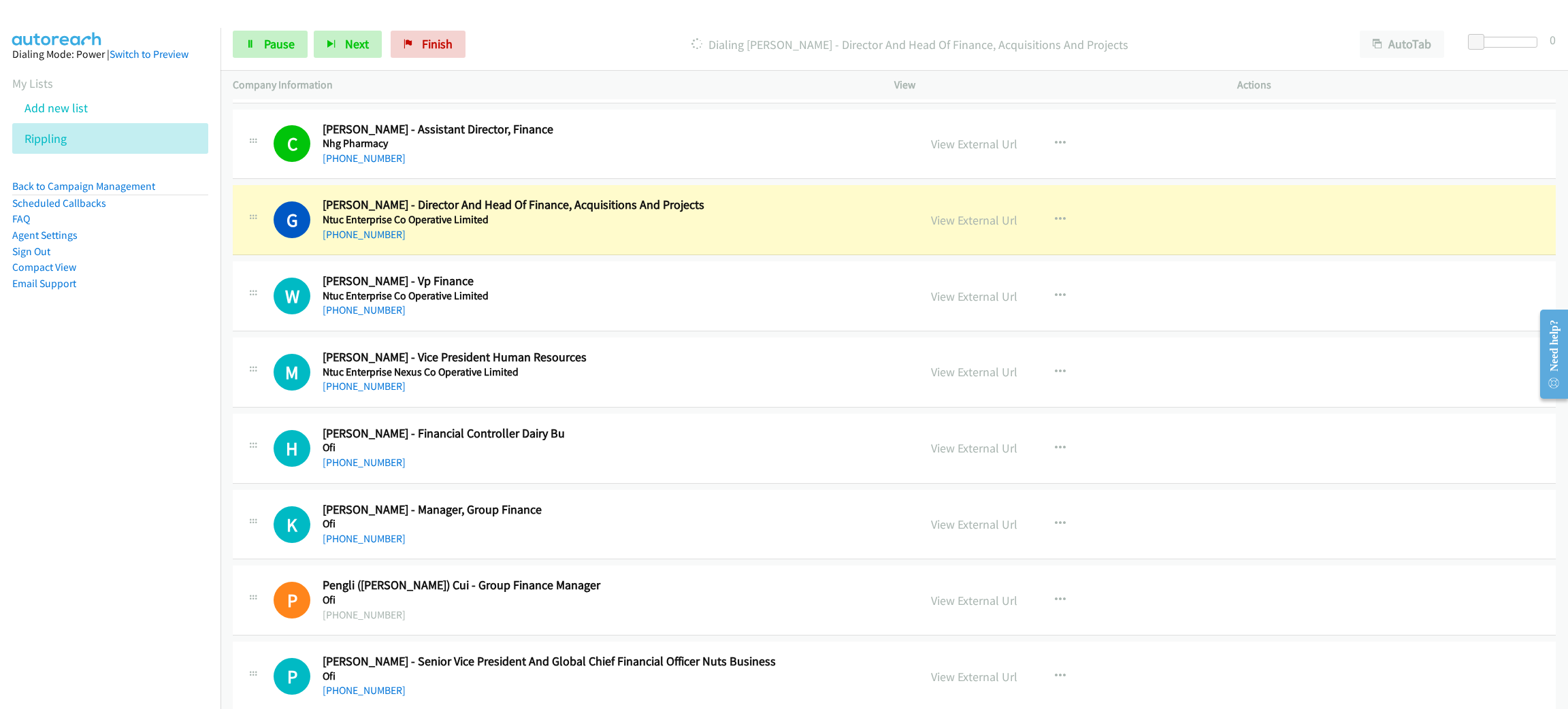
click at [301, 60] on div "Start Calls Pause Next Finish Dialing Grace Pan - Director And Head Of Finance,…" at bounding box center [895, 44] width 1348 height 52
click at [292, 49] on span "Pause" at bounding box center [279, 43] width 30 height 16
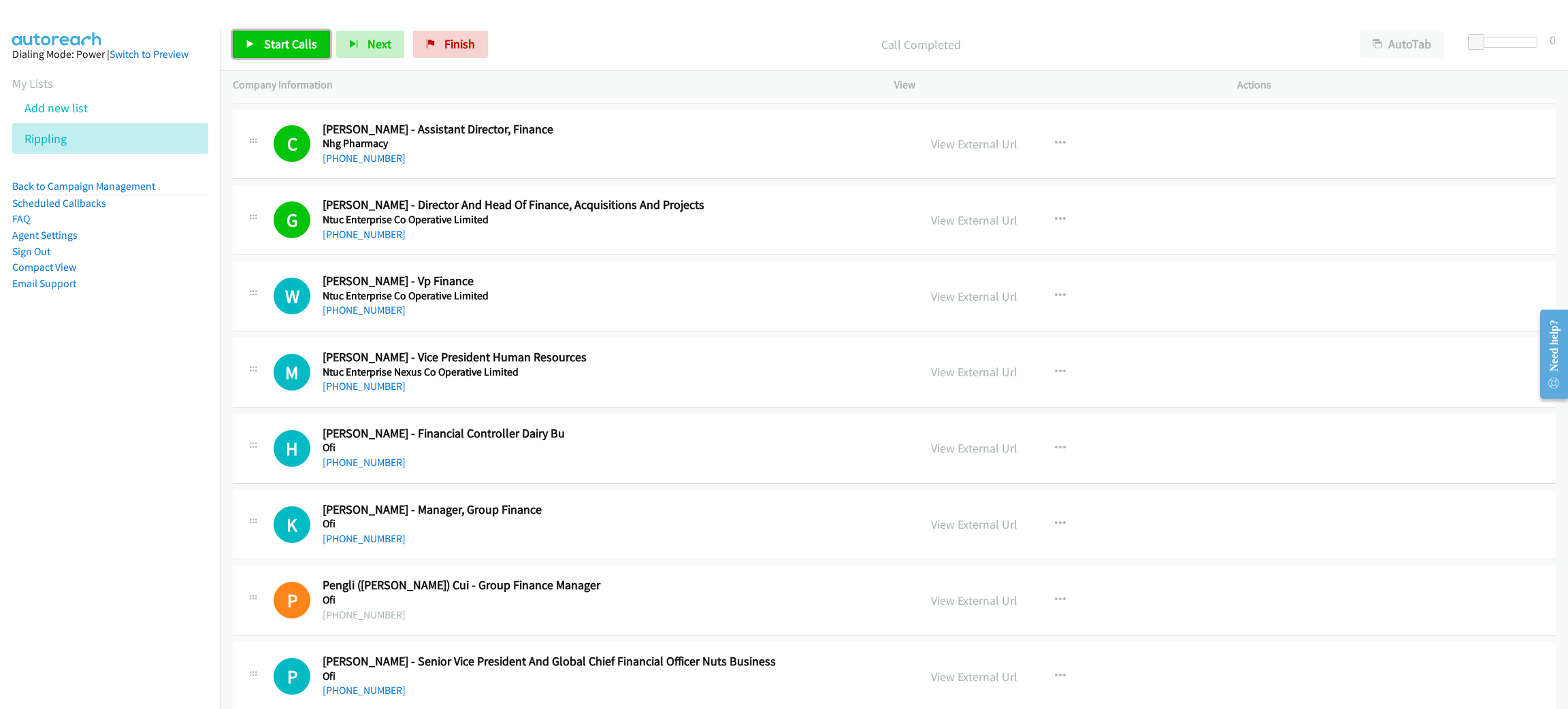
click at [284, 47] on span "Start Calls" at bounding box center [291, 43] width 53 height 16
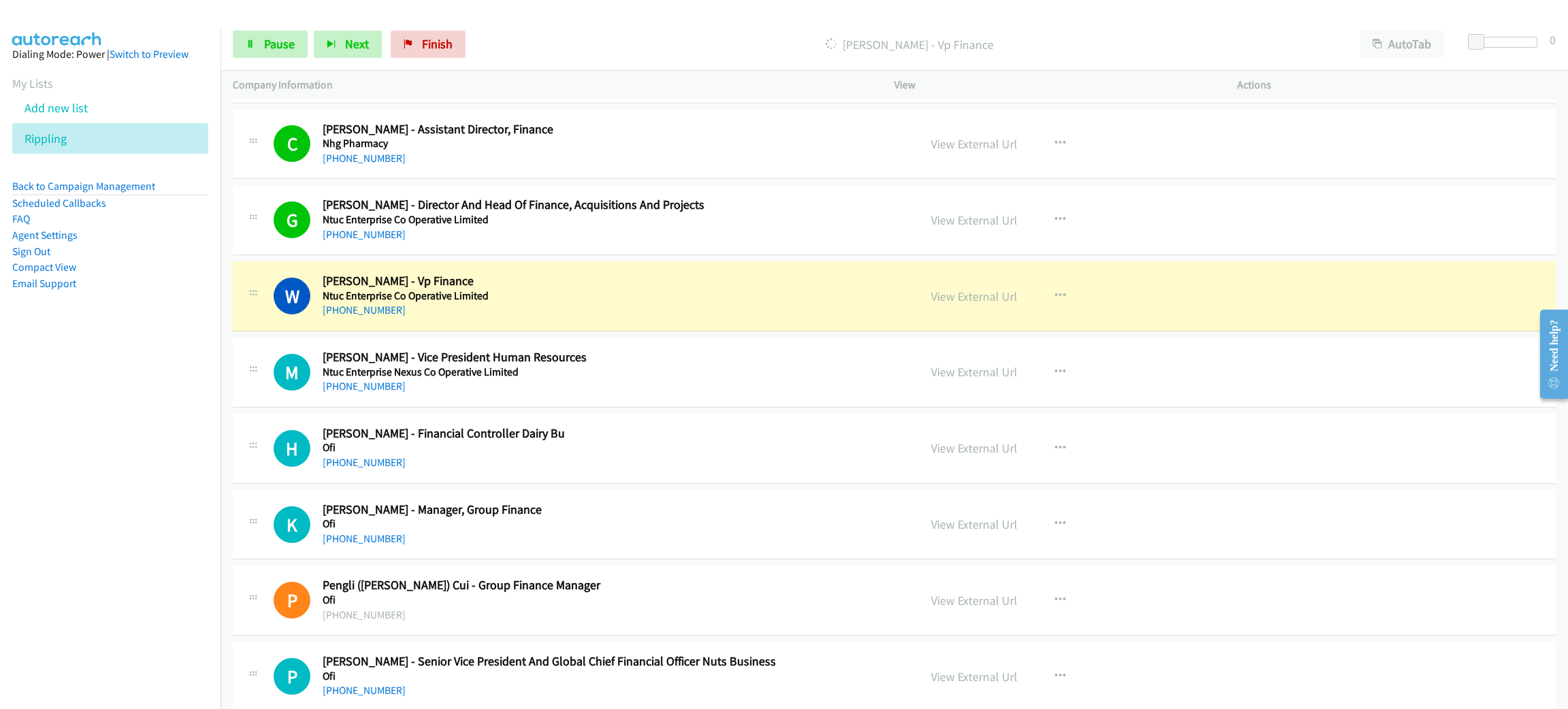
click at [556, 303] on h5 "Ntuc Enterprise Co Operative Limited" at bounding box center [611, 296] width 577 height 14
click at [961, 304] on link "View External Url" at bounding box center [975, 296] width 86 height 16
click at [295, 35] on link "Pause" at bounding box center [269, 44] width 74 height 28
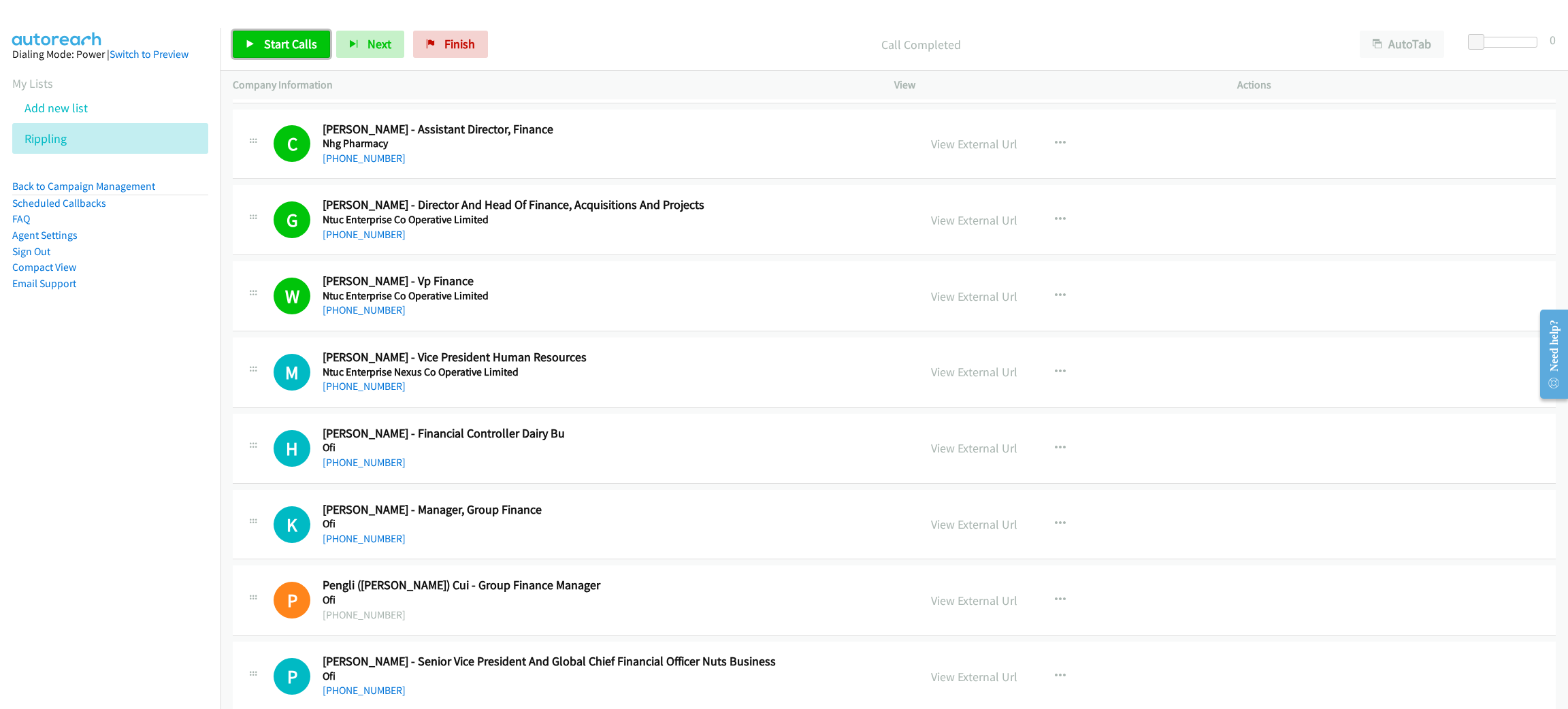
click at [307, 48] on span "Start Calls" at bounding box center [291, 43] width 53 height 16
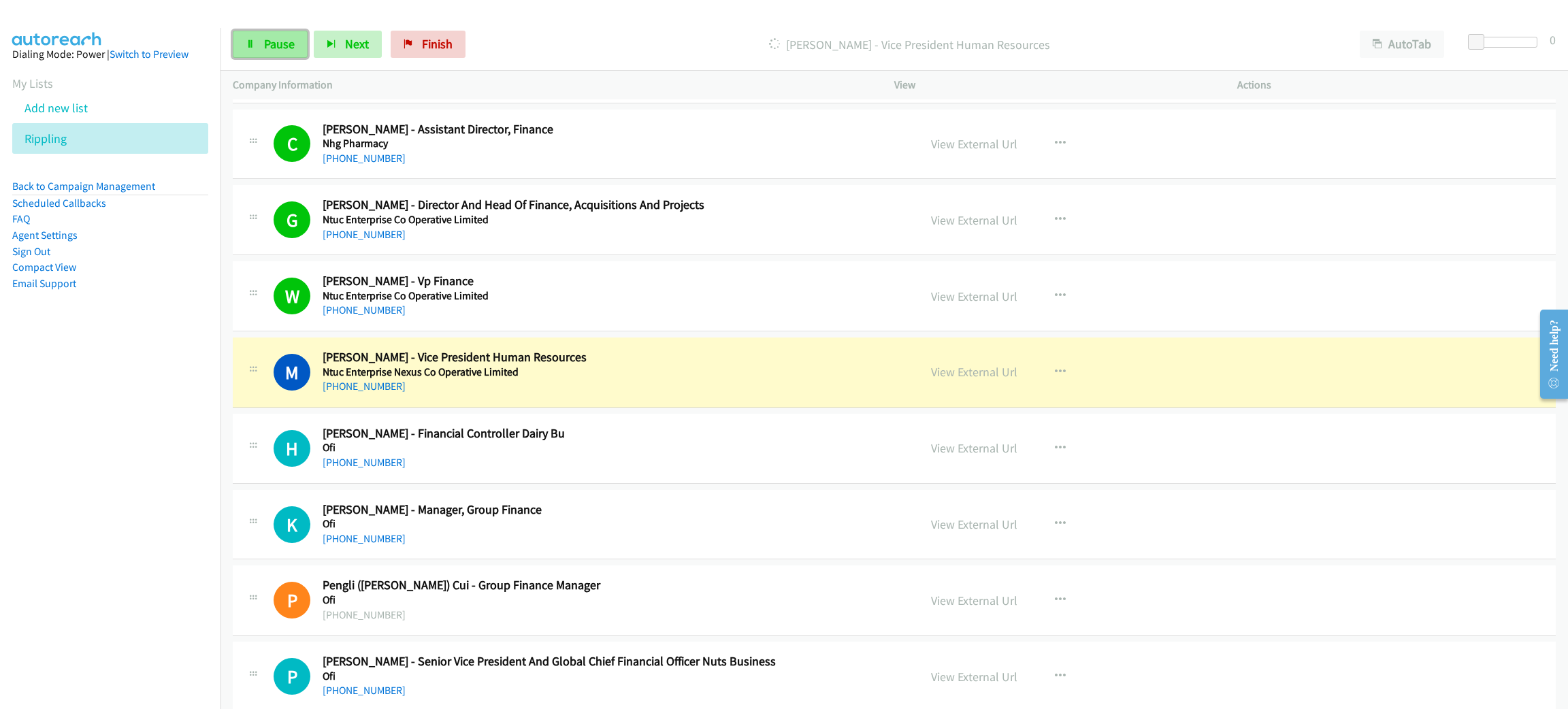
click at [274, 45] on span "Pause" at bounding box center [279, 43] width 30 height 16
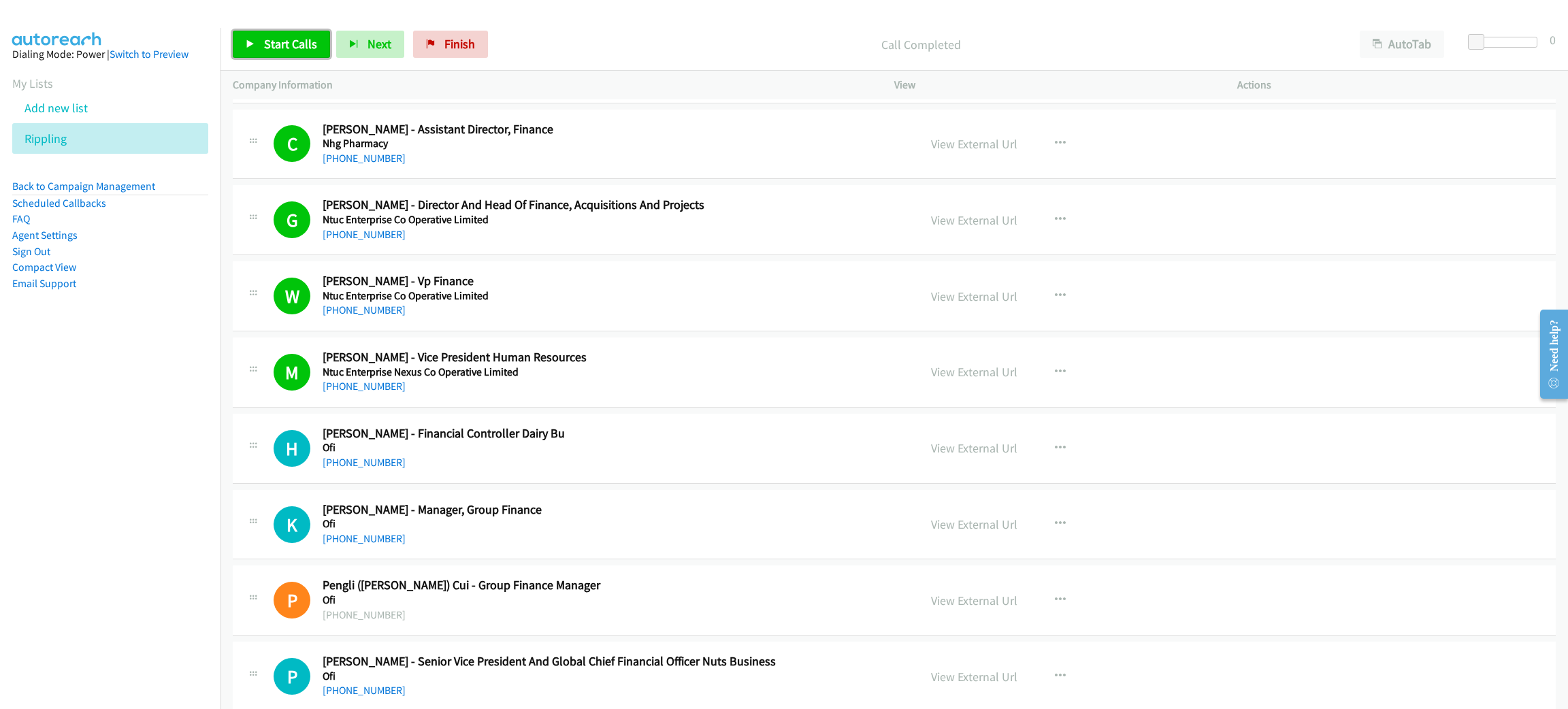
click at [273, 51] on link "Start Calls" at bounding box center [281, 44] width 97 height 28
click at [260, 53] on link "Pause" at bounding box center [269, 44] width 74 height 28
click at [272, 38] on span "Start Calls" at bounding box center [291, 43] width 53 height 16
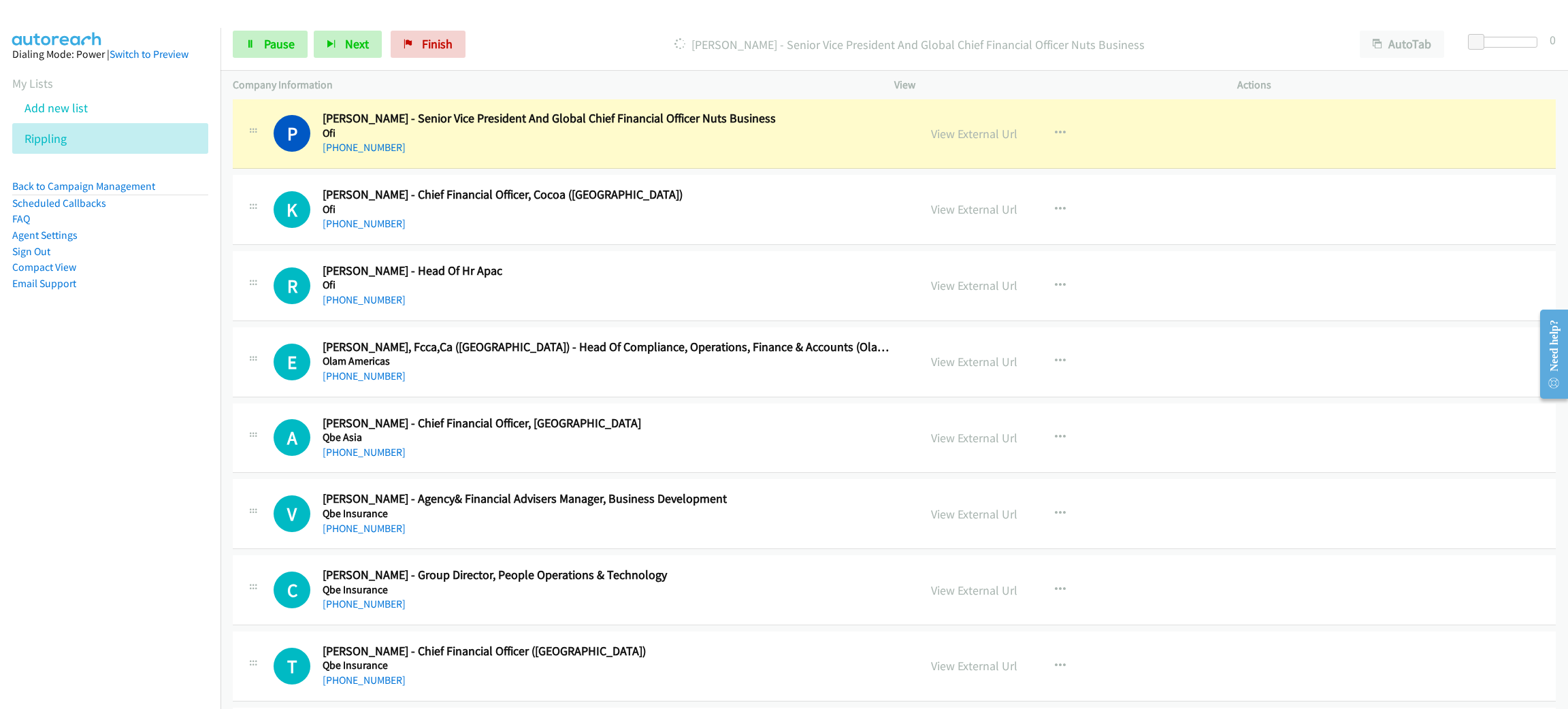
scroll to position [11843, 0]
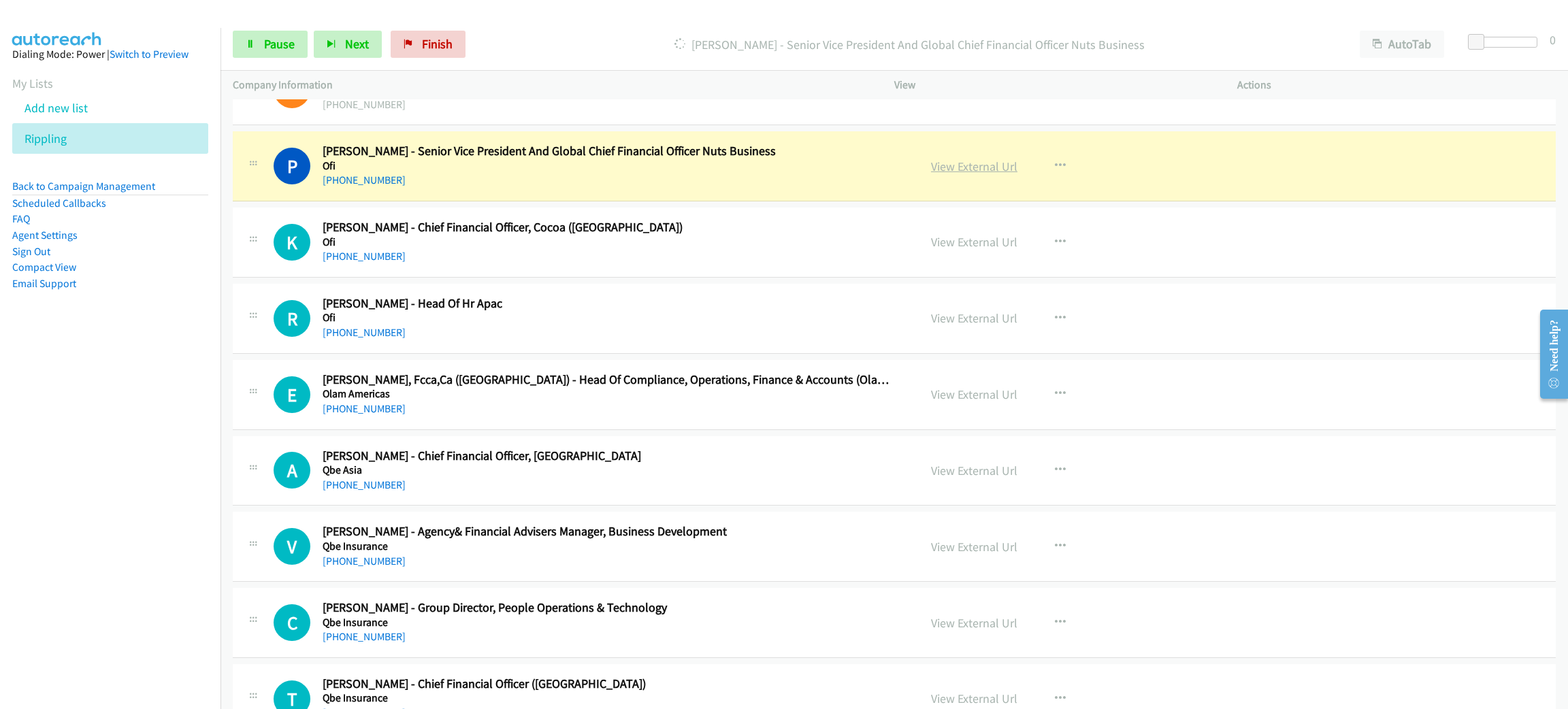
click at [967, 174] on link "View External Url" at bounding box center [975, 166] width 86 height 16
click at [280, 40] on span "Pause" at bounding box center [279, 43] width 30 height 16
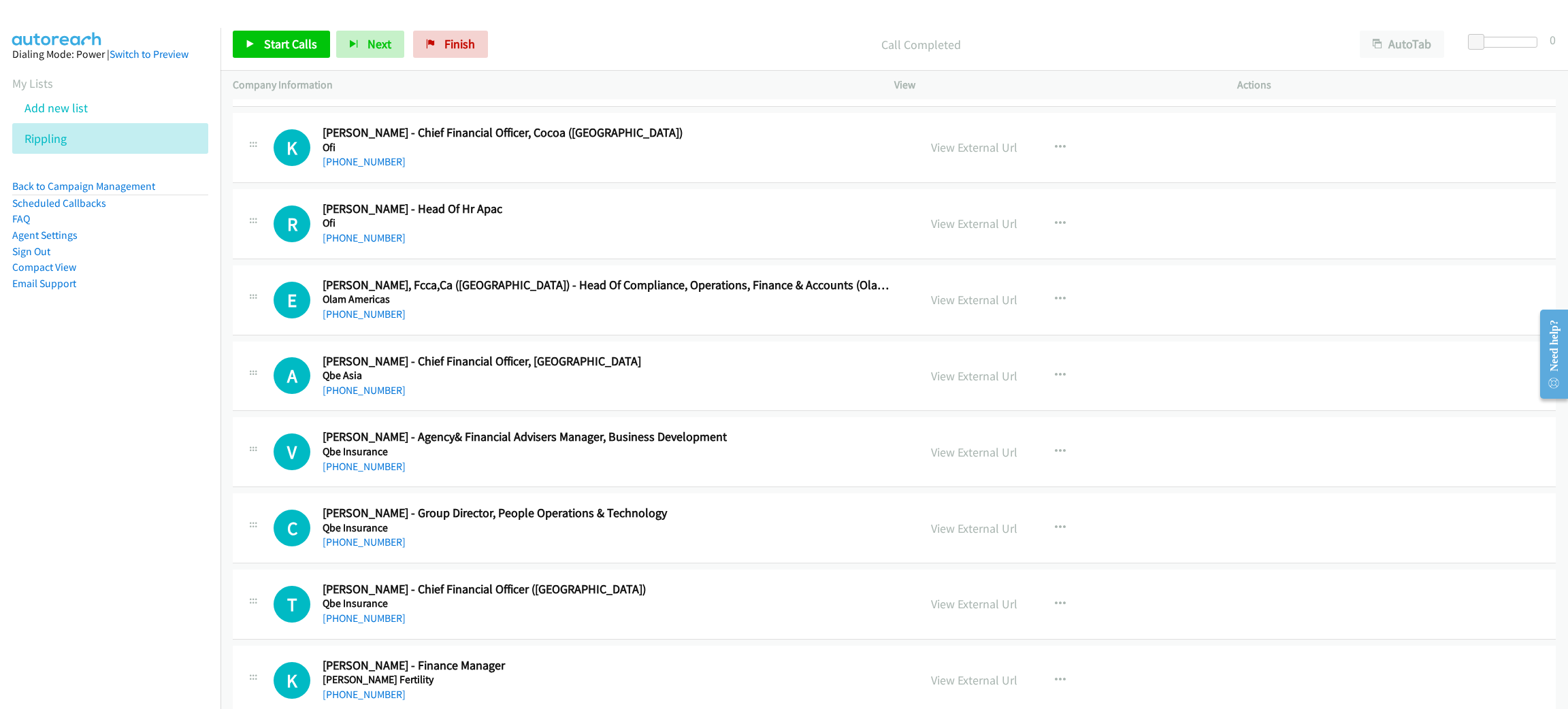
scroll to position [11945, 0]
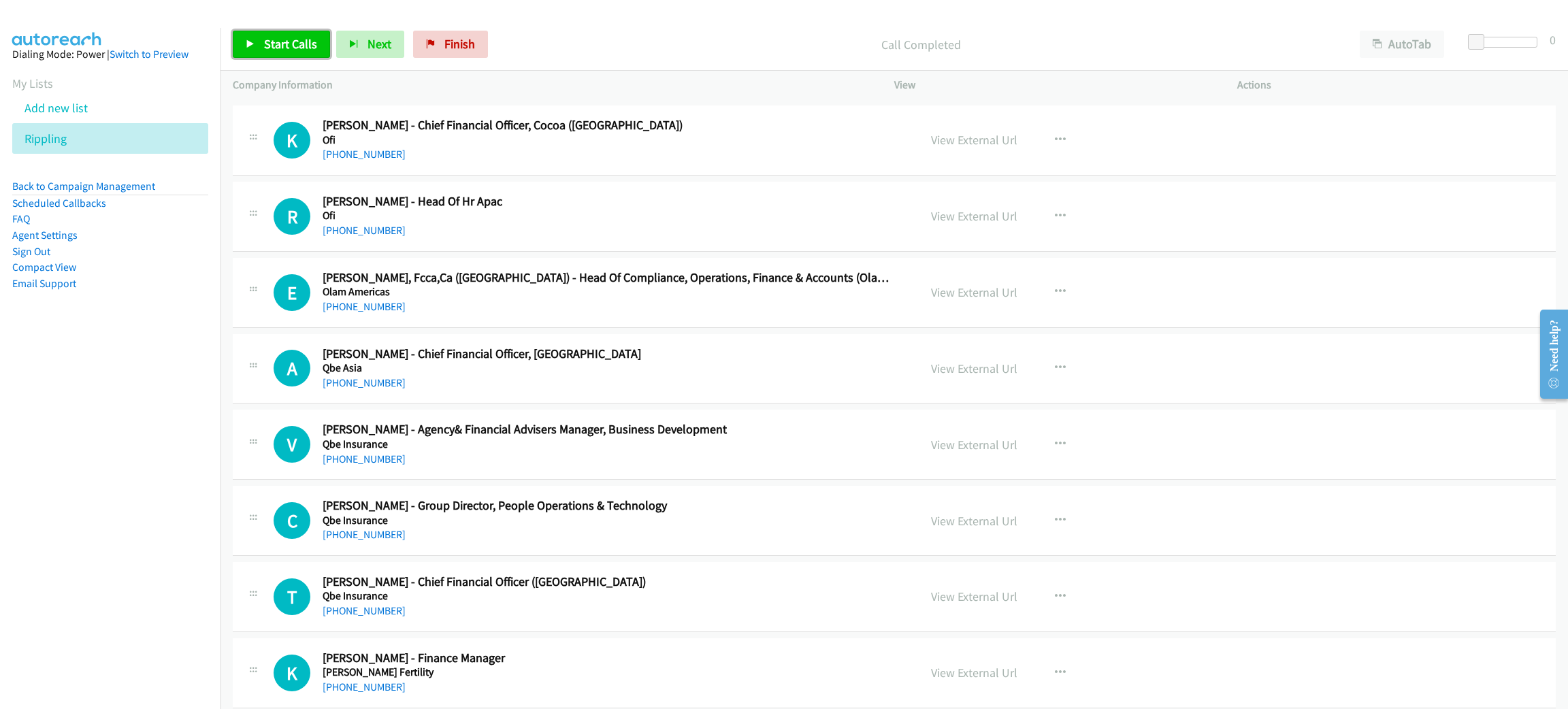
click at [287, 43] on span "Start Calls" at bounding box center [291, 43] width 53 height 16
click at [287, 43] on span "Pause" at bounding box center [279, 43] width 30 height 16
click at [302, 39] on span "Start Calls" at bounding box center [291, 43] width 53 height 16
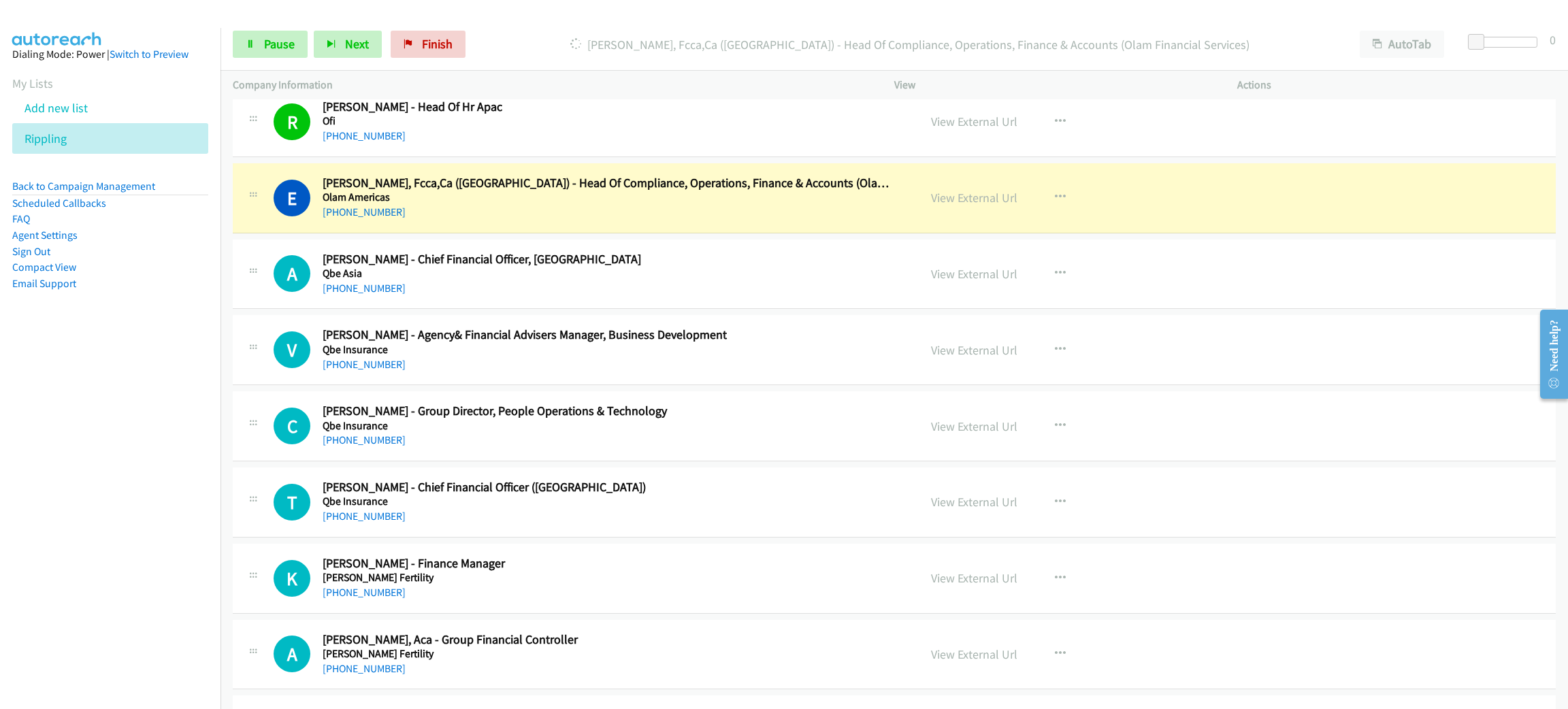
scroll to position [12048, 0]
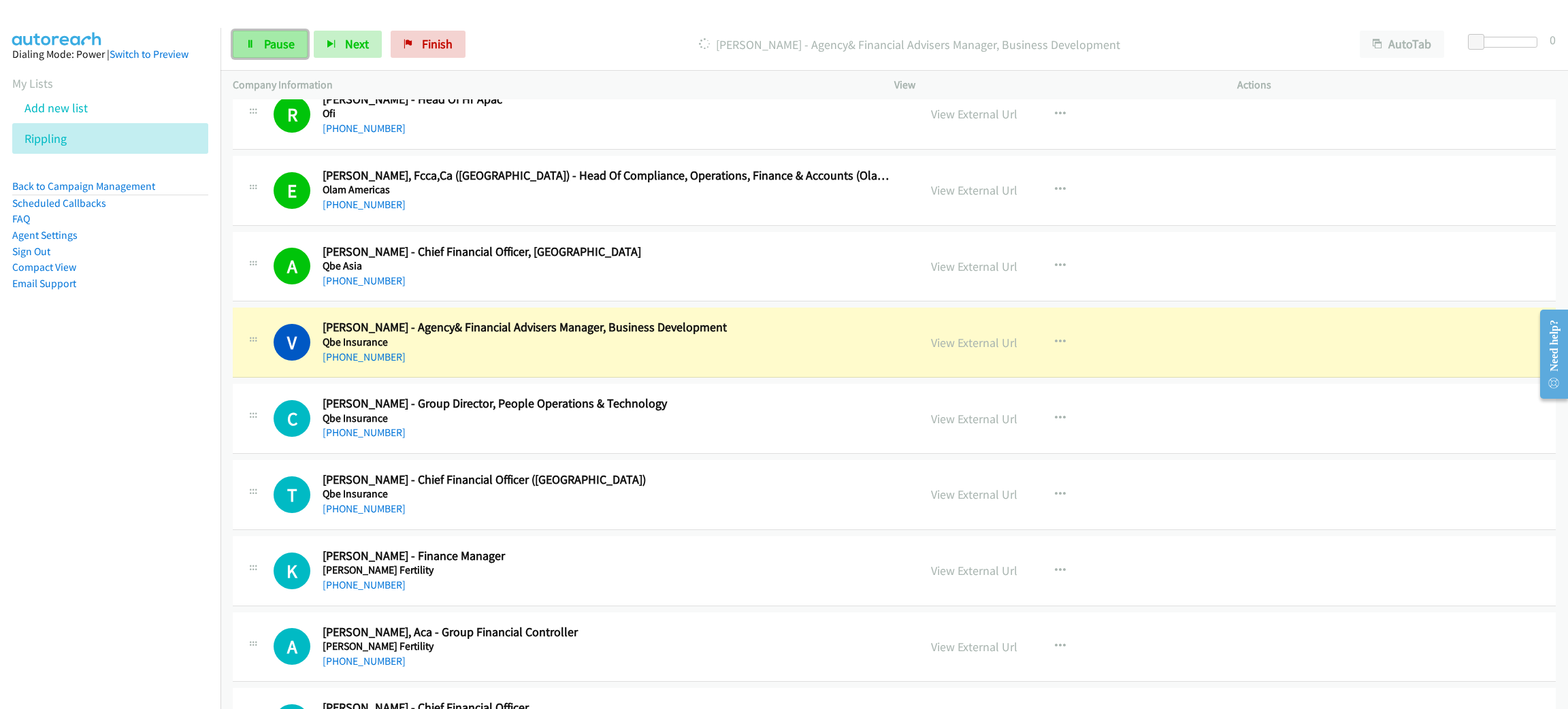
click at [276, 51] on span "Pause" at bounding box center [279, 43] width 30 height 16
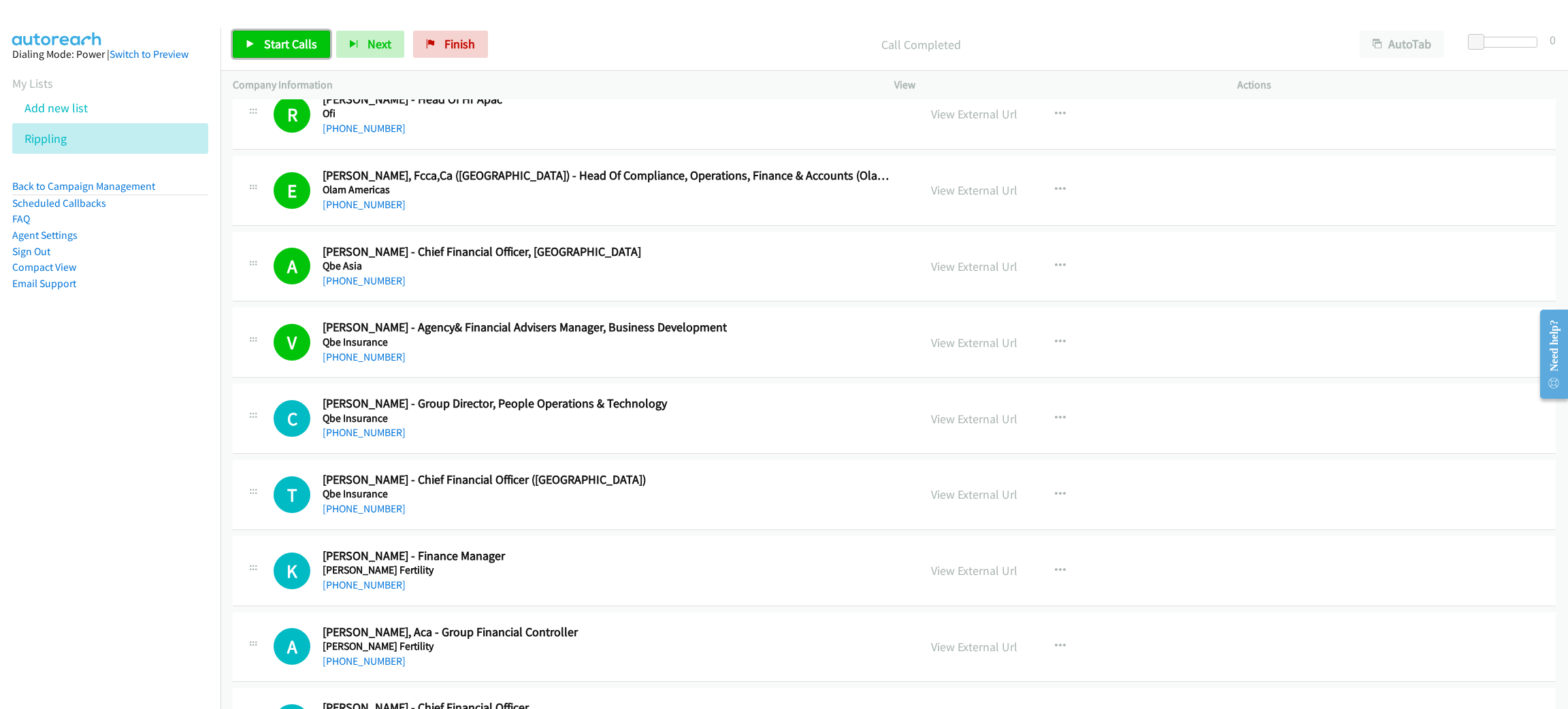
click at [292, 39] on span "Start Calls" at bounding box center [291, 43] width 53 height 16
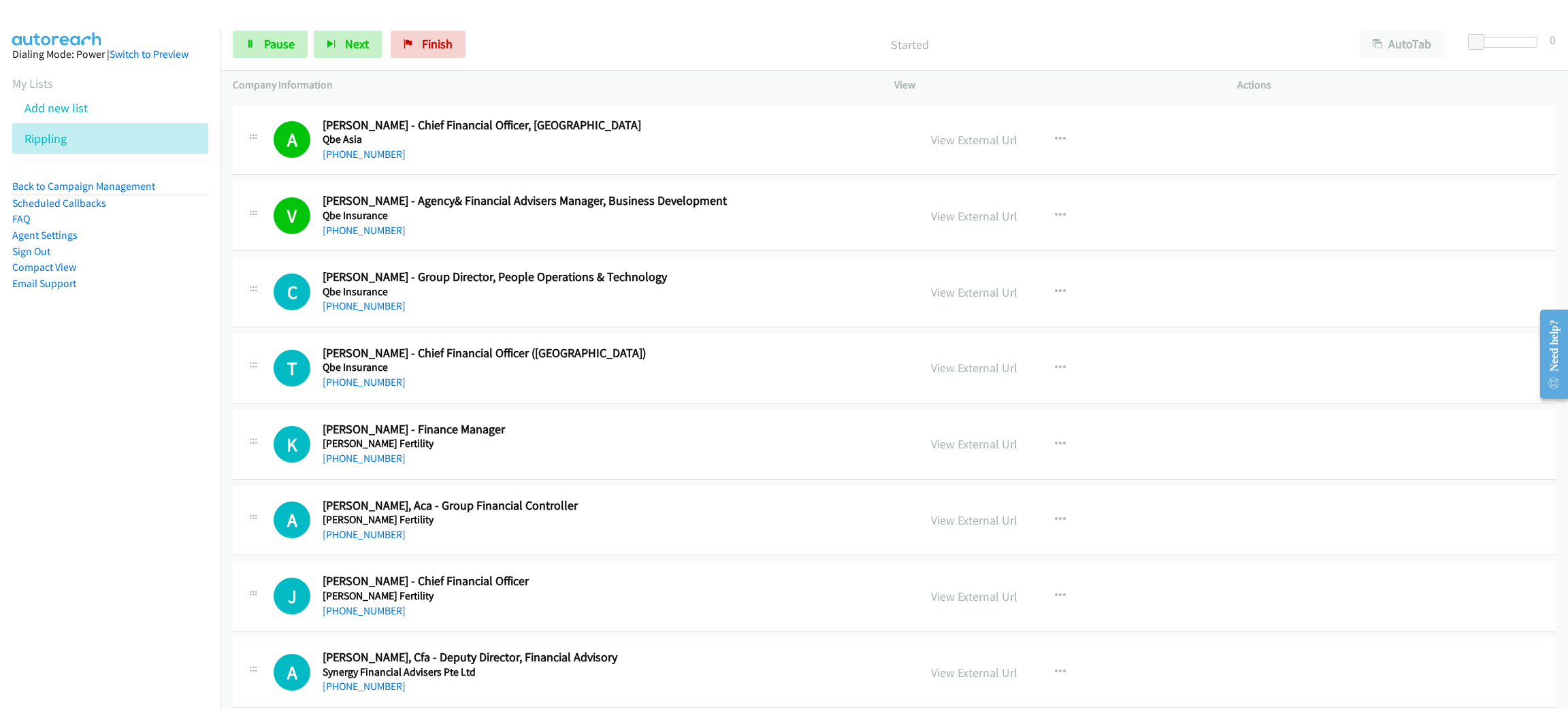
scroll to position [12253, 0]
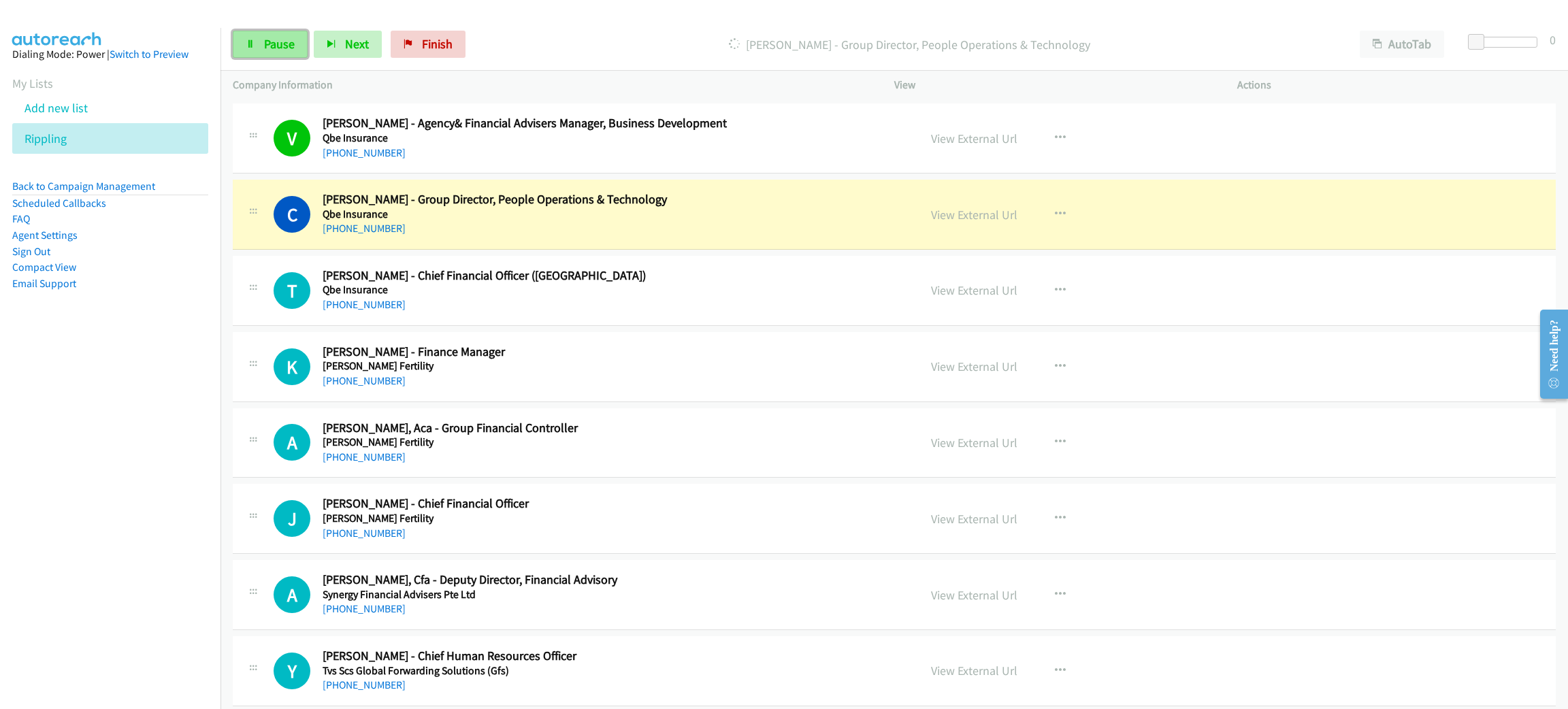
click at [282, 38] on span "Pause" at bounding box center [279, 43] width 30 height 16
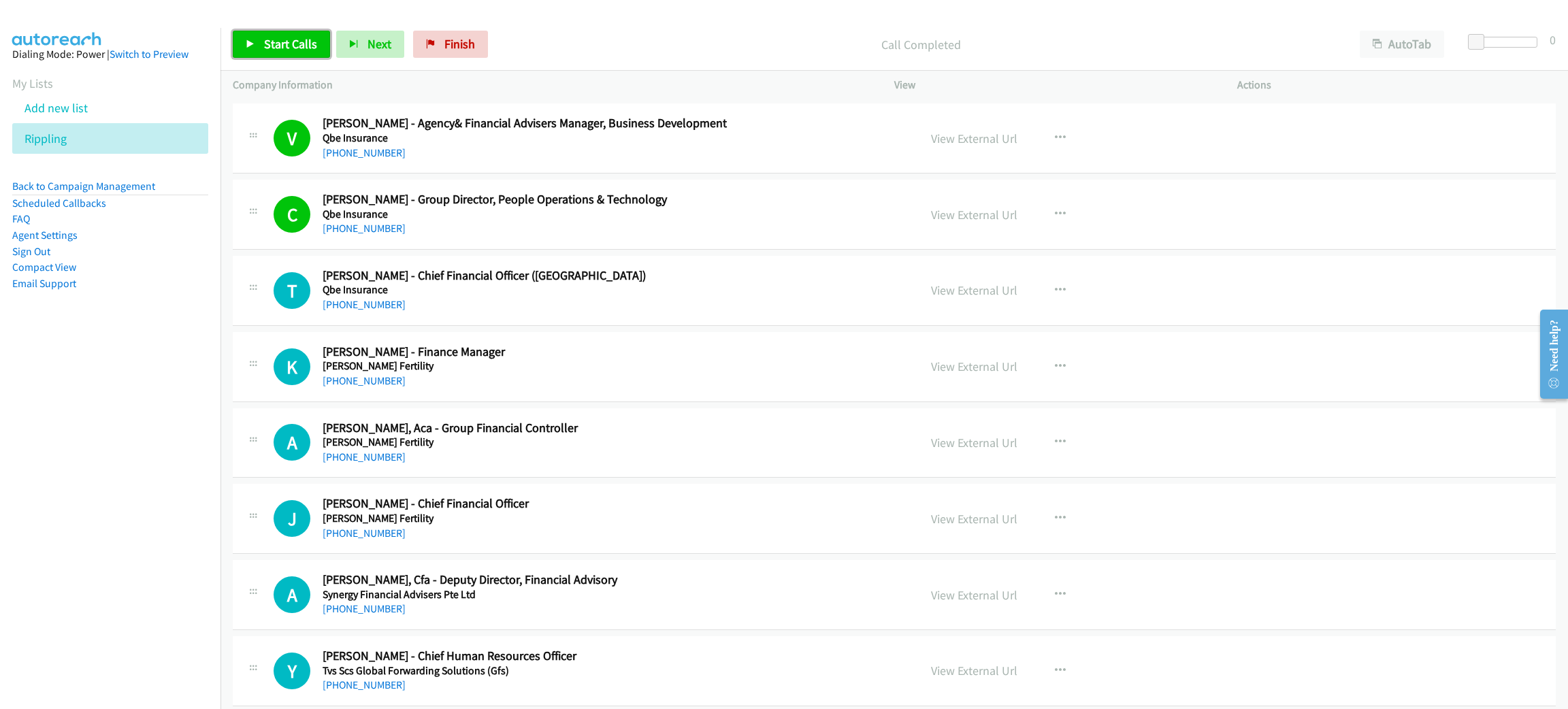
click at [276, 42] on span "Start Calls" at bounding box center [291, 43] width 53 height 16
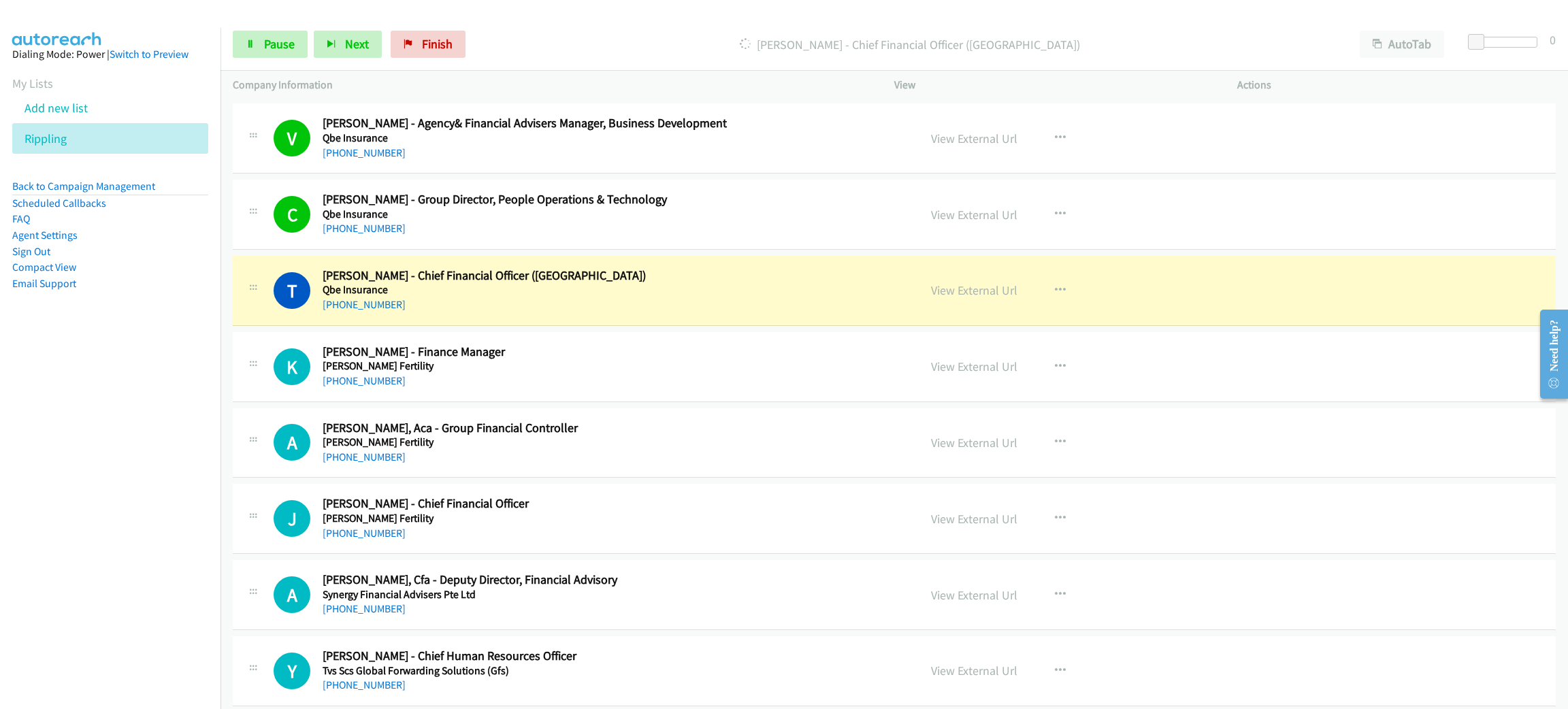
click at [586, 284] on h2 "Tay Leng - Chief Financial Officer (Asia)" at bounding box center [611, 276] width 577 height 16
click at [283, 40] on span "Pause" at bounding box center [279, 43] width 30 height 16
click at [979, 298] on link "View External Url" at bounding box center [975, 290] width 86 height 16
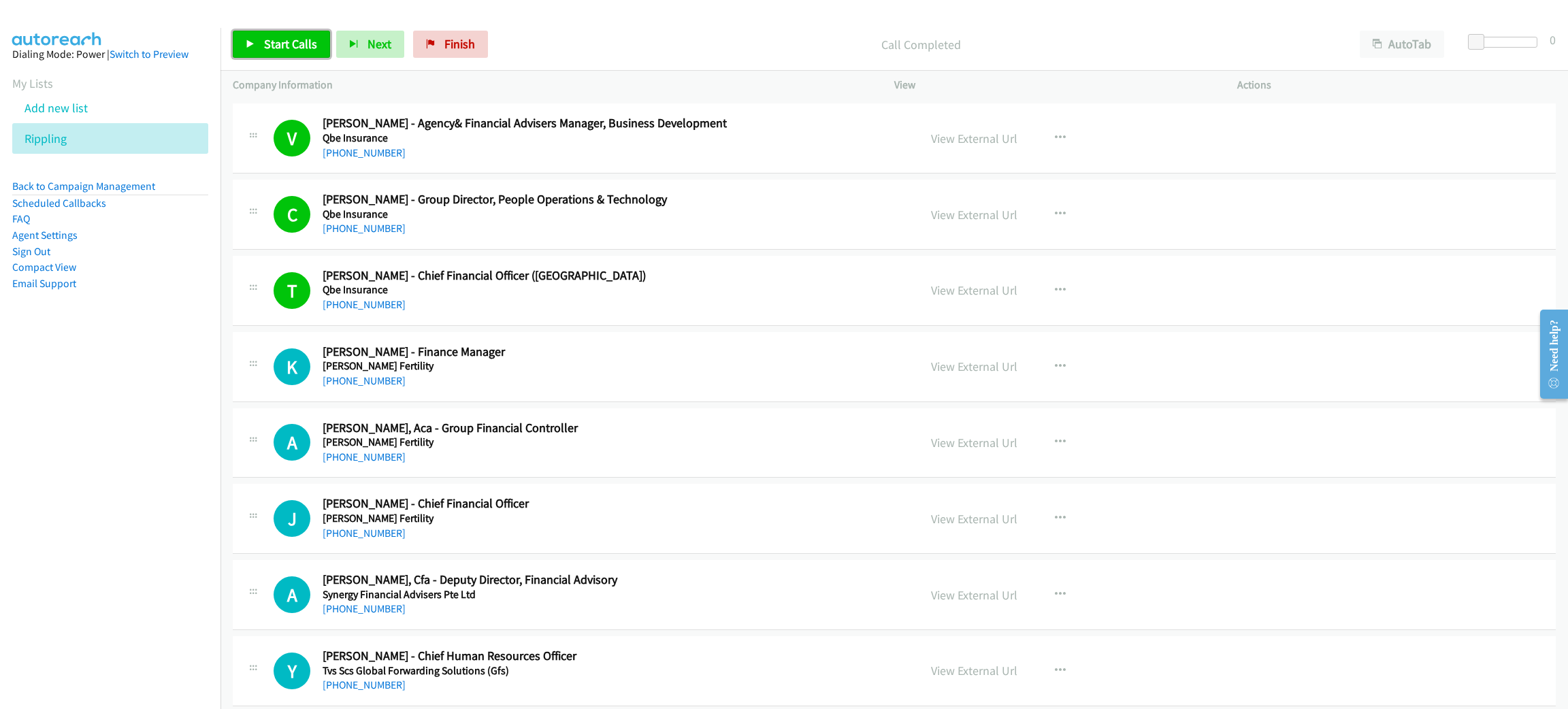
click at [303, 40] on span "Start Calls" at bounding box center [291, 43] width 53 height 16
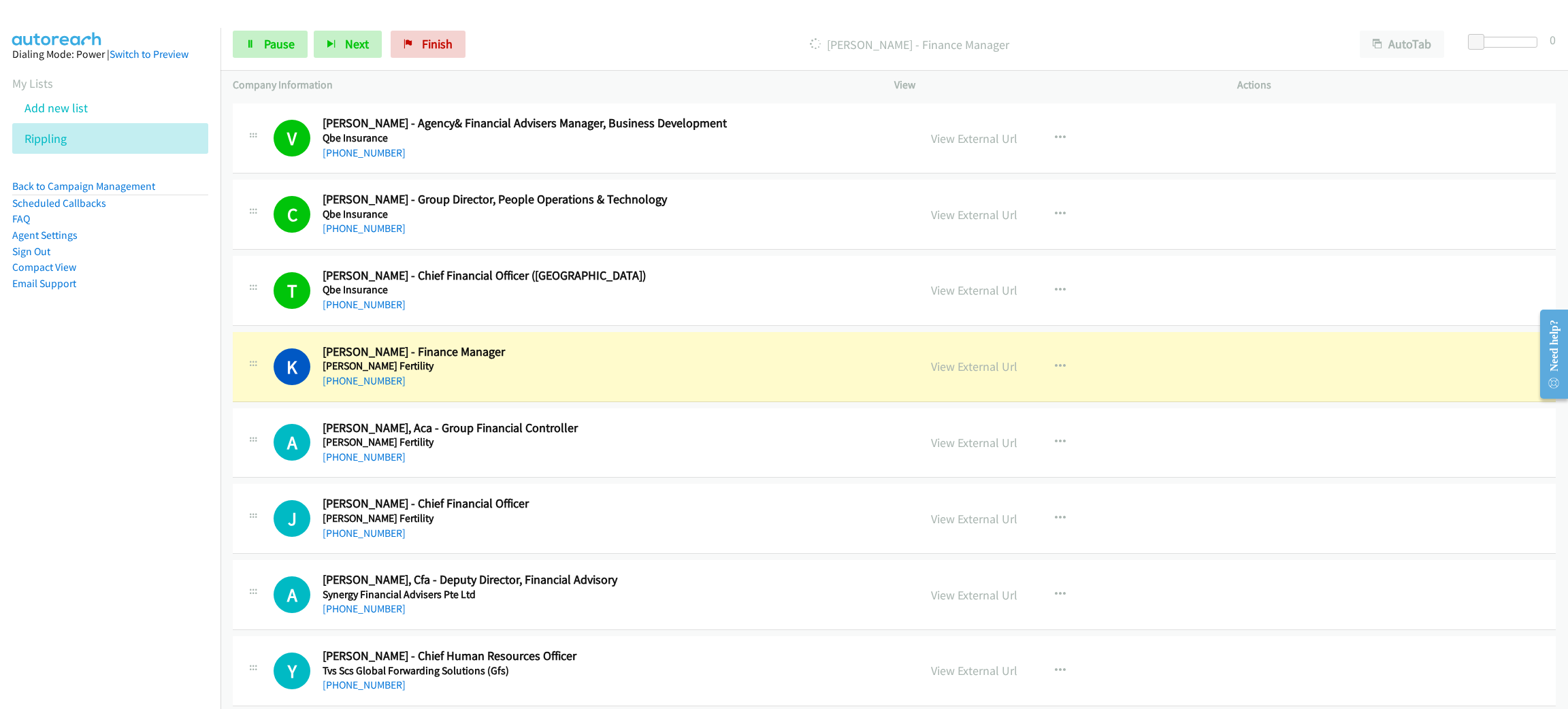
click at [274, 27] on div "Start Calls Pause Next Finish Dialing Koon Wei Pua - Finance Manager AutoTab Au…" at bounding box center [895, 44] width 1348 height 52
click at [274, 38] on span "Pause" at bounding box center [279, 43] width 30 height 16
